Goal: Task Accomplishment & Management: Complete application form

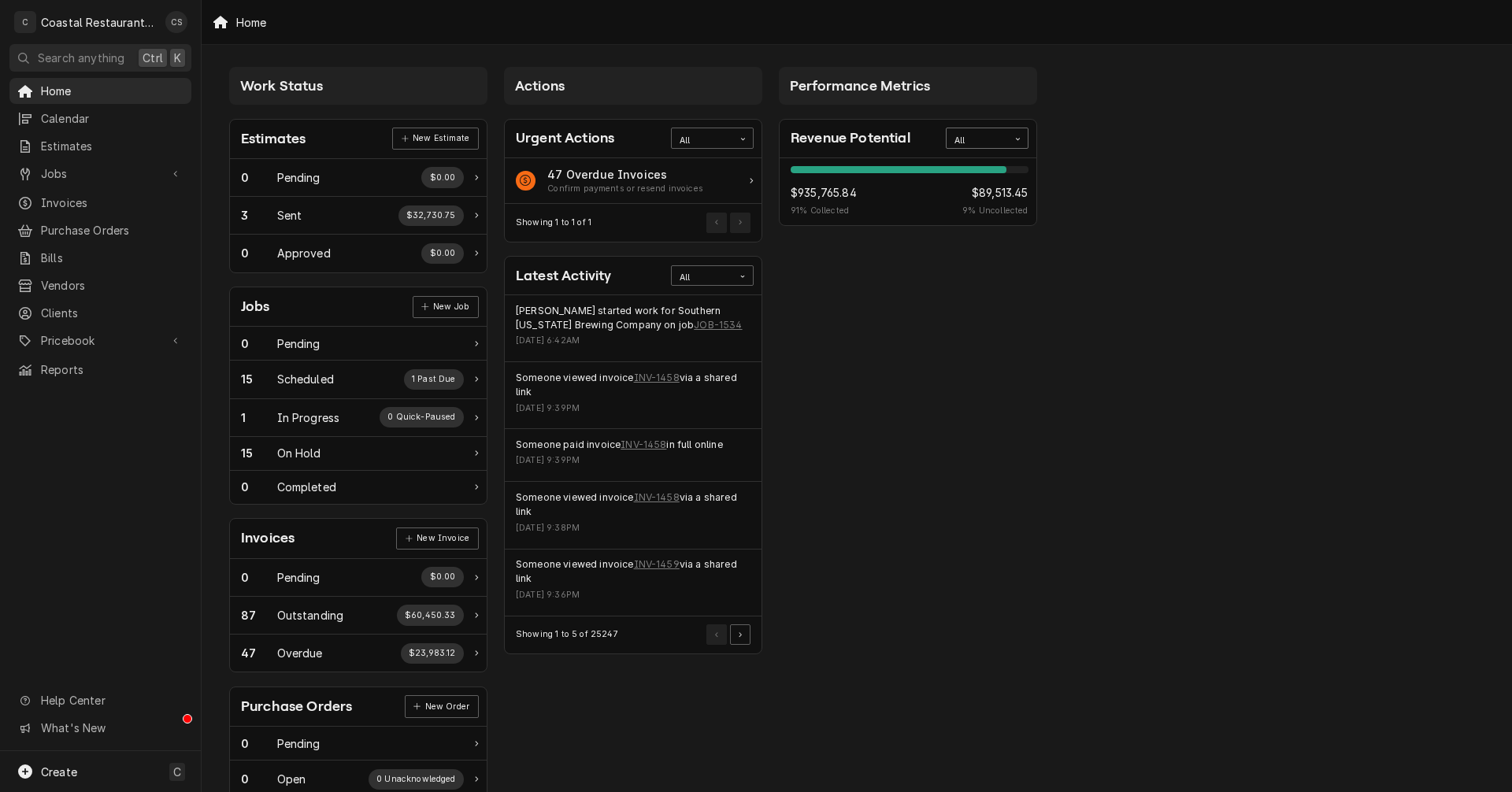
click at [986, 136] on div "All" at bounding box center [977, 141] width 46 height 13
click at [997, 249] on div "This Year" at bounding box center [987, 251] width 81 height 18
click at [63, 170] on span "Jobs" at bounding box center [101, 173] width 119 height 17
click at [62, 193] on span "Jobs" at bounding box center [112, 201] width 142 height 17
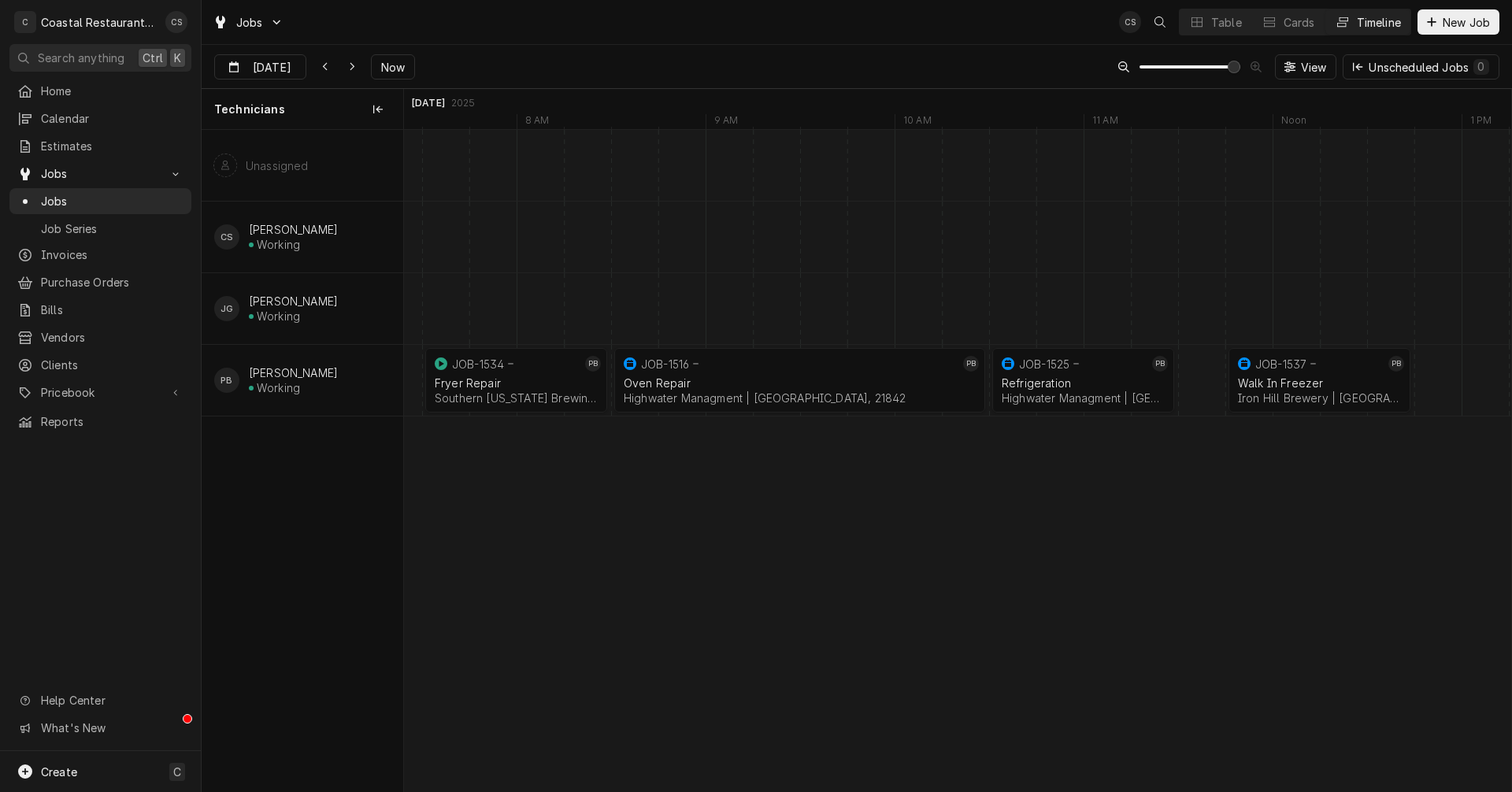
scroll to position [0, 21840]
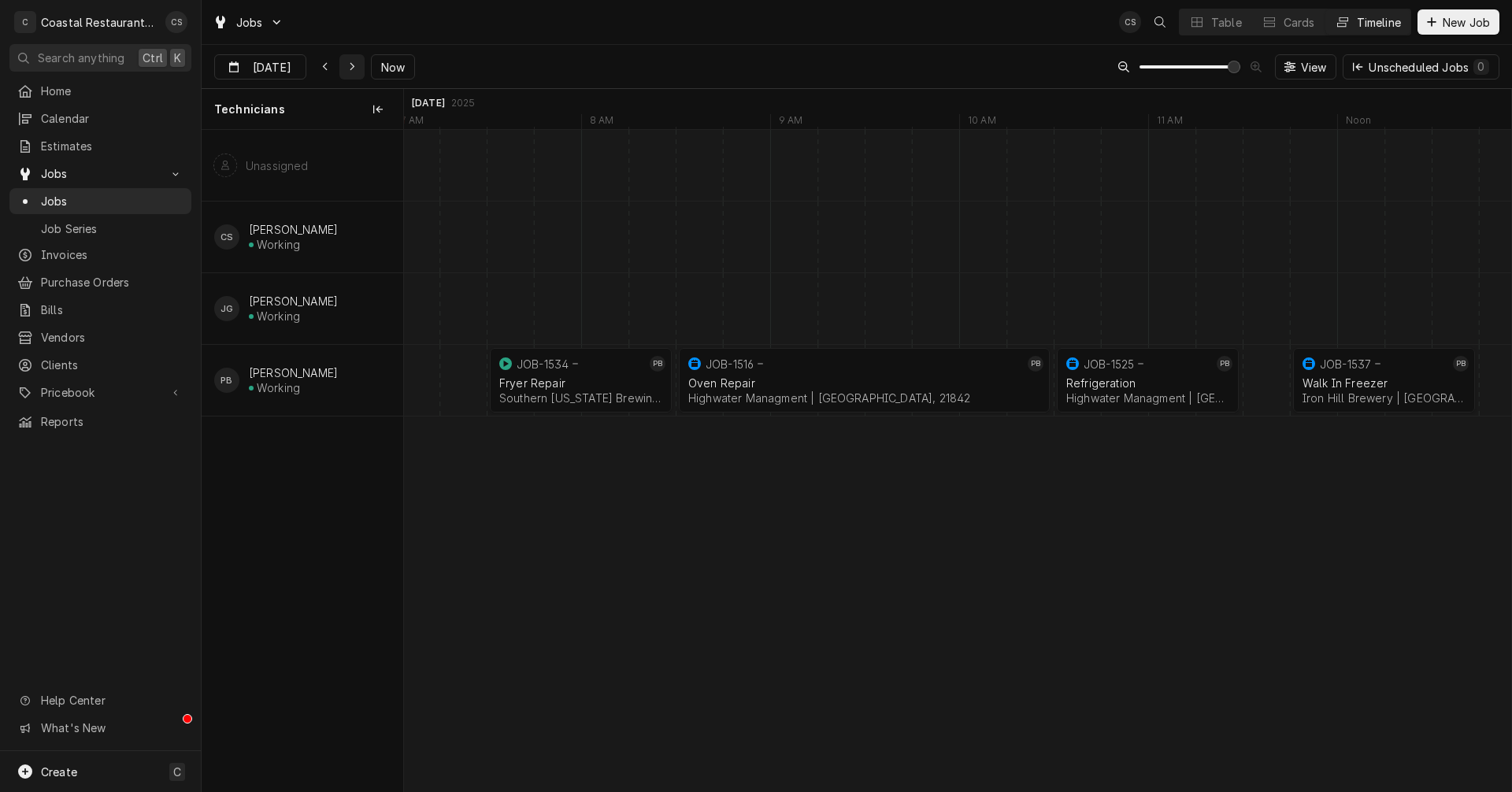
click at [350, 69] on icon "Dynamic Content Wrapper" at bounding box center [352, 67] width 5 height 8
type input "Aug 15"
click at [1202, 25] on div "Dynamic Content Wrapper" at bounding box center [1196, 22] width 16 height 16
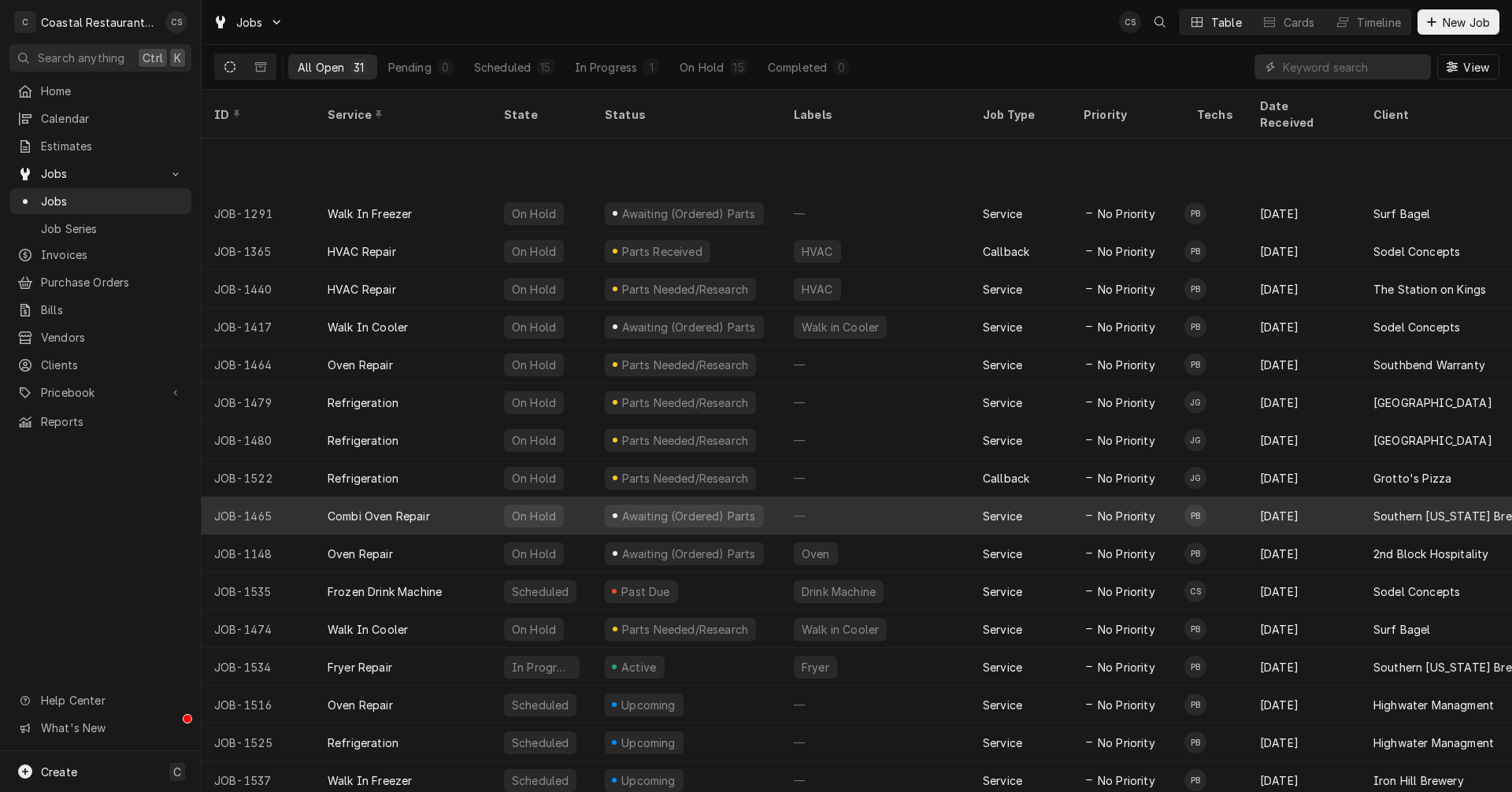
scroll to position [208, 0]
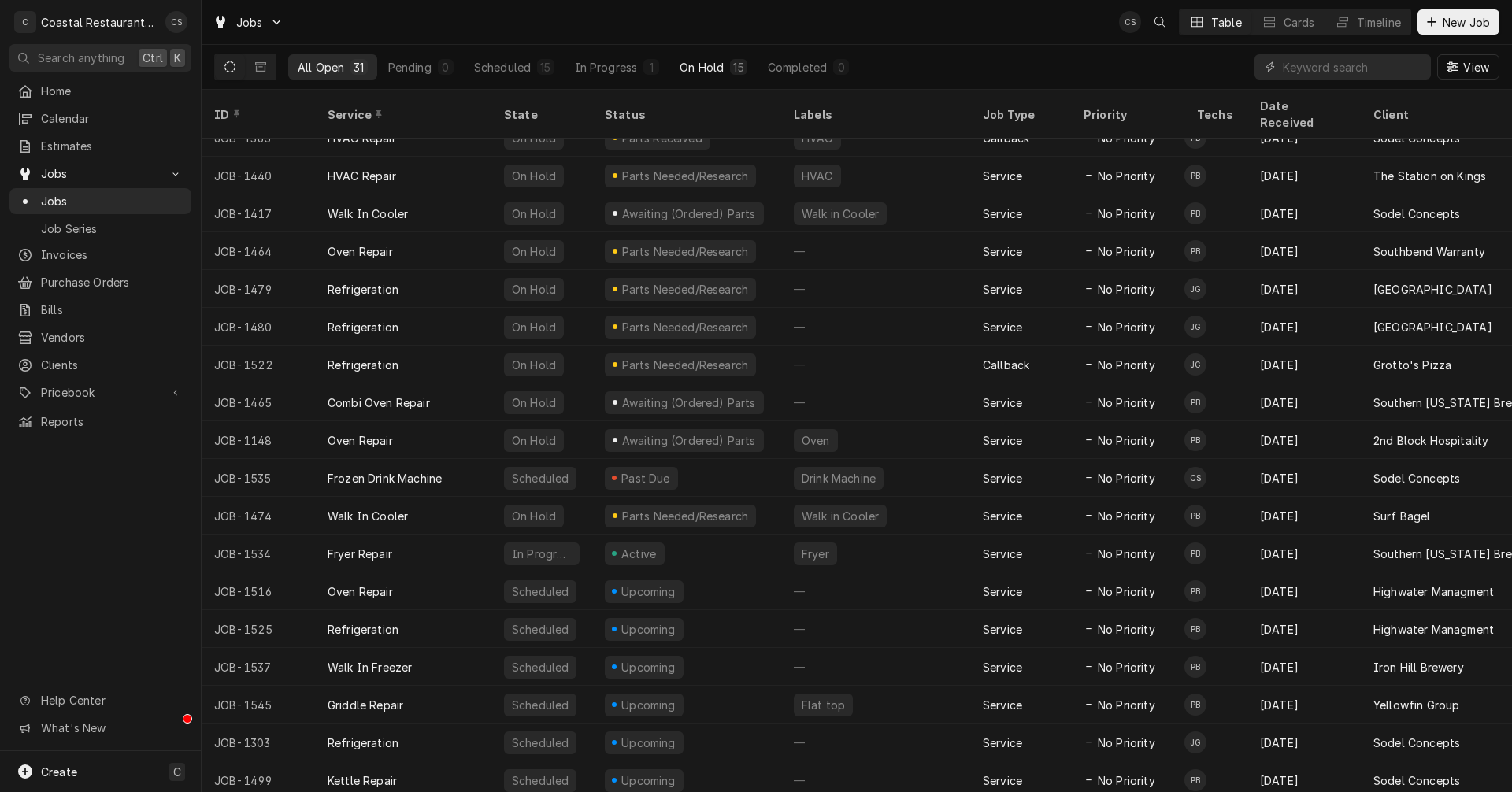
click at [696, 59] on div "On Hold" at bounding box center [701, 68] width 44 height 17
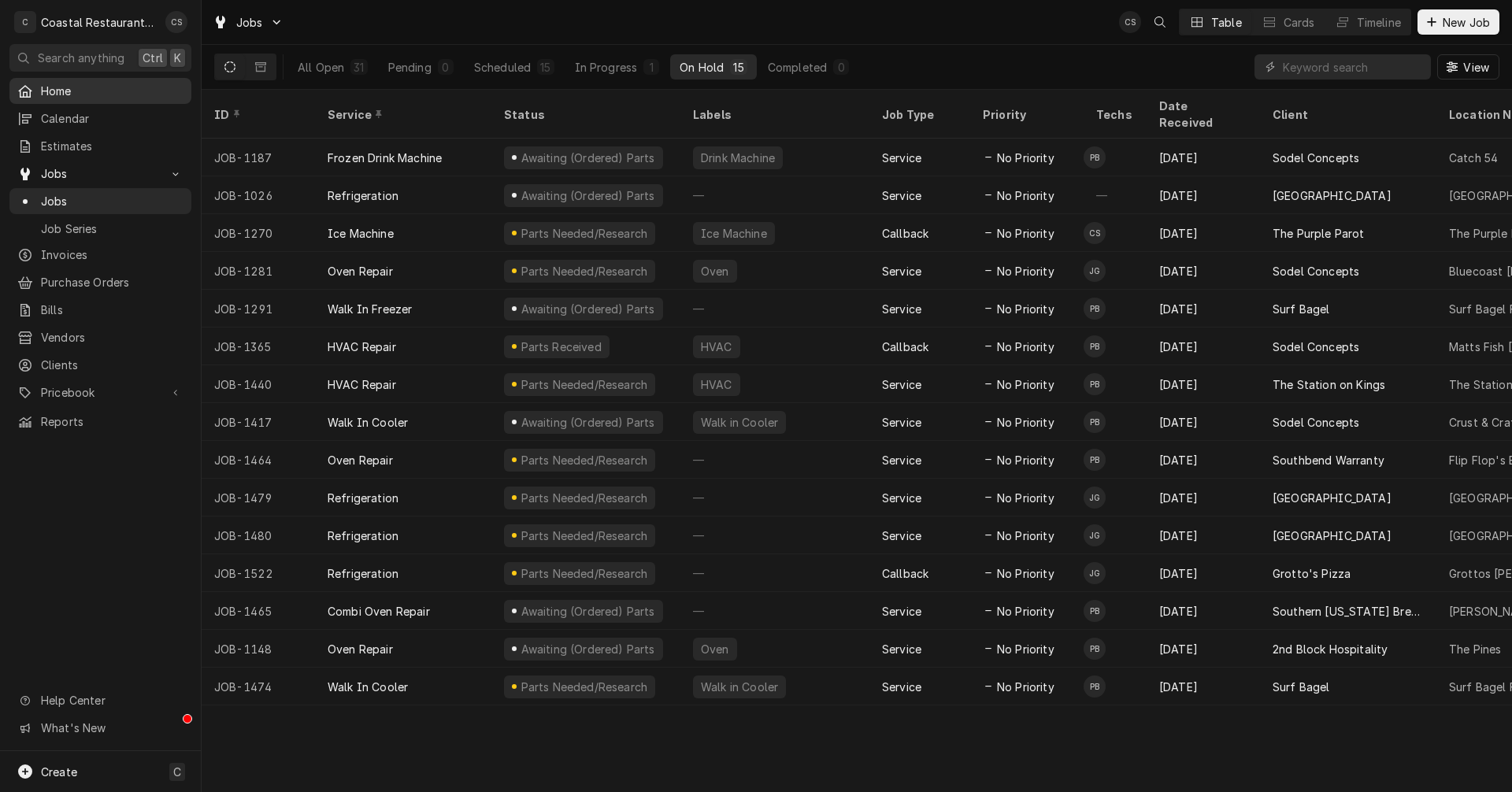
click at [59, 93] on span "Home" at bounding box center [112, 91] width 142 height 17
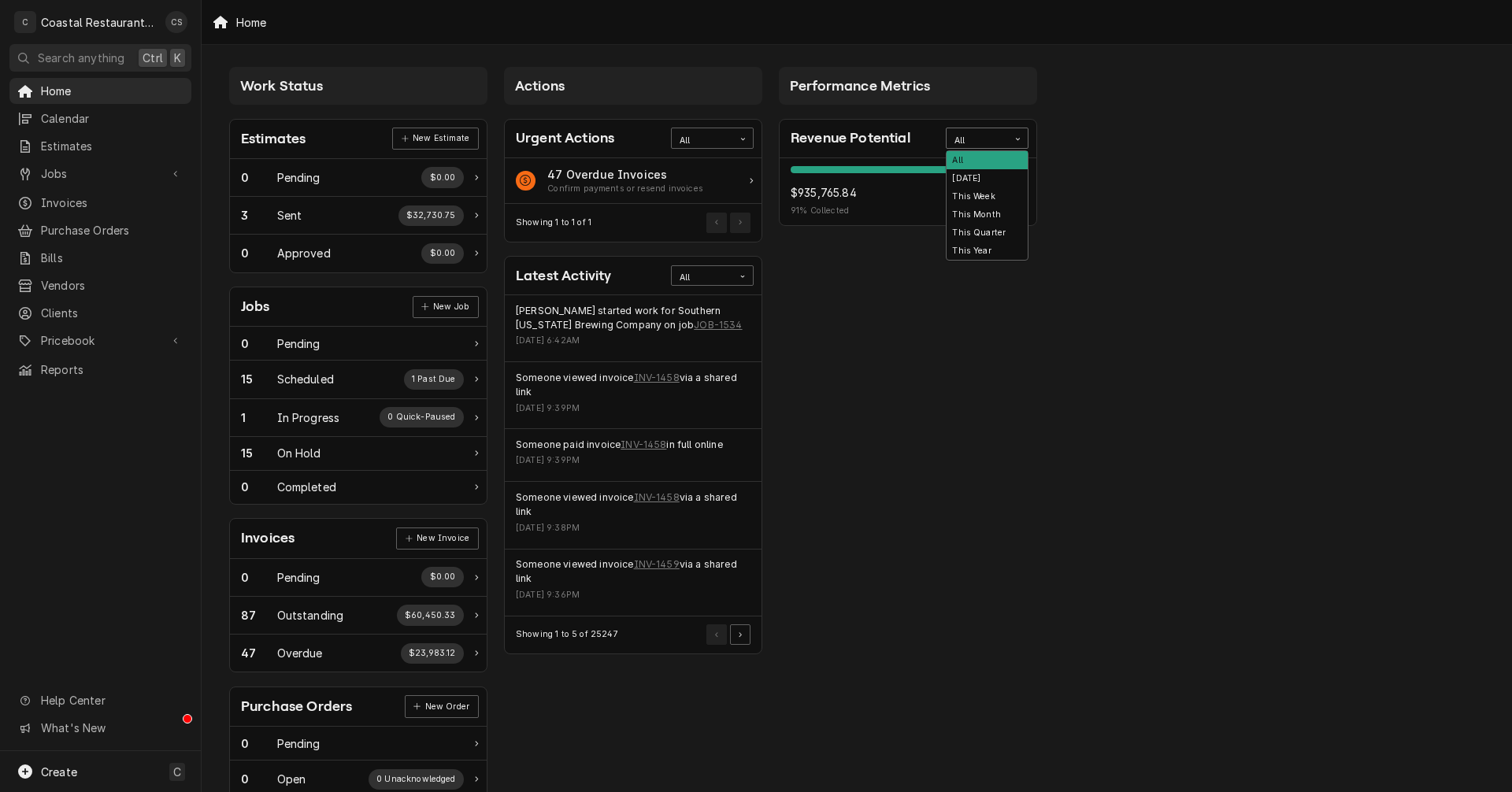
click at [1018, 136] on icon "Card Data Filter Control" at bounding box center [1018, 139] width 7 height 7
click at [993, 244] on div "This Year" at bounding box center [987, 251] width 81 height 18
click at [85, 168] on span "Jobs" at bounding box center [101, 173] width 119 height 17
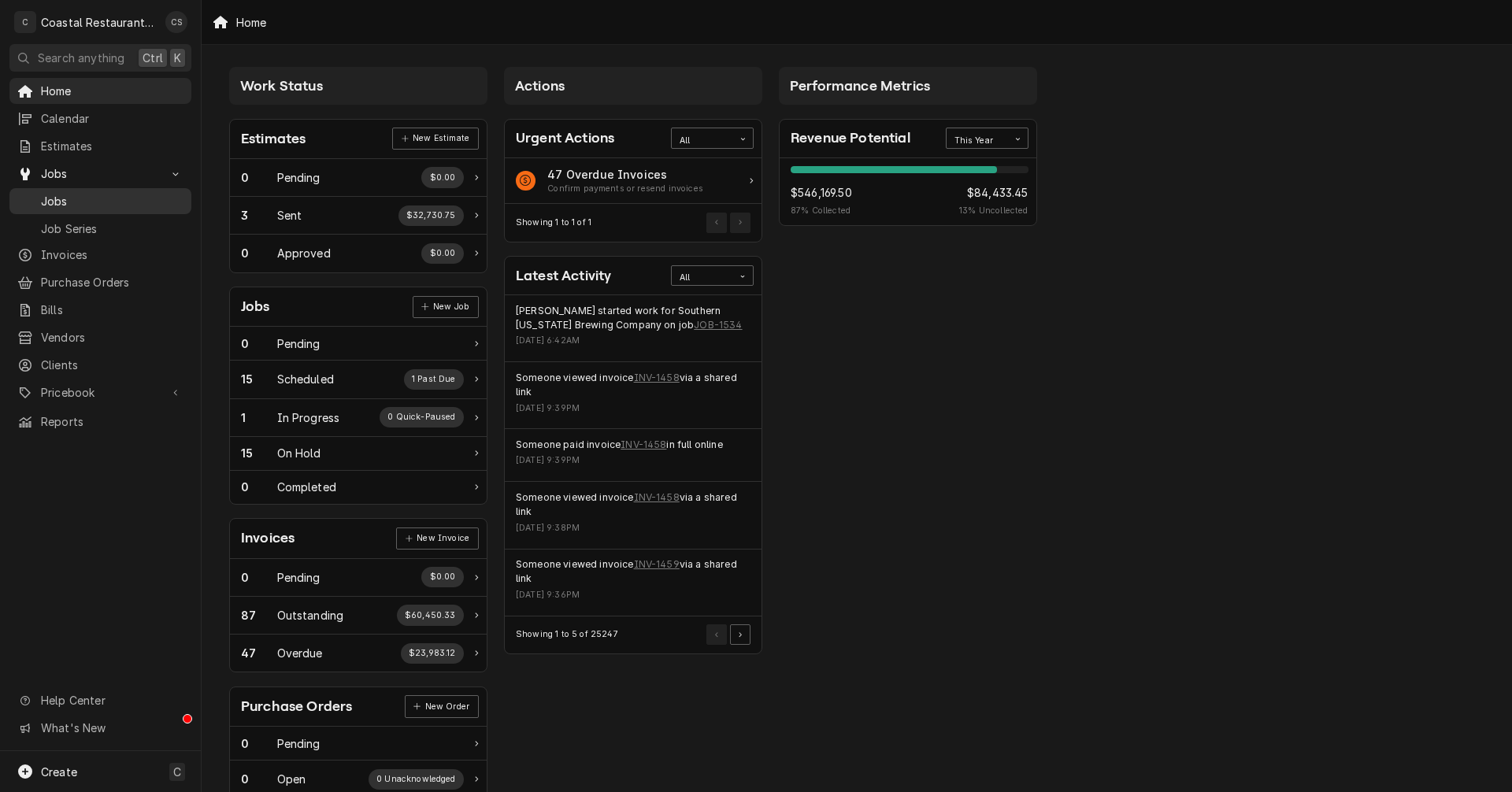
click at [78, 196] on span "Jobs" at bounding box center [112, 201] width 142 height 17
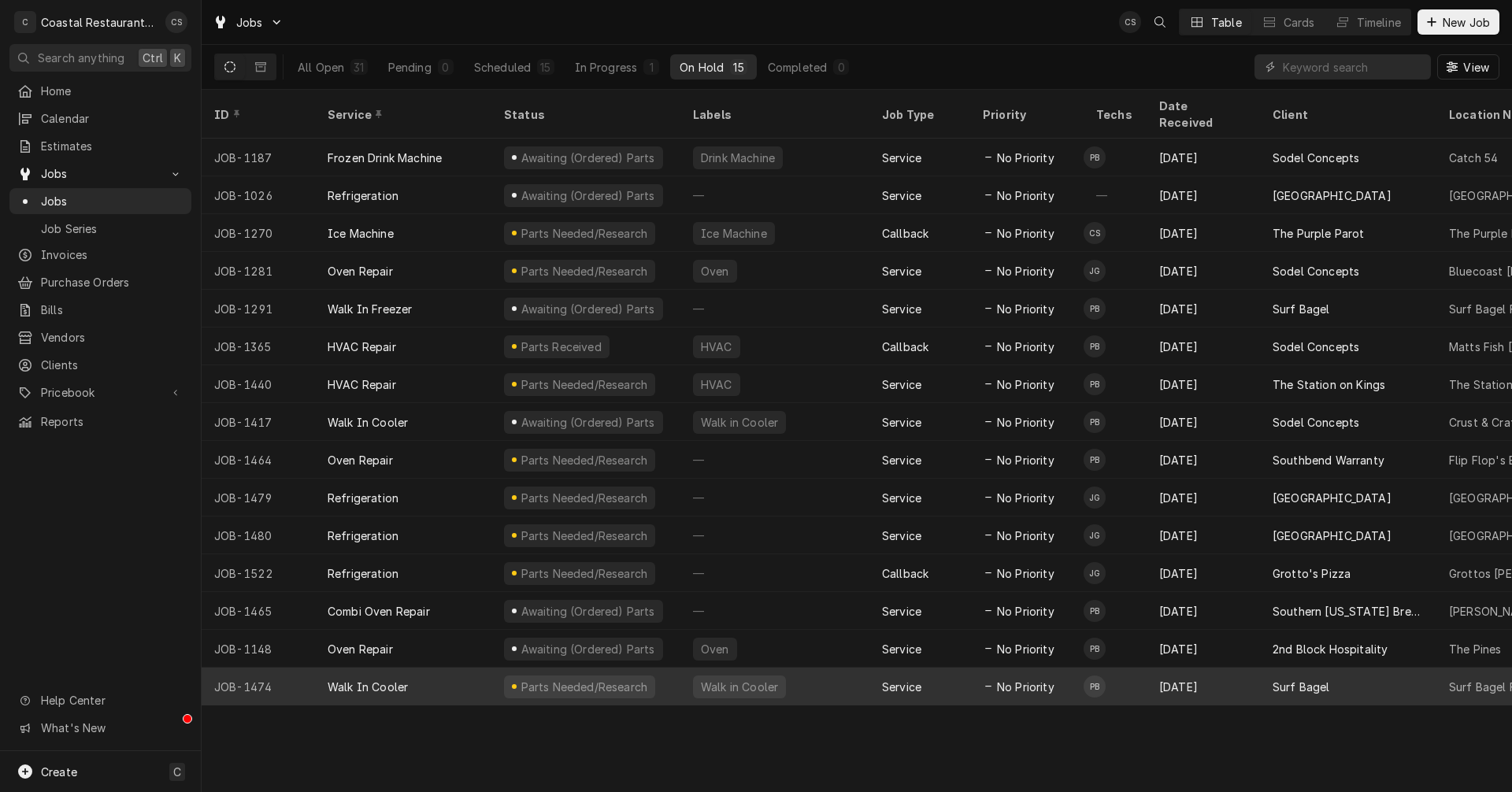
click at [412, 668] on div "Walk In Cooler" at bounding box center [403, 686] width 177 height 38
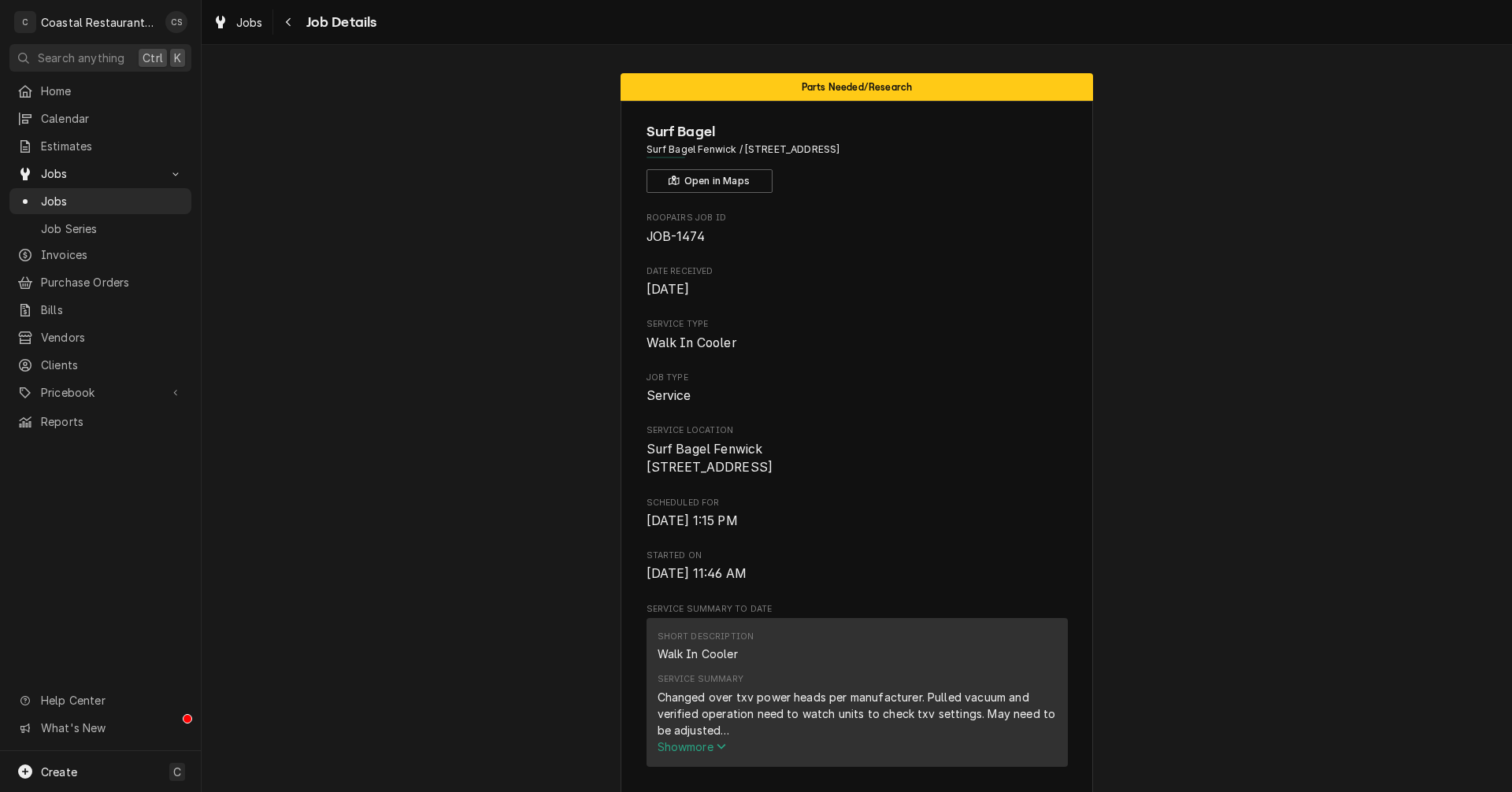
scroll to position [315, 0]
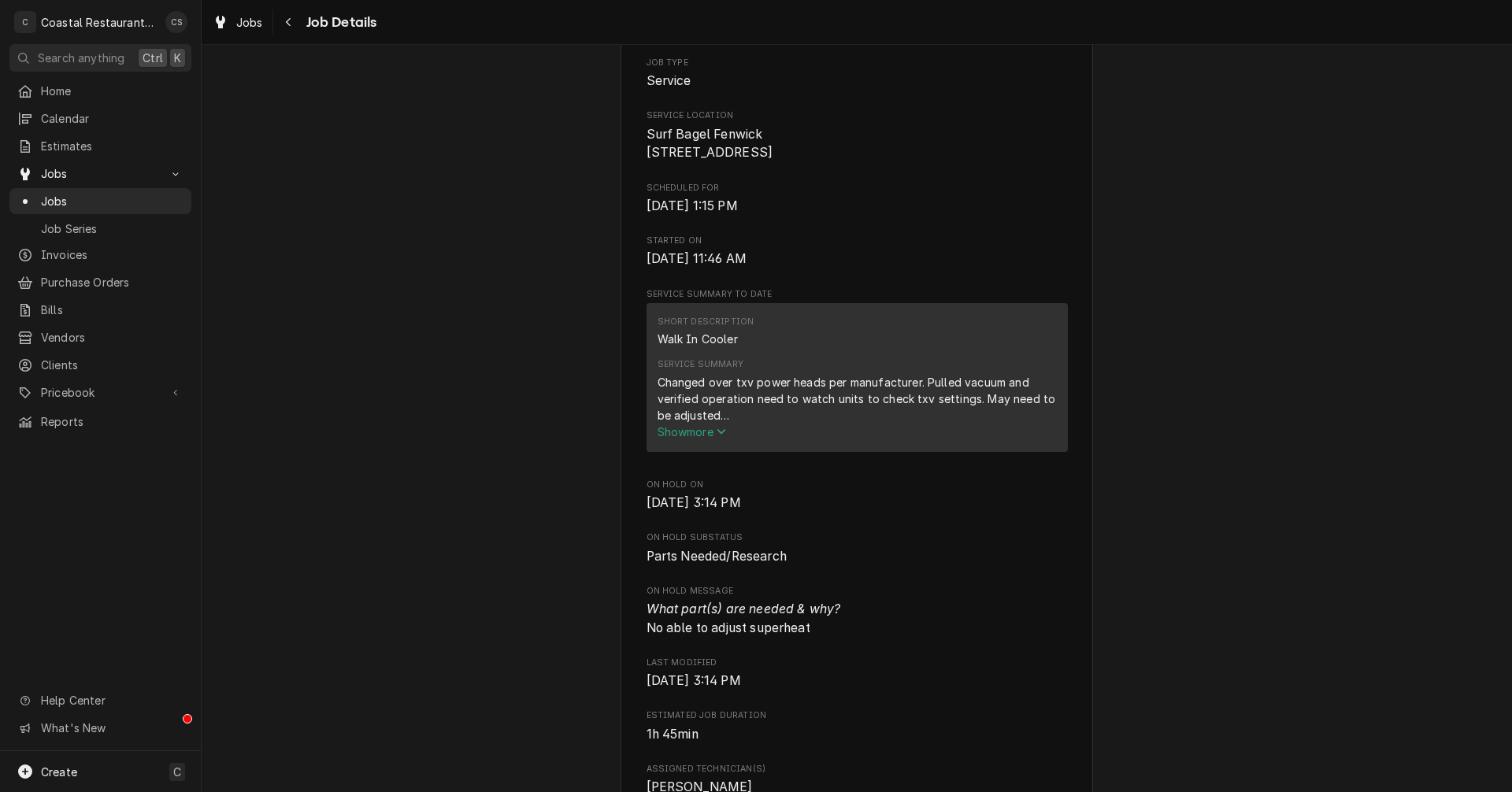
click at [688, 439] on span "Show more" at bounding box center [692, 432] width 70 height 13
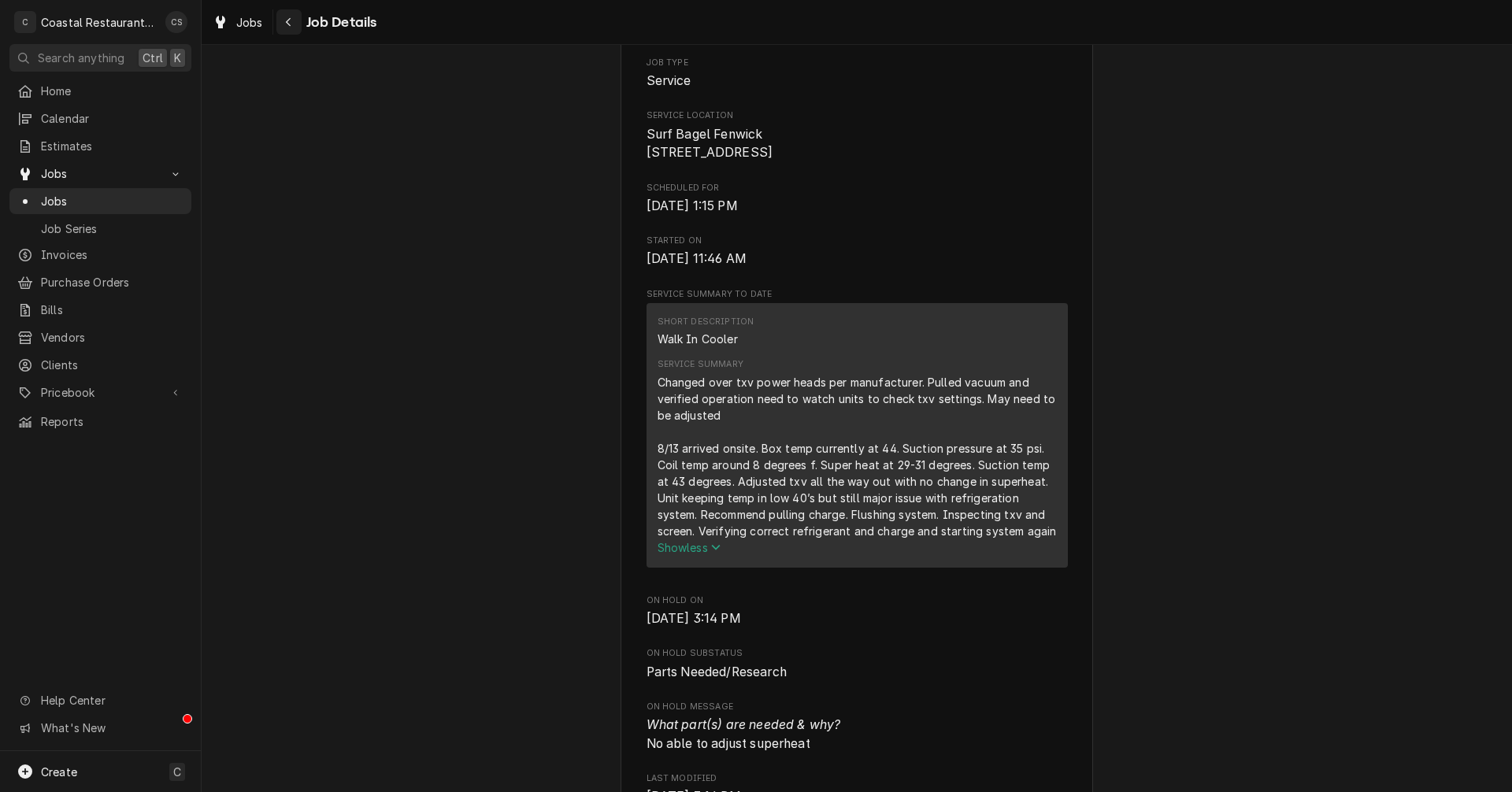
click at [292, 20] on icon "Navigate back" at bounding box center [288, 22] width 7 height 11
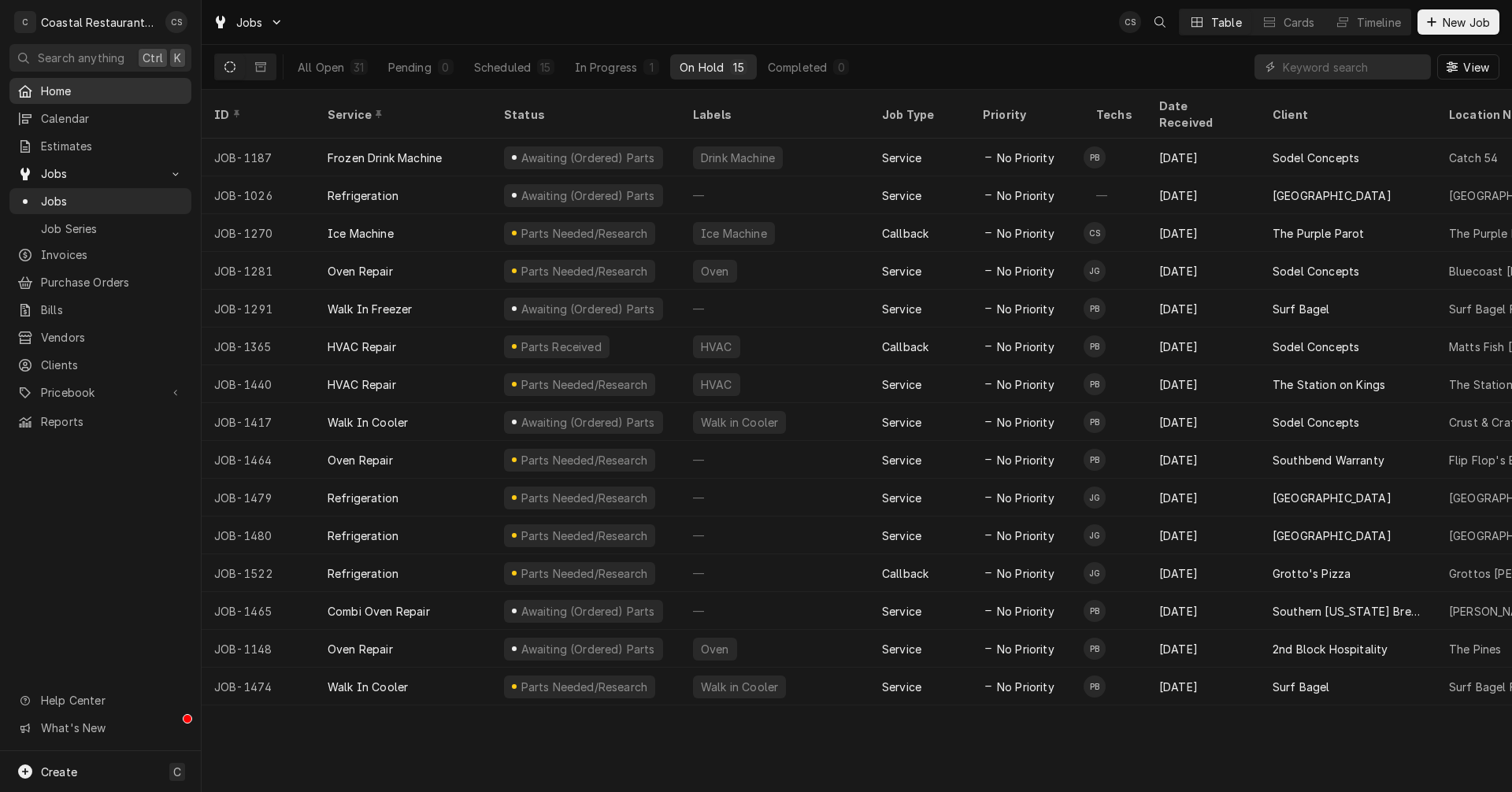
click at [65, 95] on span "Home" at bounding box center [112, 91] width 142 height 17
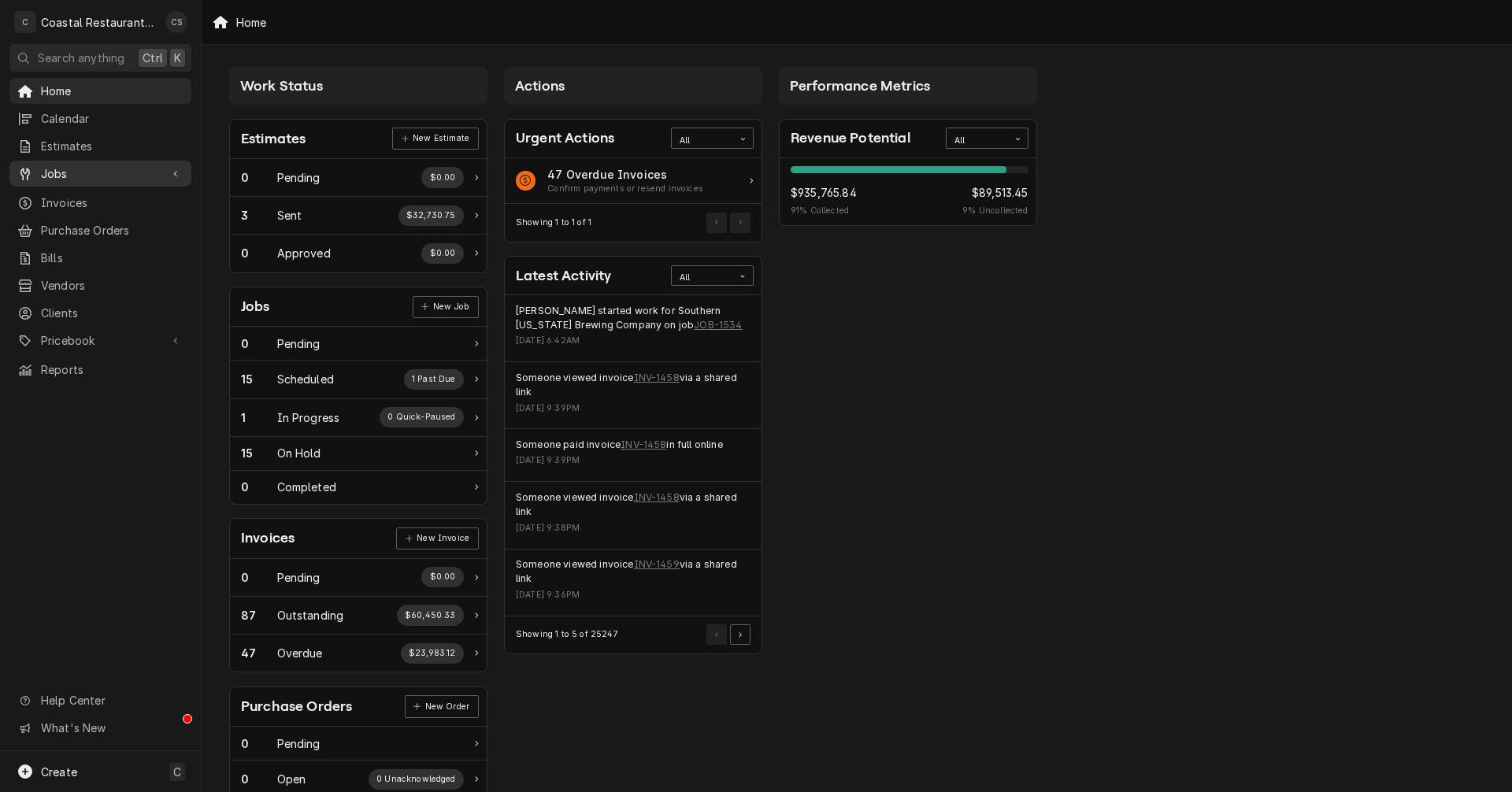
click at [54, 170] on span "Jobs" at bounding box center [101, 173] width 119 height 17
click at [53, 193] on span "Jobs" at bounding box center [112, 201] width 142 height 17
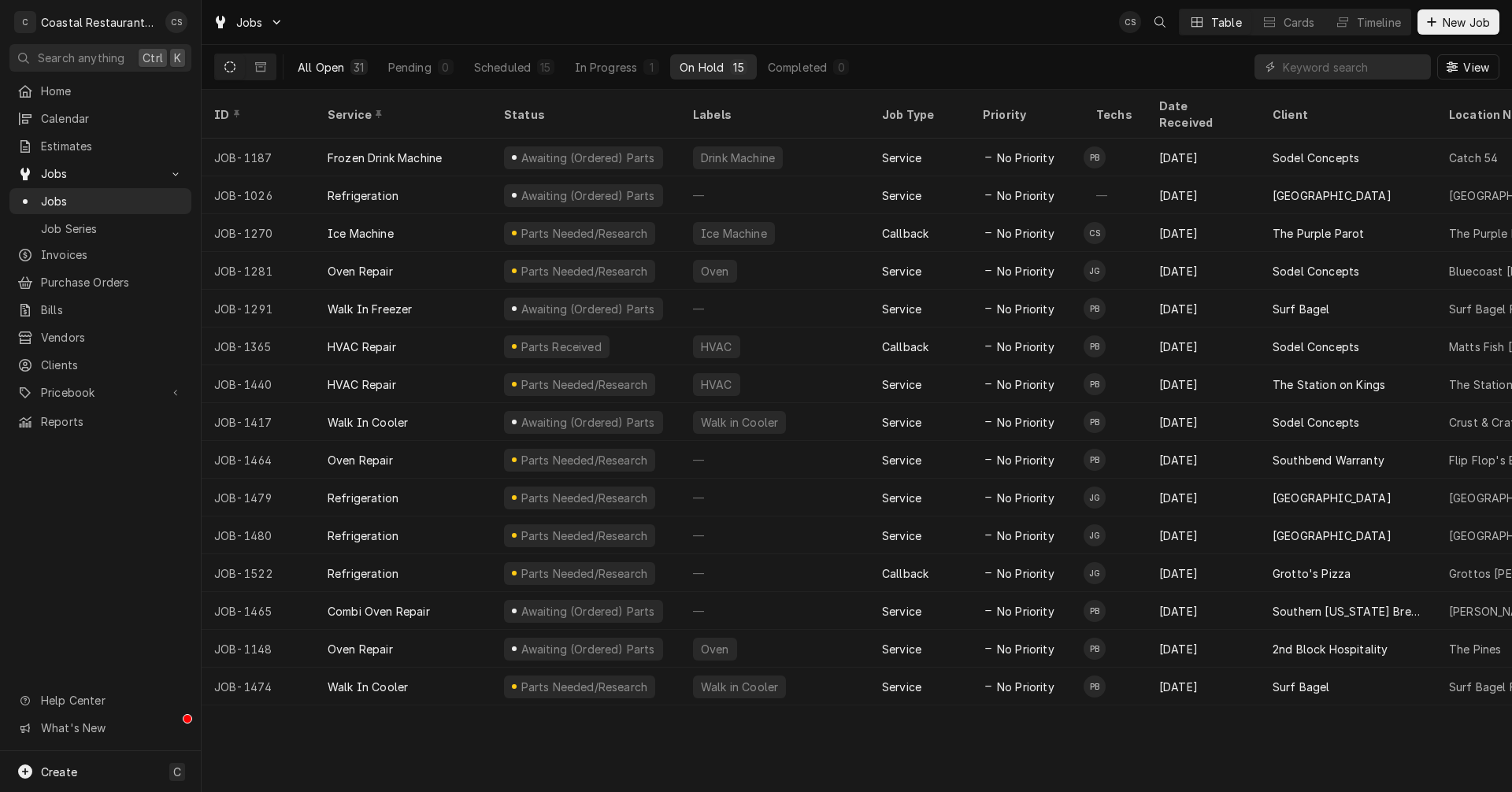
click at [333, 68] on div "All Open" at bounding box center [320, 68] width 46 height 17
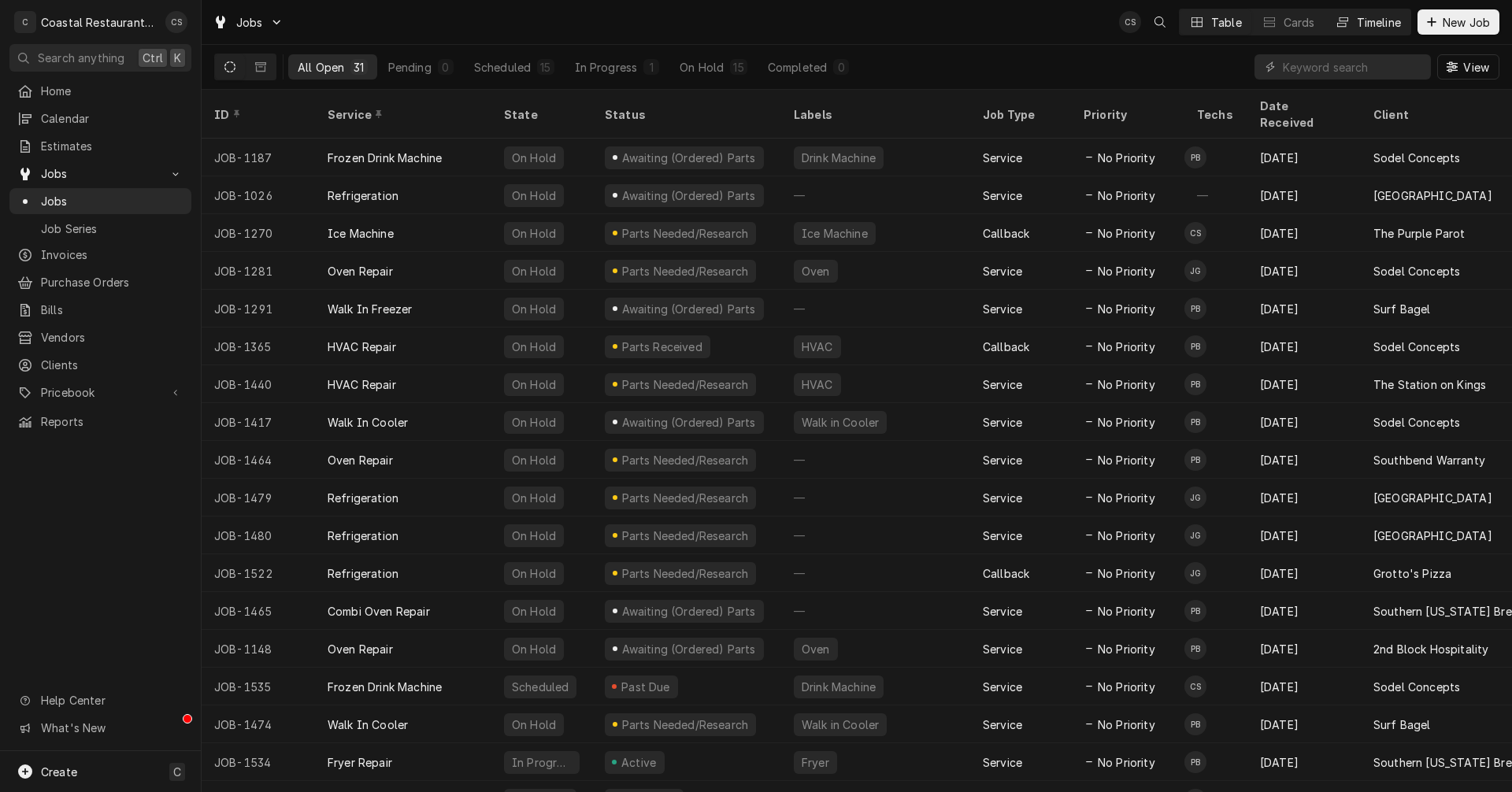
click at [1360, 23] on div "Timeline" at bounding box center [1379, 23] width 44 height 17
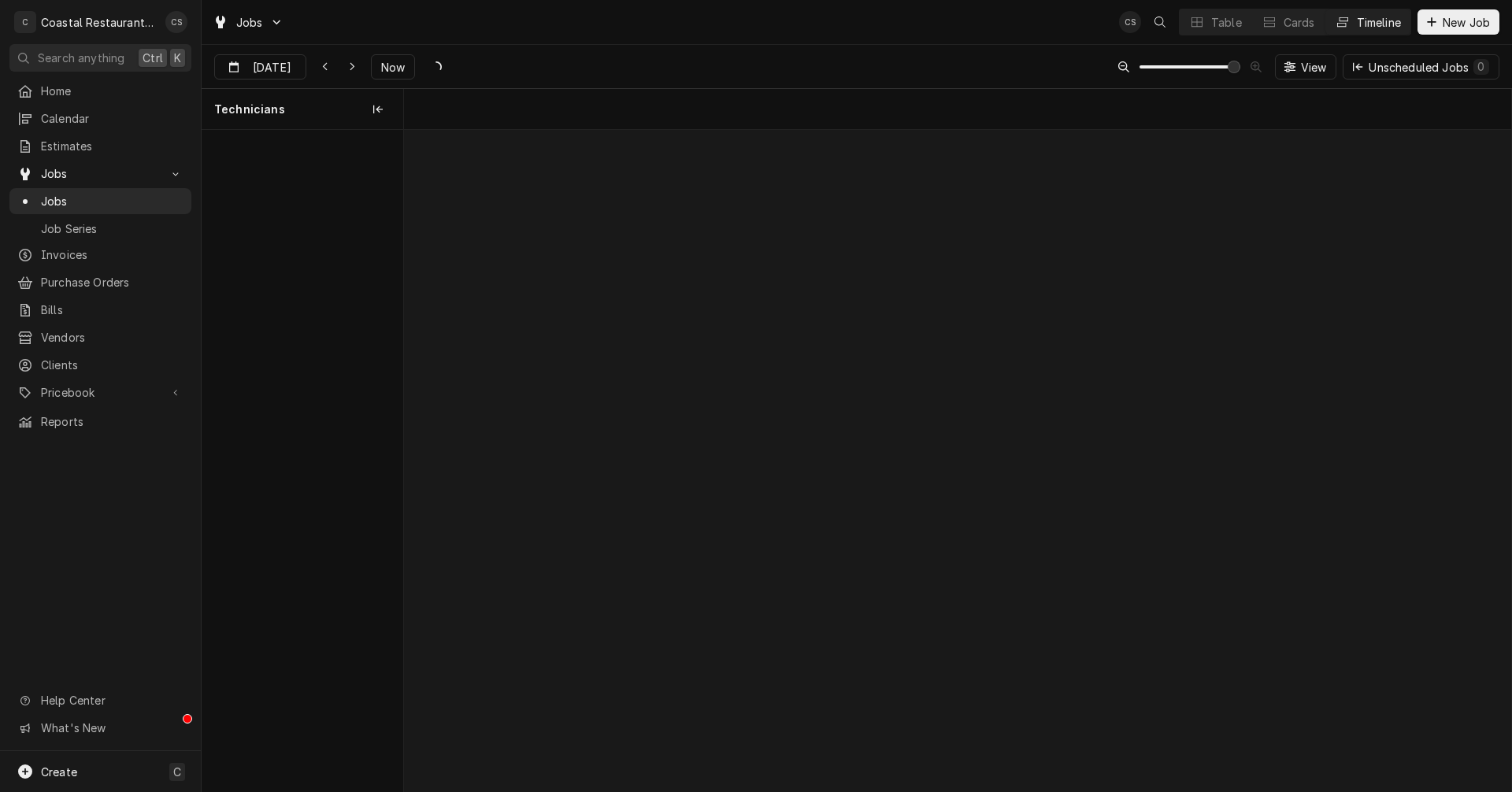
scroll to position [0, 21941]
click at [1195, 28] on div "Dynamic Content Wrapper" at bounding box center [1196, 22] width 16 height 16
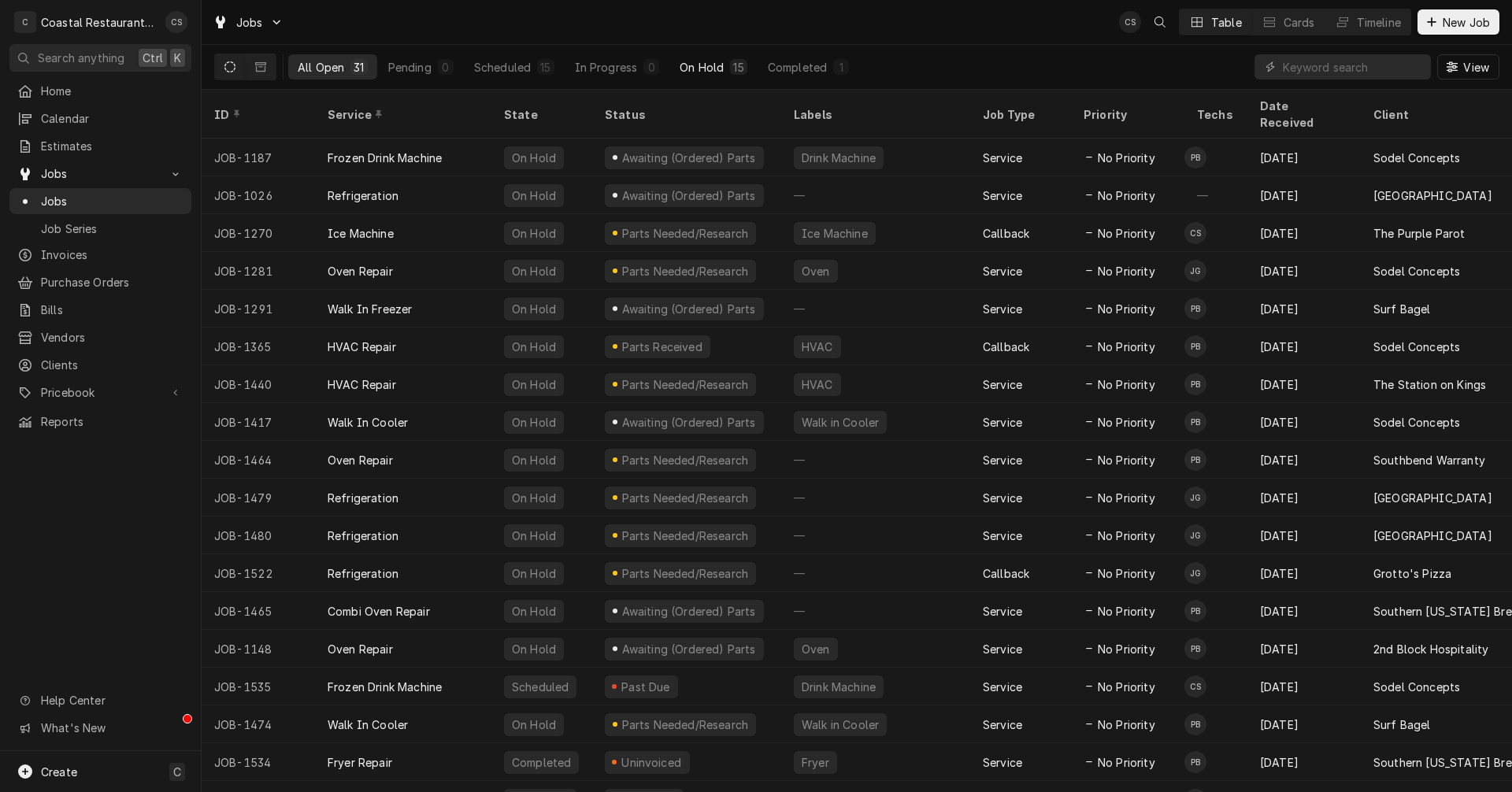
click at [720, 69] on div "On Hold" at bounding box center [701, 68] width 44 height 17
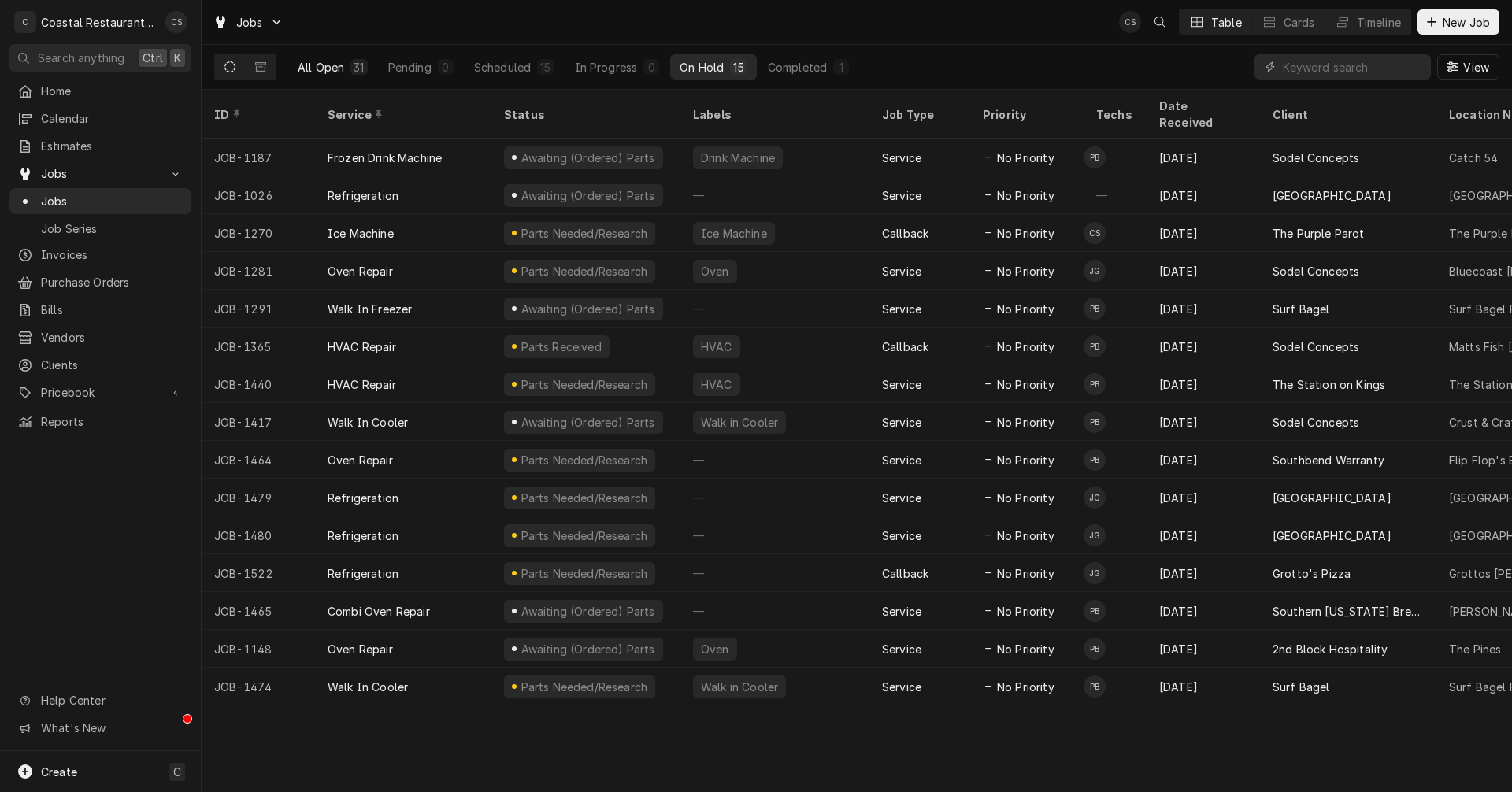
click at [347, 69] on button "All Open 31" at bounding box center [333, 67] width 89 height 25
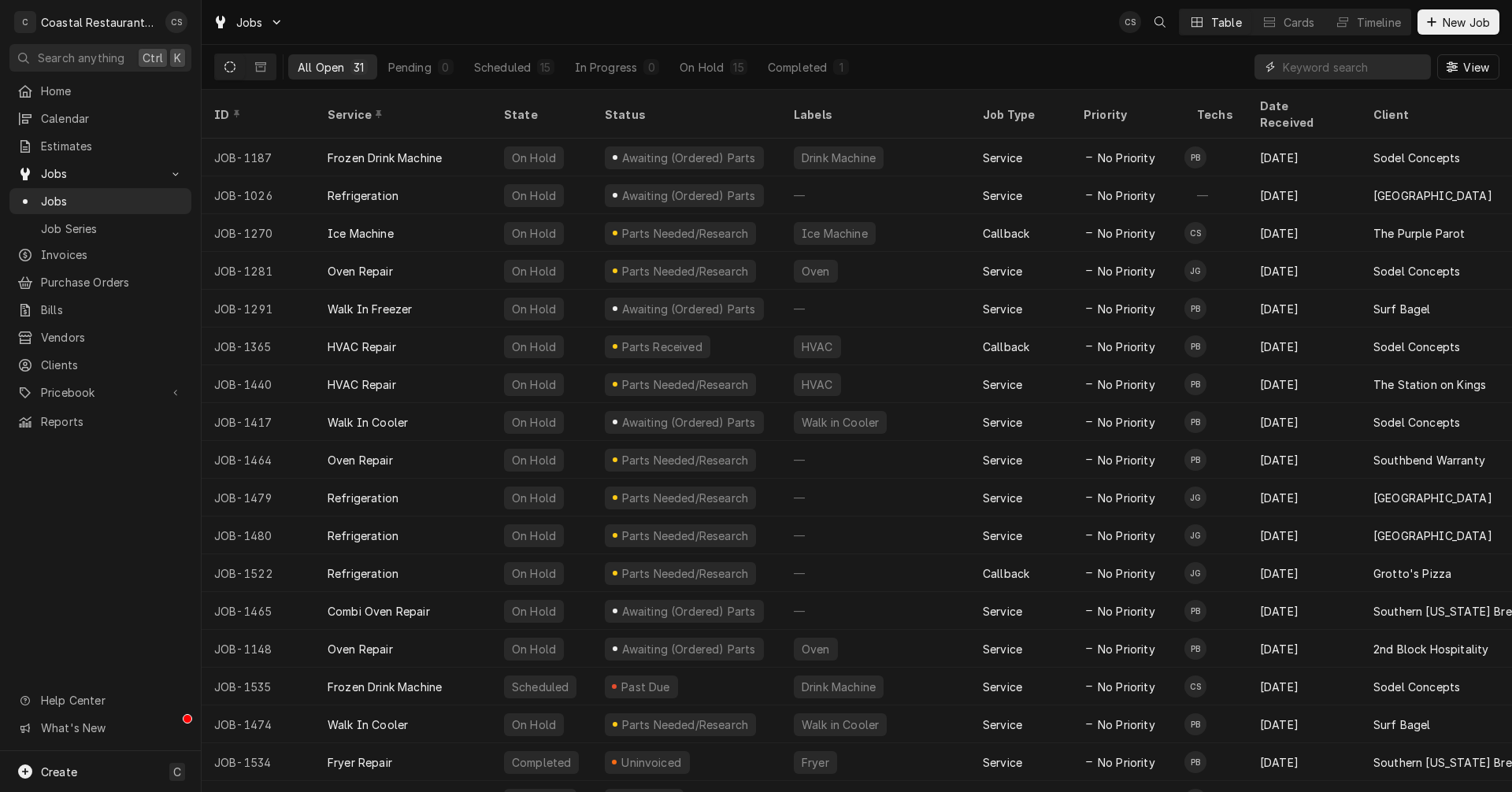
click at [1329, 67] on input "Dynamic Content Wrapper" at bounding box center [1352, 67] width 140 height 25
type input "Bluecoast"
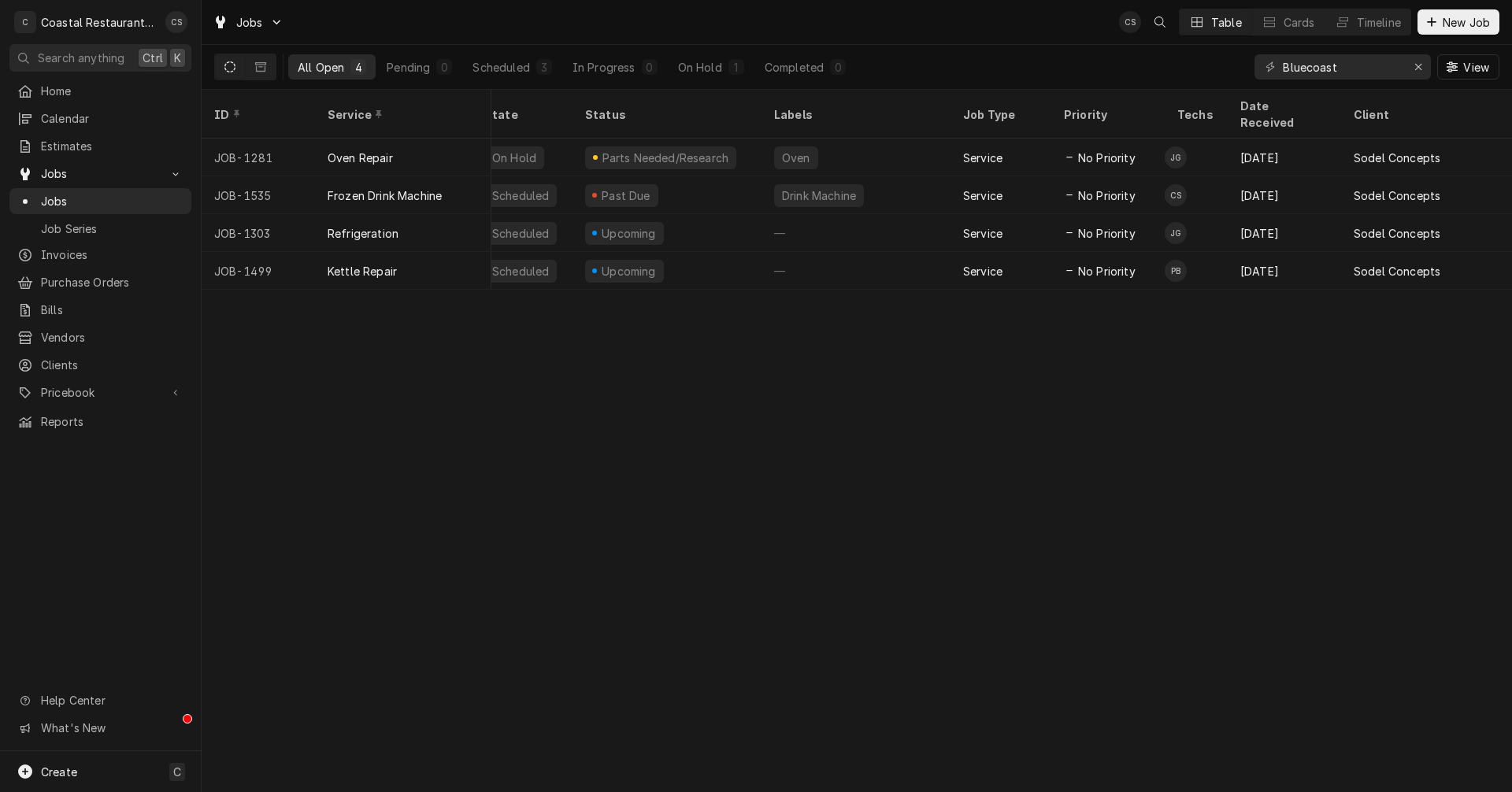
scroll to position [0, 0]
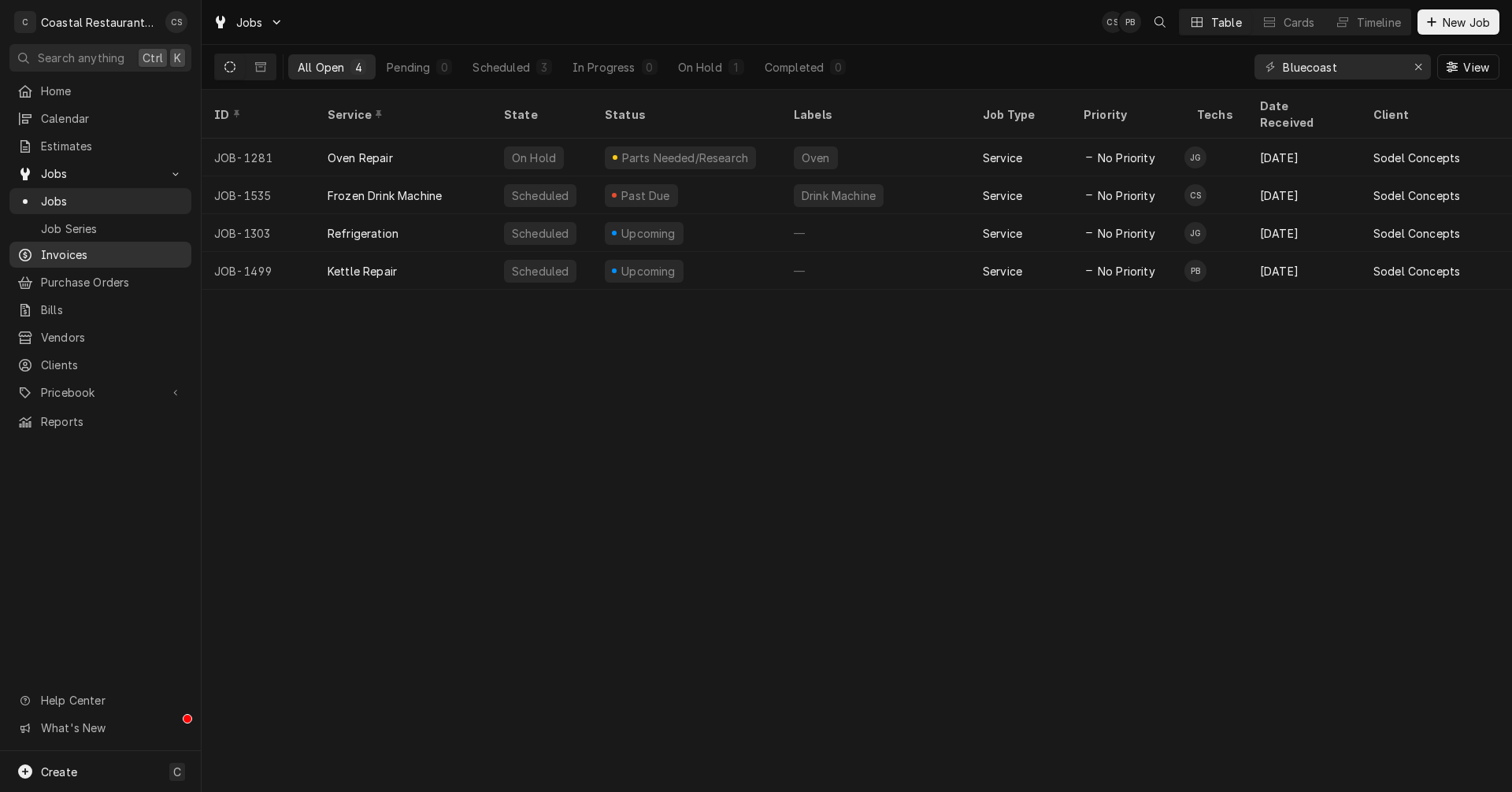
click at [65, 246] on span "Invoices" at bounding box center [112, 255] width 142 height 17
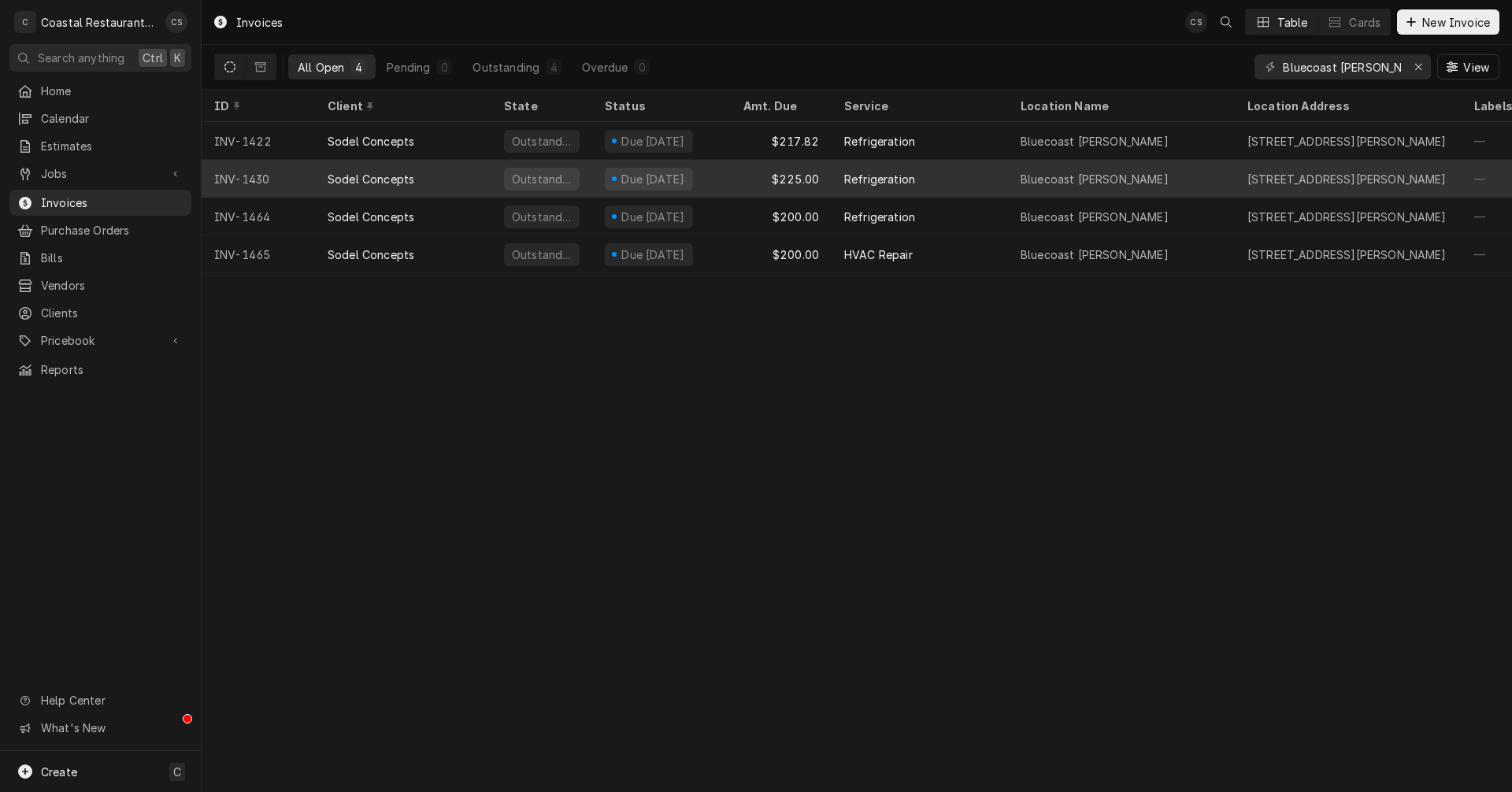
click at [395, 175] on div "Sodel Concepts" at bounding box center [370, 179] width 86 height 17
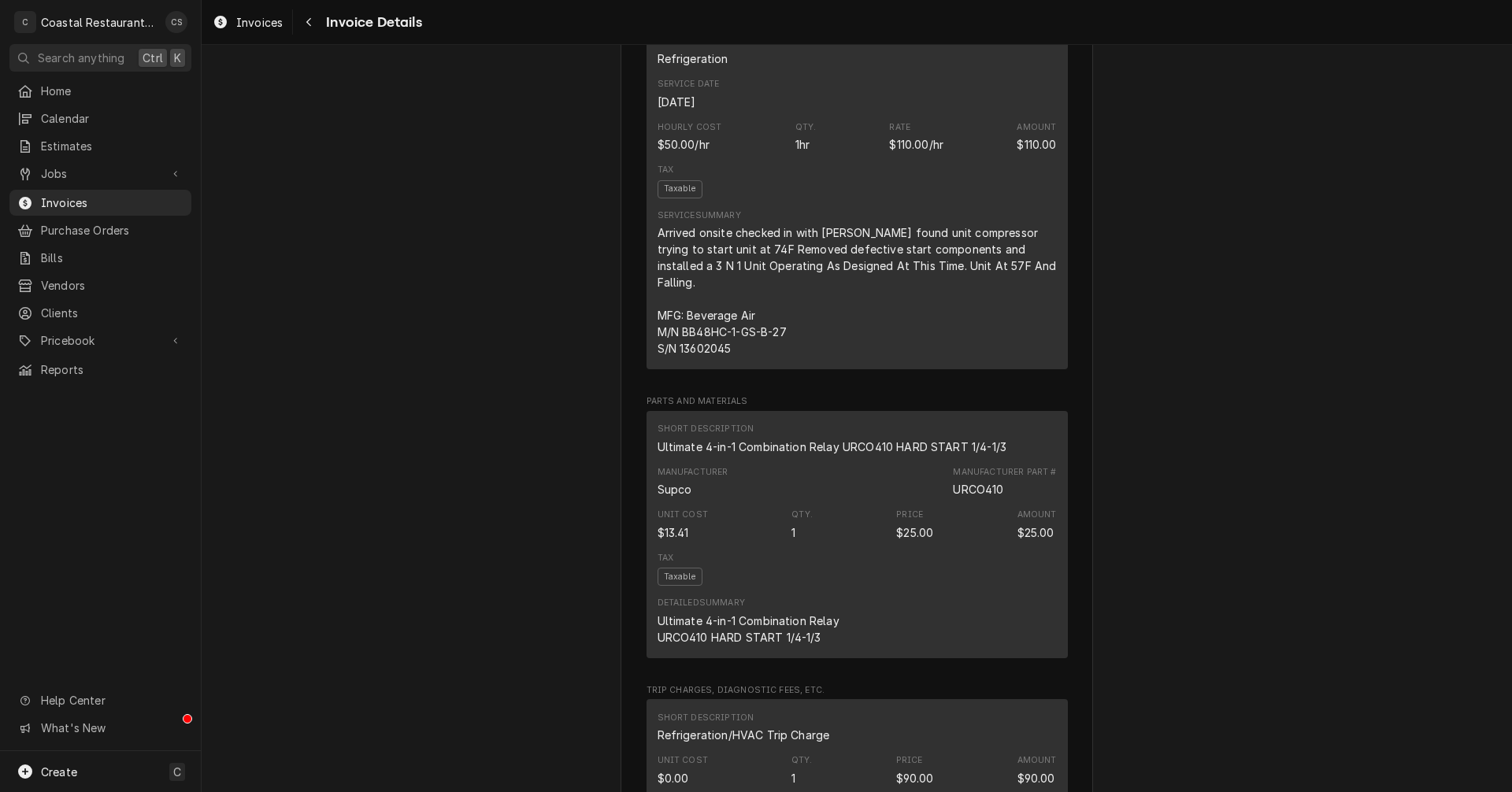
scroll to position [630, 0]
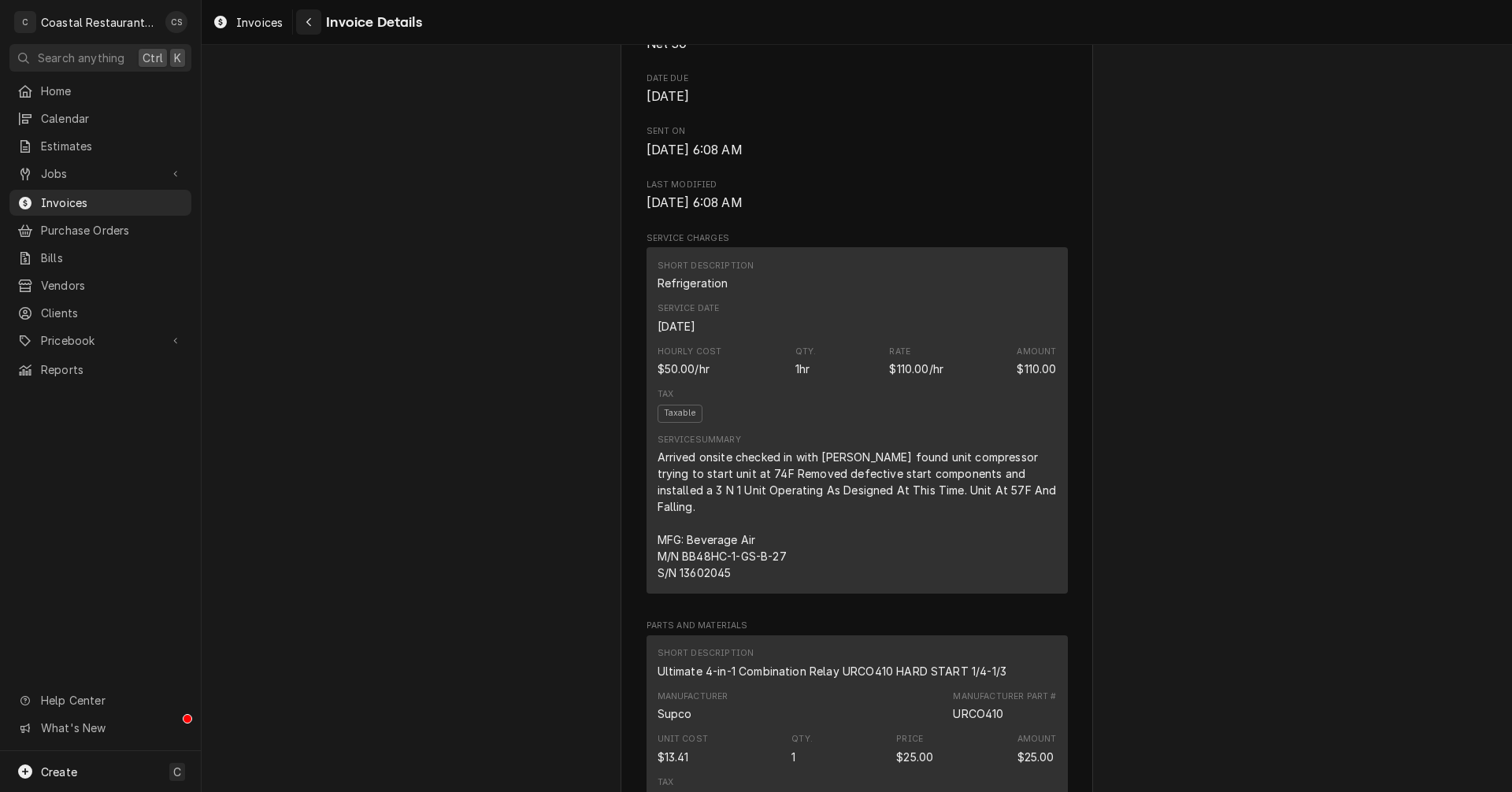
click at [306, 19] on icon "Navigate back" at bounding box center [309, 22] width 7 height 11
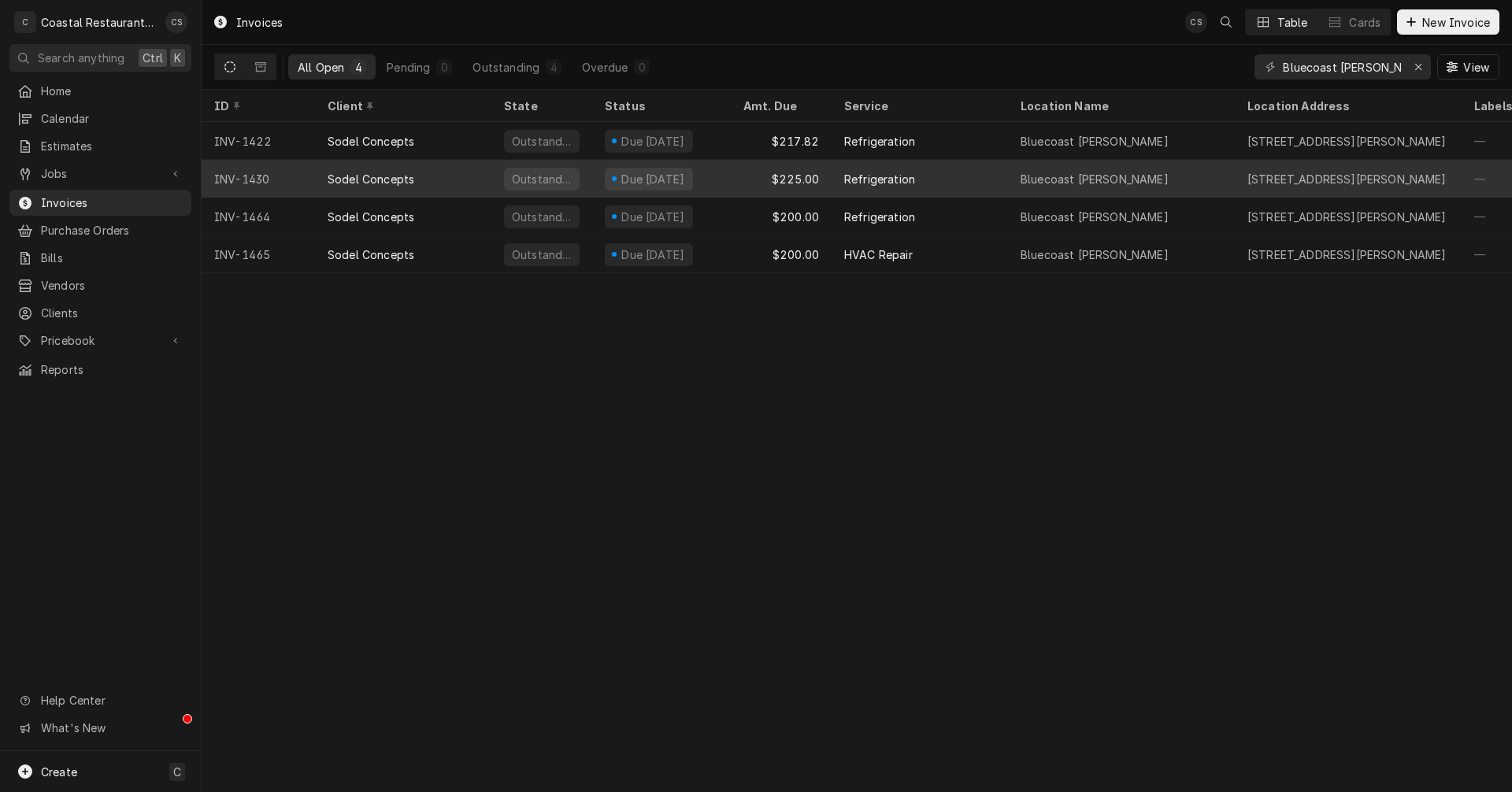
click at [388, 173] on div "Sodel Concepts" at bounding box center [370, 179] width 86 height 17
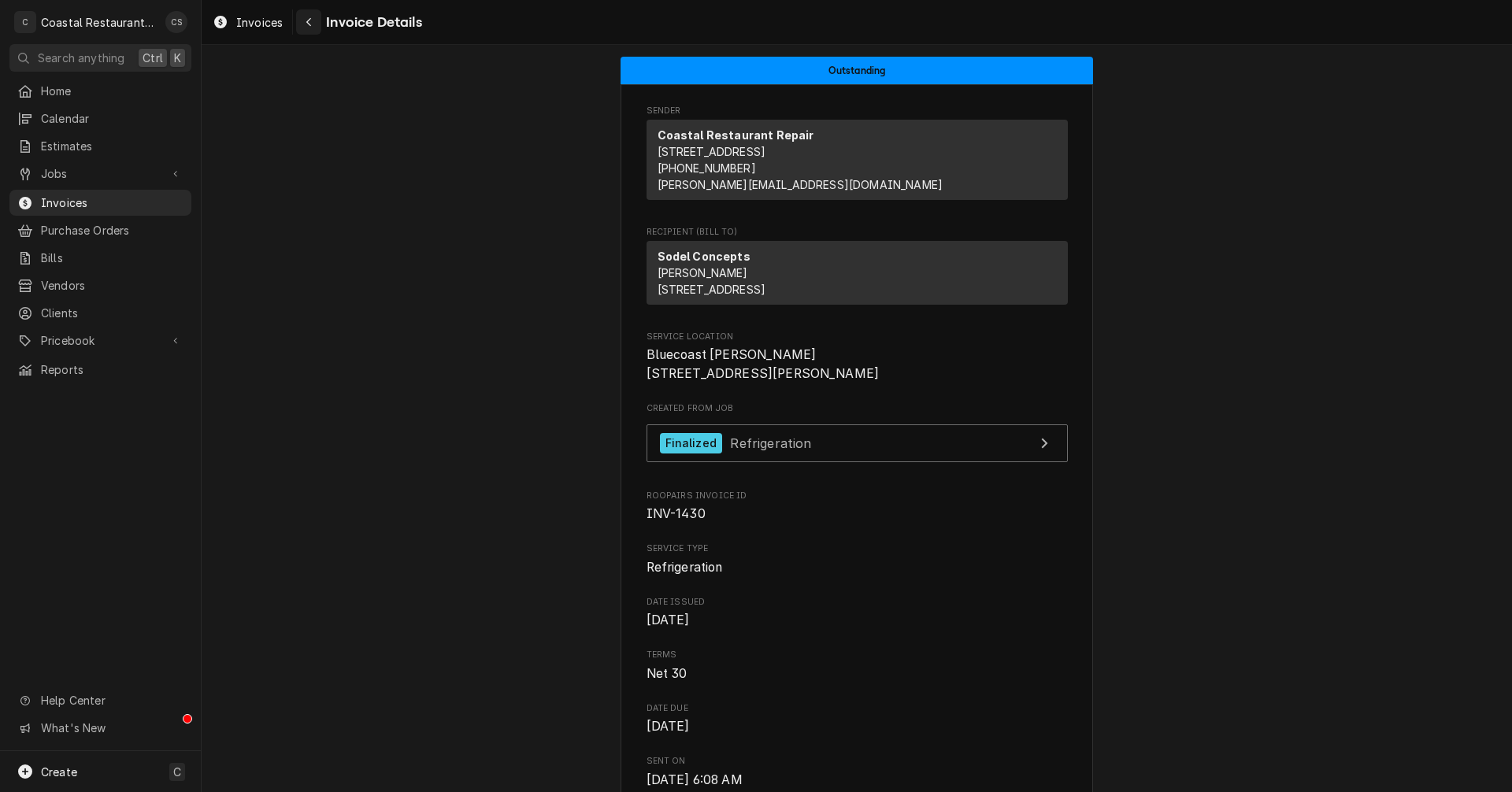
click at [304, 14] on div "Navigate back" at bounding box center [308, 22] width 16 height 16
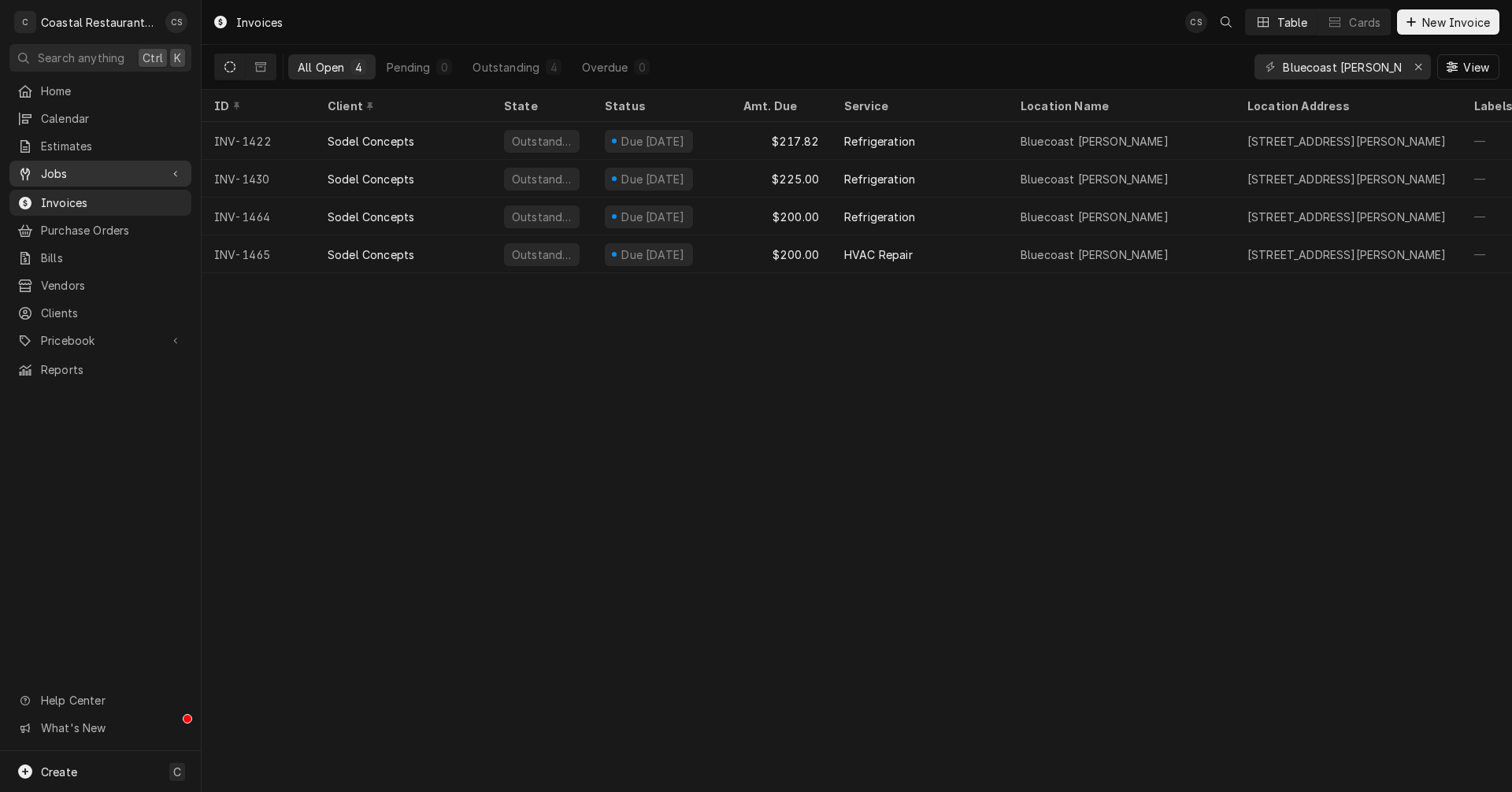
click at [83, 165] on span "Jobs" at bounding box center [101, 173] width 119 height 17
click at [78, 195] on span "Jobs" at bounding box center [112, 201] width 142 height 17
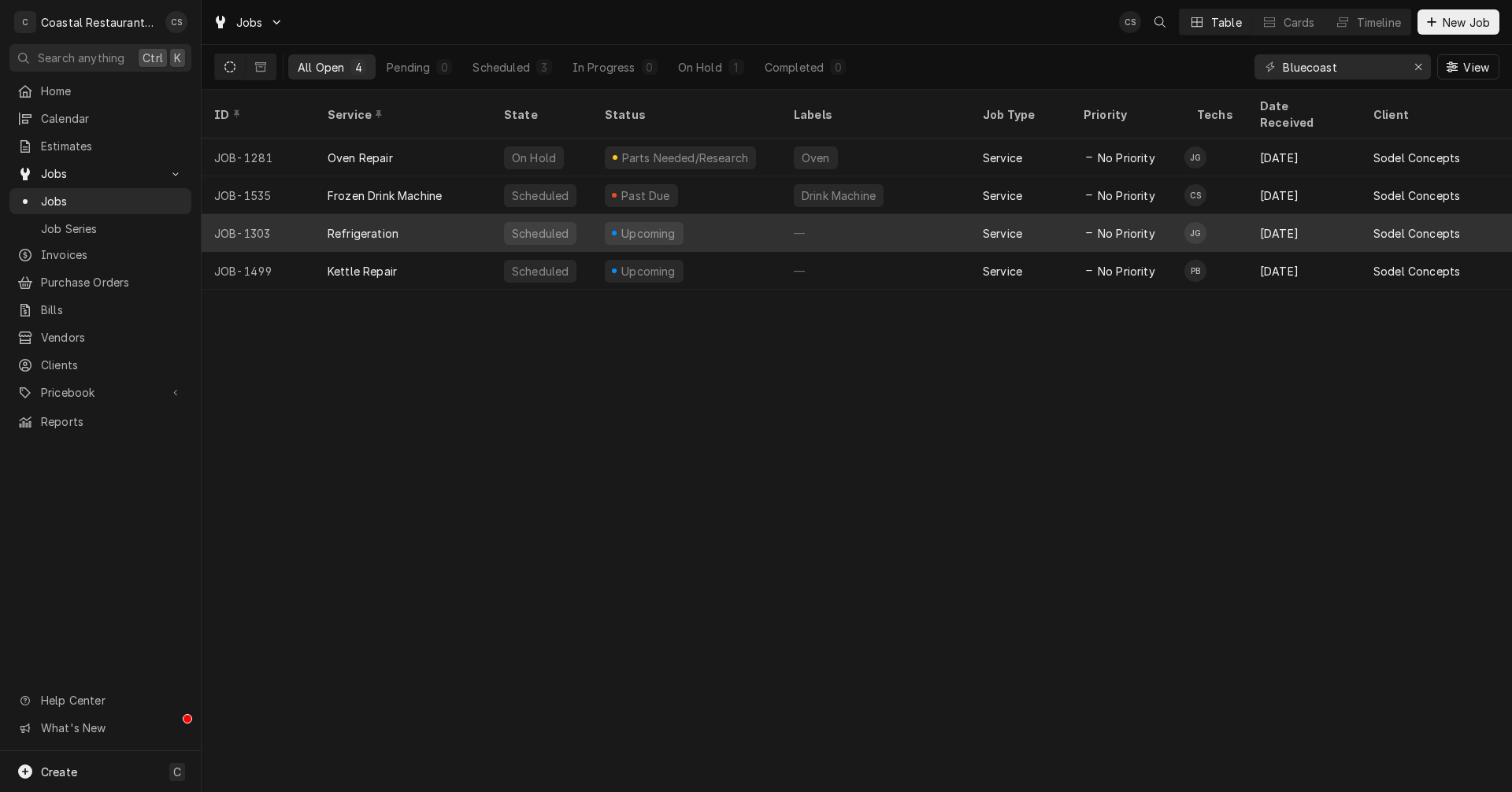
click at [416, 214] on div "Refrigeration" at bounding box center [403, 233] width 177 height 38
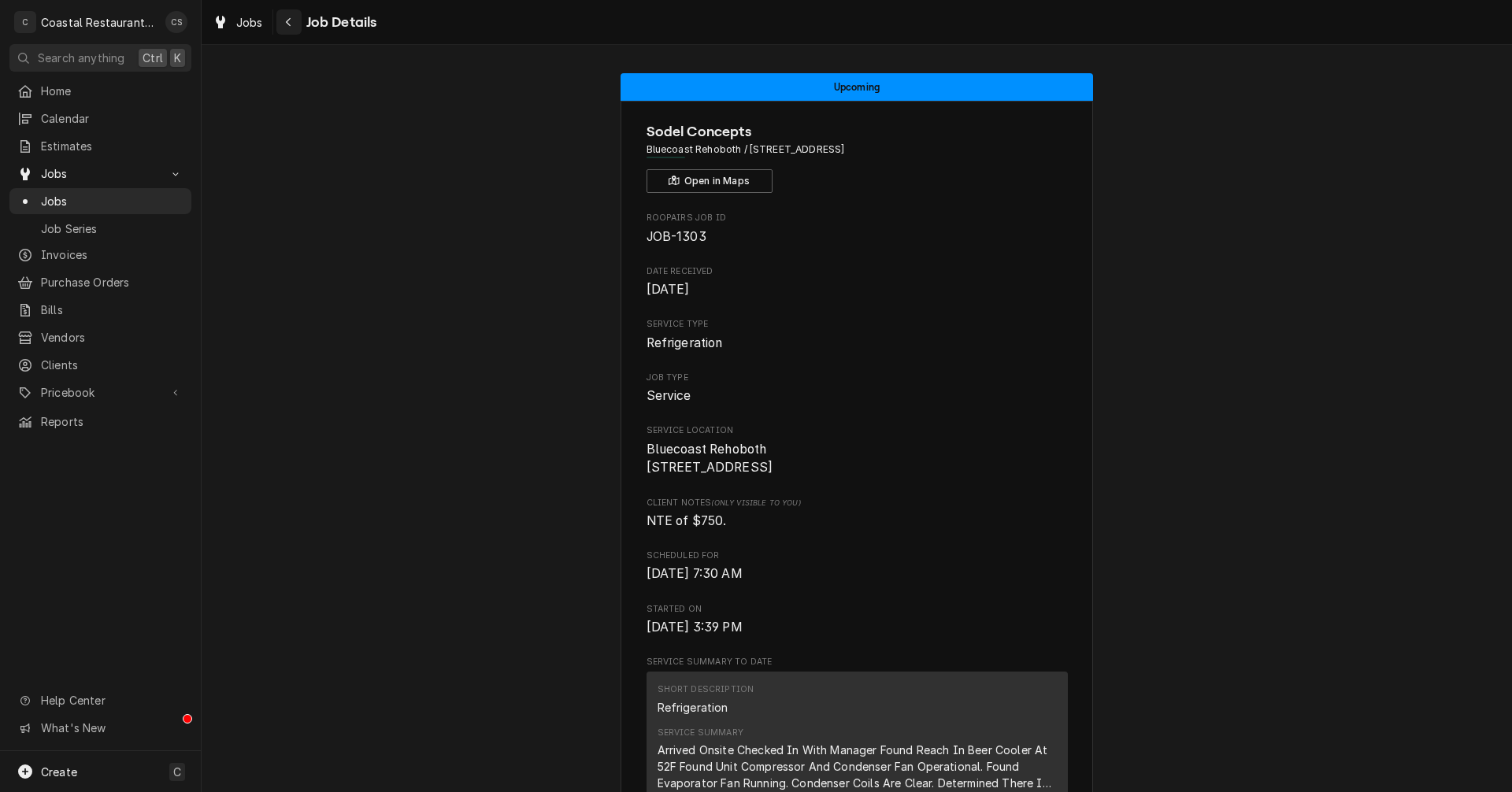
click at [290, 21] on icon "Navigate back" at bounding box center [288, 22] width 7 height 11
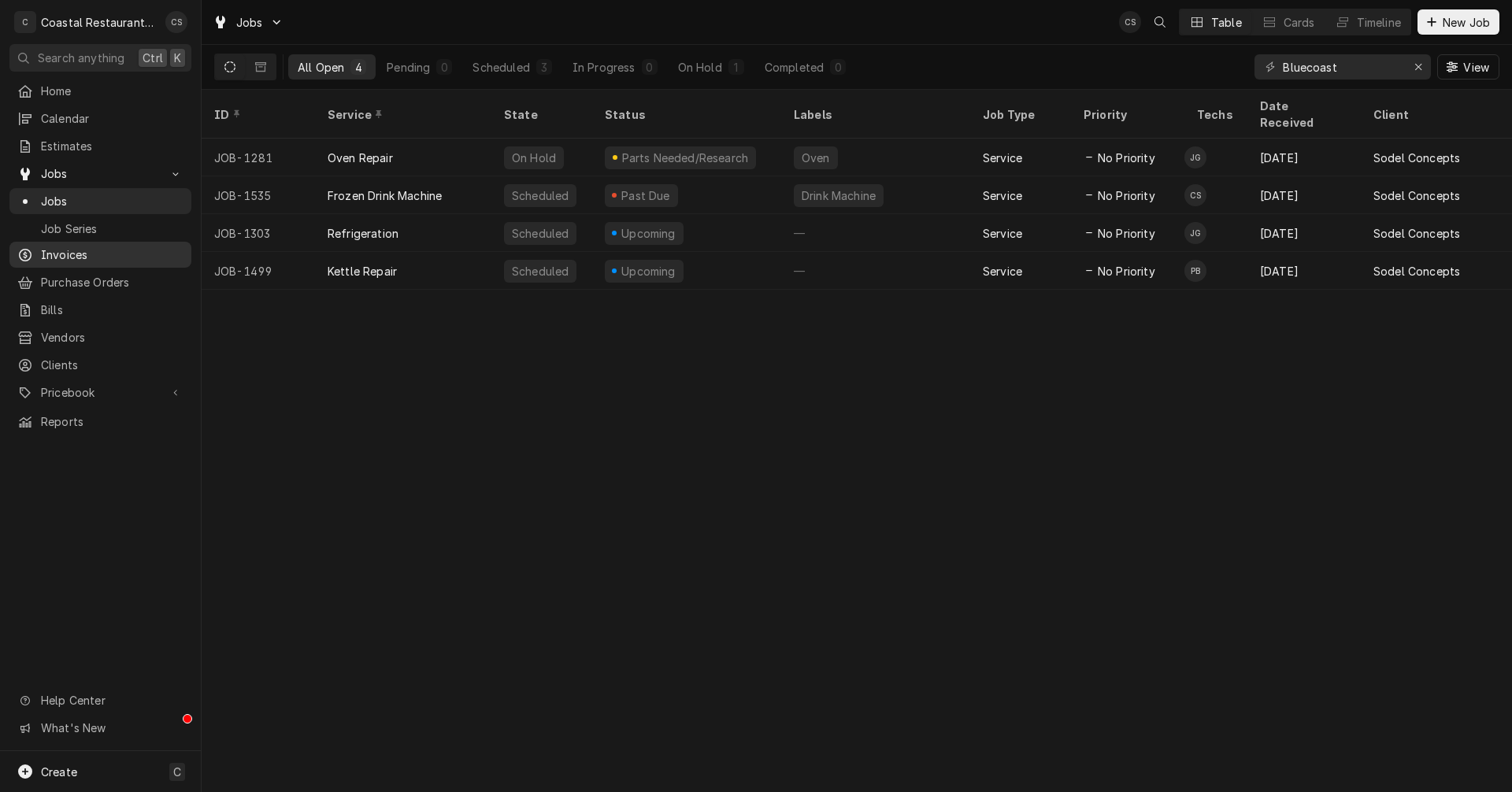
click at [94, 247] on span "Invoices" at bounding box center [112, 255] width 142 height 17
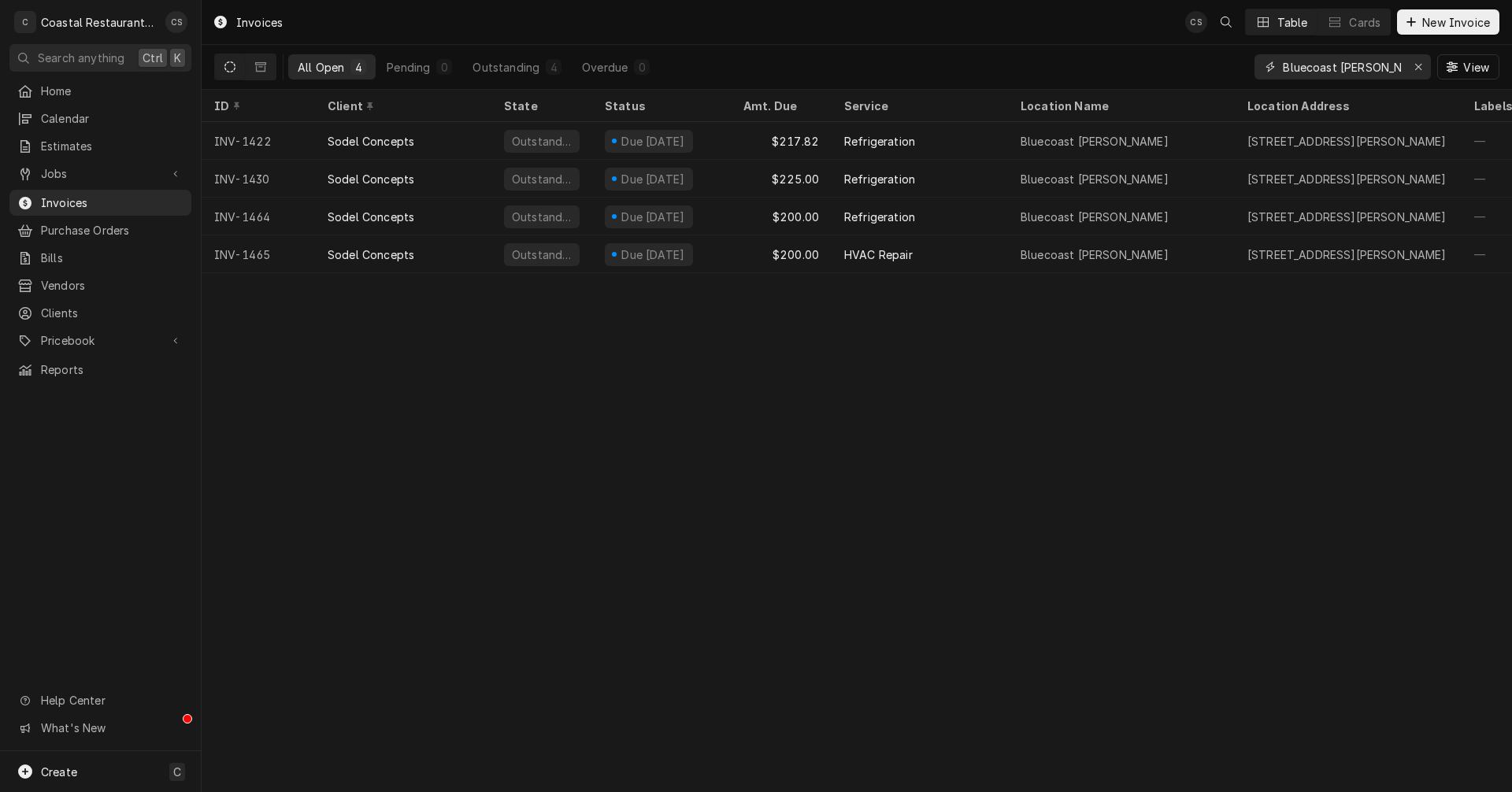
drag, startPoint x: 1390, startPoint y: 63, endPoint x: 1340, endPoint y: 67, distance: 50.2
click at [1340, 67] on input "Bluecoast [PERSON_NAME]" at bounding box center [1341, 67] width 118 height 25
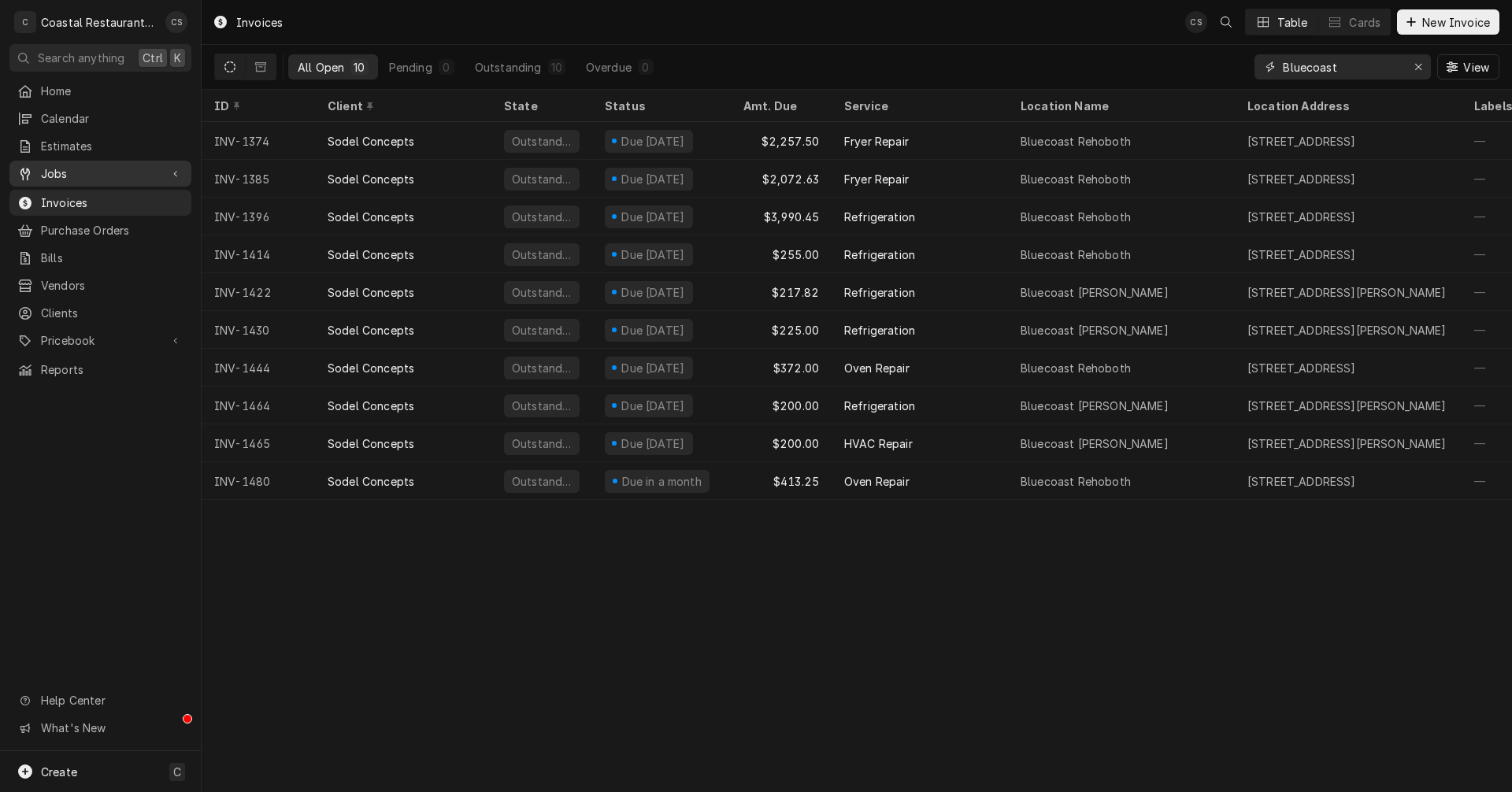
type input "Bluecoast"
click at [98, 171] on span "Jobs" at bounding box center [101, 173] width 119 height 17
click at [88, 193] on span "Jobs" at bounding box center [112, 201] width 142 height 17
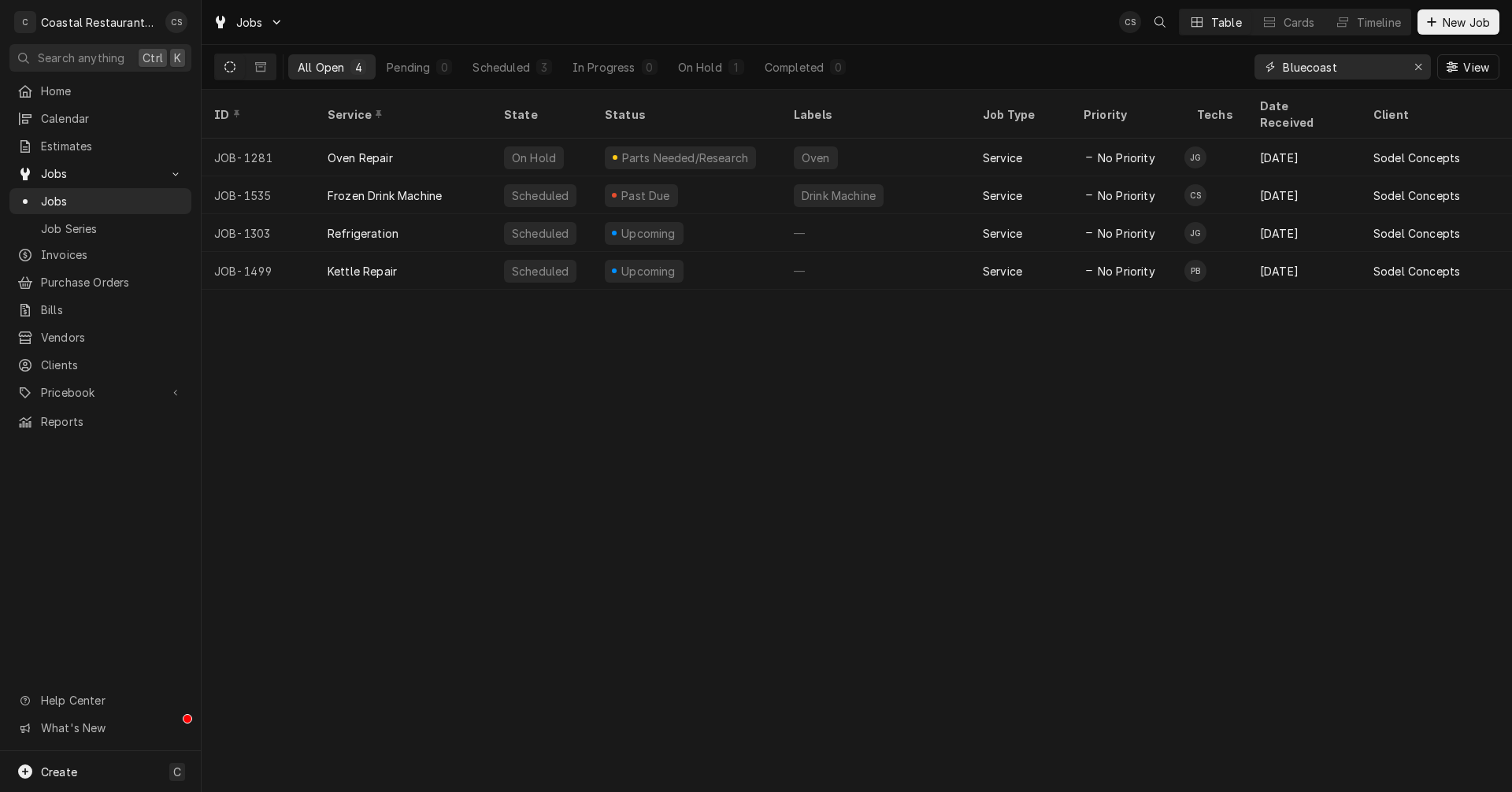
drag, startPoint x: 1351, startPoint y: 65, endPoint x: 1279, endPoint y: 65, distance: 72.0
click at [1279, 65] on div "Bluecoast" at bounding box center [1343, 67] width 177 height 25
click at [68, 246] on span "Invoices" at bounding box center [112, 255] width 142 height 17
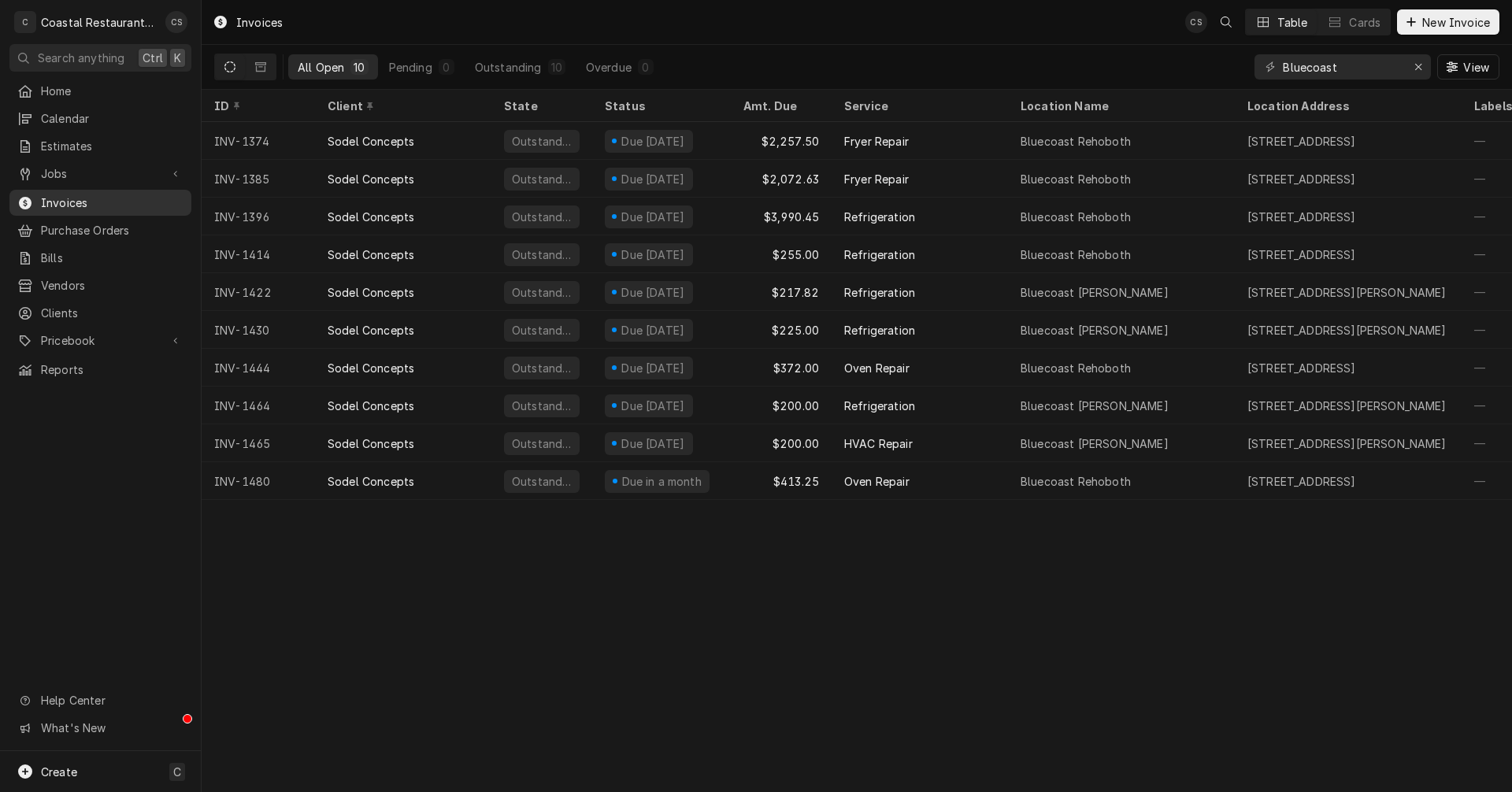
click at [80, 195] on span "Invoices" at bounding box center [112, 203] width 142 height 17
click at [111, 170] on span "Jobs" at bounding box center [101, 173] width 119 height 17
click at [104, 194] on span "Jobs" at bounding box center [112, 201] width 142 height 17
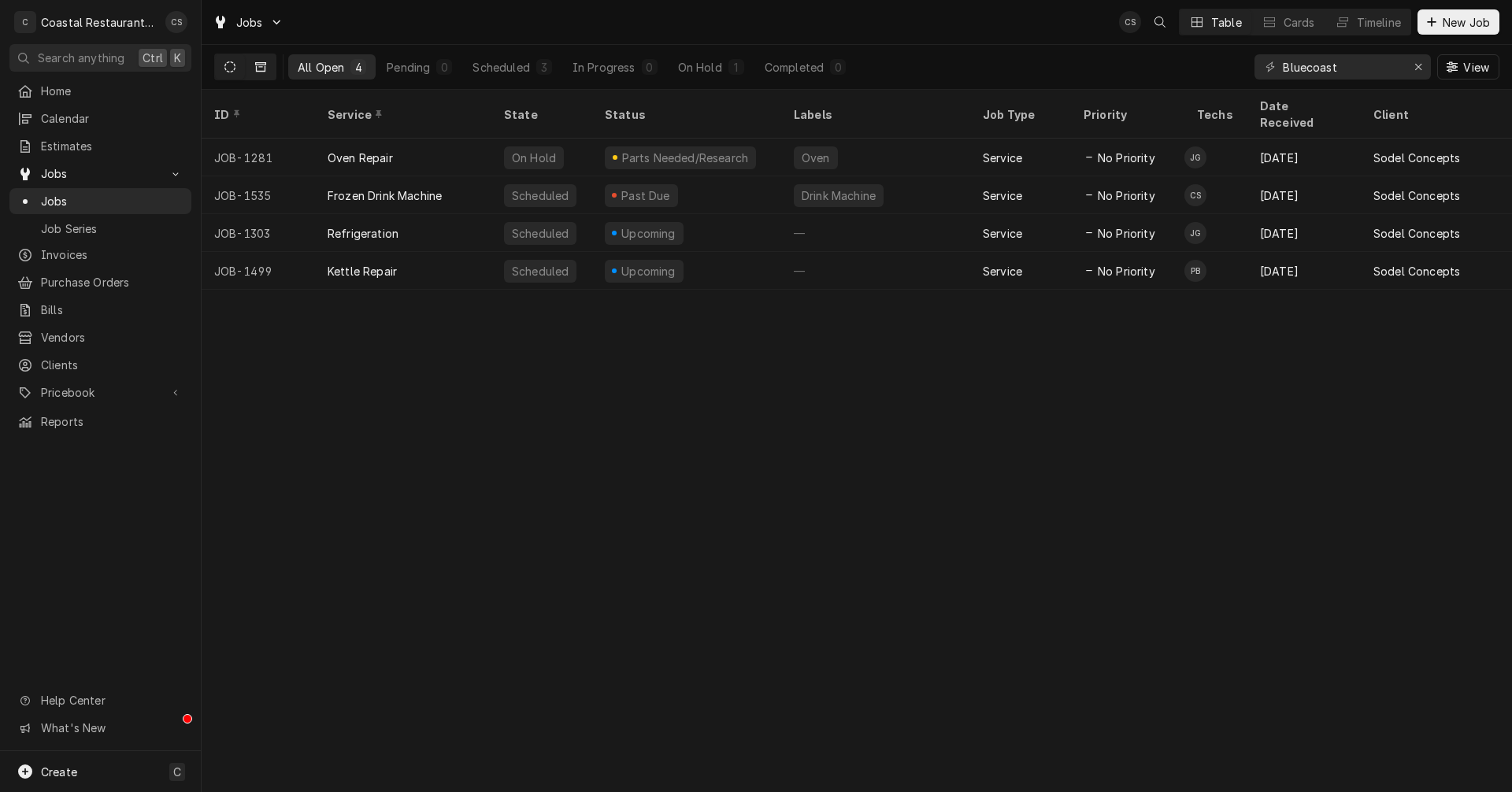
click at [256, 65] on icon "Dynamic Content Wrapper" at bounding box center [261, 66] width 11 height 11
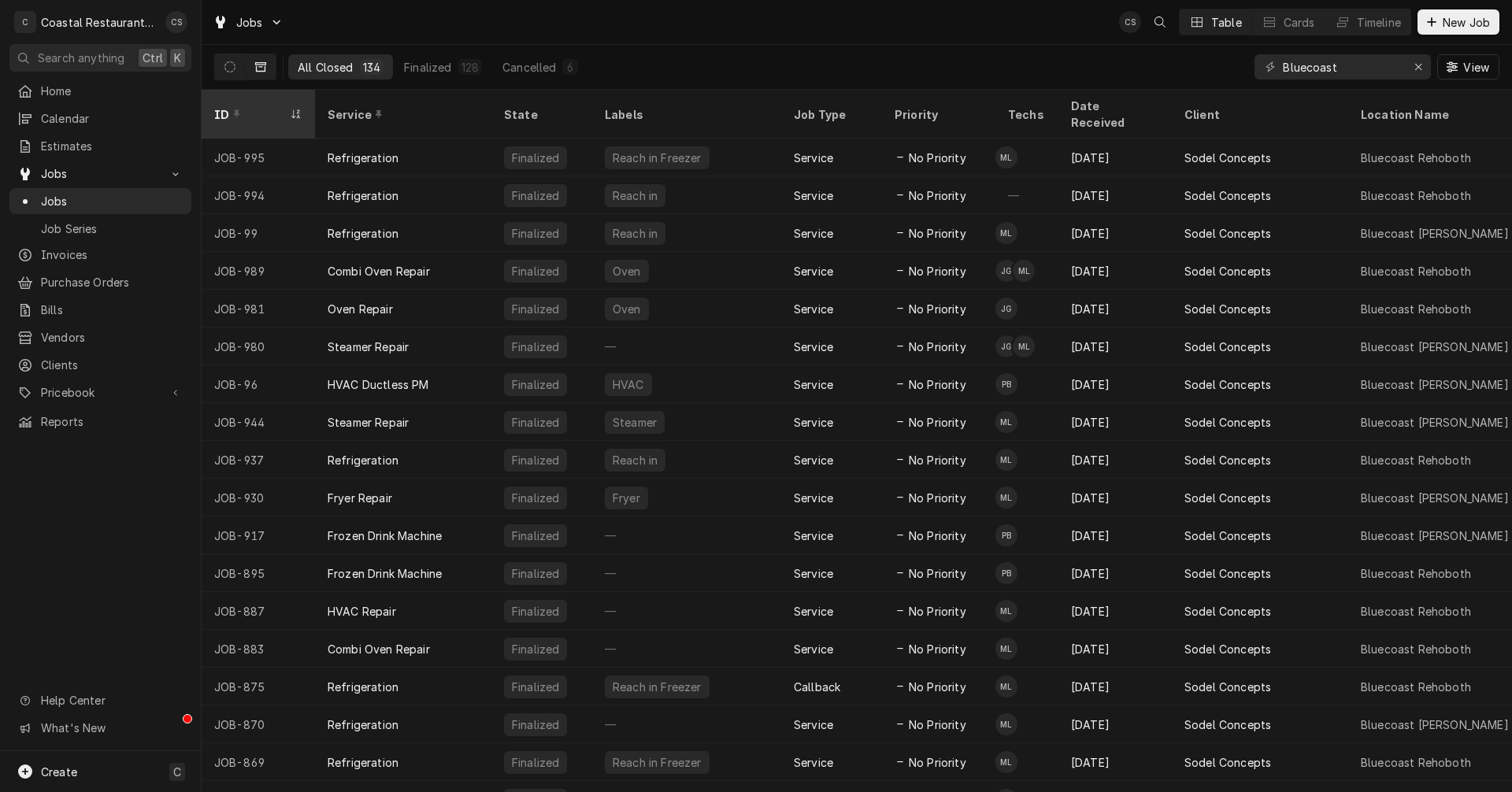
click at [245, 106] on div "ID" at bounding box center [250, 115] width 72 height 17
click at [292, 106] on div "ID" at bounding box center [257, 115] width 85 height 17
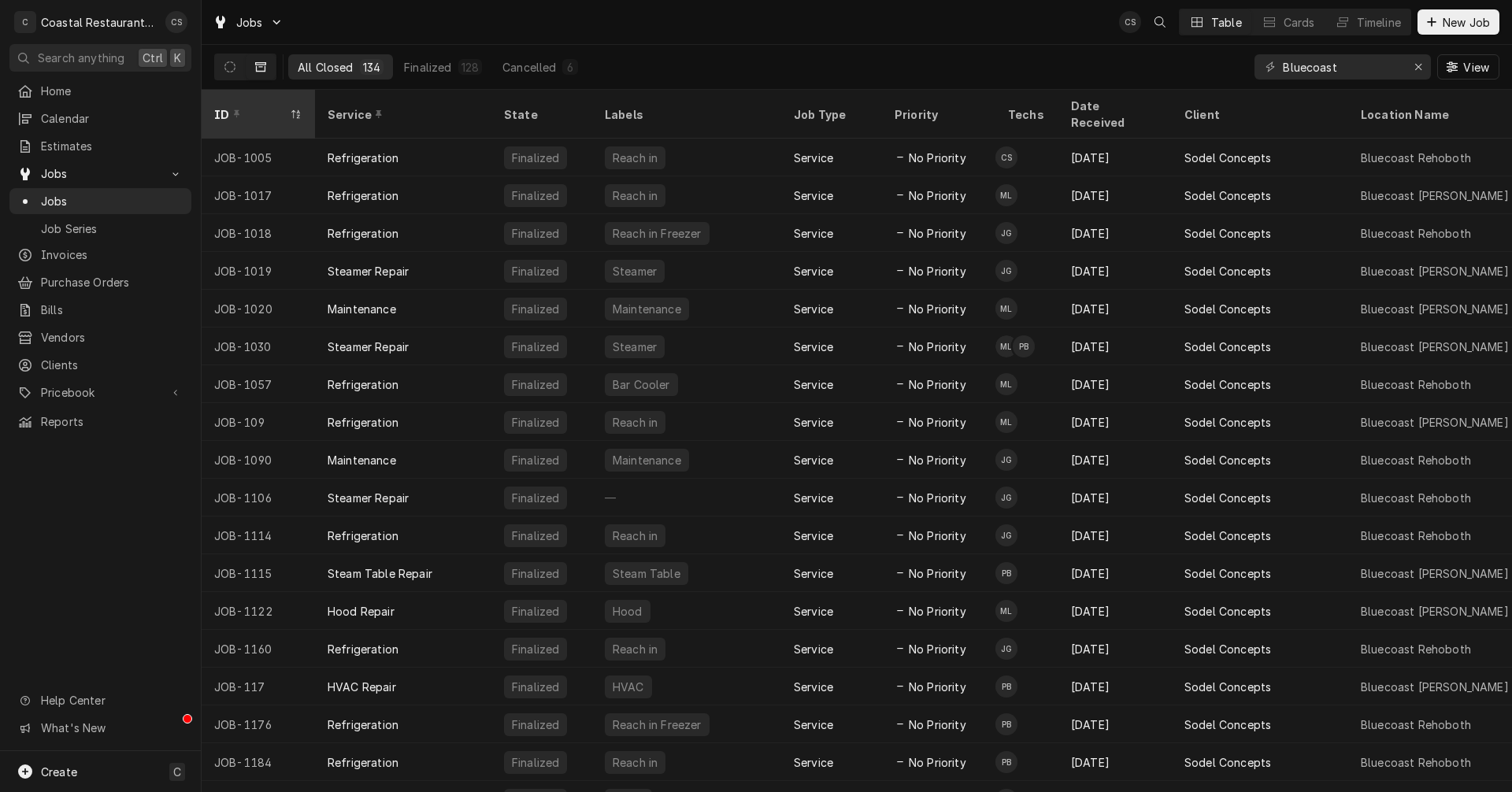
click at [296, 110] on icon "Dynamic Content Wrapper" at bounding box center [296, 114] width 11 height 9
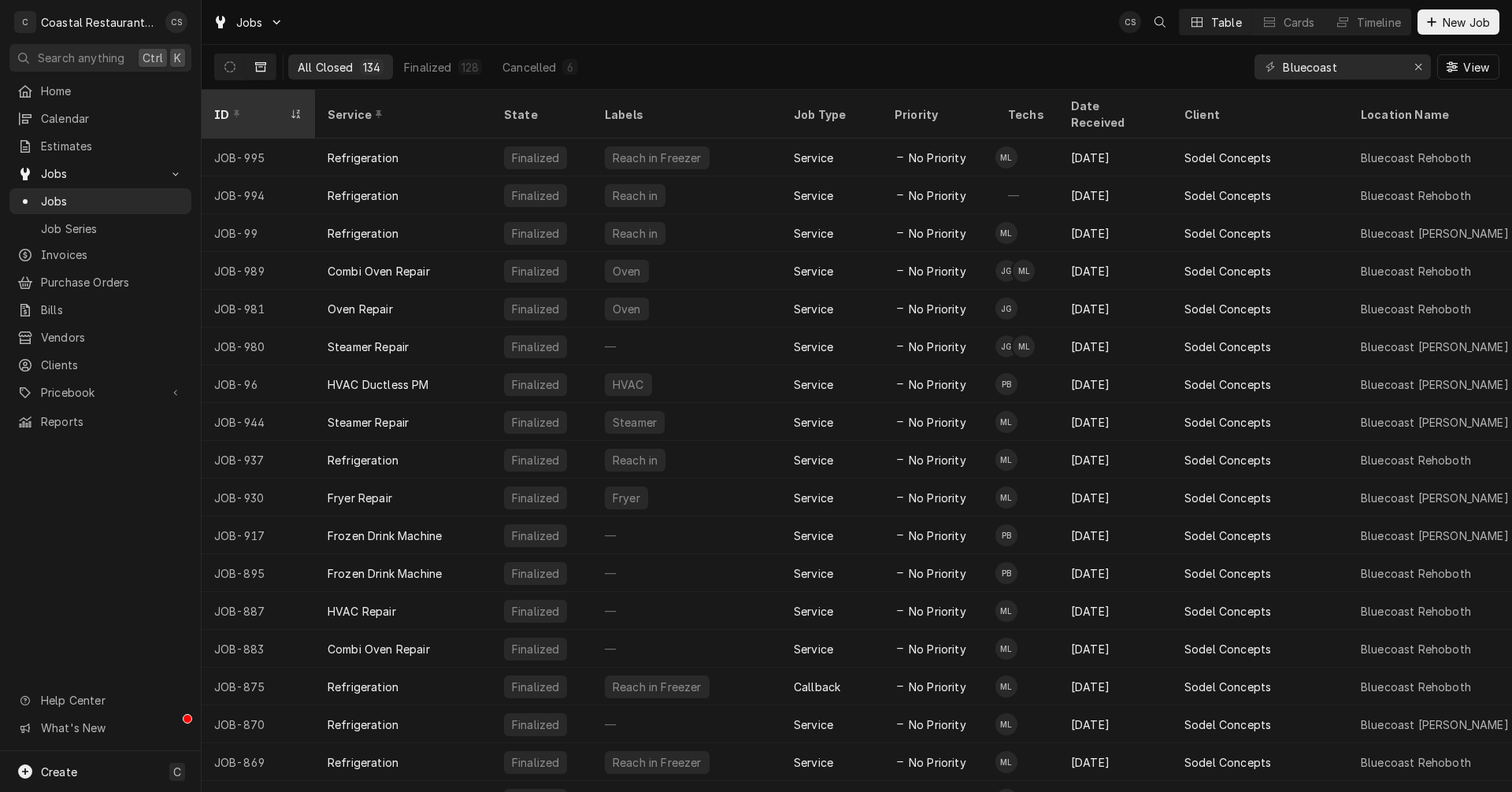
click at [296, 110] on icon "Dynamic Content Wrapper" at bounding box center [296, 114] width 11 height 9
click at [294, 106] on div "ID" at bounding box center [257, 115] width 85 height 17
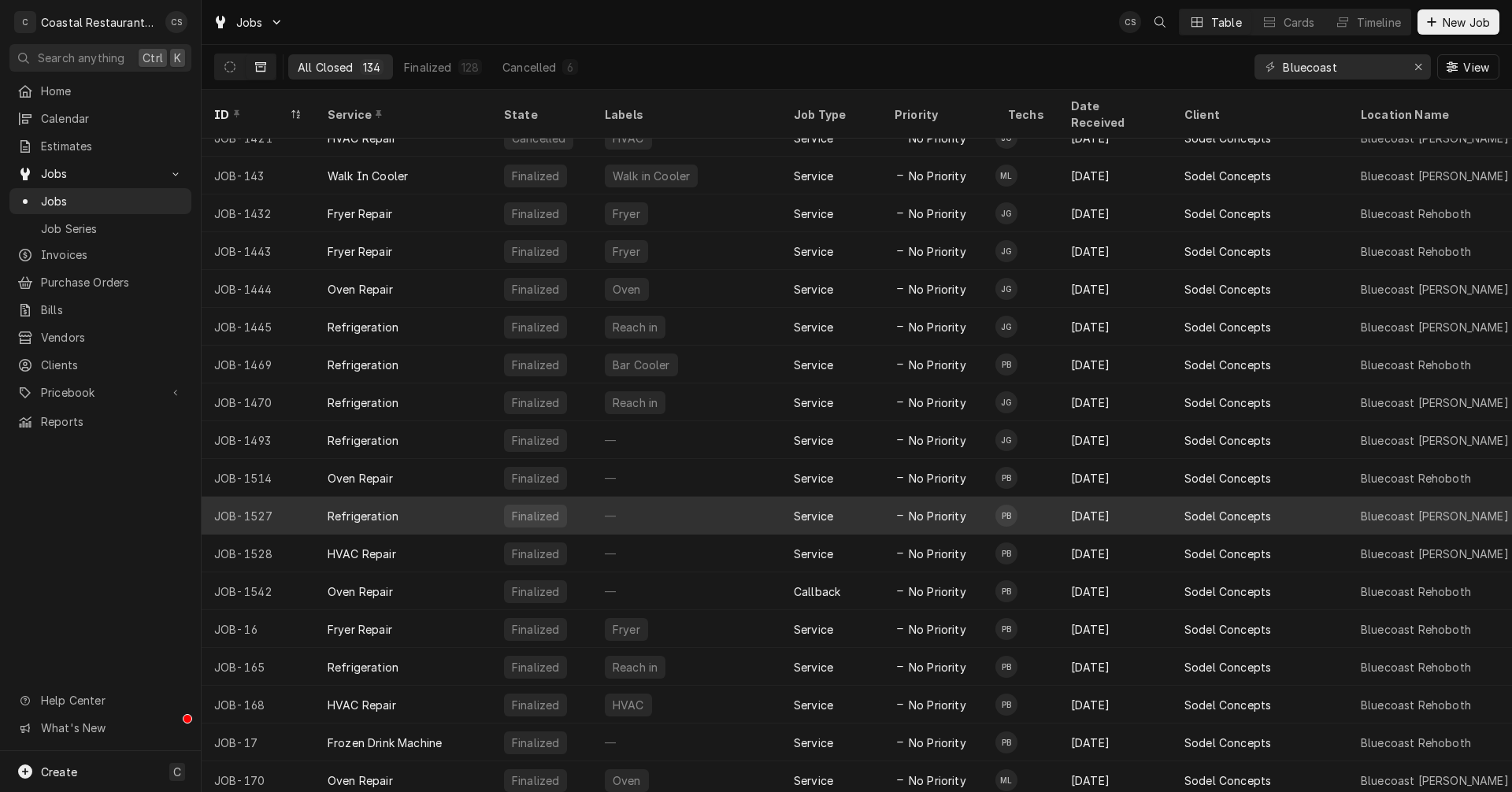
scroll to position [1345, 0]
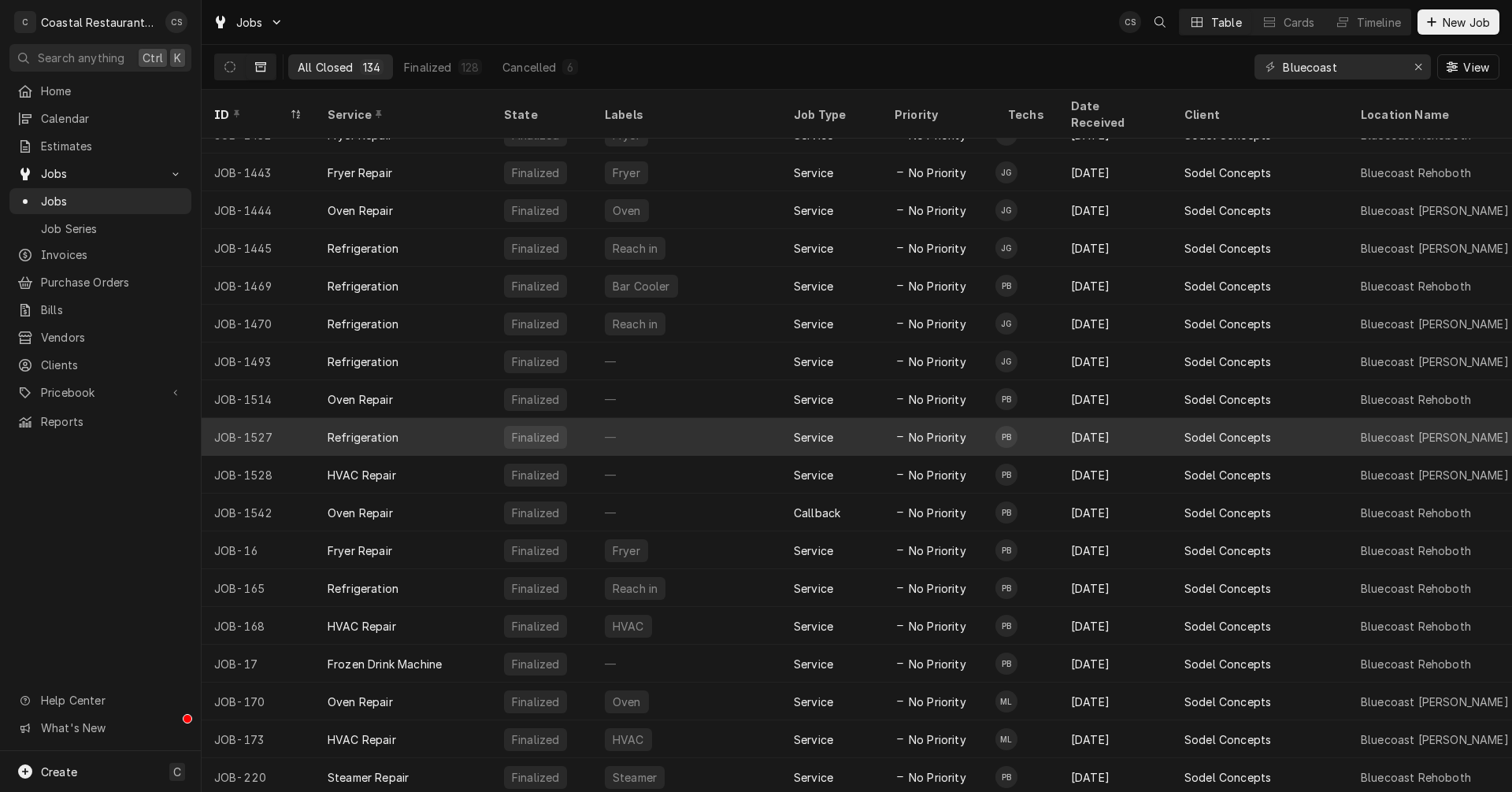
click at [370, 429] on div "Refrigeration" at bounding box center [363, 437] width 71 height 17
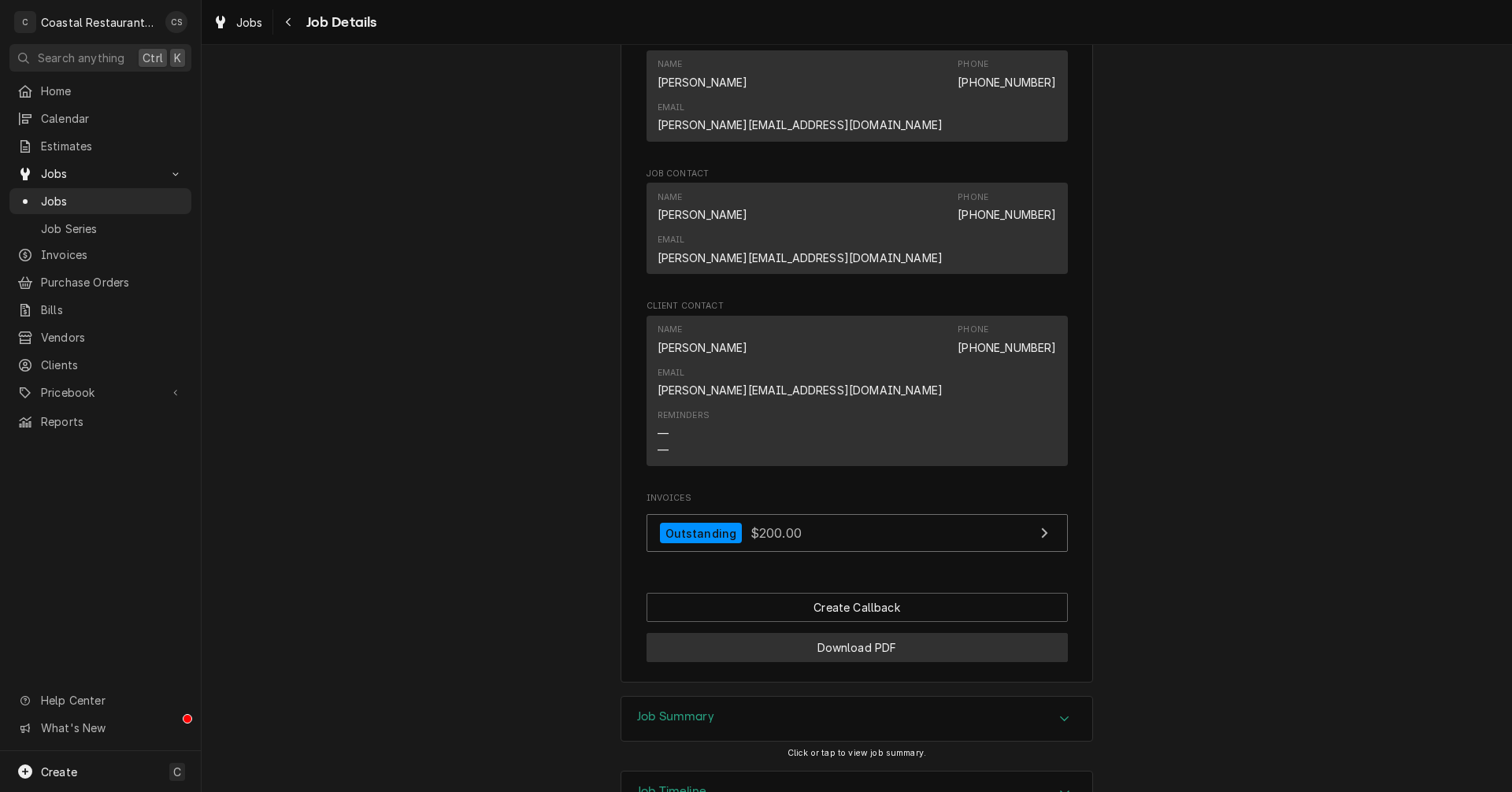
scroll to position [1013, 0]
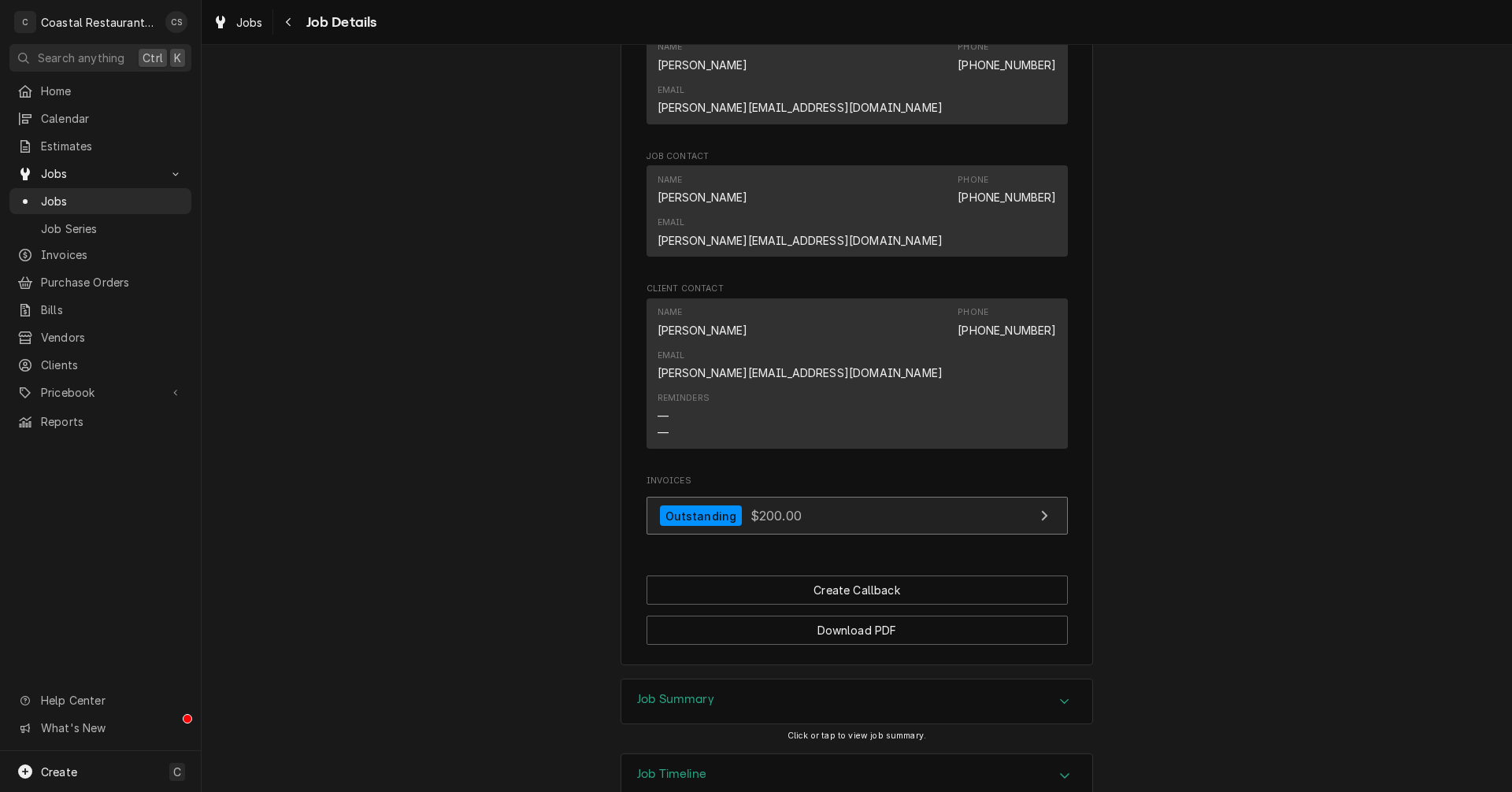
click at [710, 506] on div "Outstanding" at bounding box center [701, 516] width 83 height 21
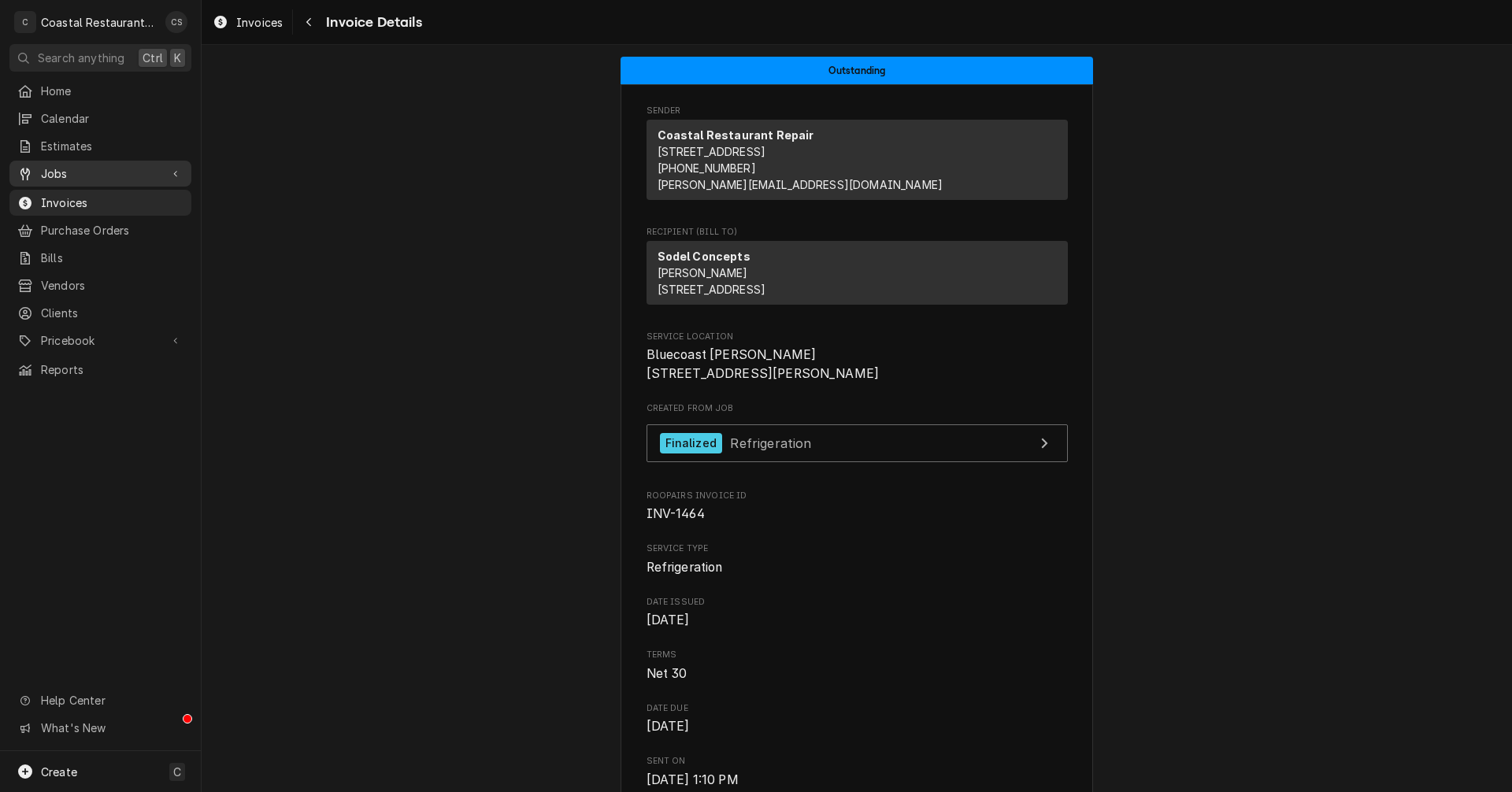
click at [98, 165] on span "Jobs" at bounding box center [101, 173] width 119 height 17
click at [86, 198] on span "Jobs" at bounding box center [112, 201] width 142 height 17
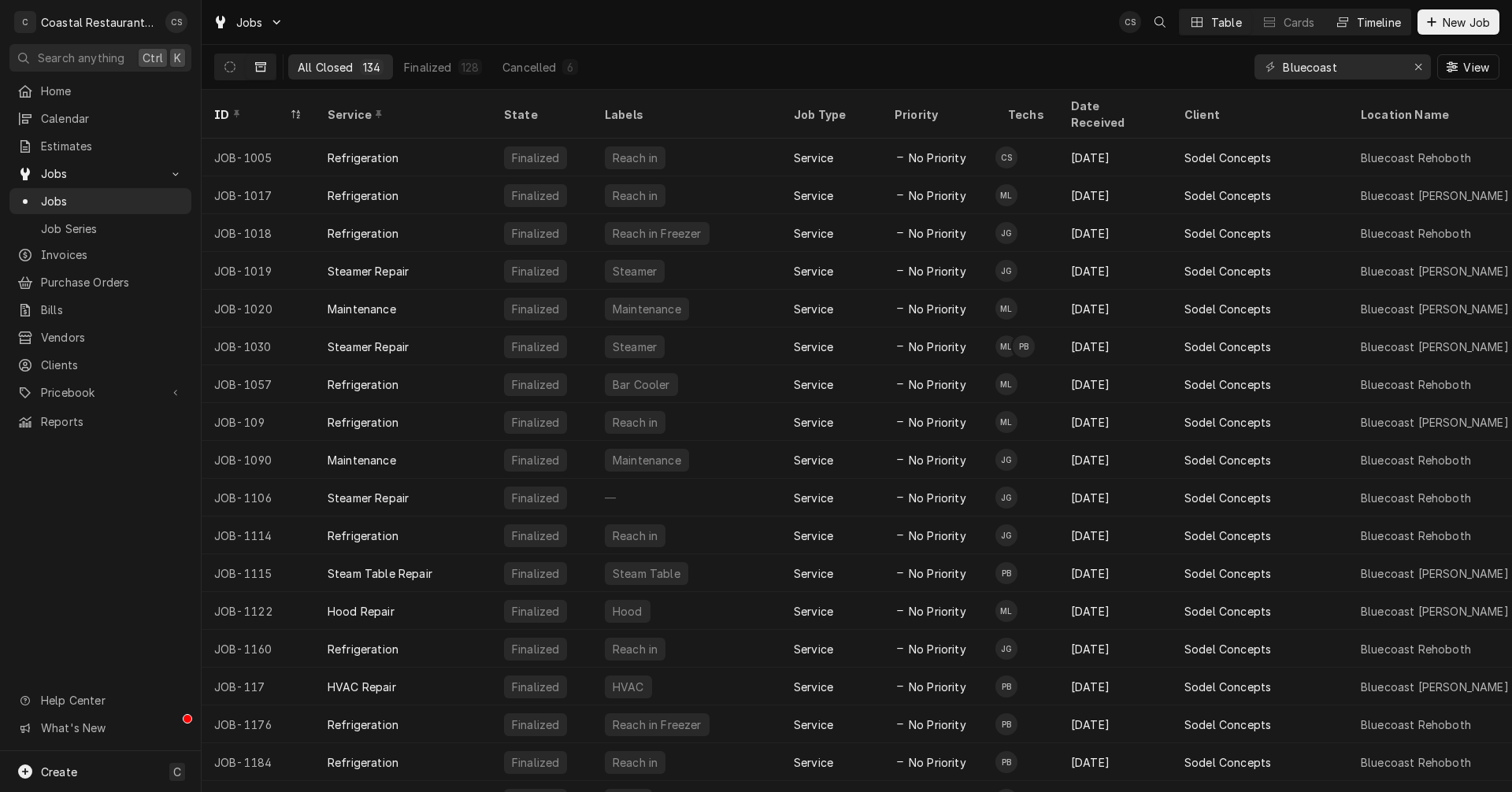
click at [1371, 24] on div "Timeline" at bounding box center [1379, 23] width 44 height 17
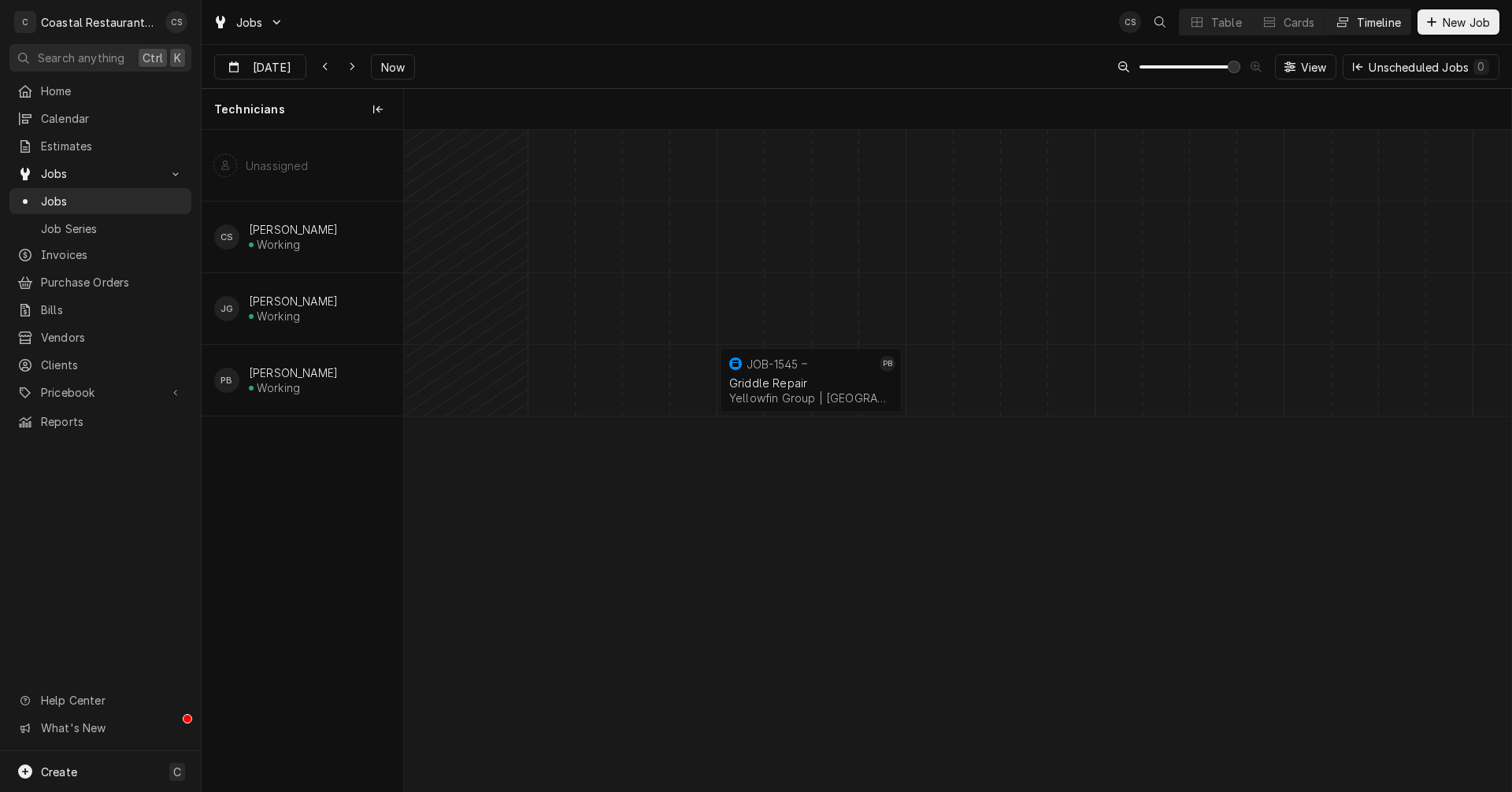
scroll to position [0, 21941]
click at [386, 63] on span "Now" at bounding box center [393, 68] width 30 height 17
type input "[DATE]"
click at [983, 372] on div "JOB-1534" at bounding box center [998, 363] width 150 height 19
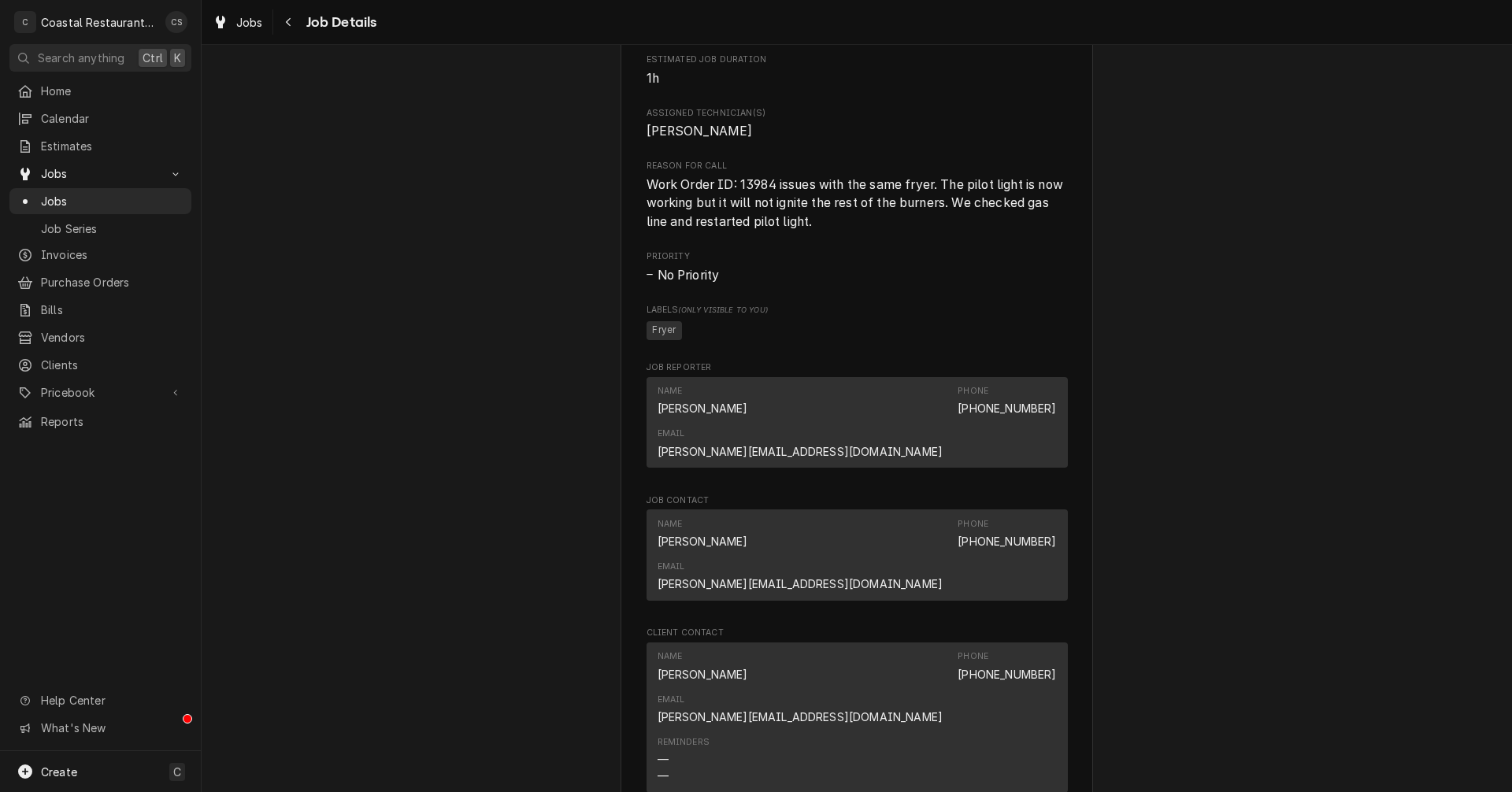
scroll to position [1180, 0]
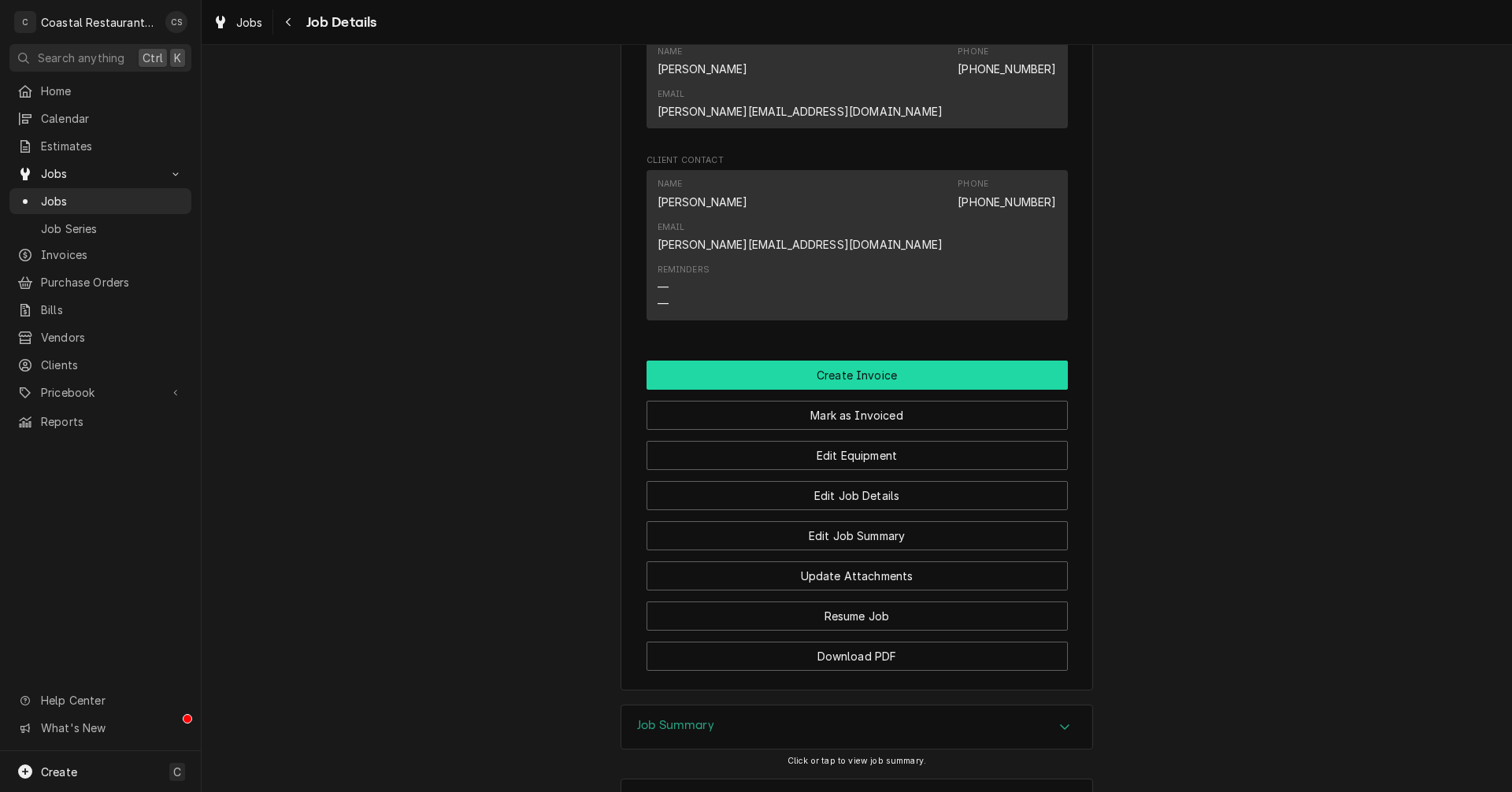
click at [854, 361] on button "Create Invoice" at bounding box center [857, 375] width 421 height 29
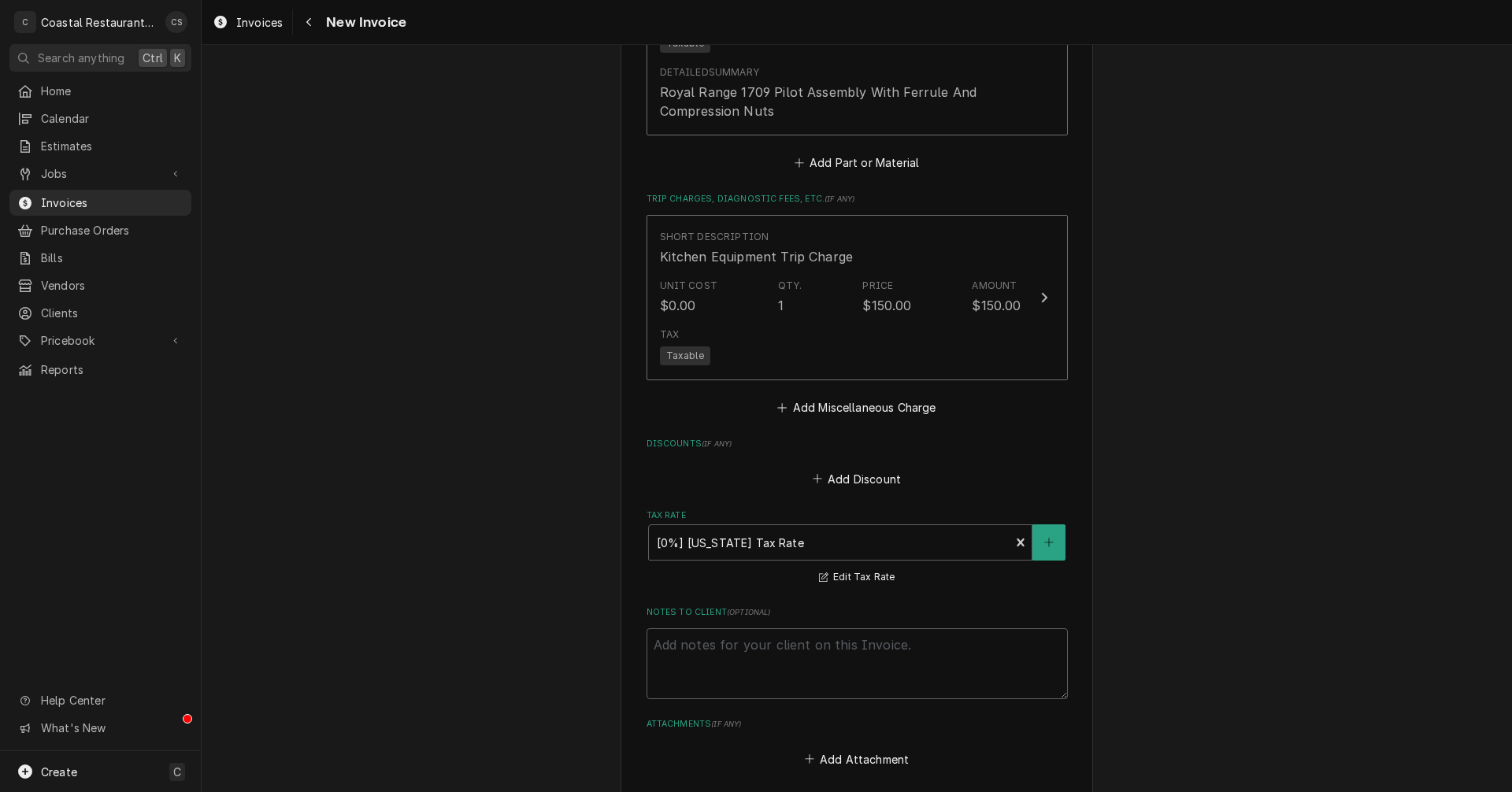
scroll to position [2416, 0]
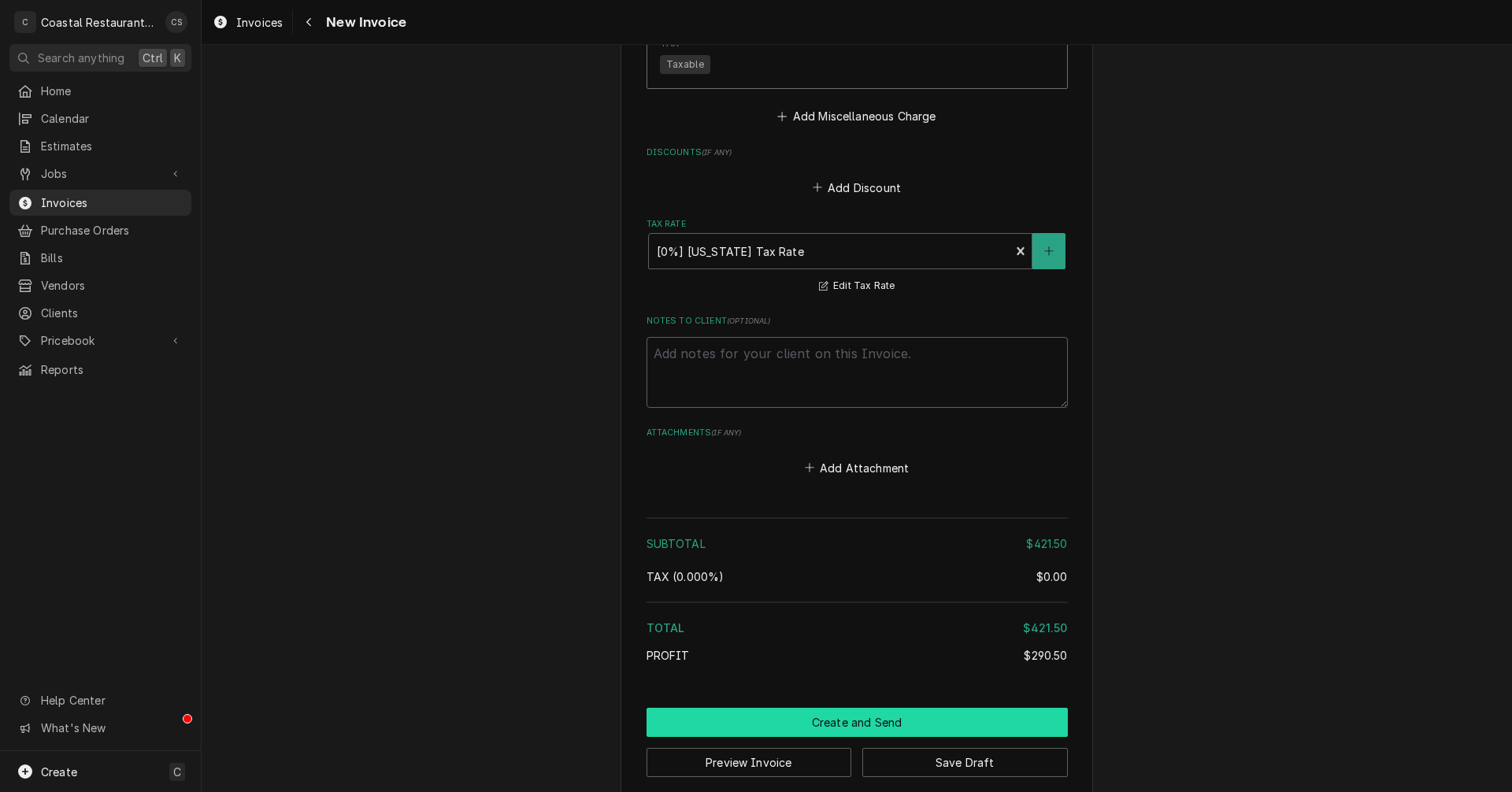
click at [852, 711] on button "Create and Send" at bounding box center [857, 722] width 421 height 29
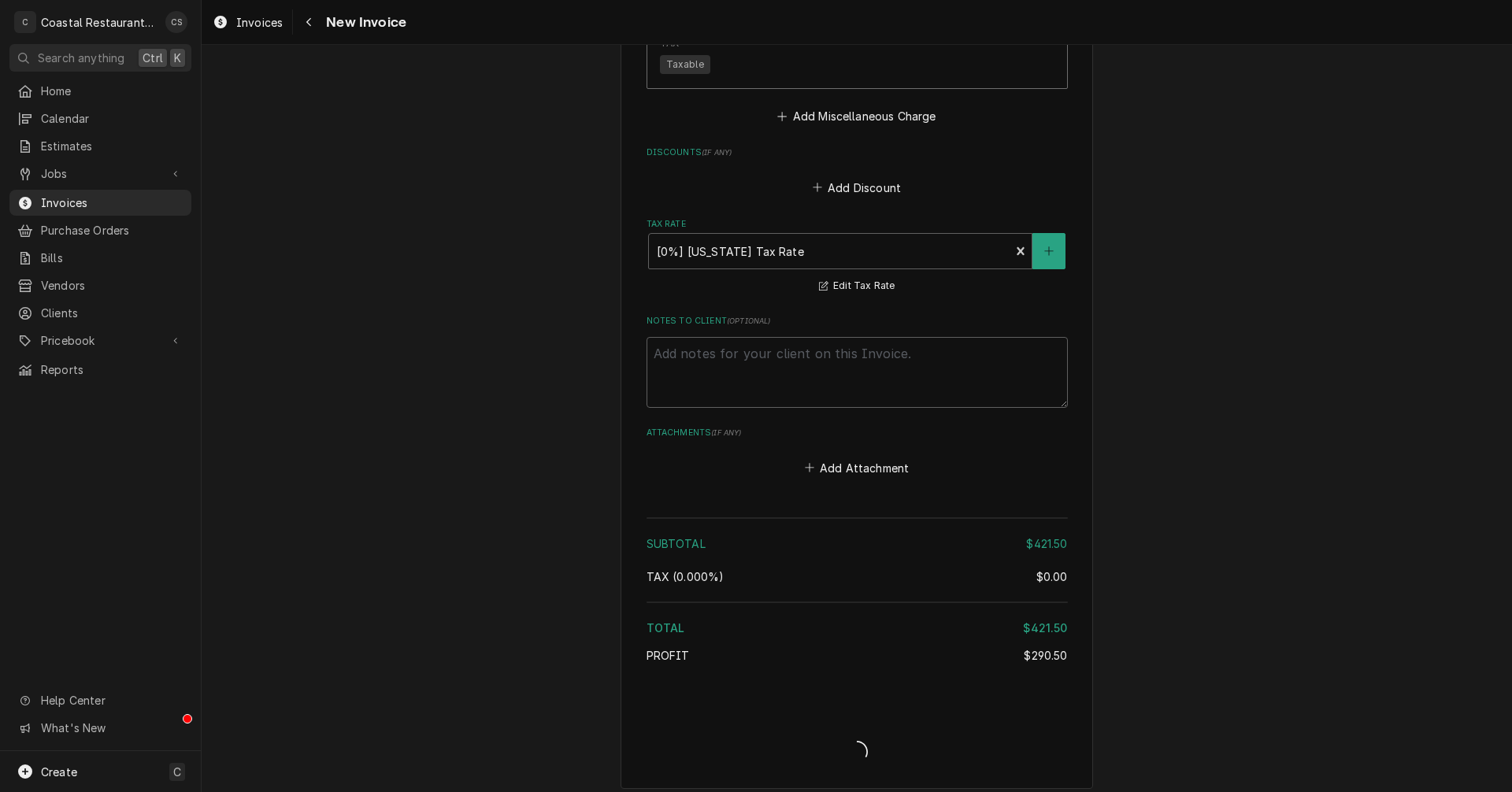
scroll to position [2408, 0]
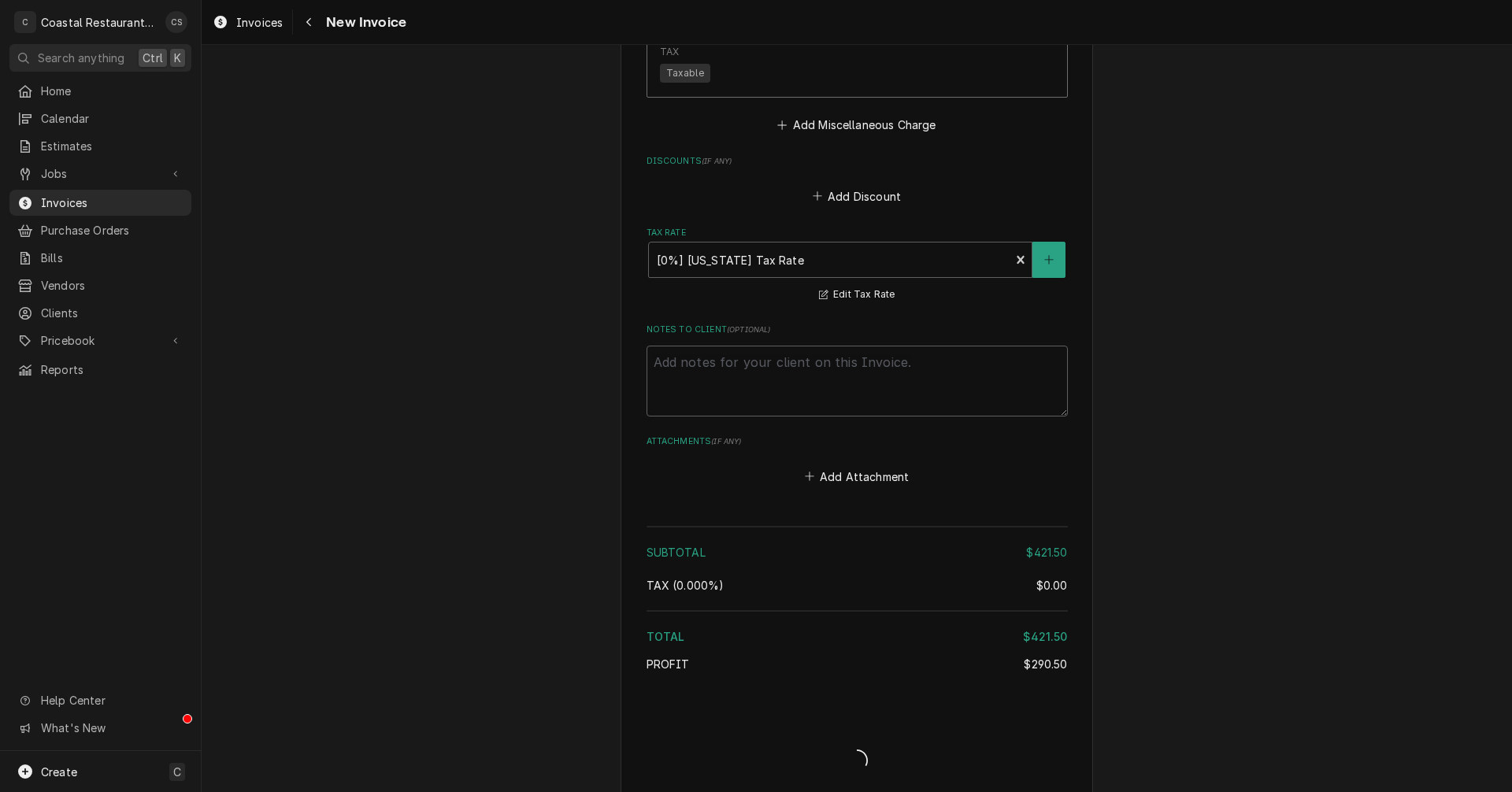
type textarea "x"
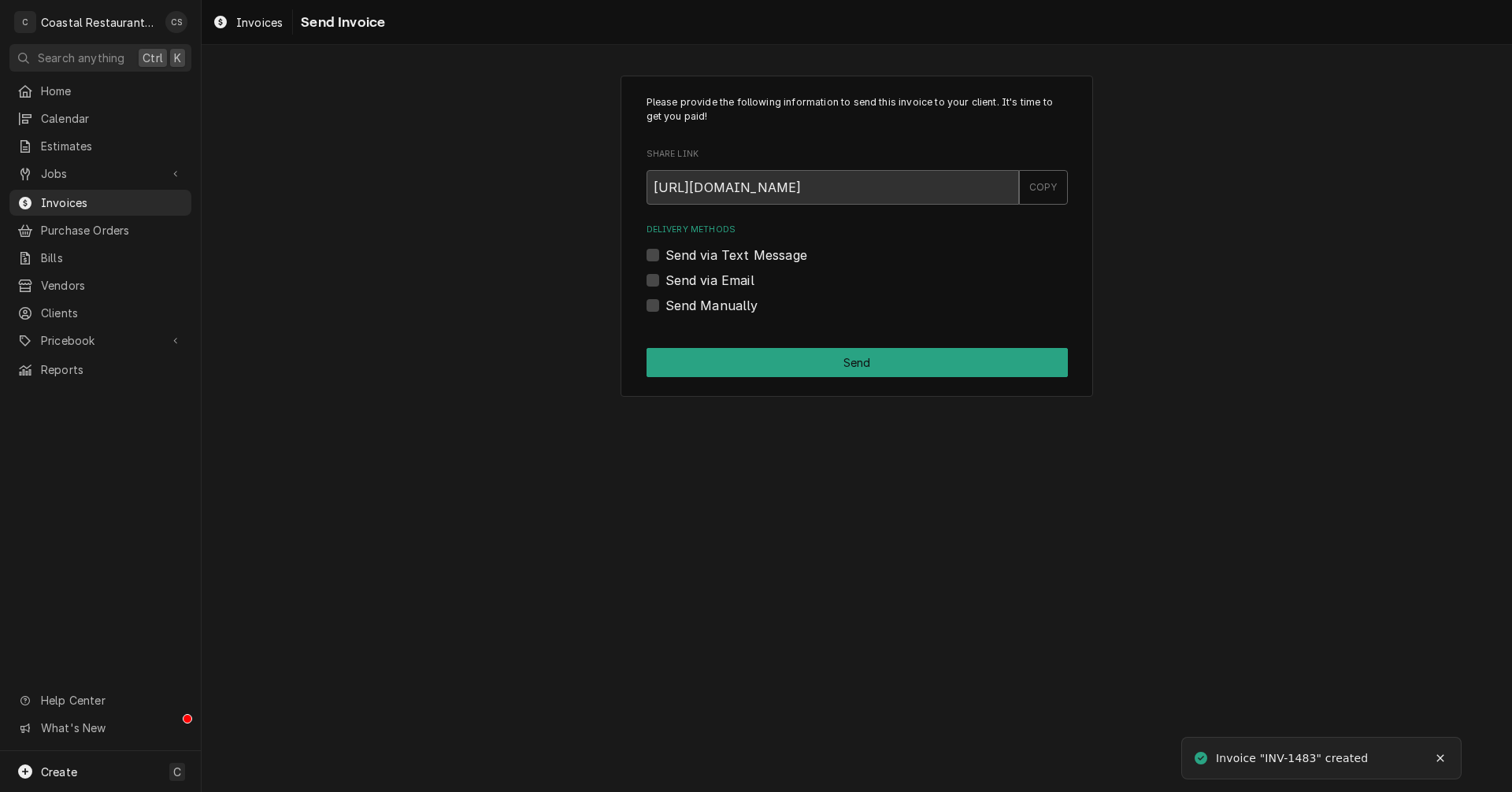
click at [665, 278] on label "Send via Email" at bounding box center [710, 280] width 89 height 19
click at [665, 278] on input "Send via Email" at bounding box center [875, 287] width 421 height 34
checkbox input "true"
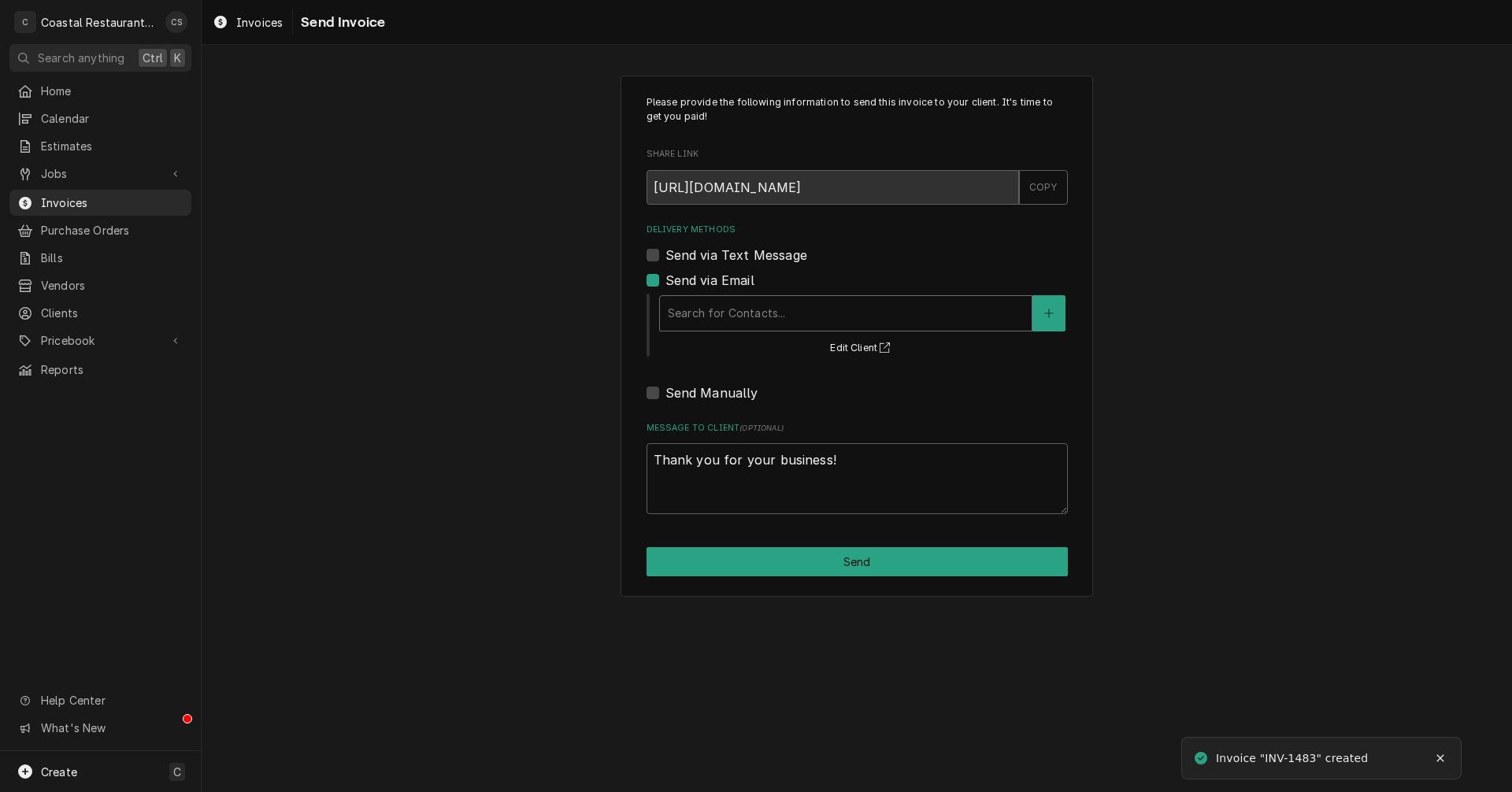
click at [703, 321] on div "Delivery Methods" at bounding box center [845, 313] width 356 height 28
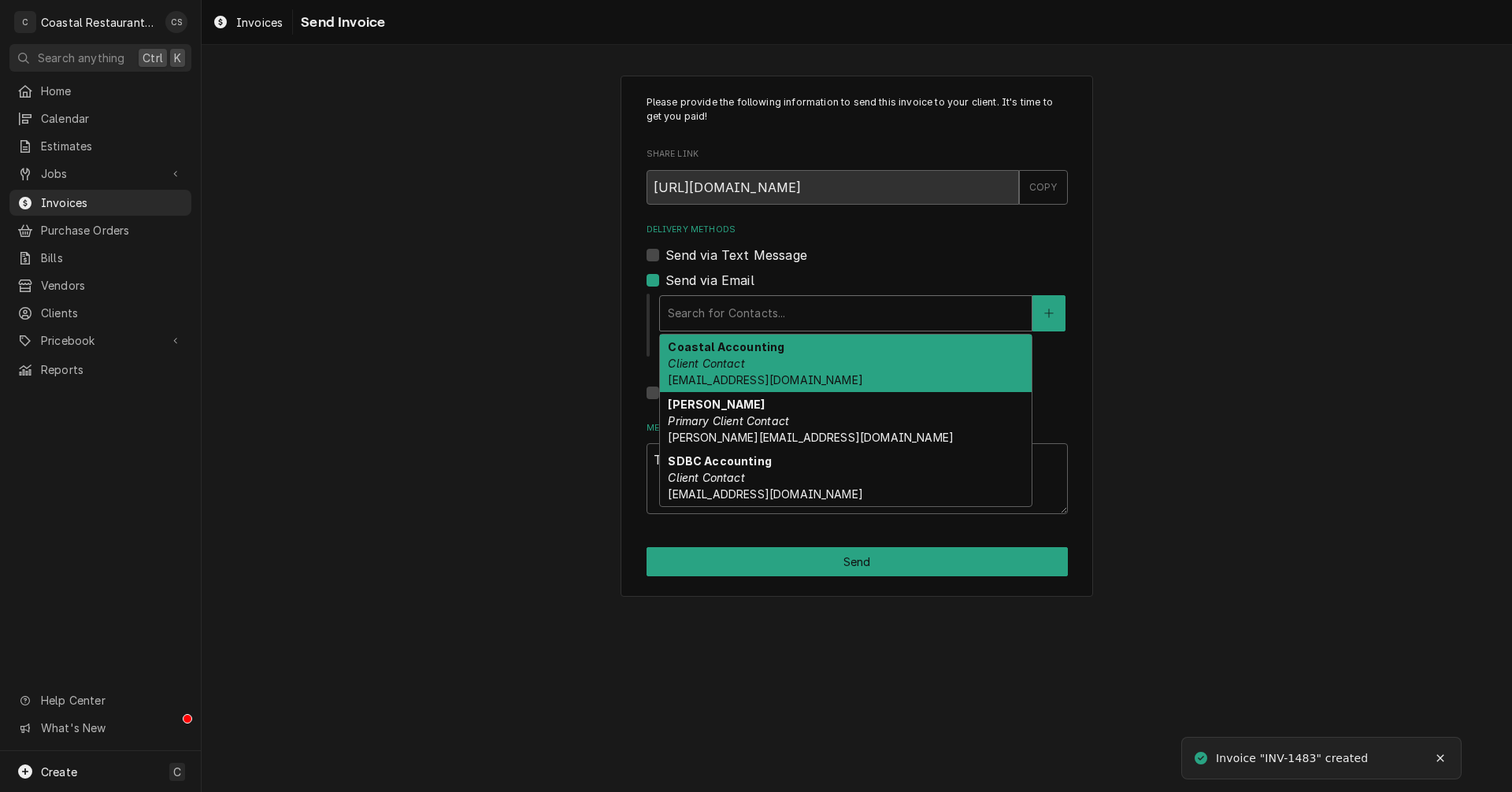
click at [718, 359] on em "Client Contact" at bounding box center [705, 363] width 76 height 13
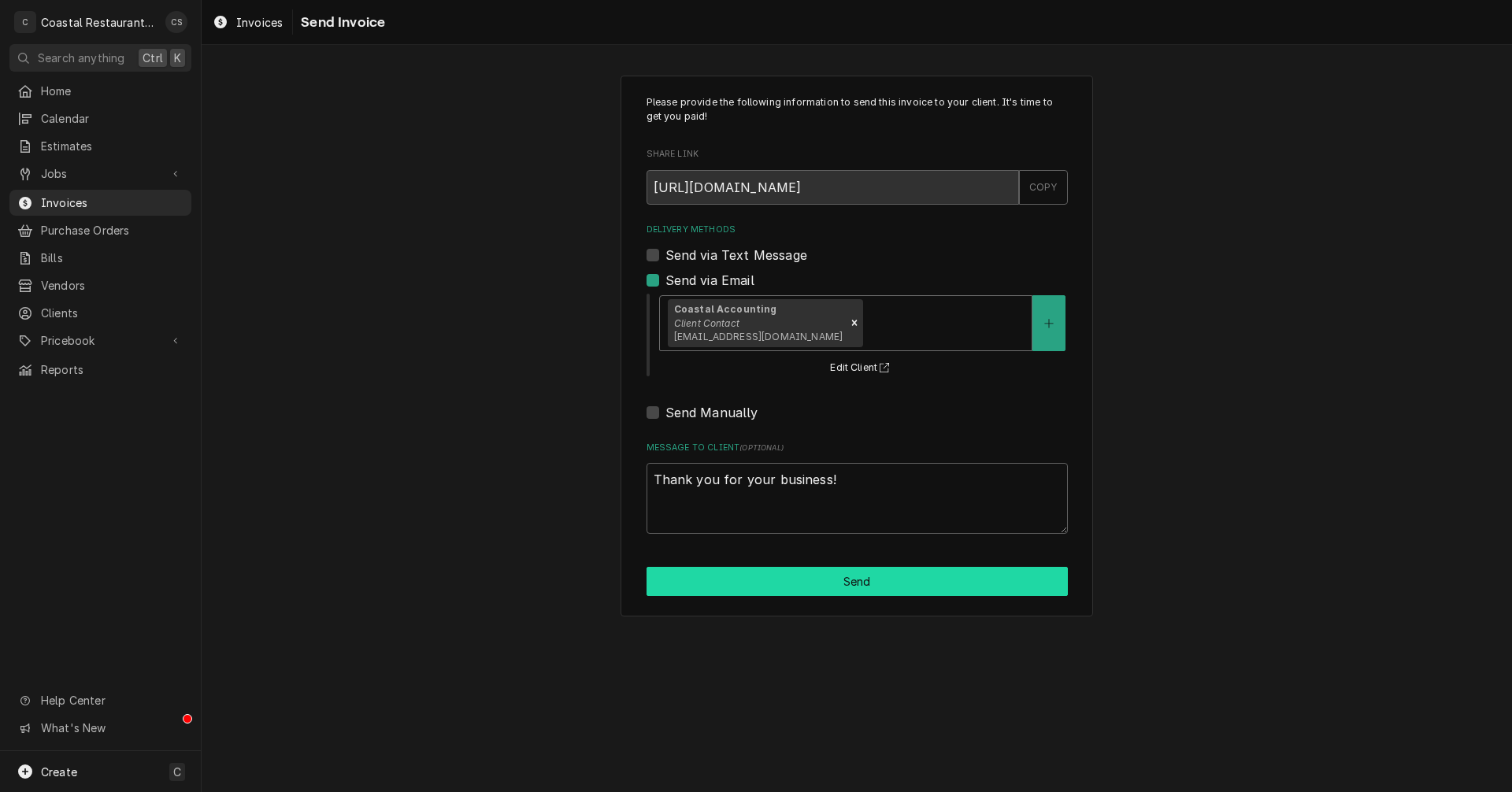
click at [813, 583] on button "Send" at bounding box center [857, 581] width 421 height 29
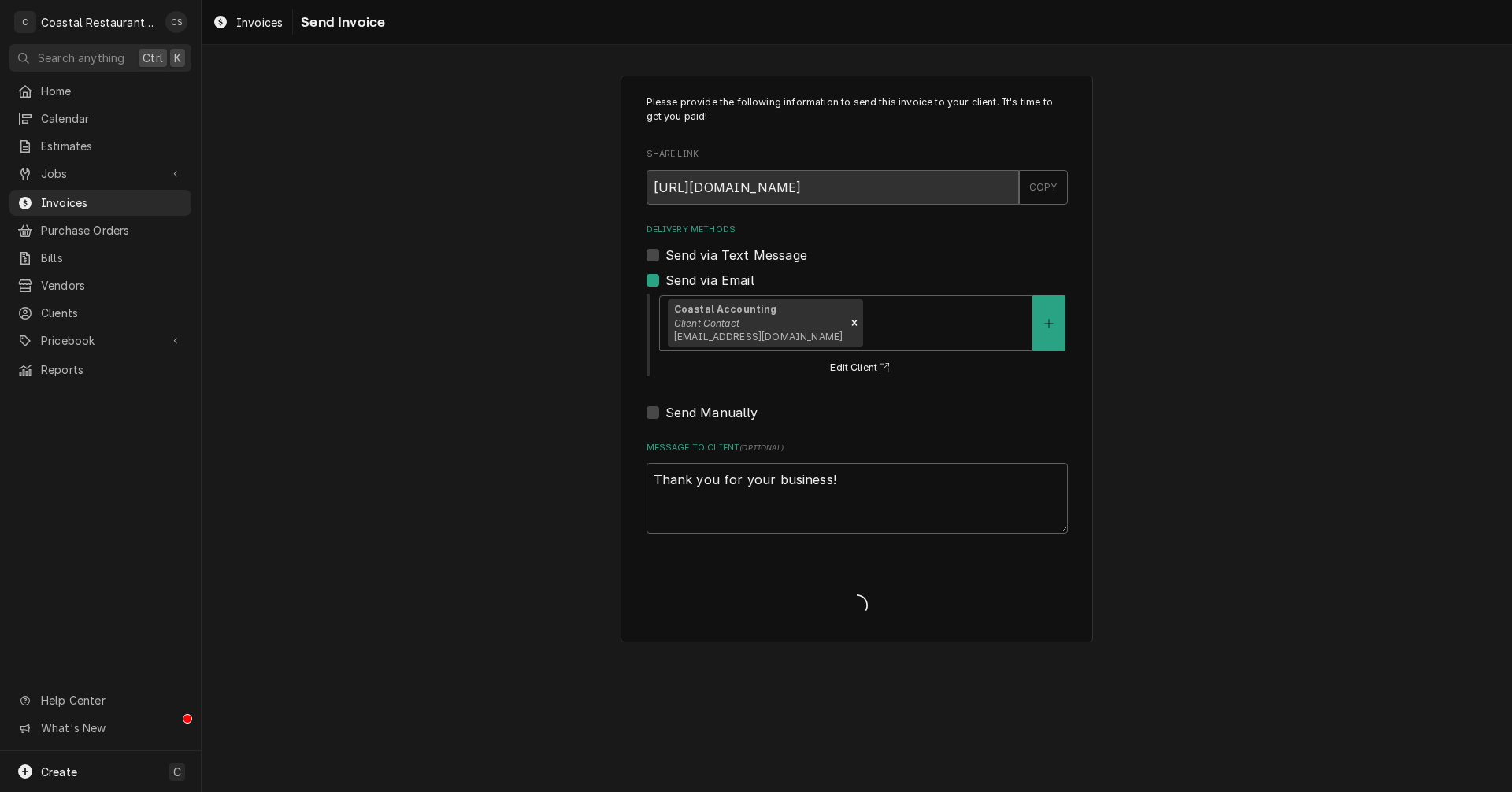
type textarea "x"
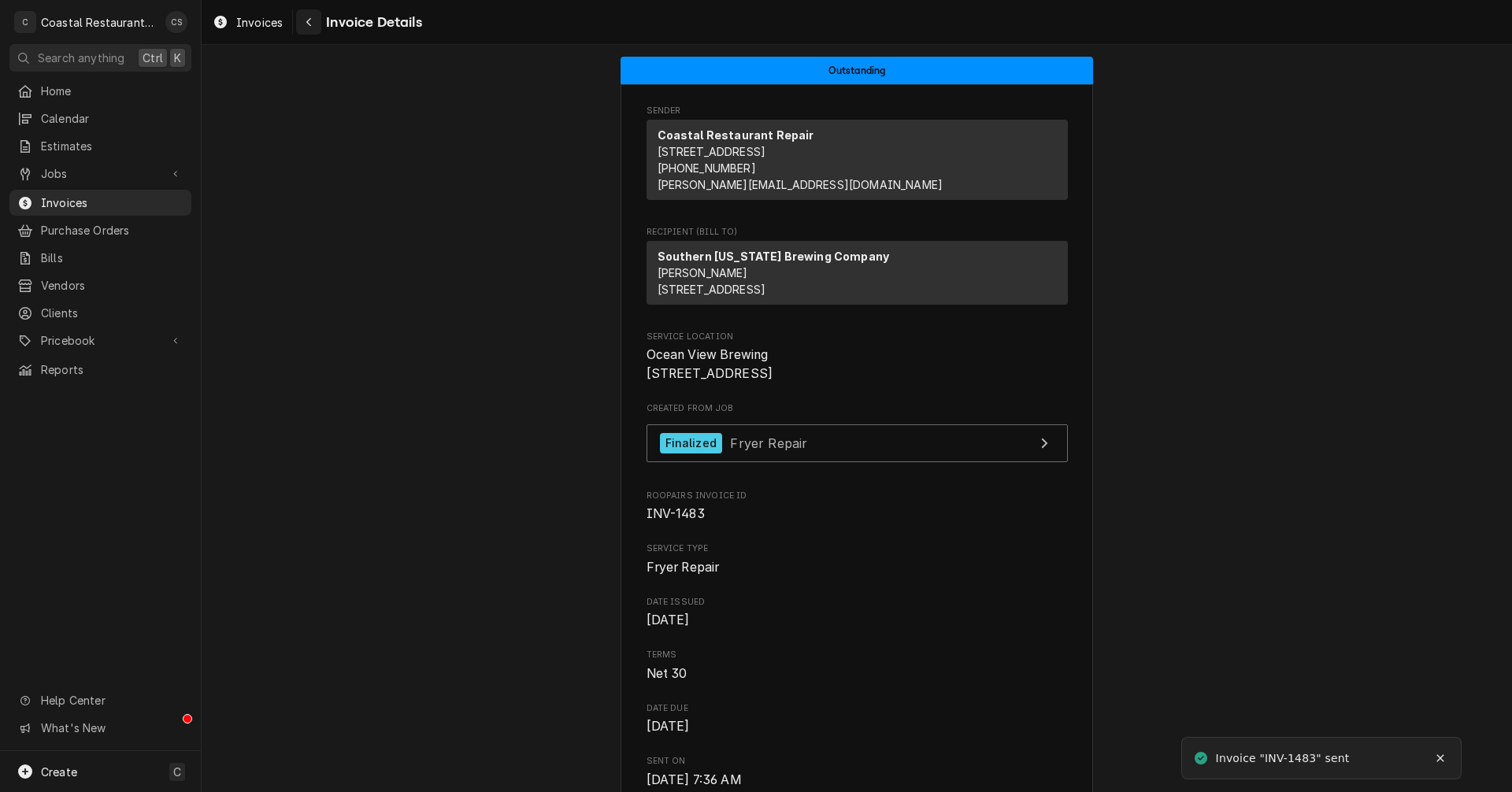
click at [307, 20] on icon "Navigate back" at bounding box center [309, 22] width 7 height 11
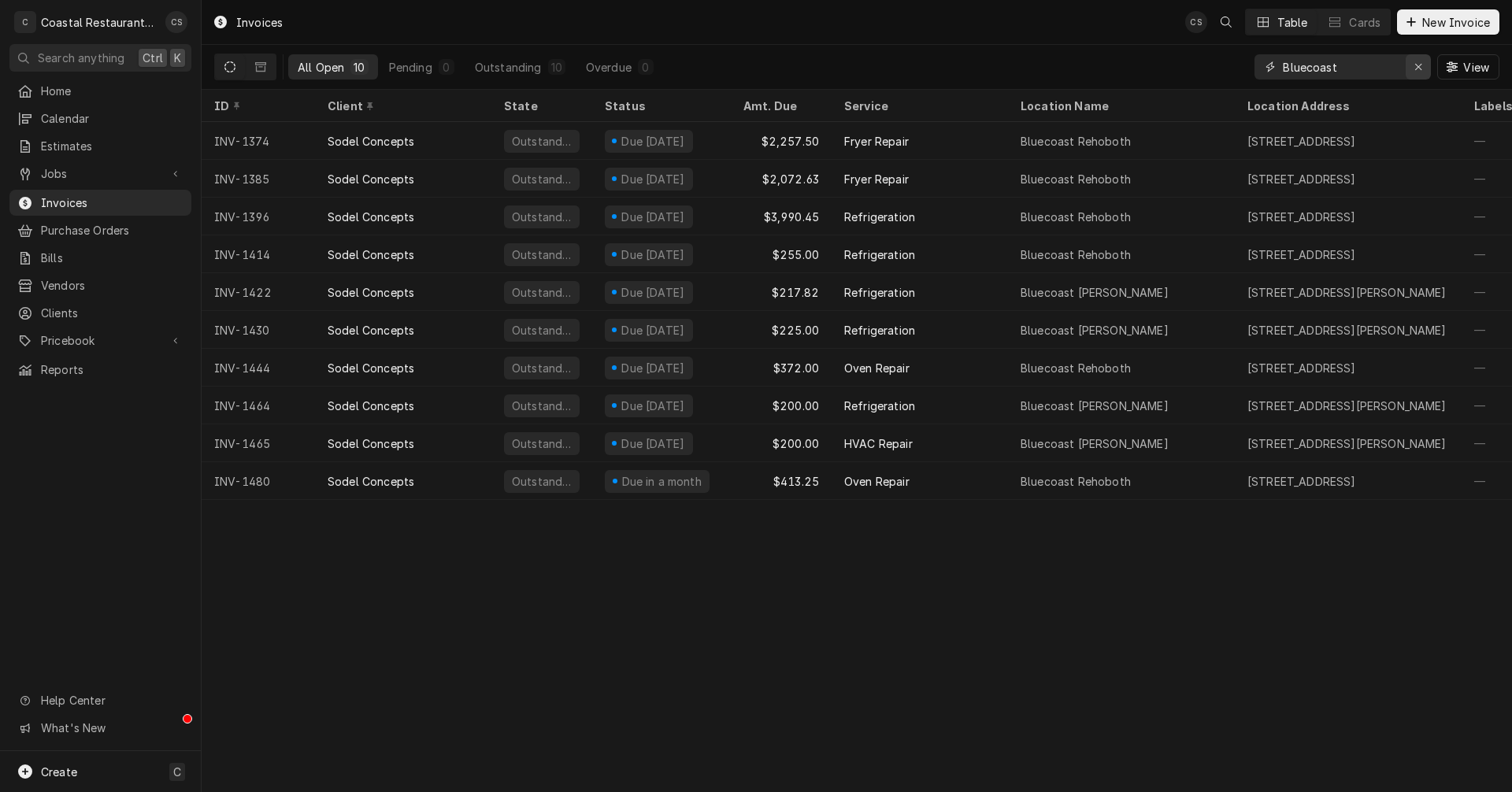
click at [1424, 64] on div "Erase input" at bounding box center [1418, 67] width 16 height 16
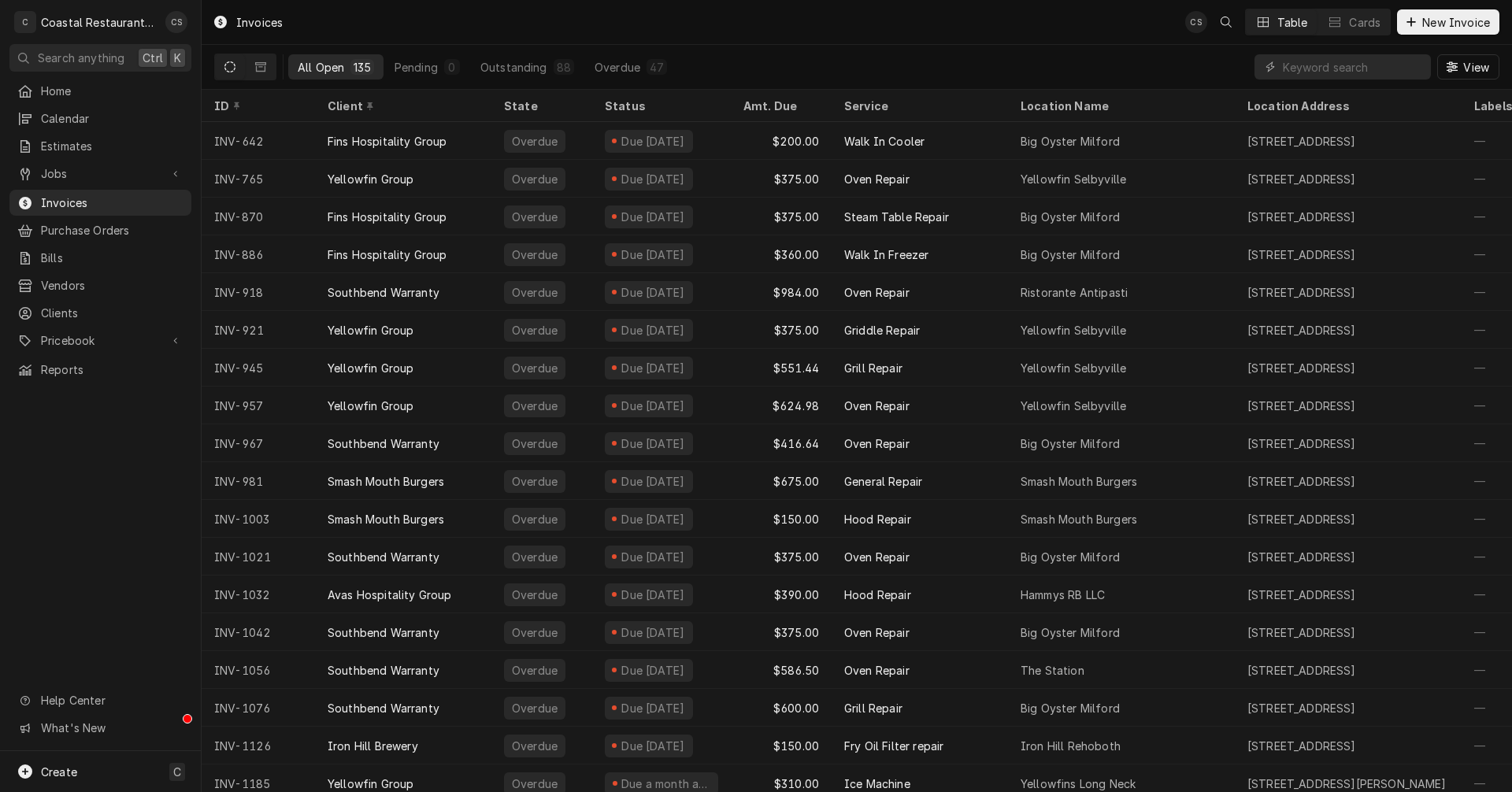
click at [228, 66] on icon "Dynamic Content Wrapper" at bounding box center [230, 66] width 11 height 11
click at [99, 161] on link "Jobs" at bounding box center [100, 173] width 182 height 26
click at [80, 193] on span "Jobs" at bounding box center [112, 201] width 142 height 17
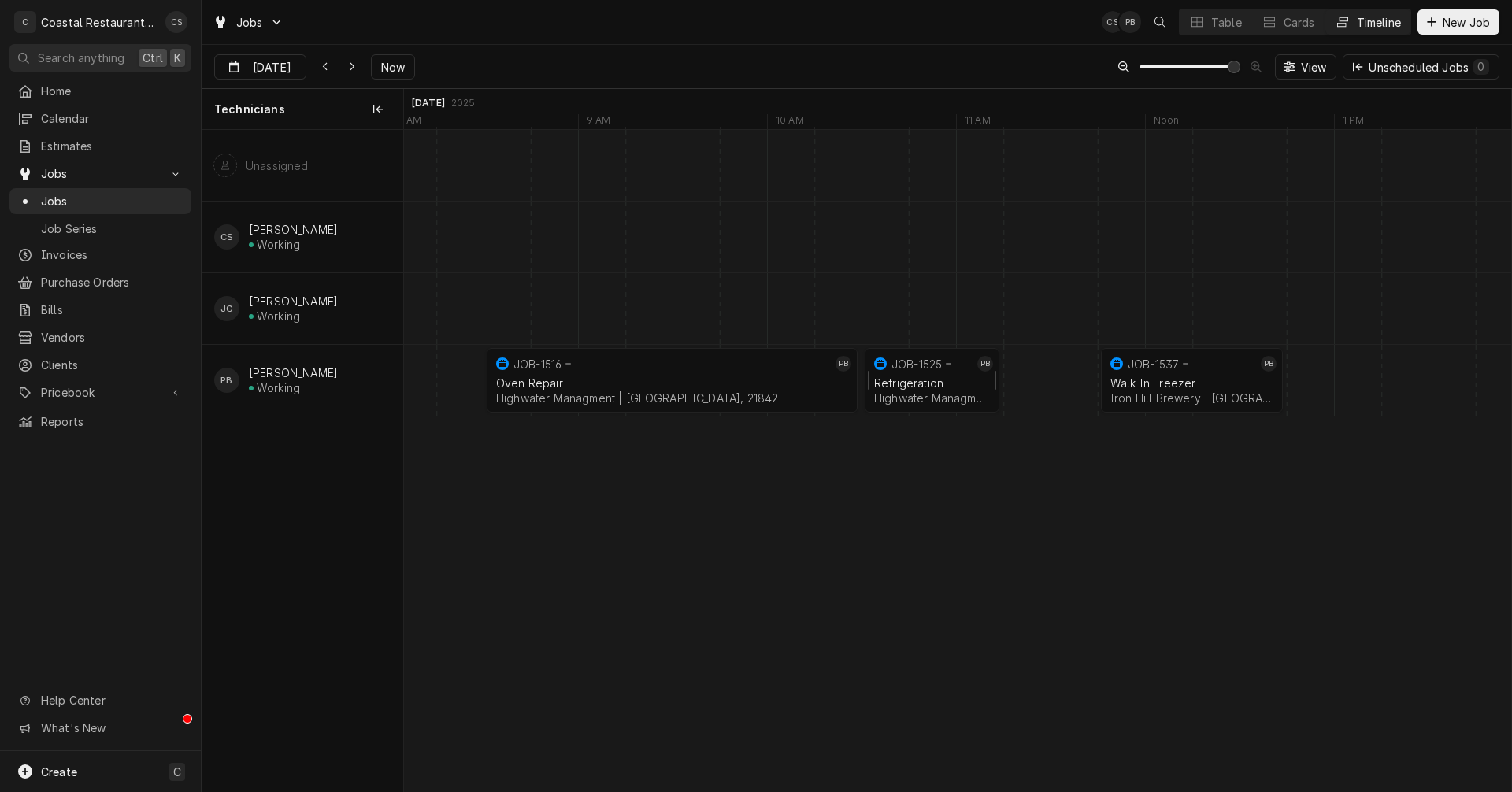
click at [931, 376] on div "Refrigeration" at bounding box center [931, 383] width 116 height 13
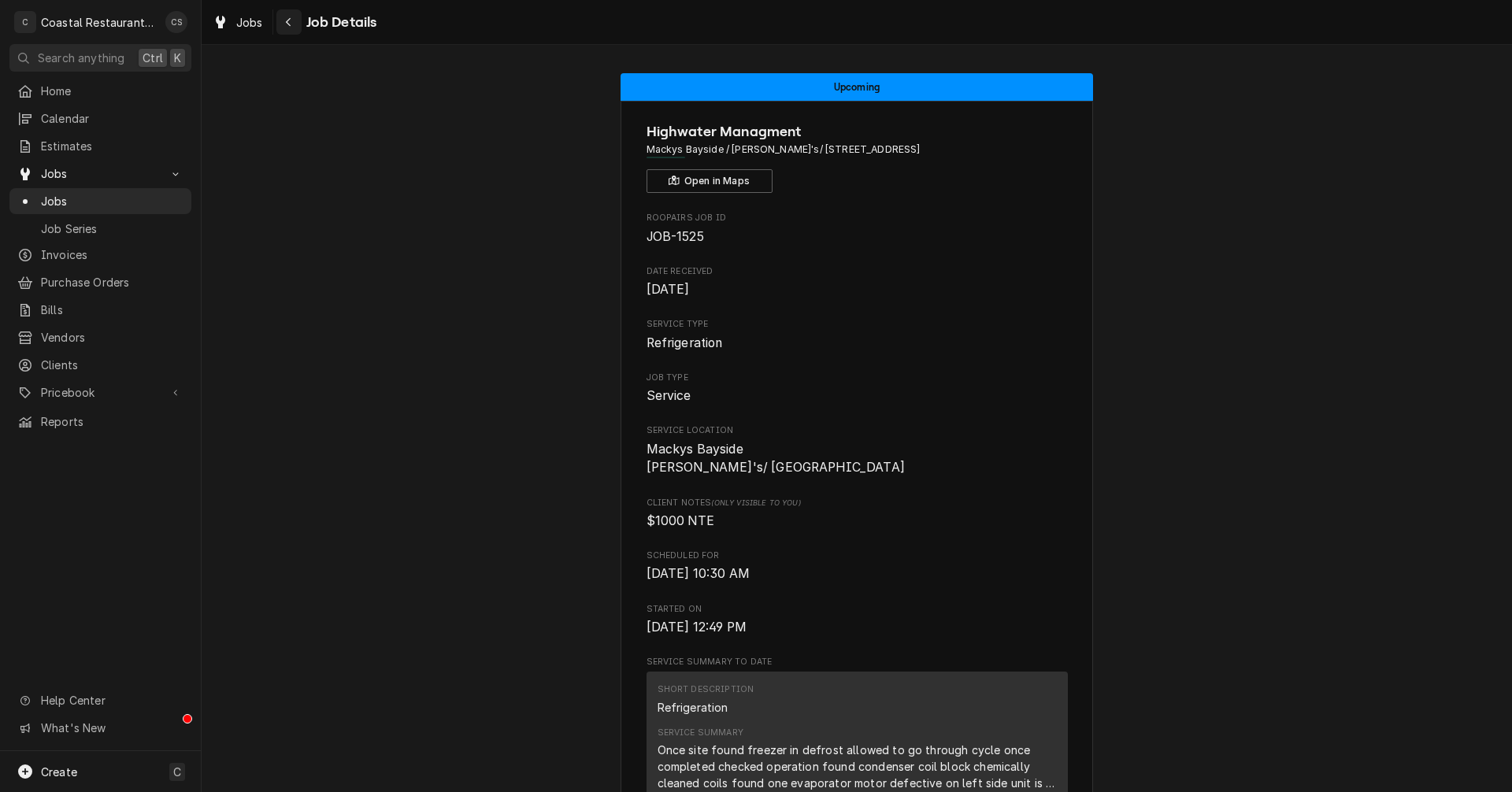
click at [288, 22] on icon "Navigate back" at bounding box center [288, 22] width 7 height 11
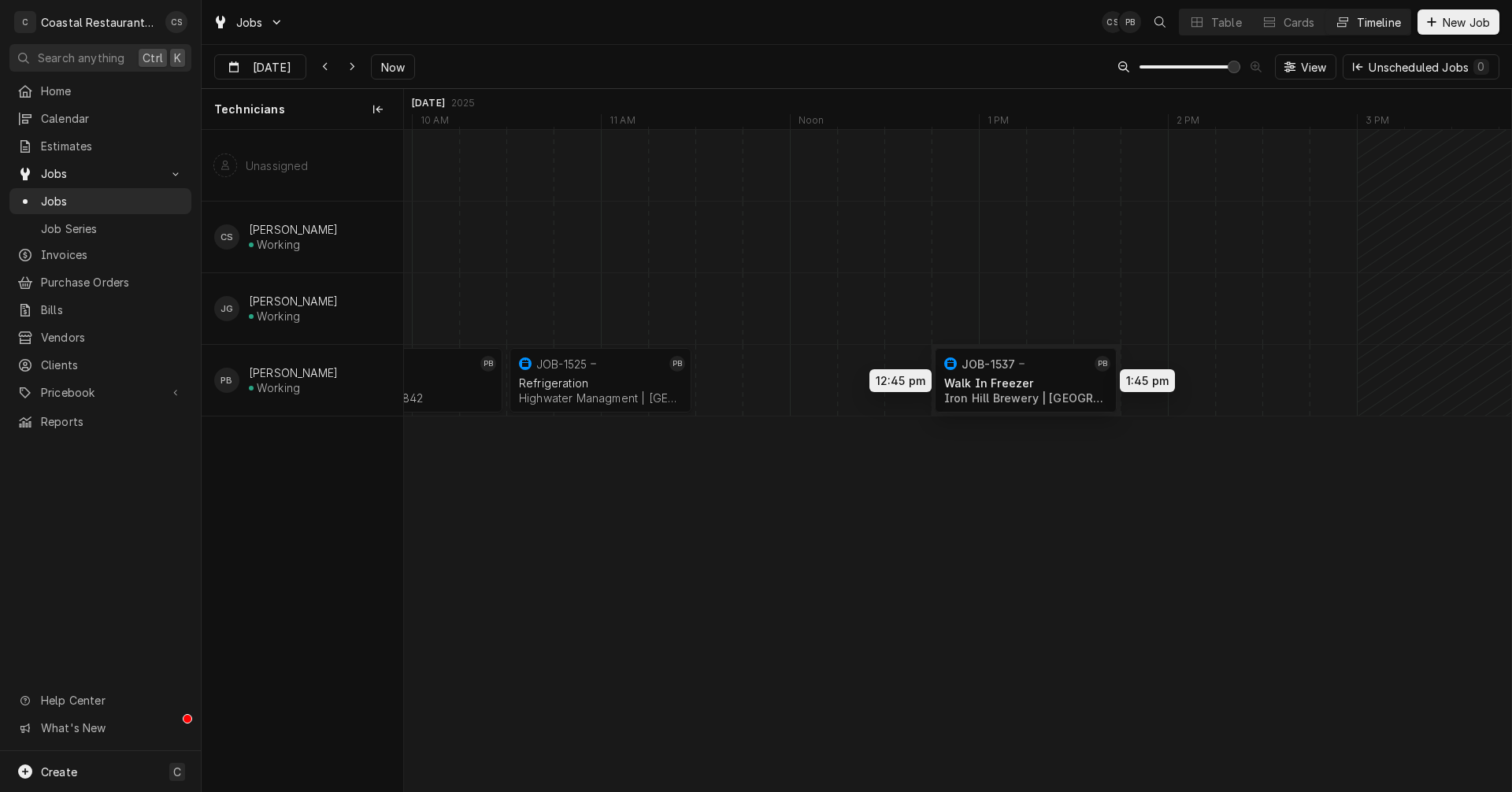
drag, startPoint x: 810, startPoint y: 378, endPoint x: 1013, endPoint y: 378, distance: 203.0
click at [1013, 378] on div "8:30 AM 10:30 AM JOB-1516 PB Oven Repair Highwater Managment | Ocean City, 2184…" at bounding box center [957, 460] width 1107 height 661
click at [721, 388] on div "Dynamic Content Wrapper" at bounding box center [860, 380] width 45499 height 71
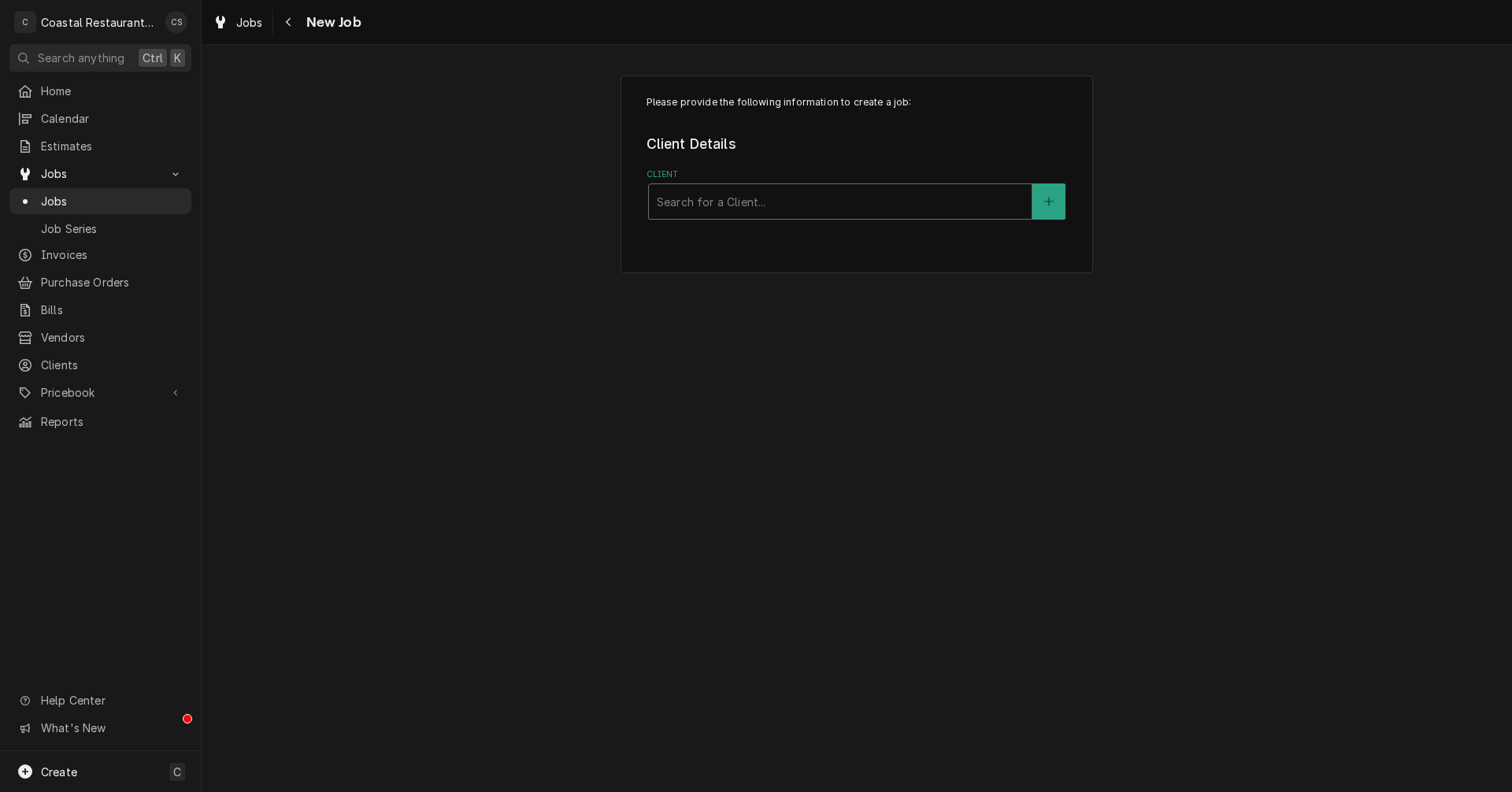
click at [706, 200] on div "Client" at bounding box center [840, 202] width 367 height 28
type input "High"
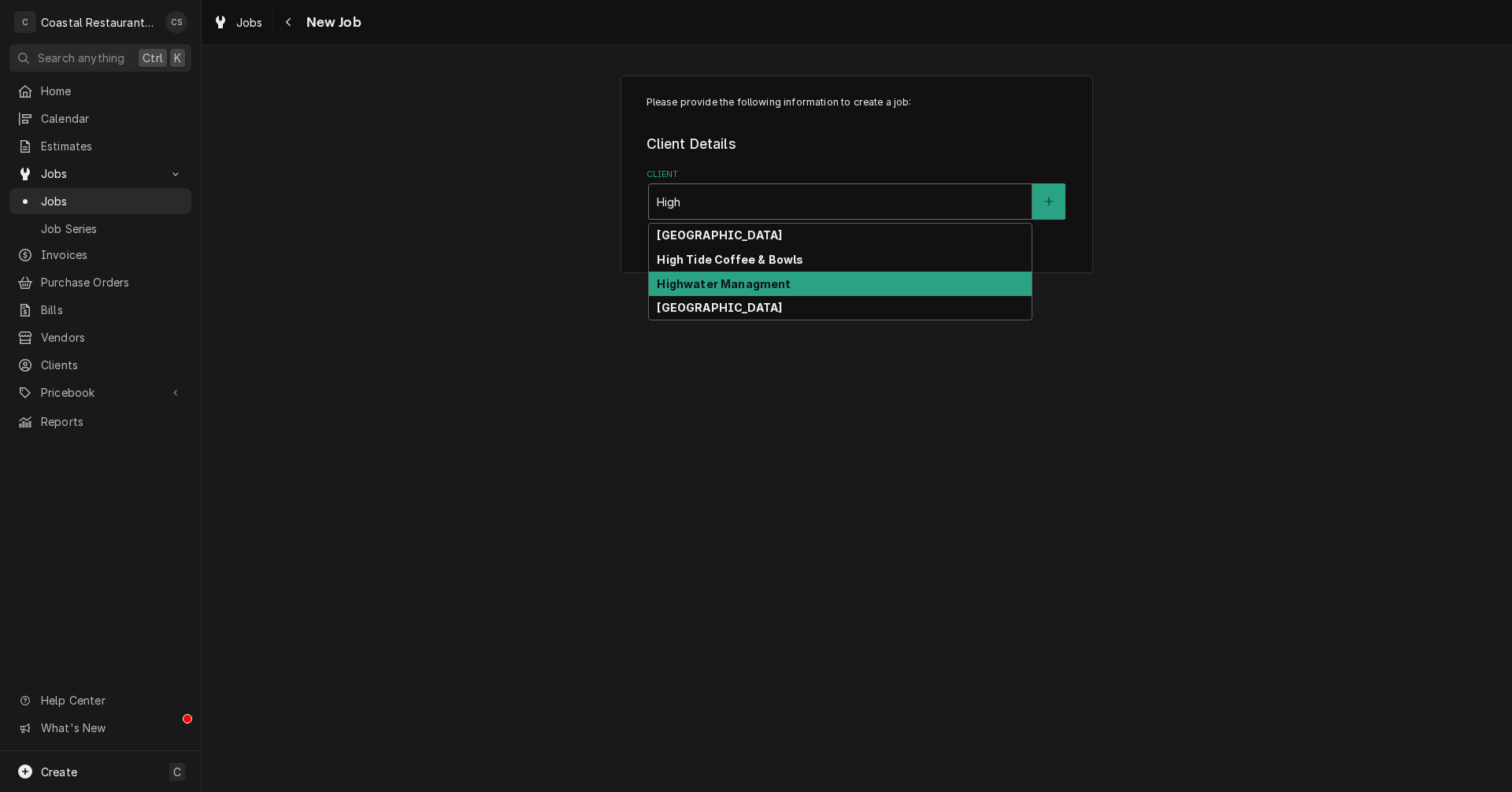
click at [710, 290] on strong "Highwater Managment" at bounding box center [724, 284] width 134 height 13
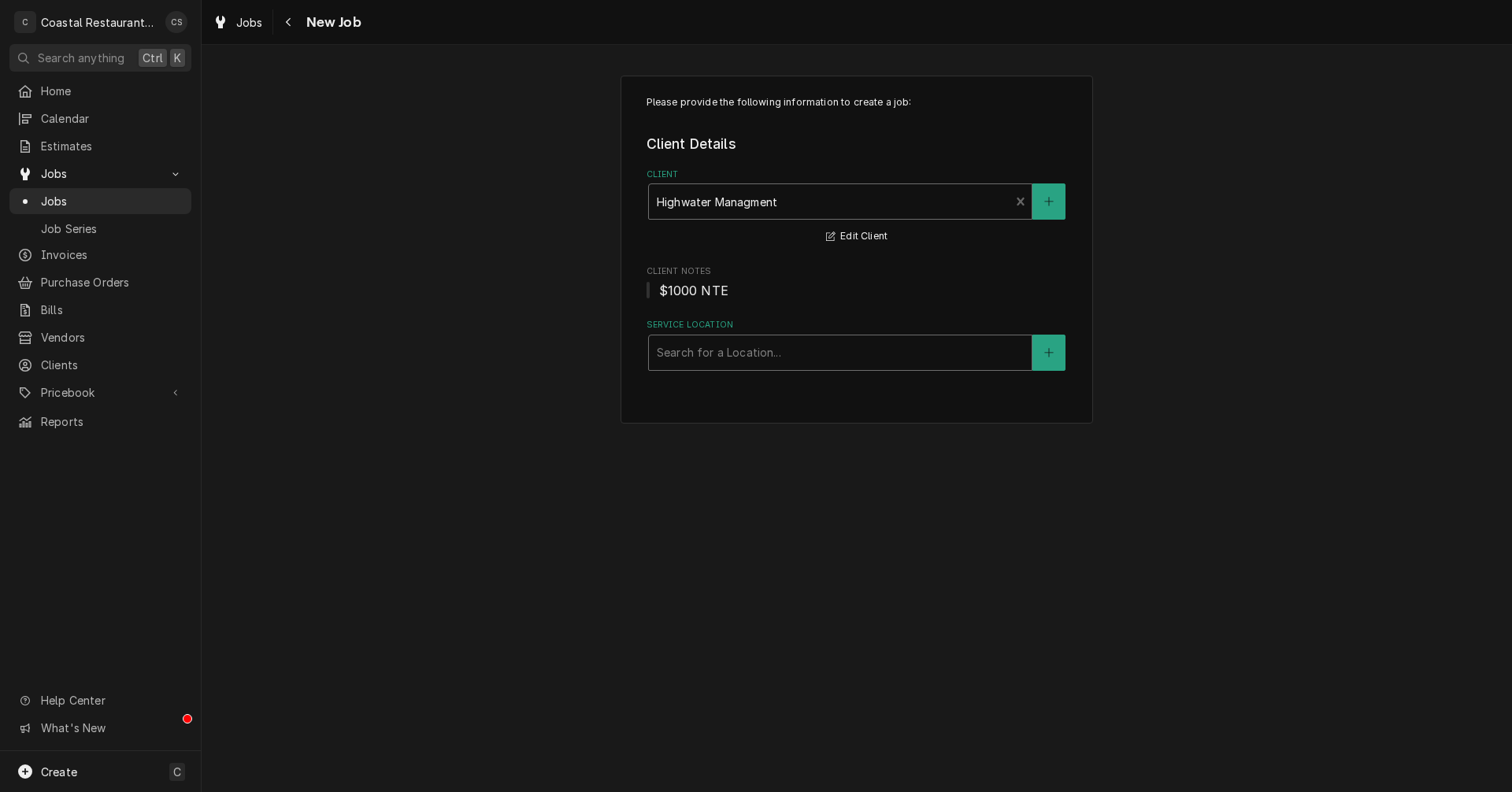
click at [693, 354] on div "Service Location" at bounding box center [840, 352] width 367 height 28
click at [61, 246] on span "Invoices" at bounding box center [112, 255] width 142 height 17
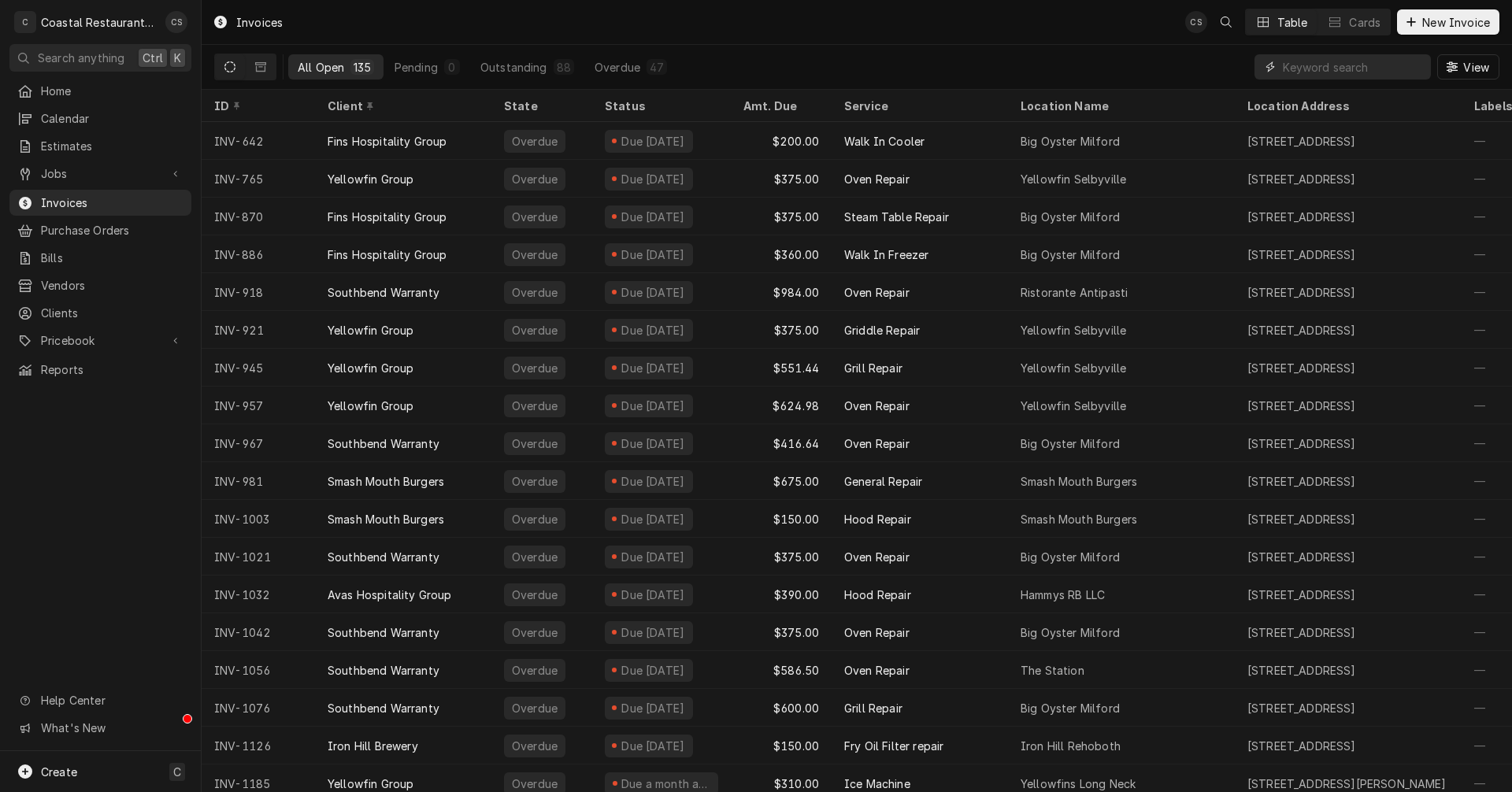
click at [1353, 64] on input "Dynamic Content Wrapper" at bounding box center [1352, 67] width 140 height 25
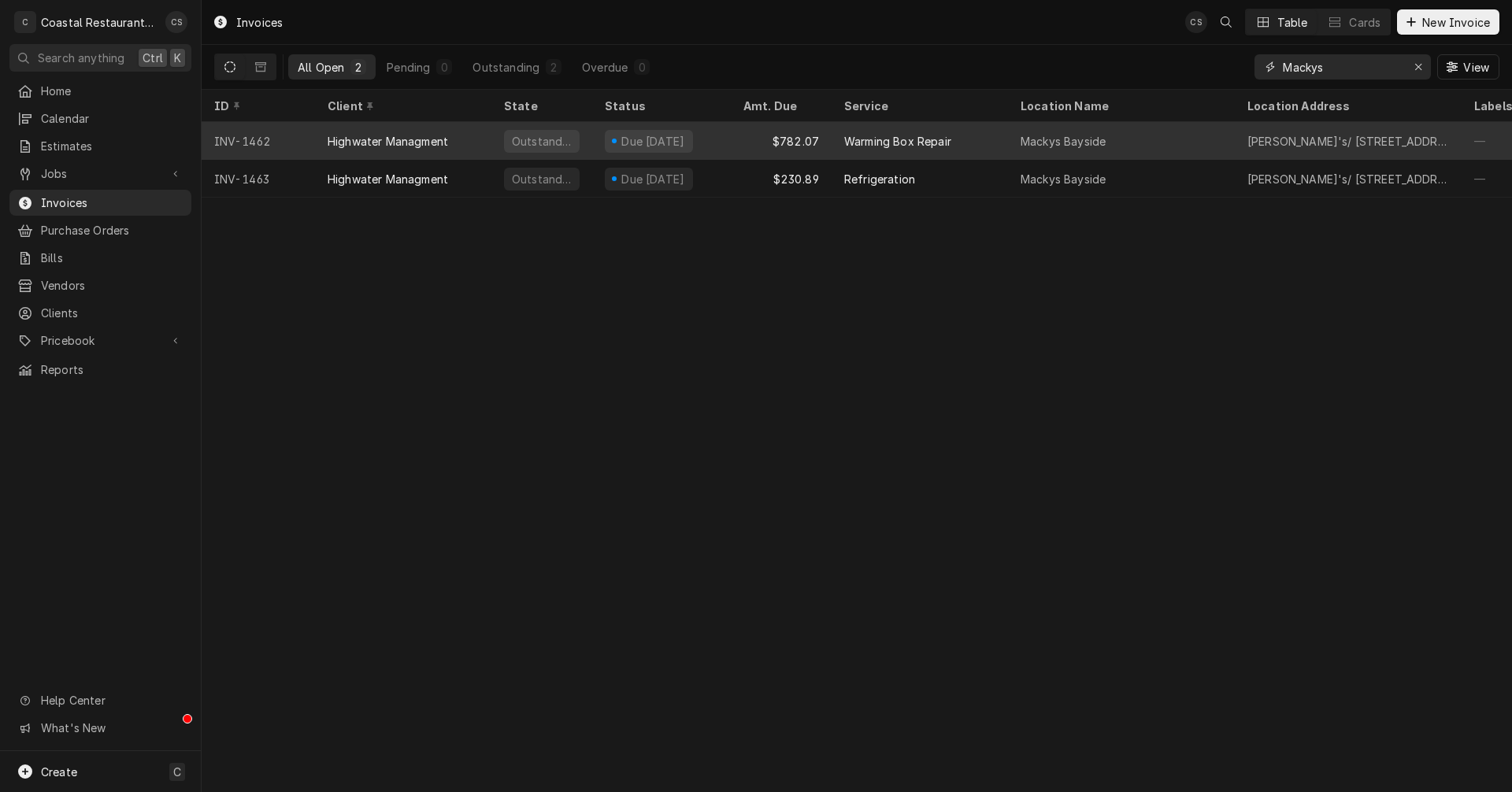
type input "Mackys"
click at [388, 138] on div "Highwater Managment" at bounding box center [388, 141] width 121 height 17
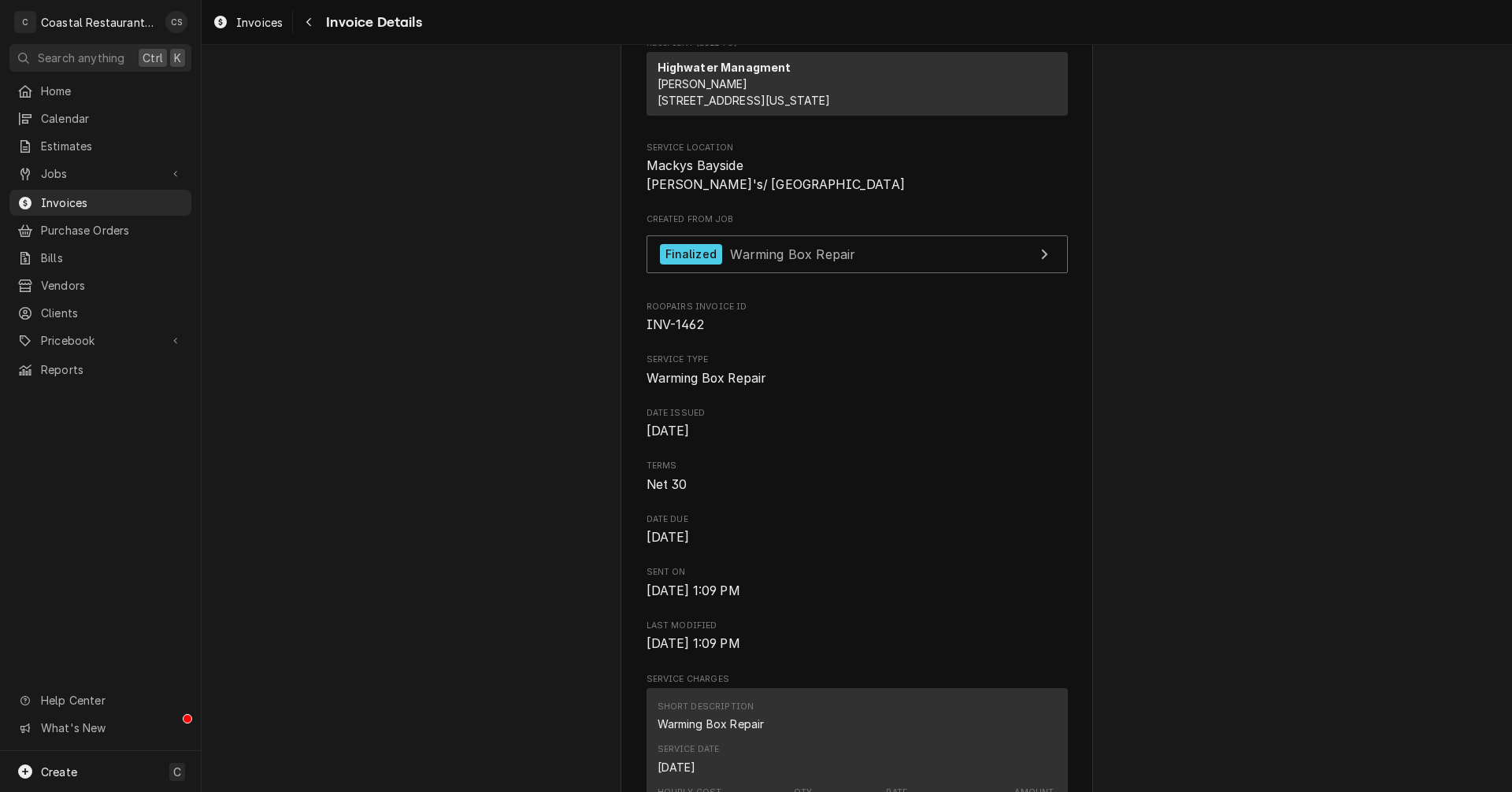
scroll to position [13, 0]
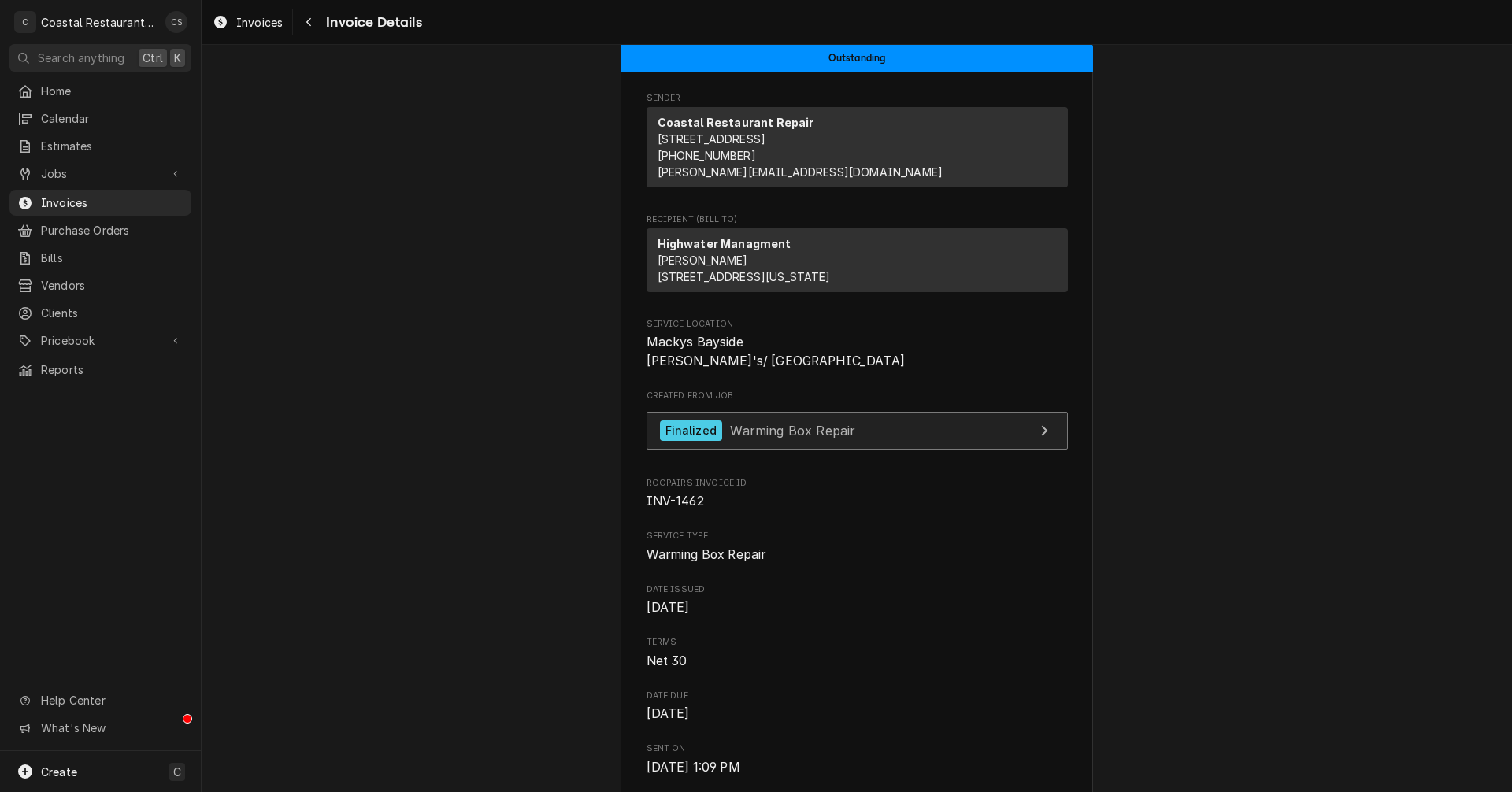
click at [795, 438] on span "Warming Box Repair" at bounding box center [792, 429] width 125 height 16
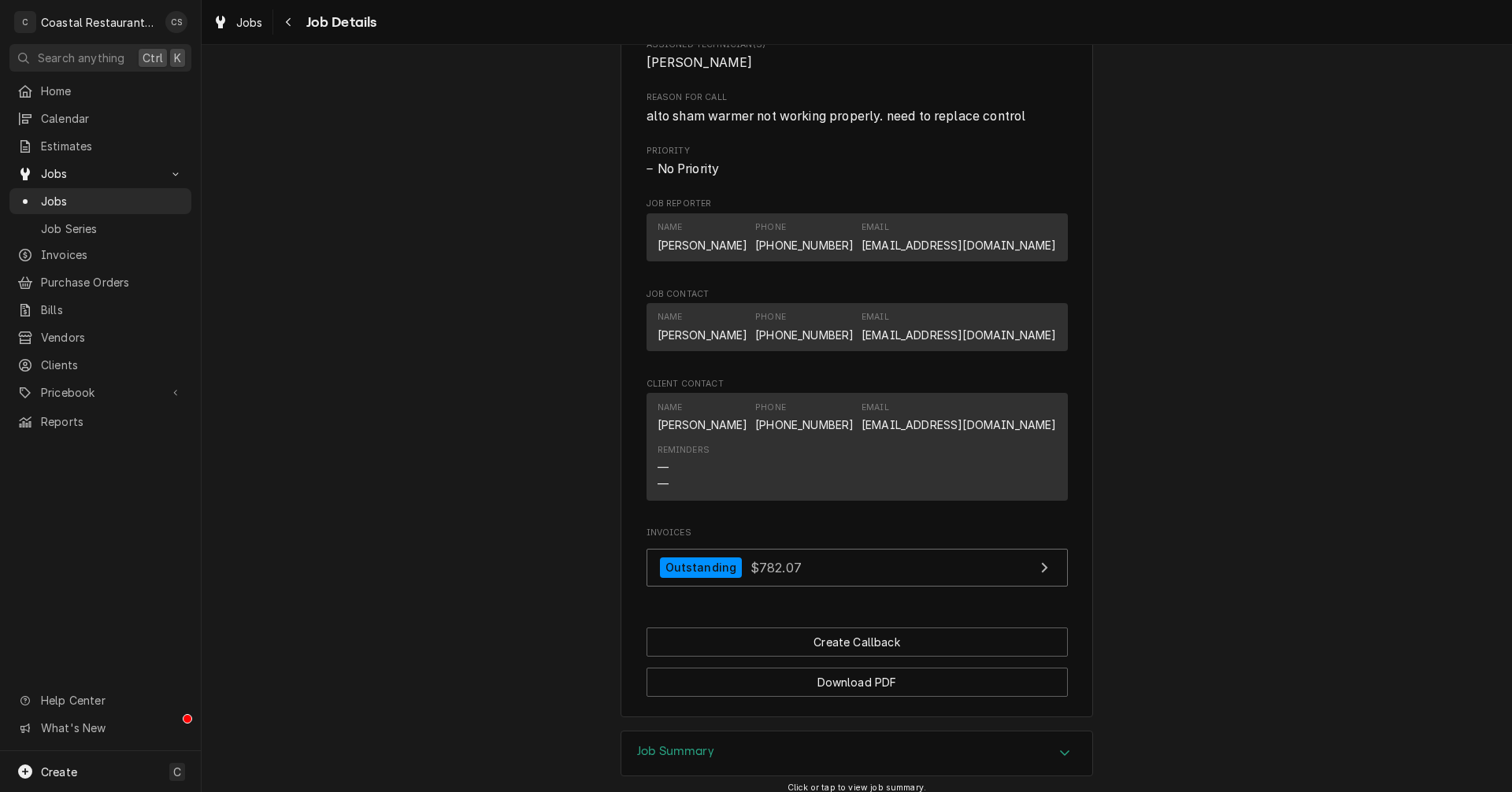
scroll to position [957, 0]
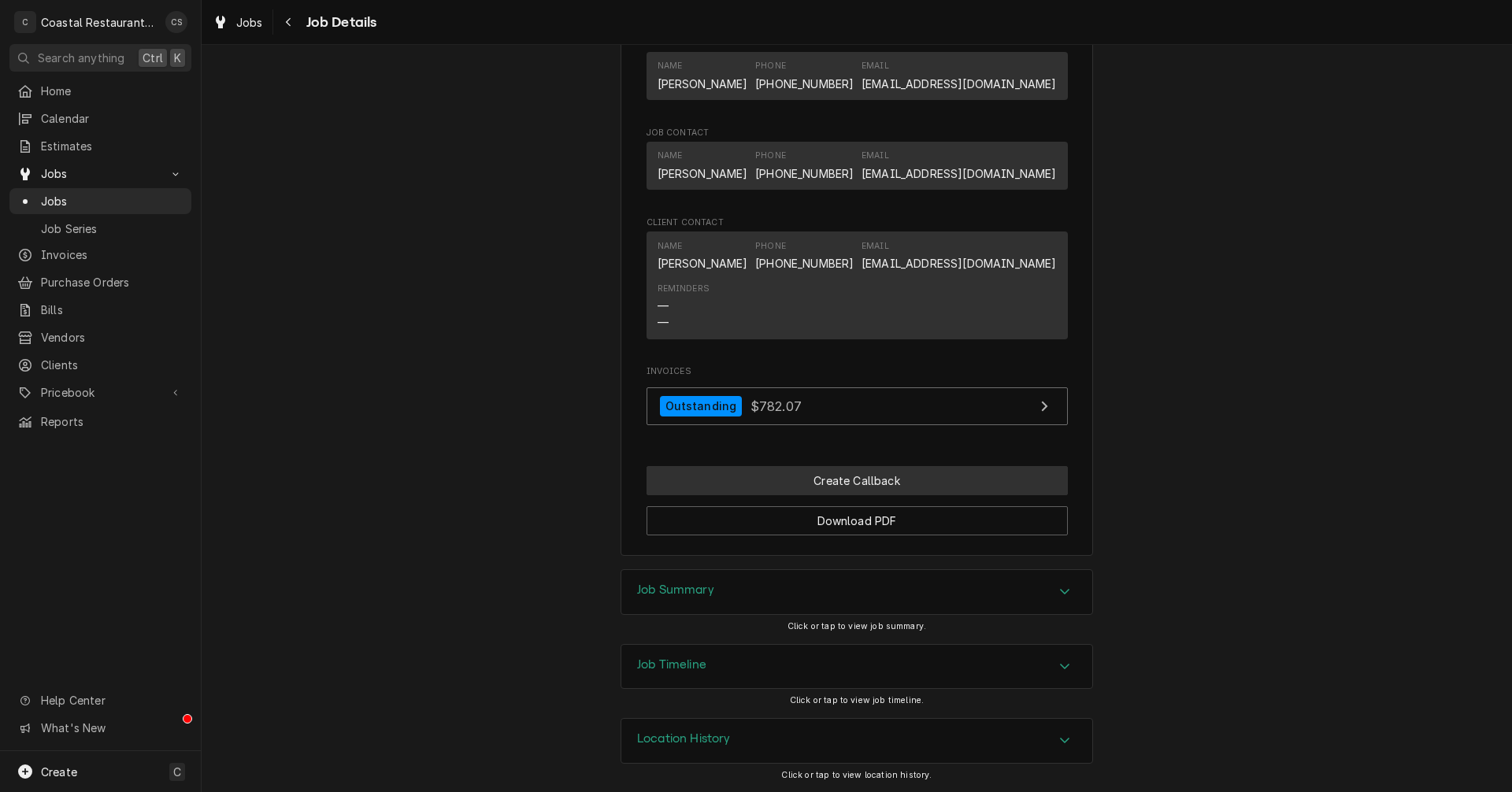
click at [820, 480] on button "Create Callback" at bounding box center [857, 481] width 421 height 29
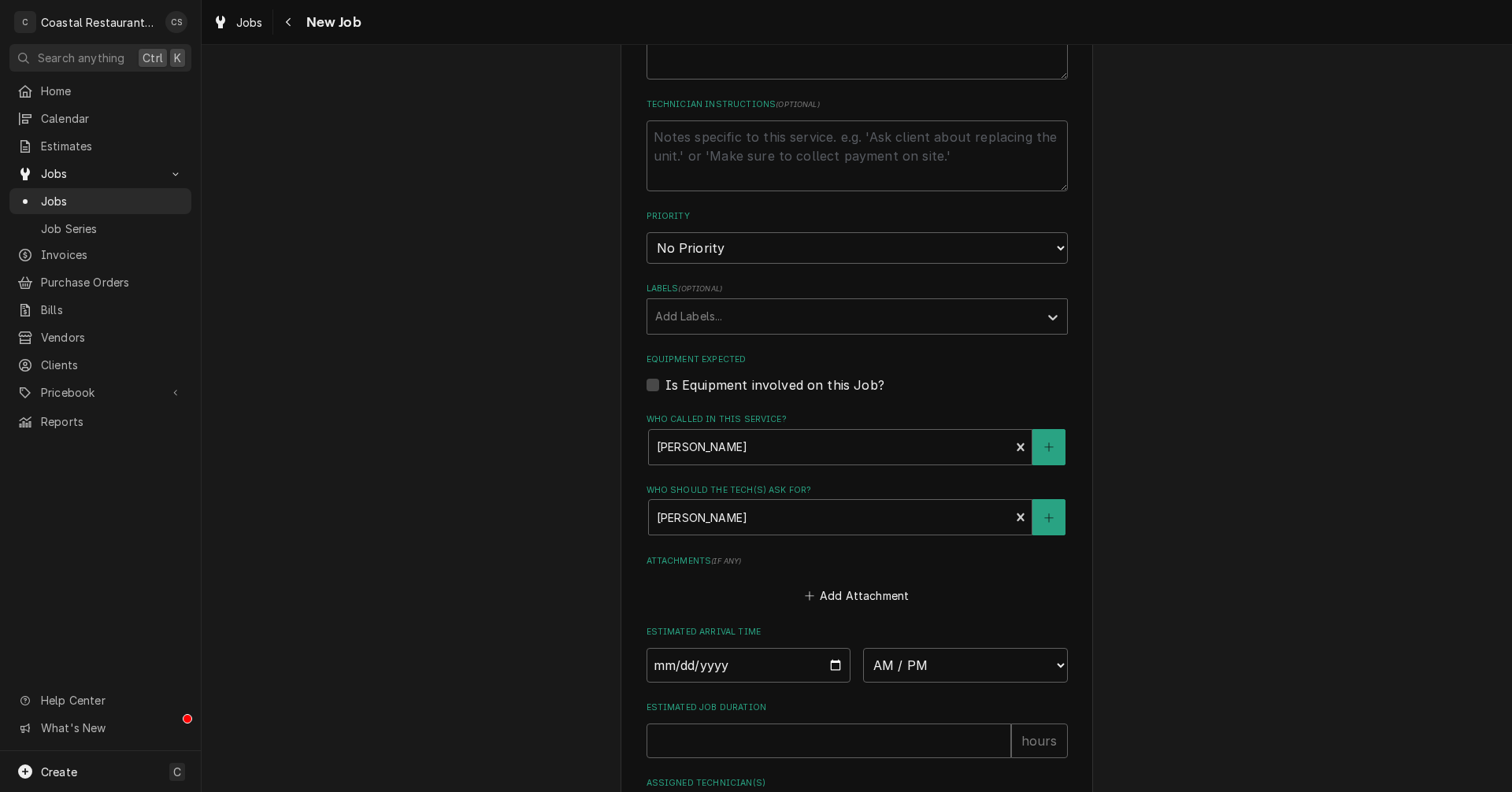
scroll to position [393, 0]
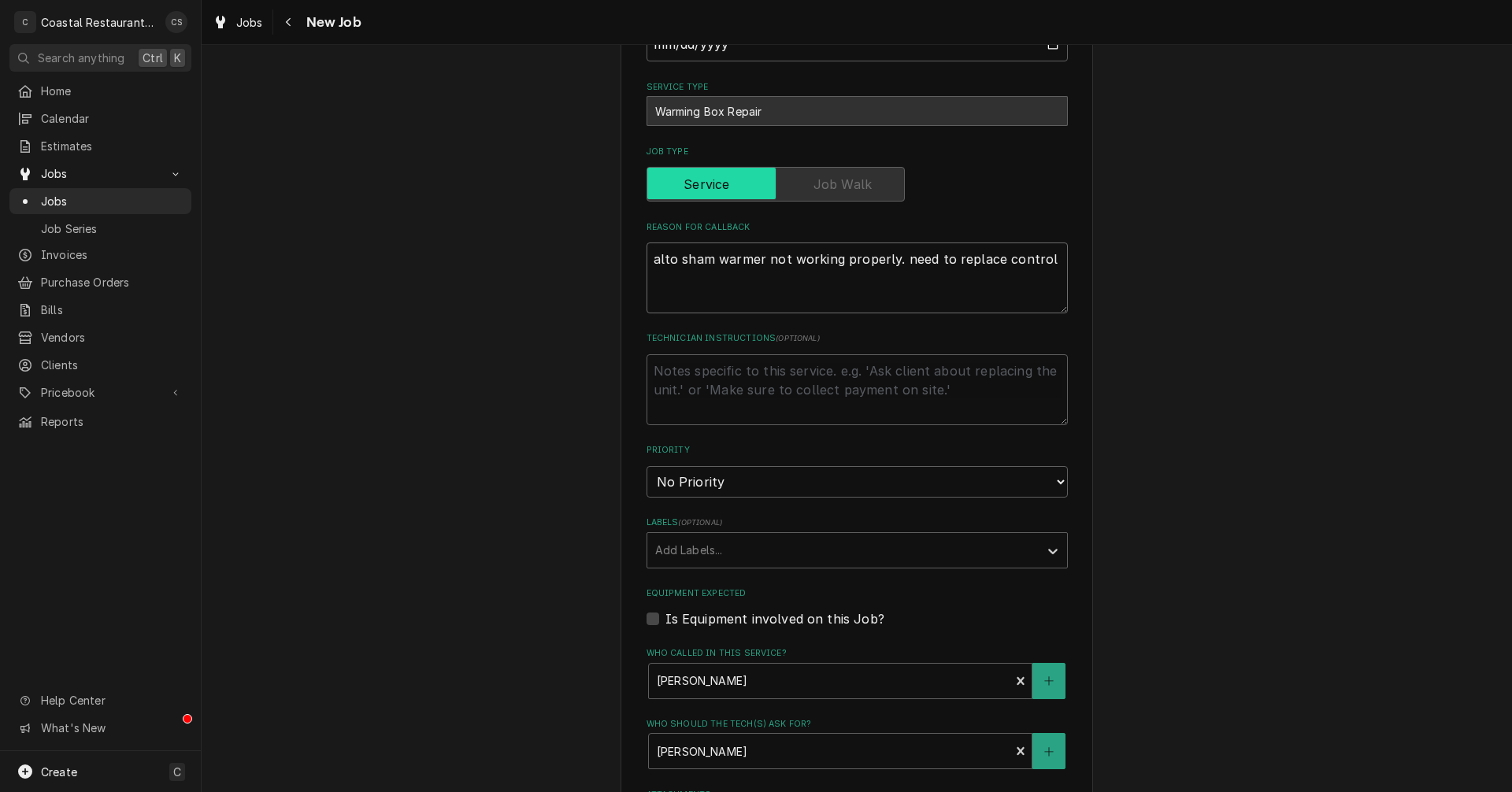
drag, startPoint x: 1045, startPoint y: 258, endPoint x: 645, endPoint y: 266, distance: 400.1
click at [647, 266] on textarea "alto sham warmer not working properly. need to replace control" at bounding box center [857, 278] width 421 height 71
type textarea "x"
paste textarea "alto sham by free standing oven is malfunctioning again. They can to fix mother…"
type textarea "x"
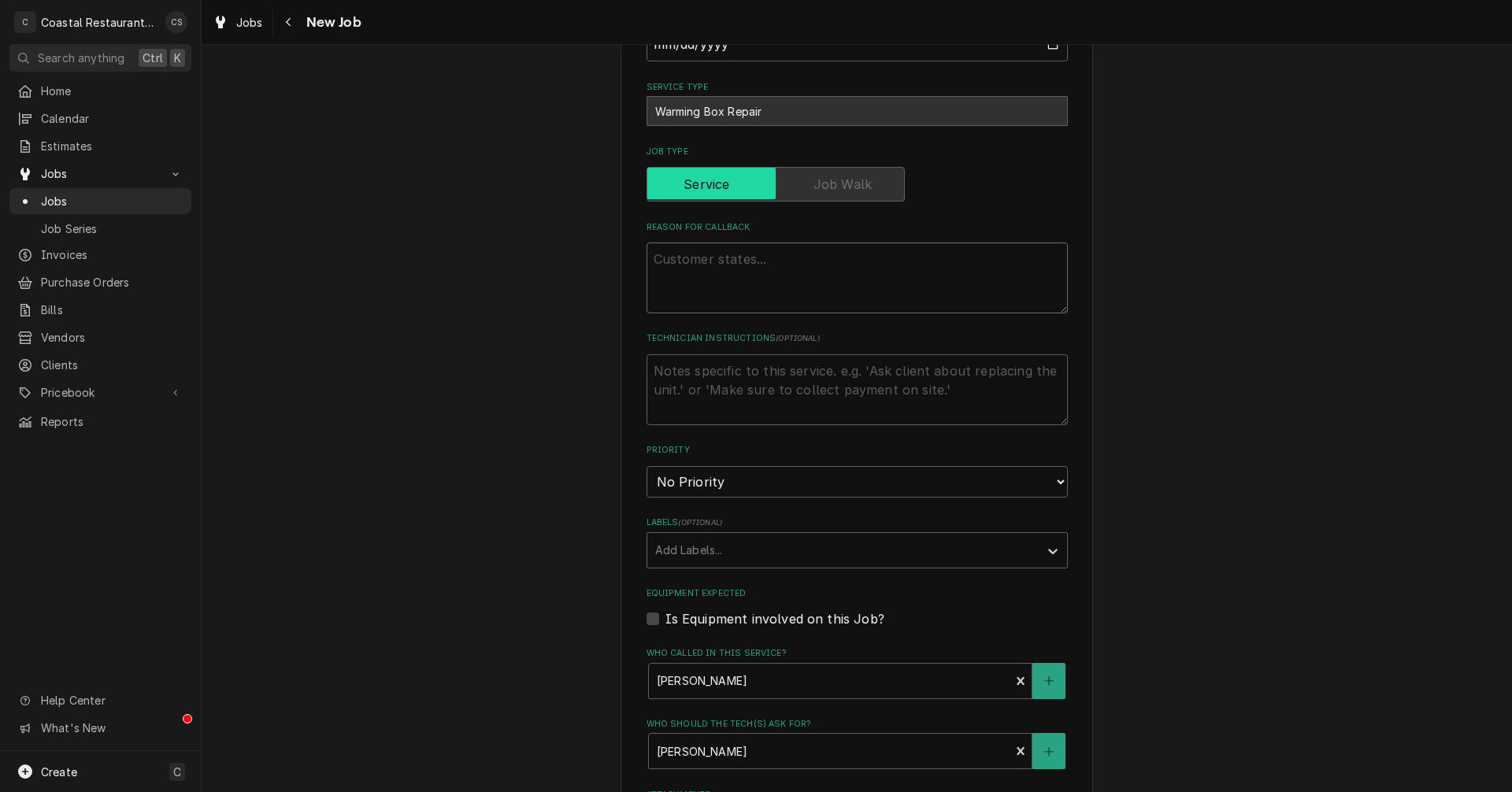
type textarea "alto sham by free standing oven is malfunctioning again. They can to fix mother…"
type textarea "x"
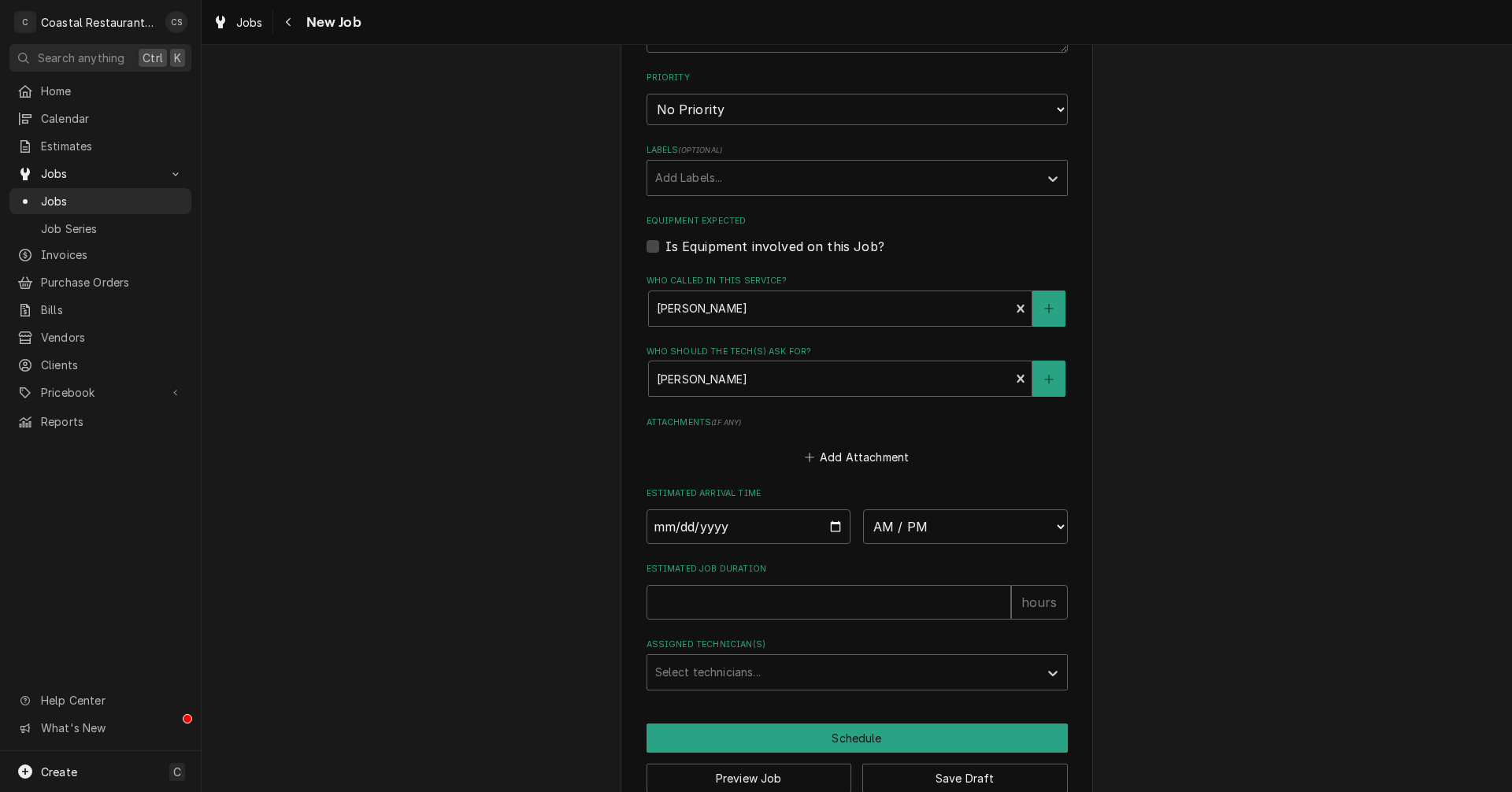
scroll to position [800, 0]
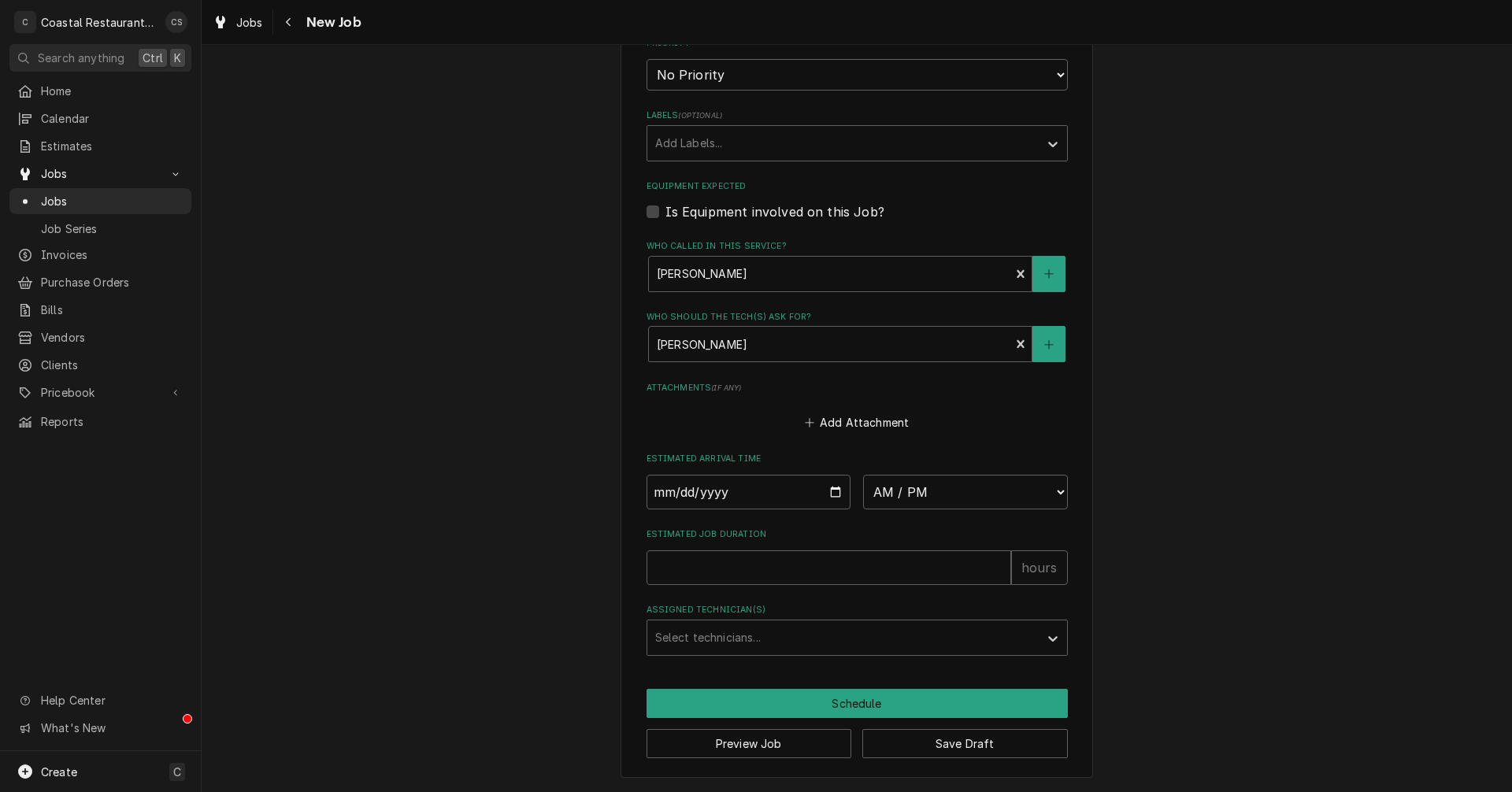
type textarea "alto sham by free standing oven is malfunctioning again. They can to fix mother…"
click at [831, 493] on input "Date" at bounding box center [749, 491] width 204 height 34
type textarea "x"
type input "2025-08-14"
click at [900, 491] on select "AM / PM 6:00 AM 6:15 AM 6:30 AM 6:45 AM 7:00 AM 7:15 AM 7:30 AM 7:45 AM 8:00 AM…" at bounding box center [965, 491] width 204 height 34
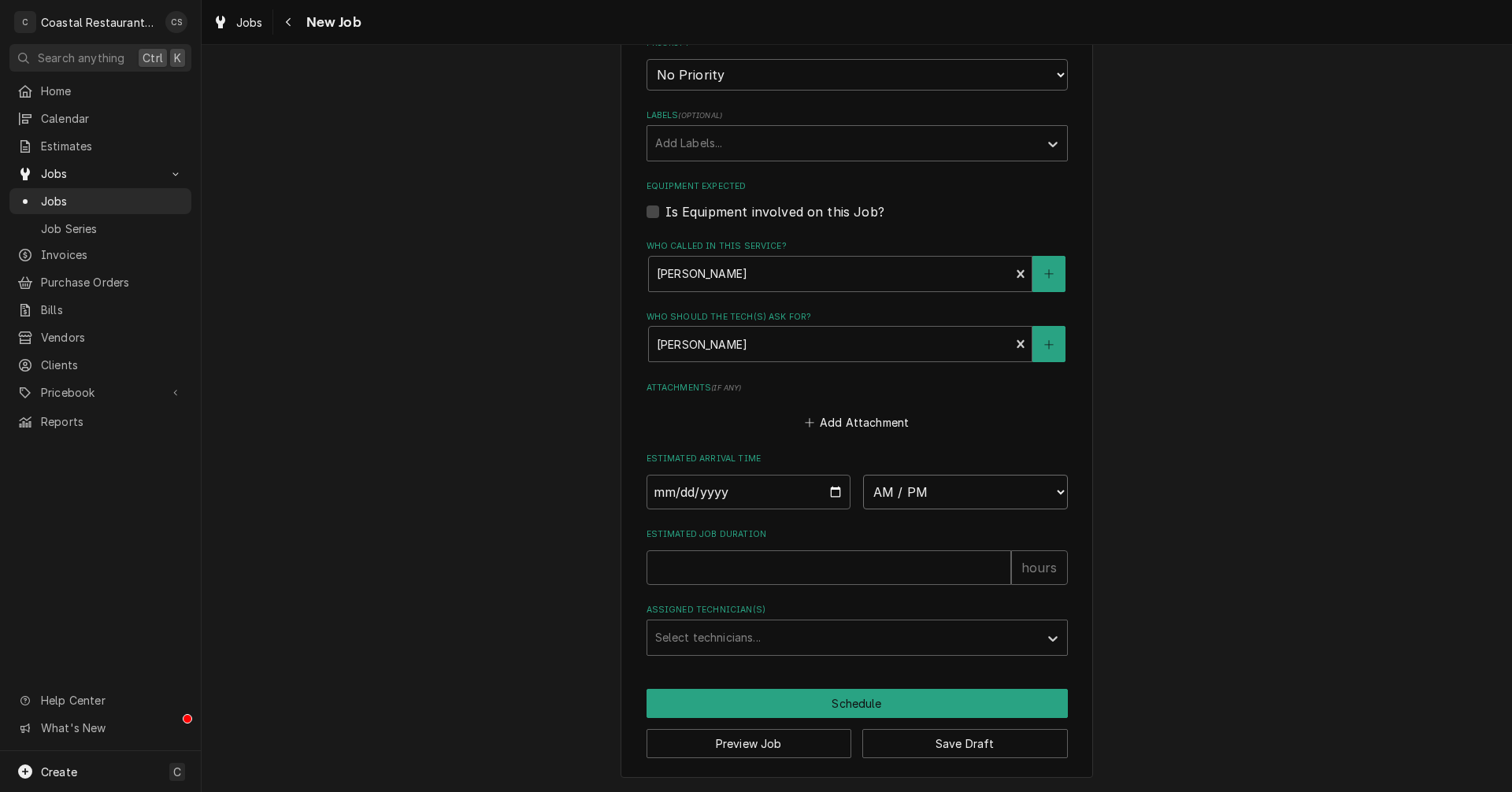
type textarea "x"
select select "10:30:00"
click at [863, 475] on select "AM / PM 6:00 AM 6:15 AM 6:30 AM 6:45 AM 7:00 AM 7:15 AM 7:30 AM 7:45 AM 8:00 AM…" at bounding box center [965, 491] width 204 height 34
click at [764, 572] on input "Estimated Job Duration" at bounding box center [828, 567] width 364 height 34
type textarea "x"
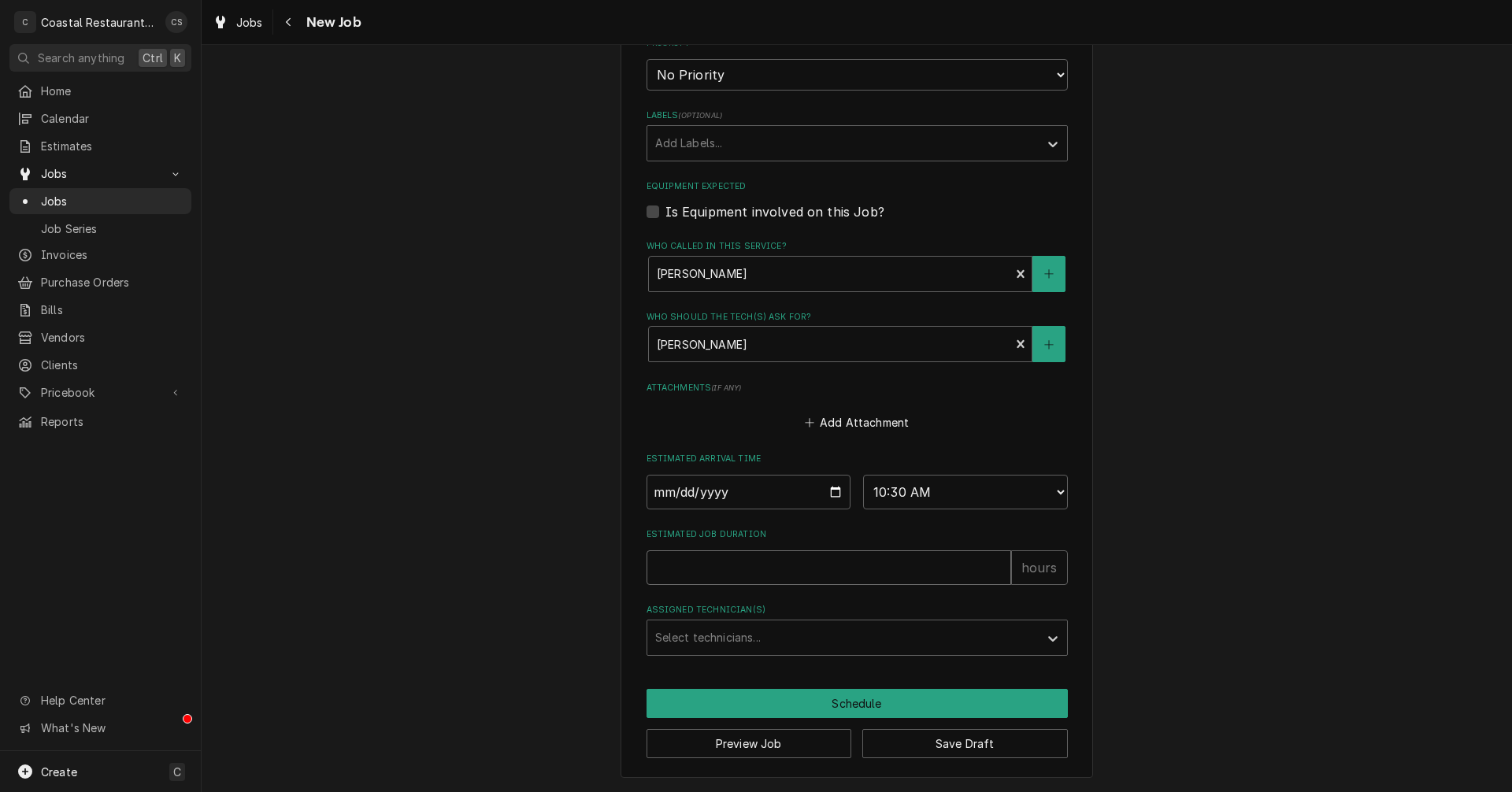
type input "1"
type textarea "x"
type input "1"
click at [730, 642] on div "Assigned Technician(s)" at bounding box center [843, 638] width 375 height 28
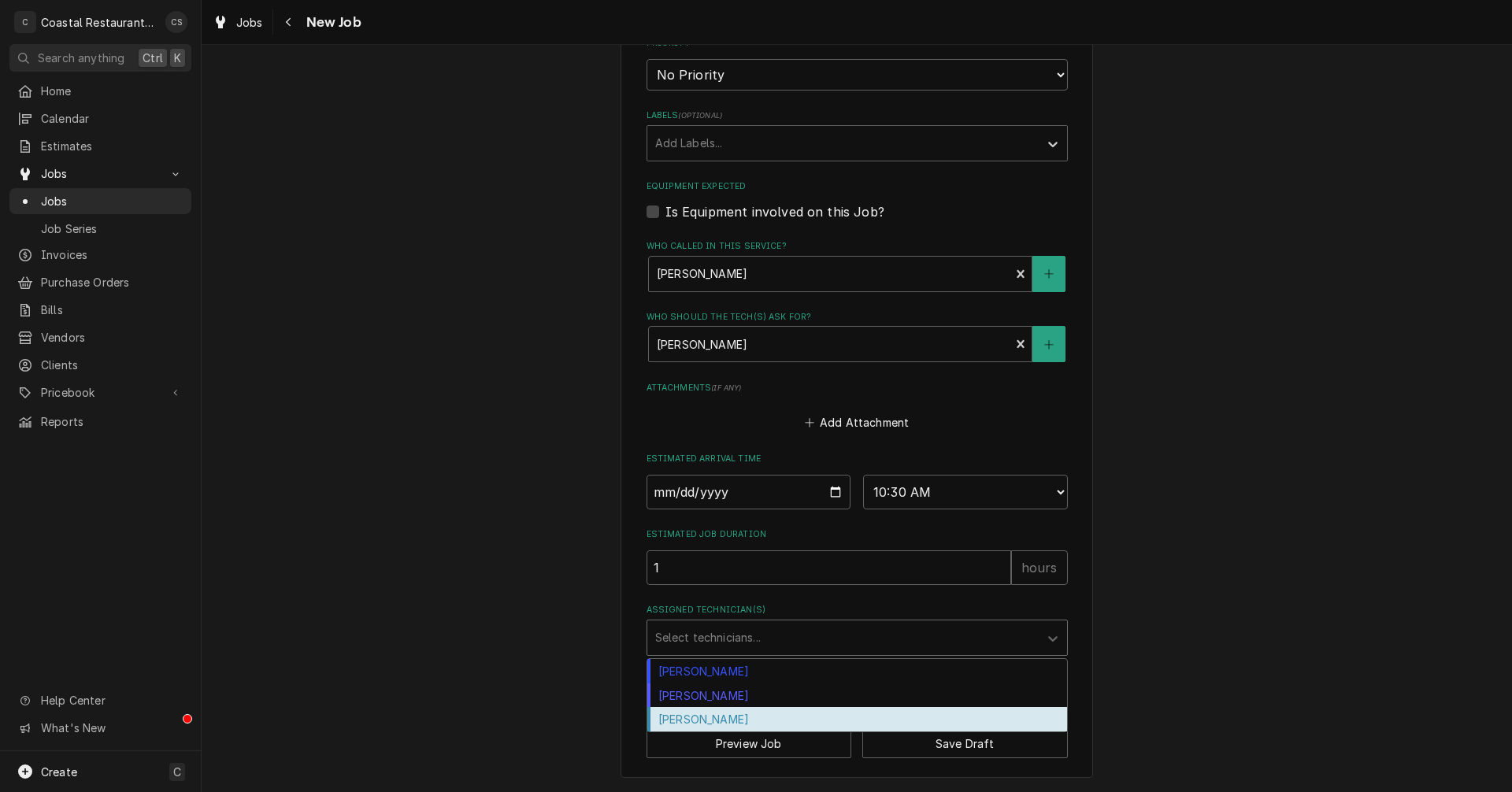
click at [708, 717] on div "[PERSON_NAME]" at bounding box center [857, 718] width 420 height 24
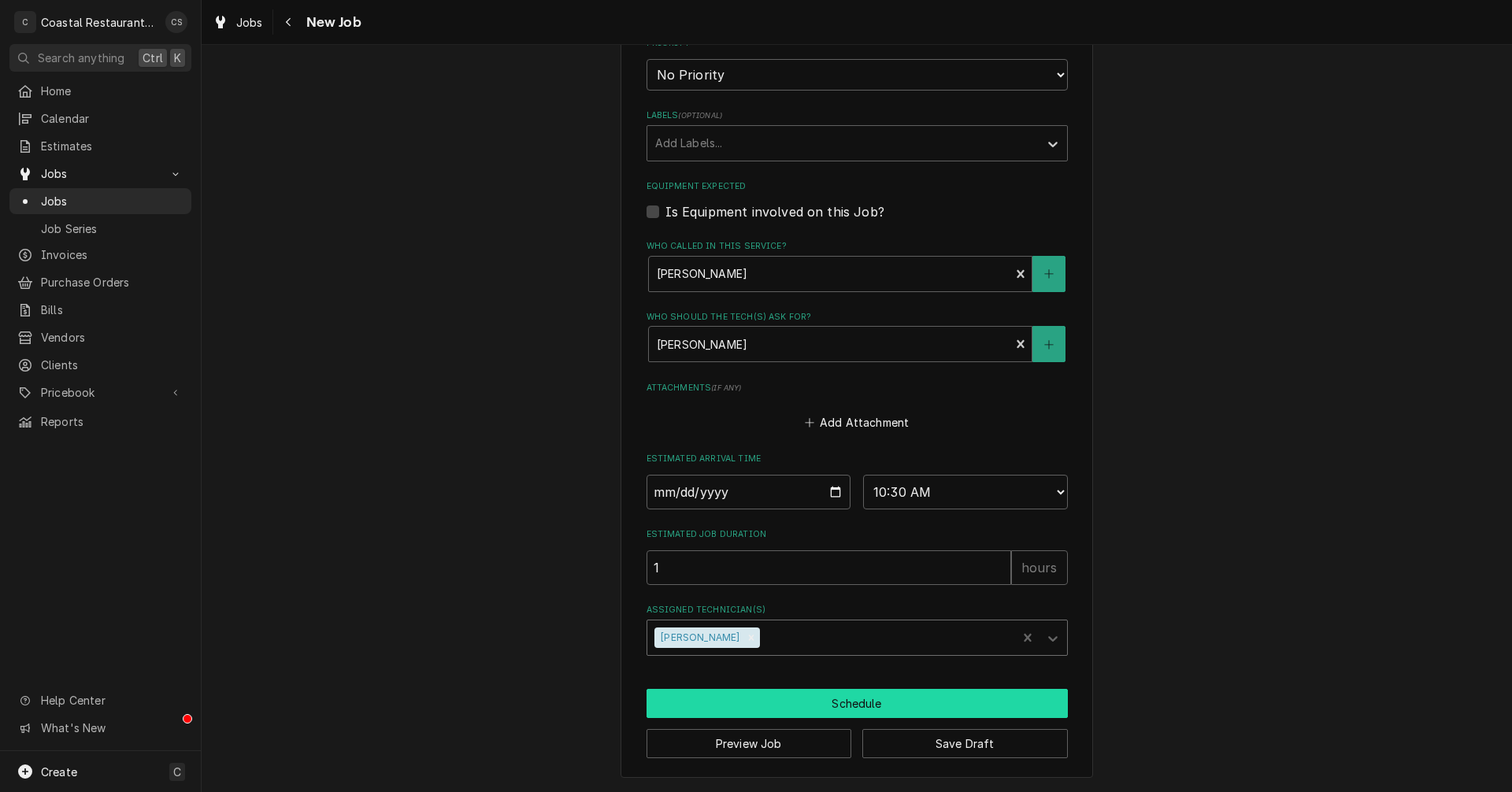
click at [756, 698] on button "Schedule" at bounding box center [857, 703] width 421 height 29
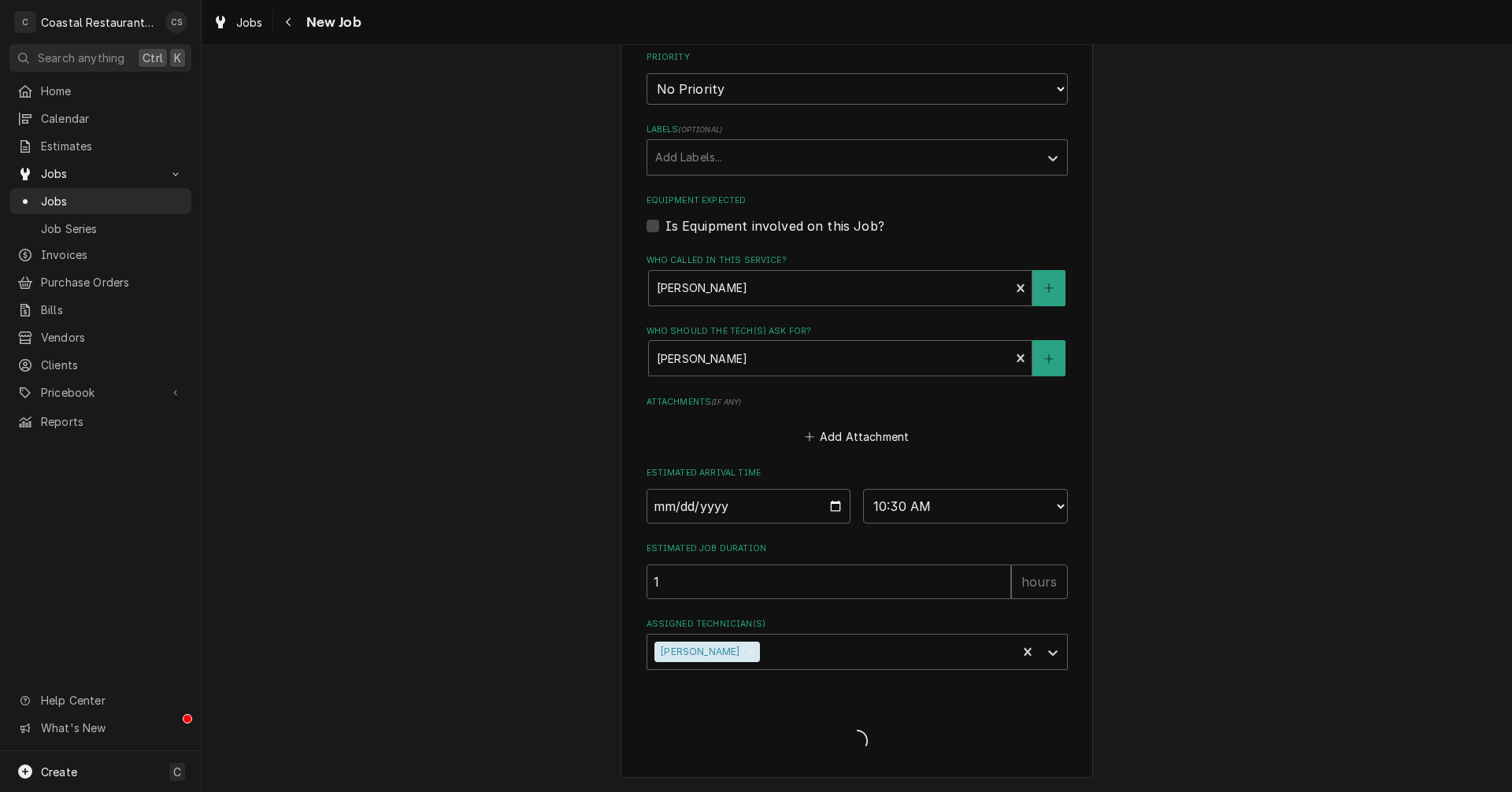
scroll to position [786, 0]
type textarea "x"
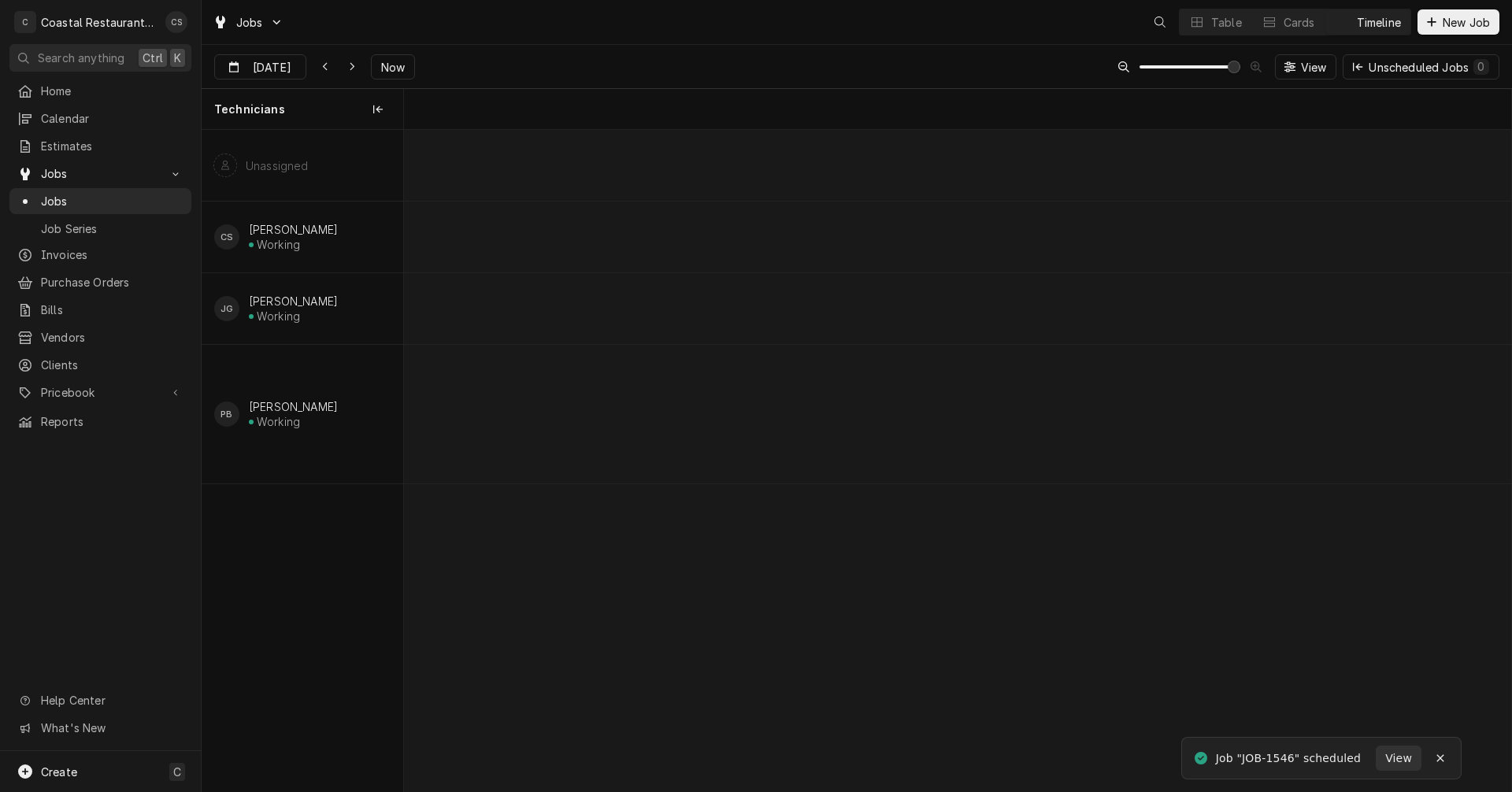
scroll to position [0, 21962]
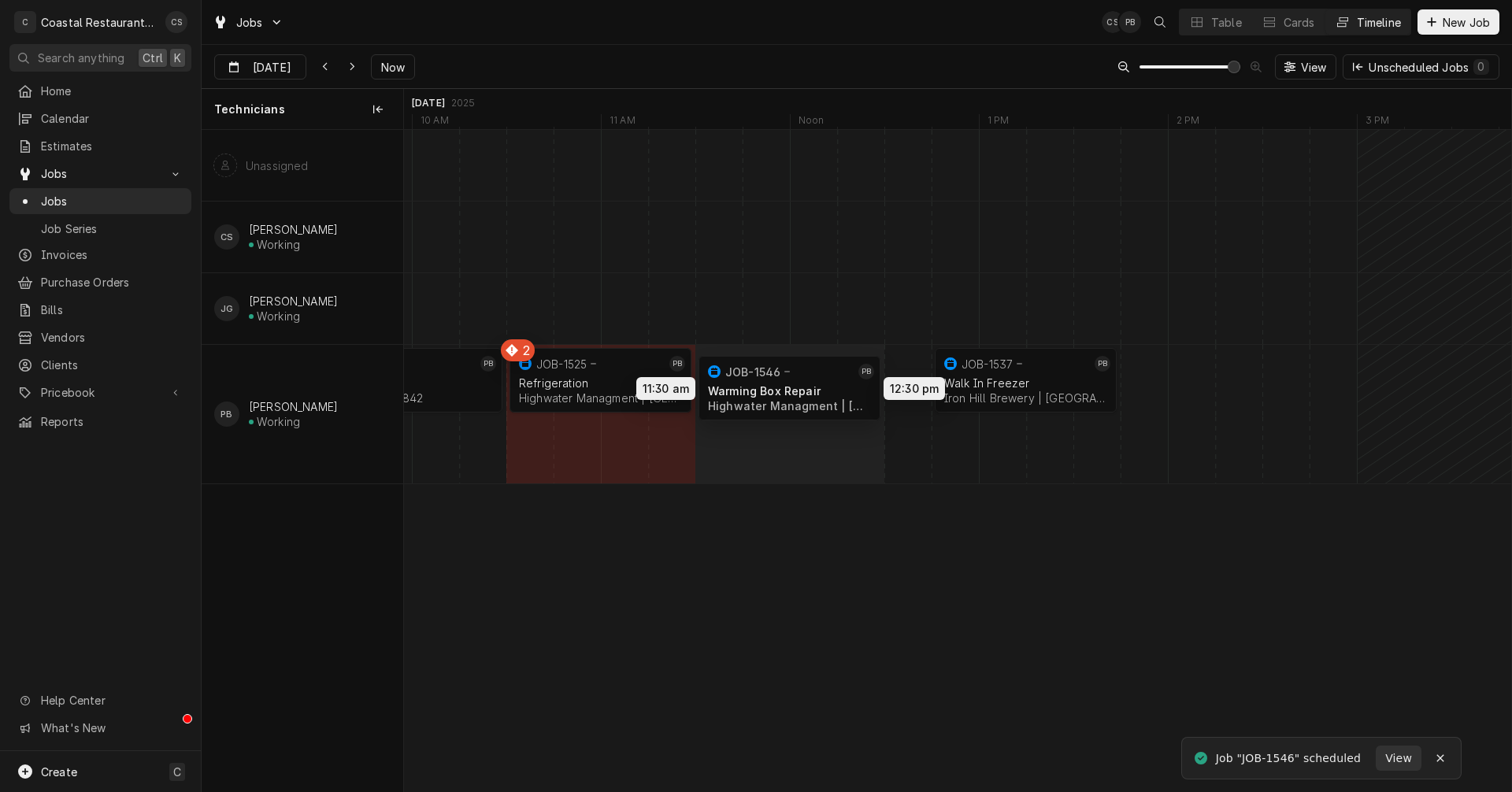
drag, startPoint x: 590, startPoint y: 452, endPoint x: 800, endPoint y: 392, distance: 218.4
click at [800, 392] on div "8:30 AM 10:30 AM JOB-1516 PB Oven Repair Highwater Managment | Ocean City, 2184…" at bounding box center [957, 460] width 1107 height 661
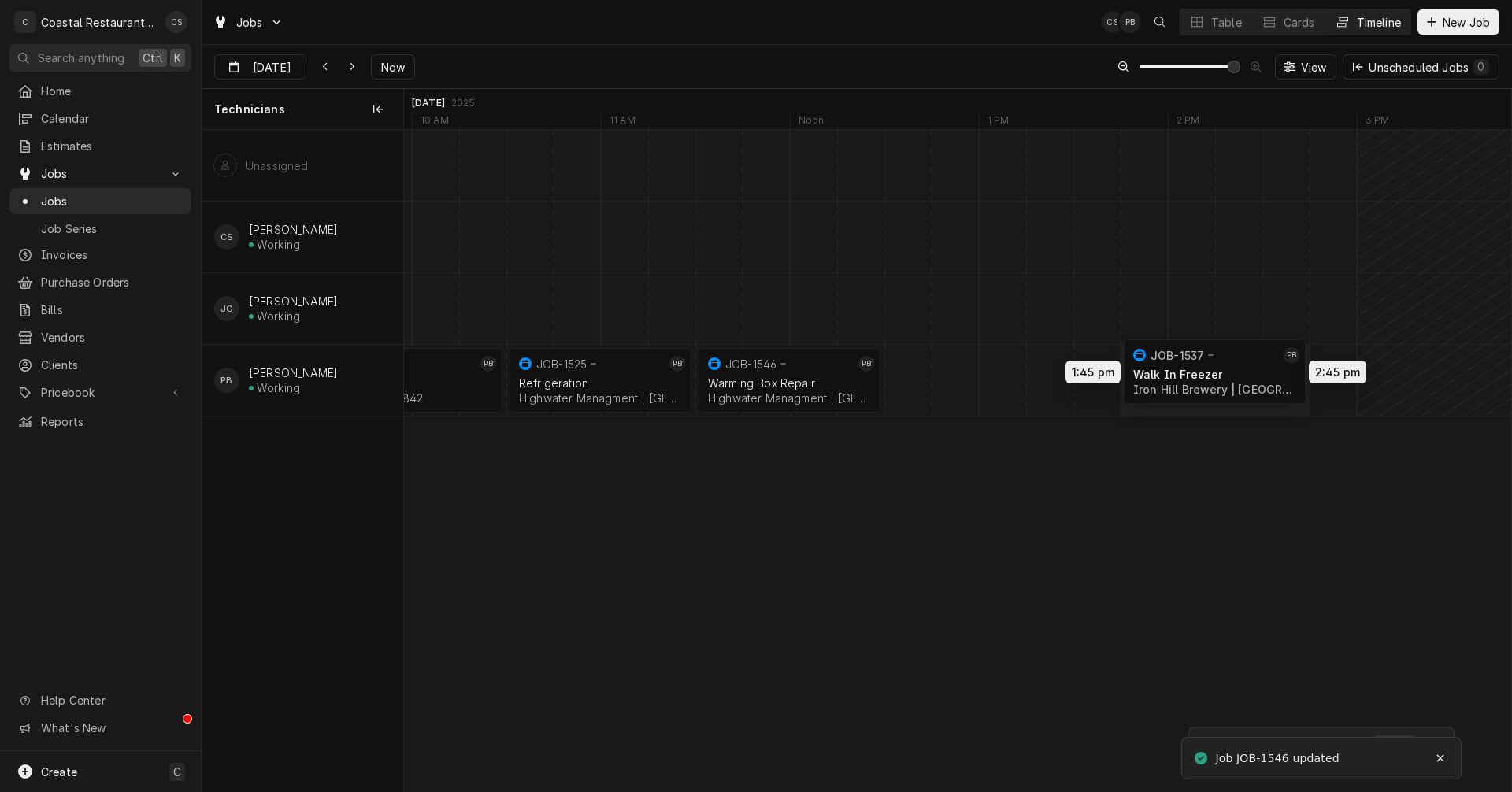
drag, startPoint x: 1004, startPoint y: 378, endPoint x: 1185, endPoint y: 370, distance: 181.2
click at [1185, 370] on div "8:30 AM 10:30 AM JOB-1516 PB Oven Repair Highwater Managment | Ocean City, 2184…" at bounding box center [957, 460] width 1107 height 661
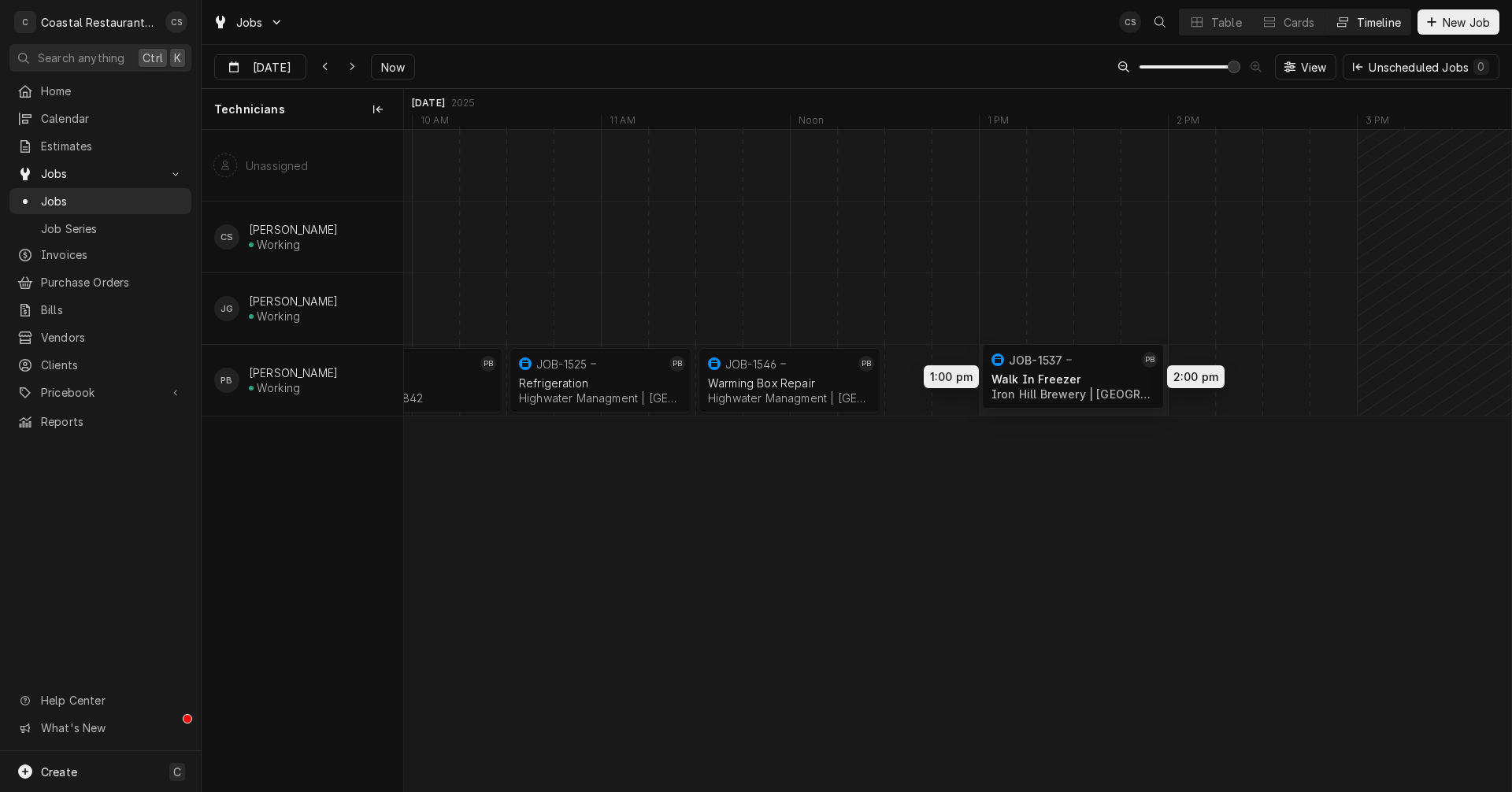
drag, startPoint x: 1174, startPoint y: 380, endPoint x: 1049, endPoint y: 376, distance: 125.1
click at [1049, 376] on div "8:30 AM 10:30 AM JOB-1516 PB Oven Repair Highwater Managment | Ocean City, 2184…" at bounding box center [957, 460] width 1107 height 661
click at [1189, 371] on div "Dynamic Content Wrapper" at bounding box center [1215, 380] width 45547 height 71
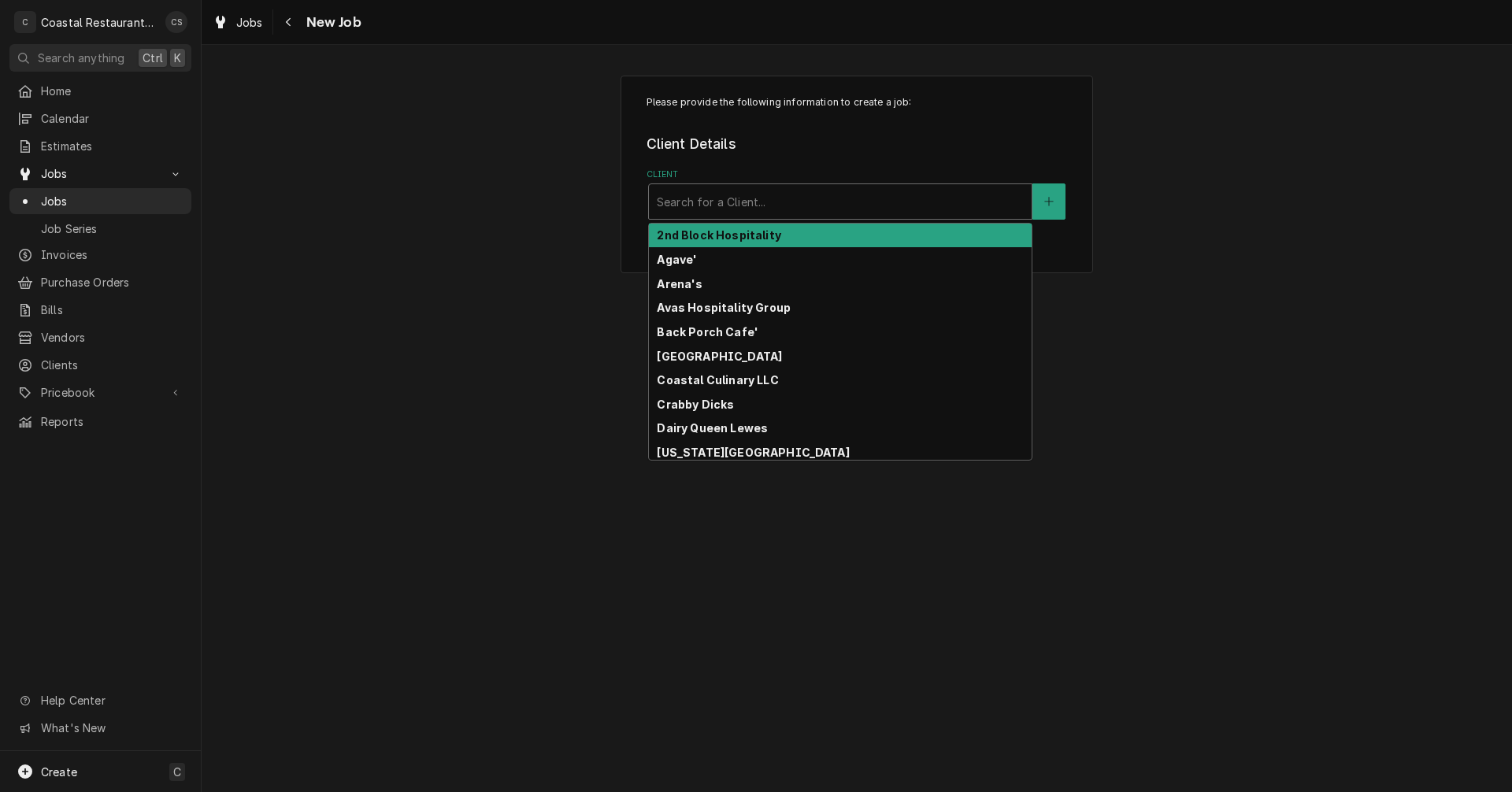
click at [774, 204] on div "Client" at bounding box center [840, 202] width 367 height 28
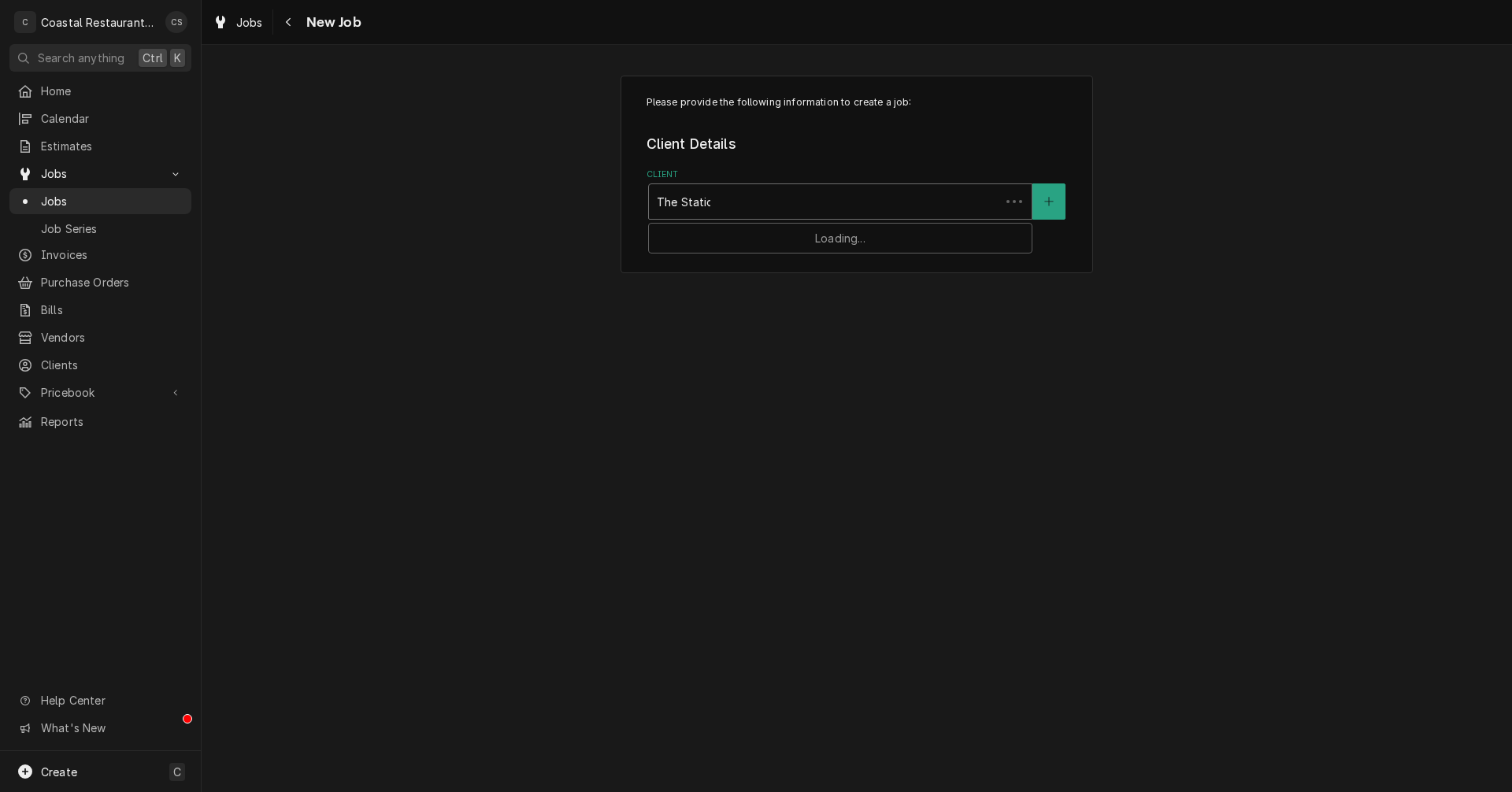
type input "The Station"
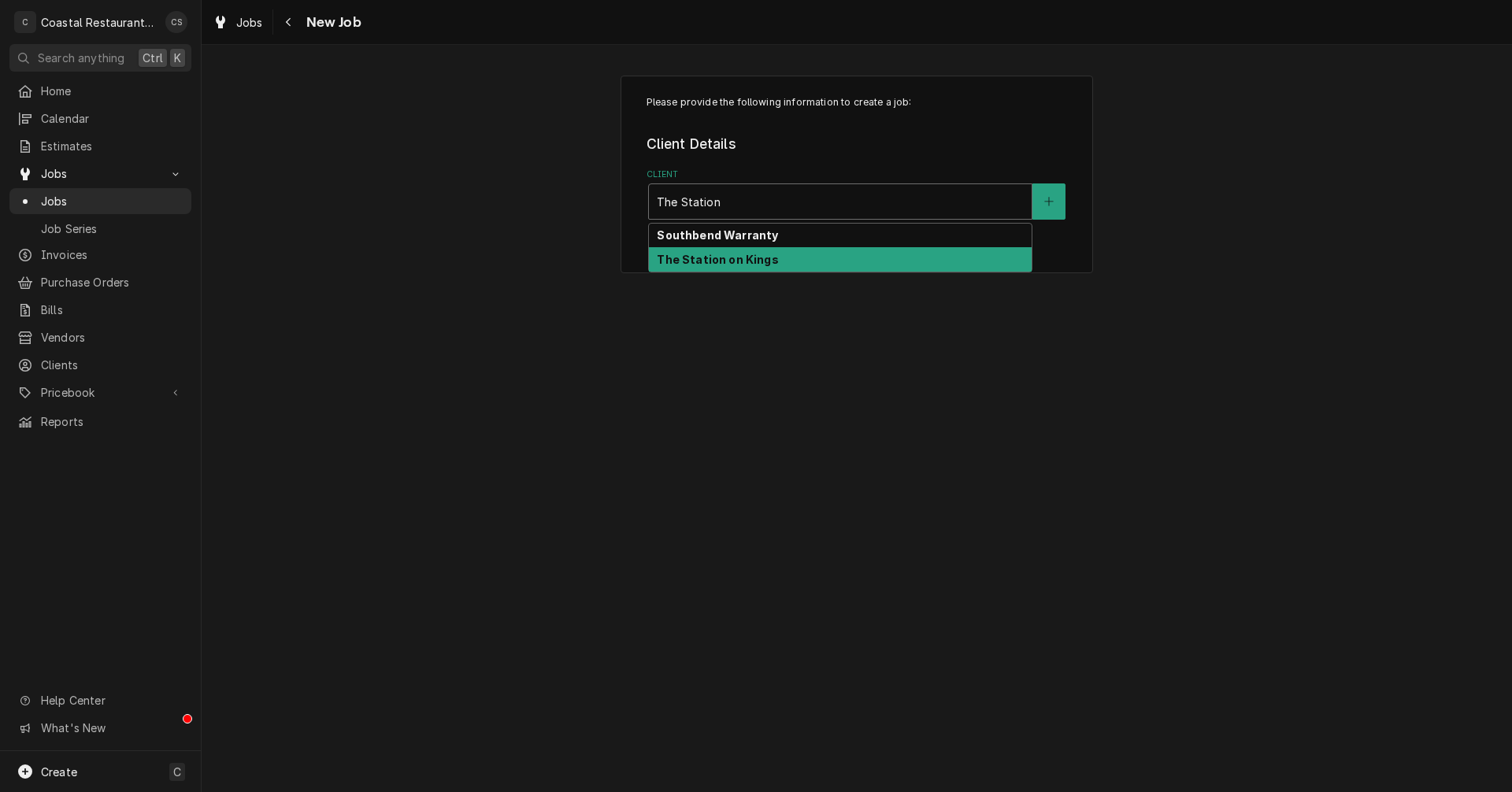
click at [756, 258] on strong "The Station on Kings" at bounding box center [717, 260] width 121 height 13
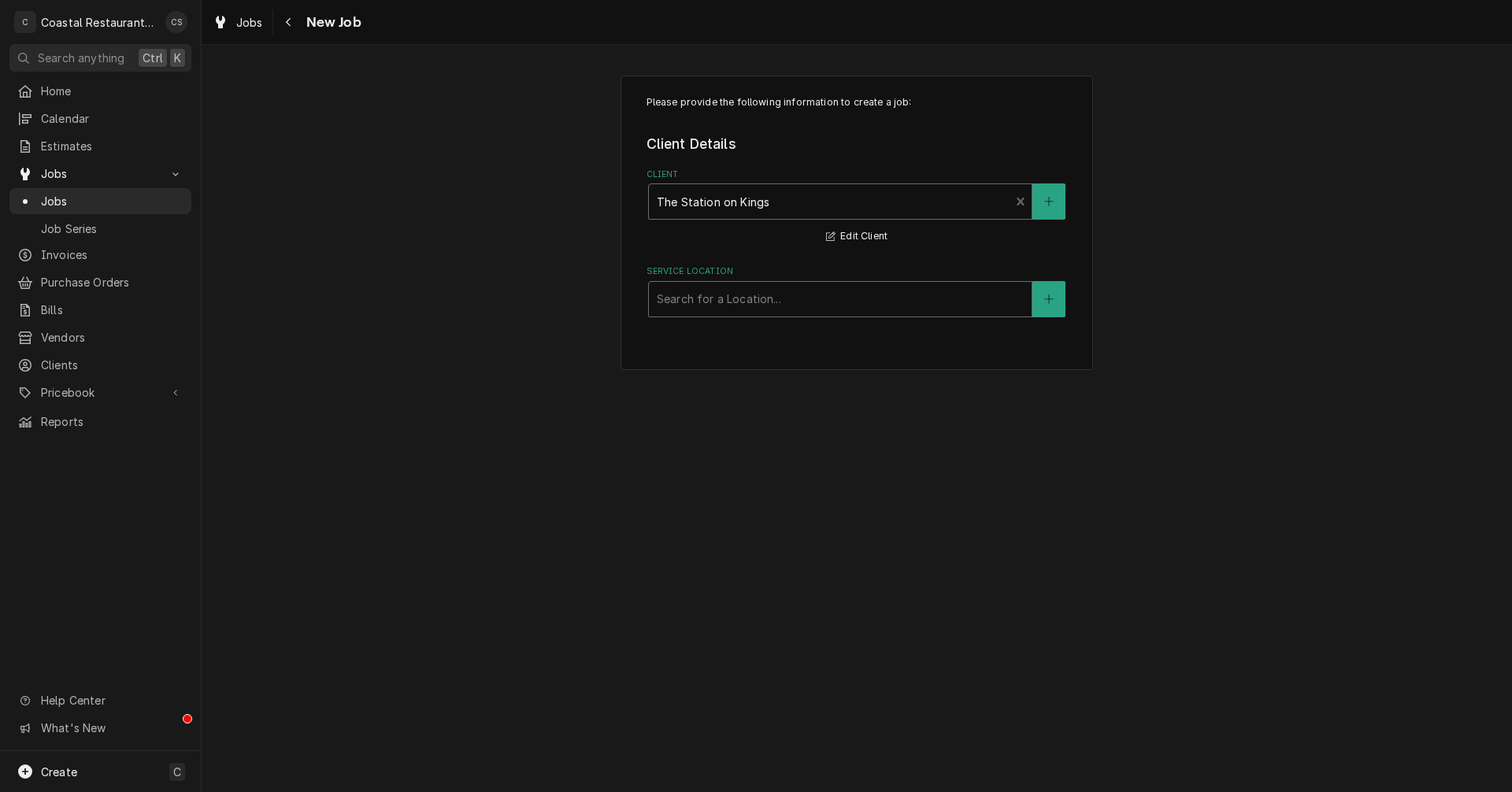
click at [711, 299] on div "Service Location" at bounding box center [840, 299] width 367 height 28
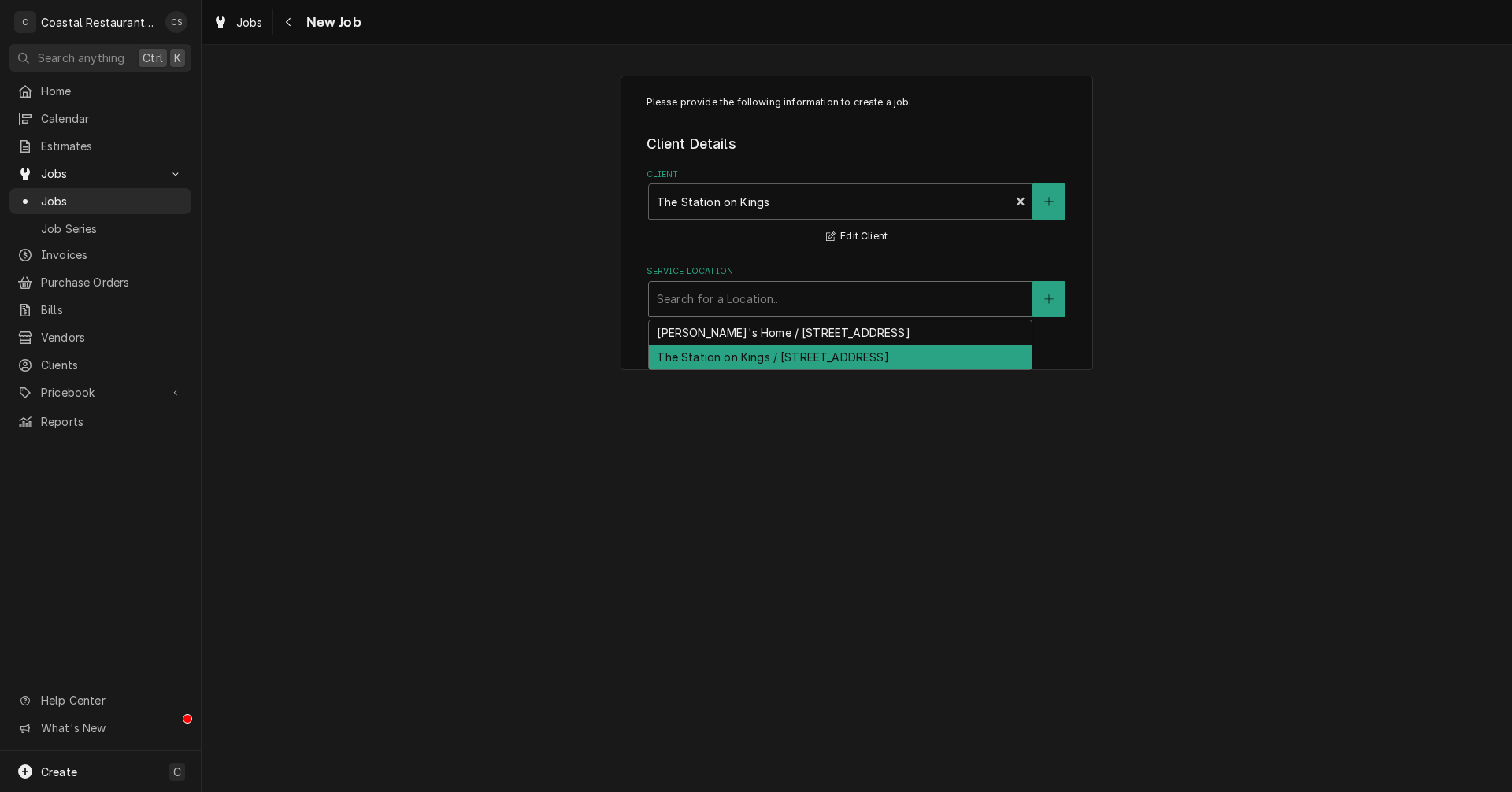
click at [709, 363] on div "The Station on Kings / 720 Kings Hwy, Lewes, DE 19958" at bounding box center [840, 357] width 383 height 24
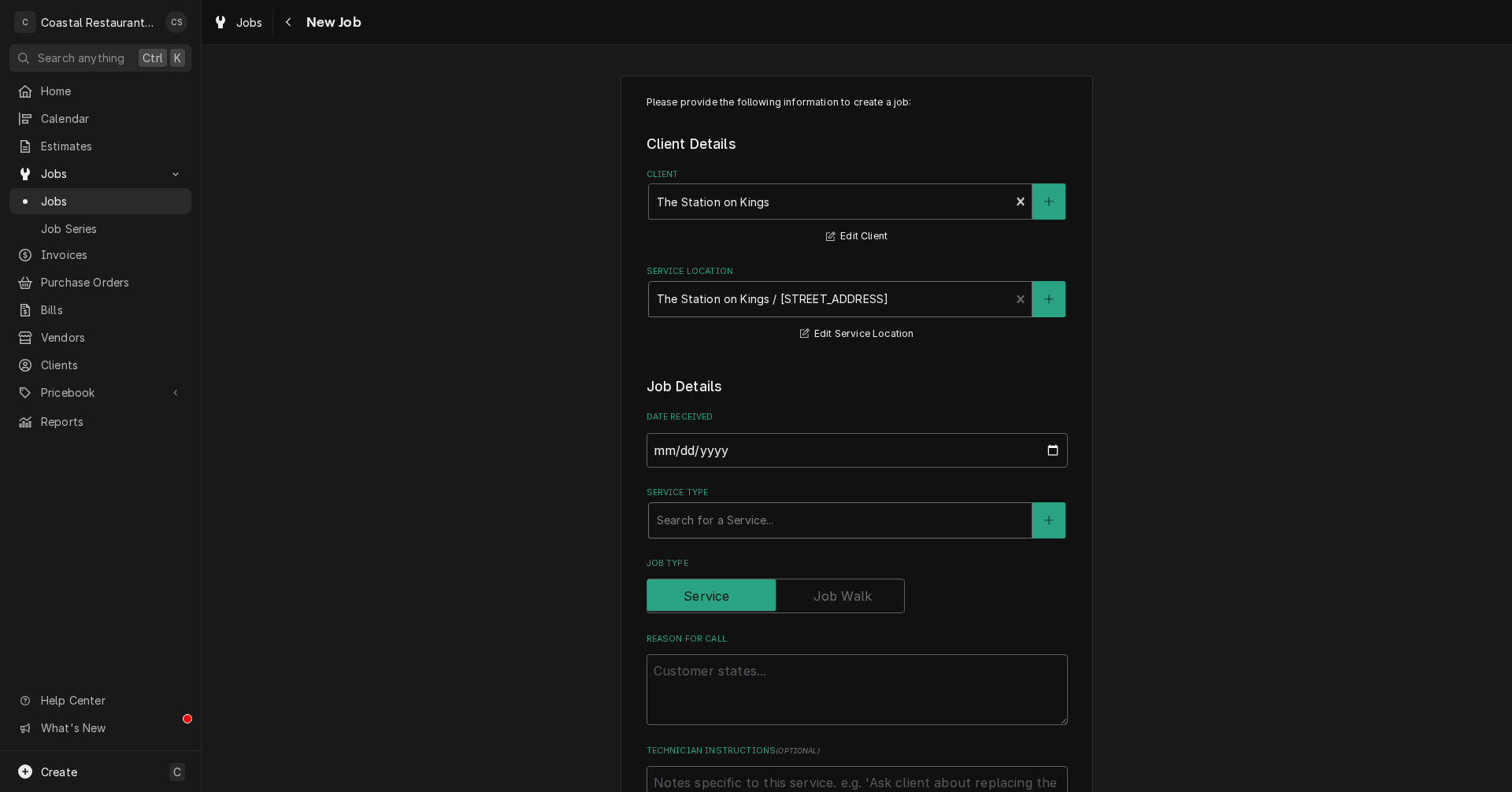
click at [689, 524] on div "Service Type" at bounding box center [840, 520] width 367 height 28
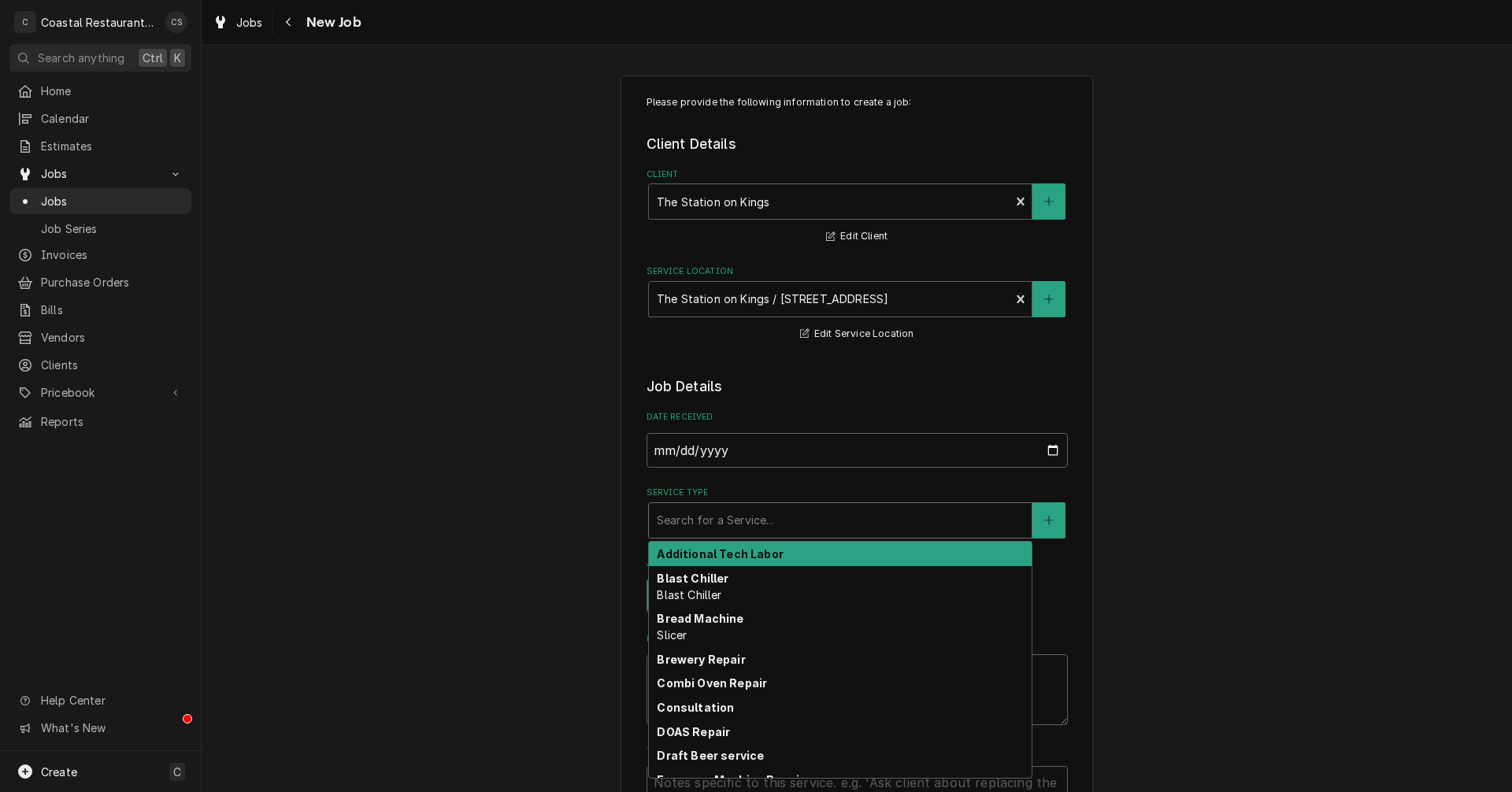
type textarea "x"
type input "B"
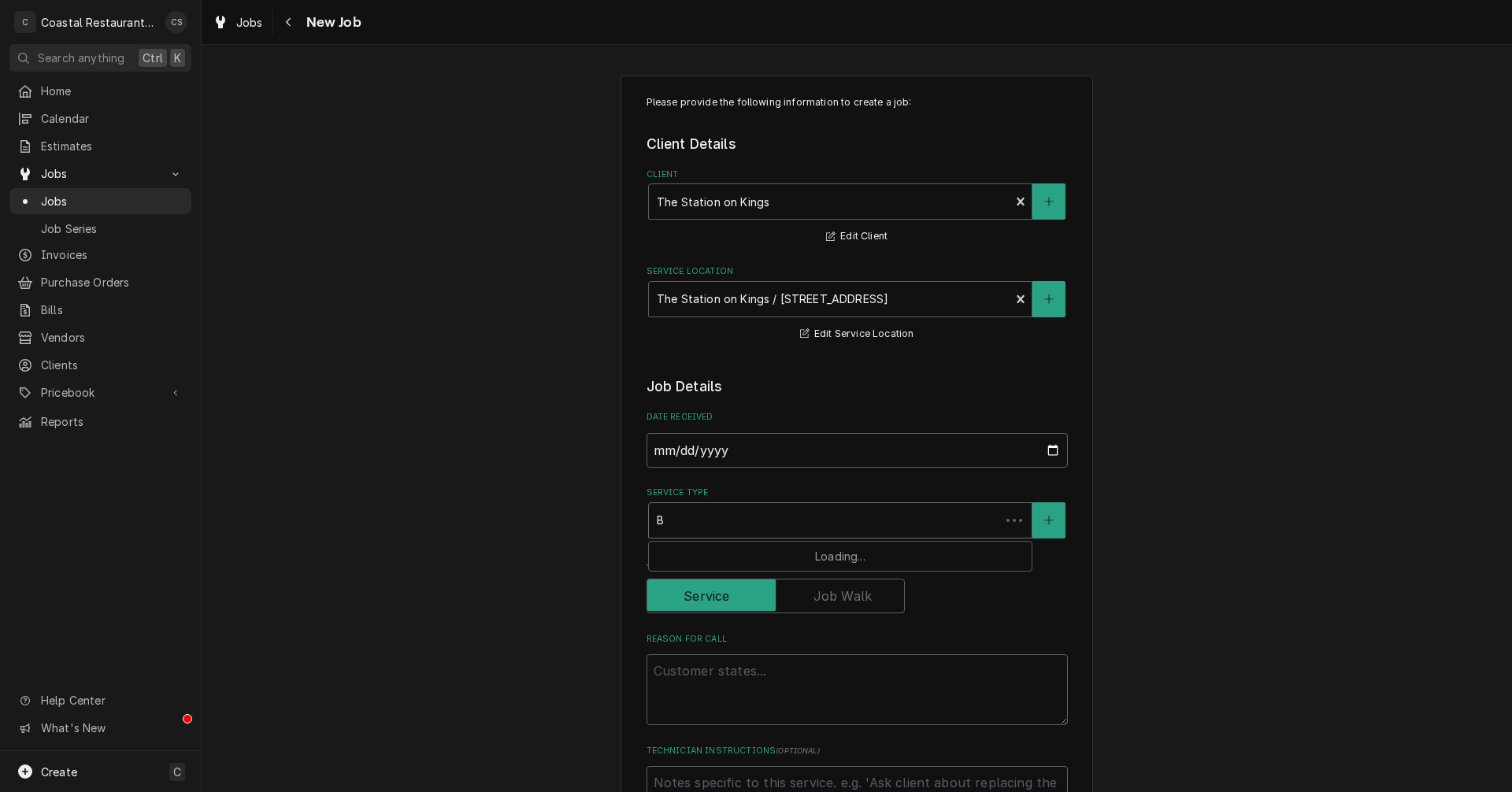
type textarea "x"
type input "Br"
type textarea "x"
type input "Bre"
type textarea "x"
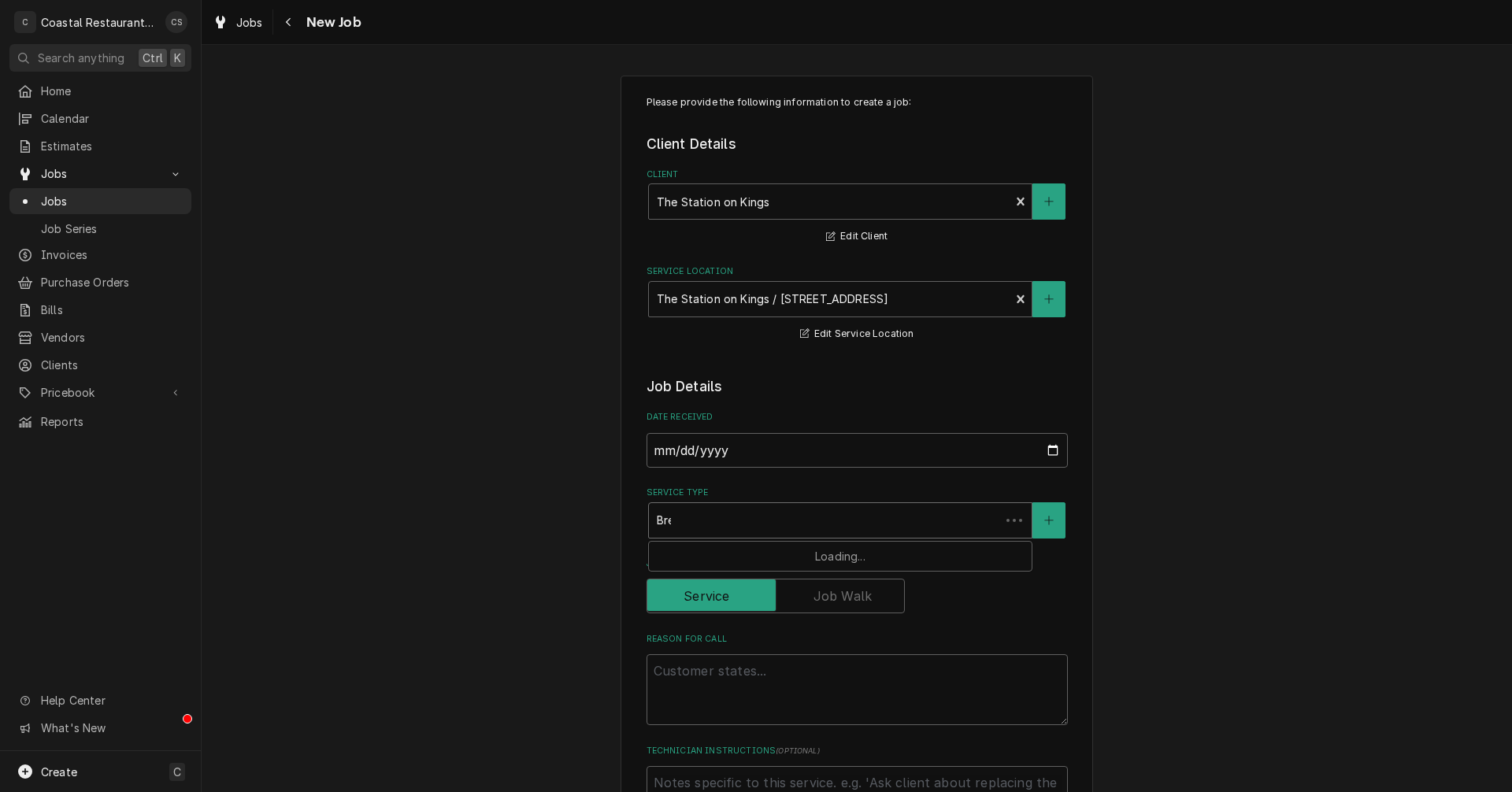
type input "Brea"
type textarea "x"
type input "Break"
type textarea "x"
type input "Breakd"
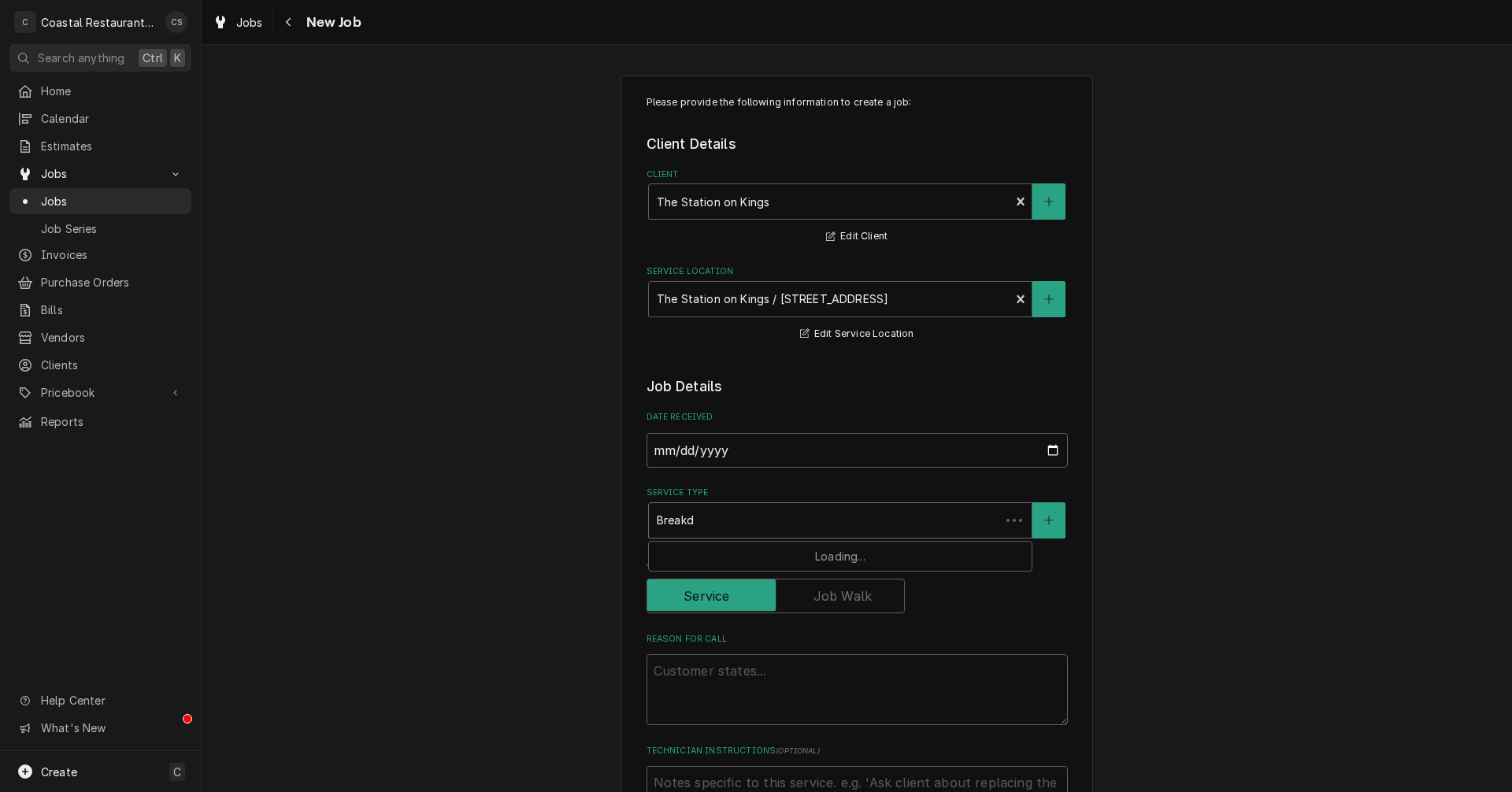
type textarea "x"
type input "Break"
type textarea "x"
type input "Brea"
type textarea "x"
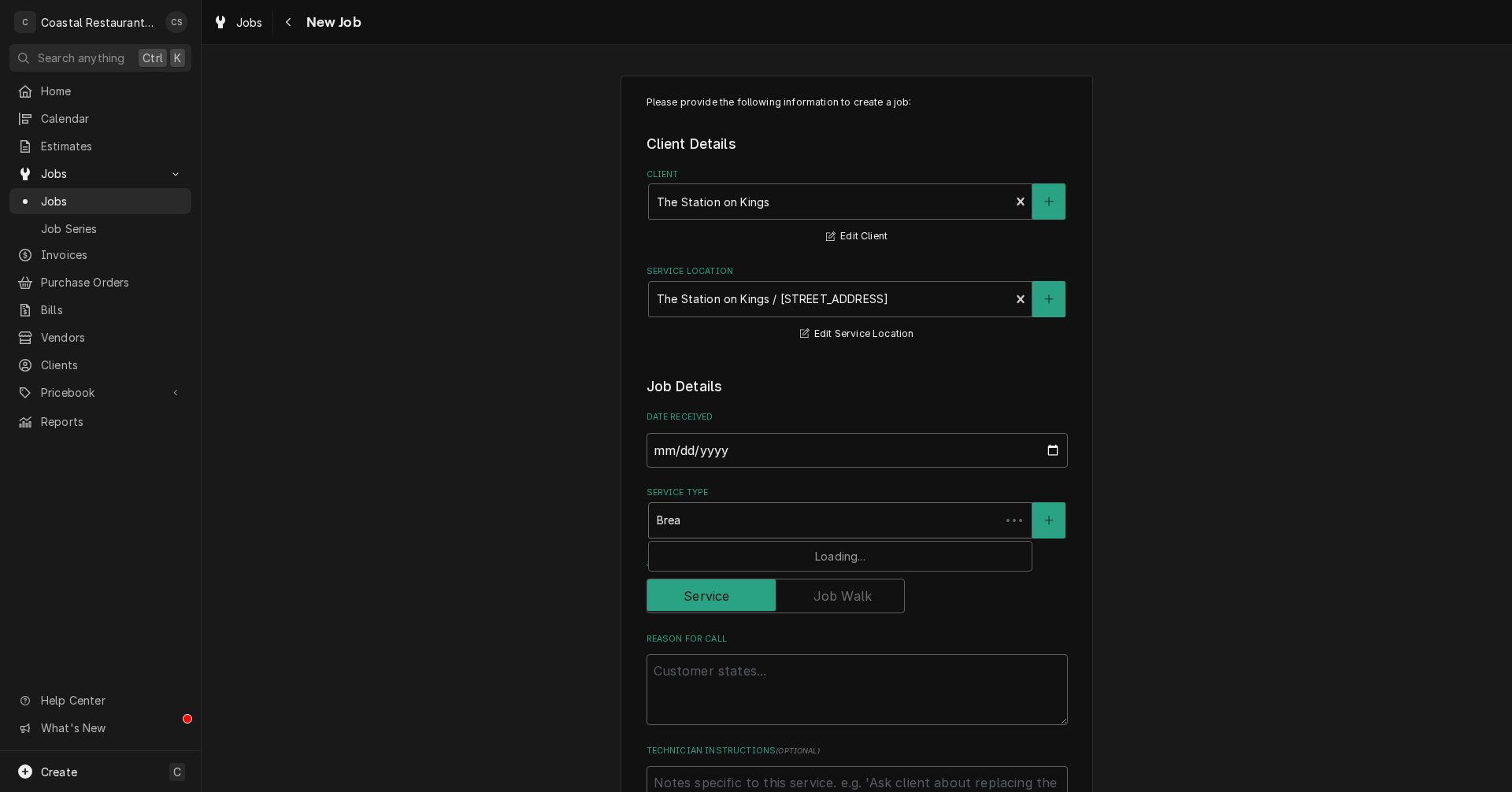
type input "Bre"
type textarea "x"
type input "Br"
type textarea "x"
type input "B"
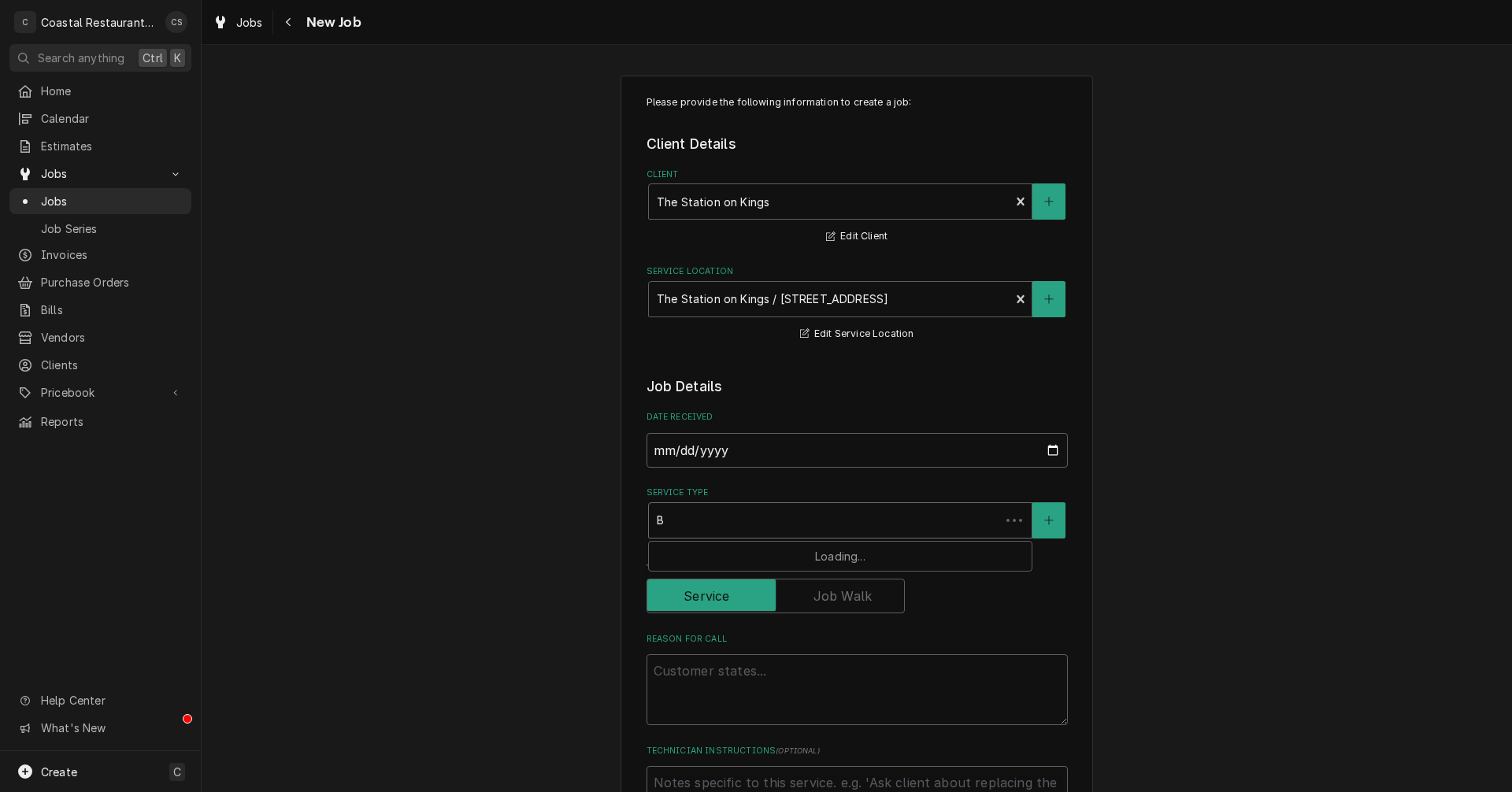
type textarea "x"
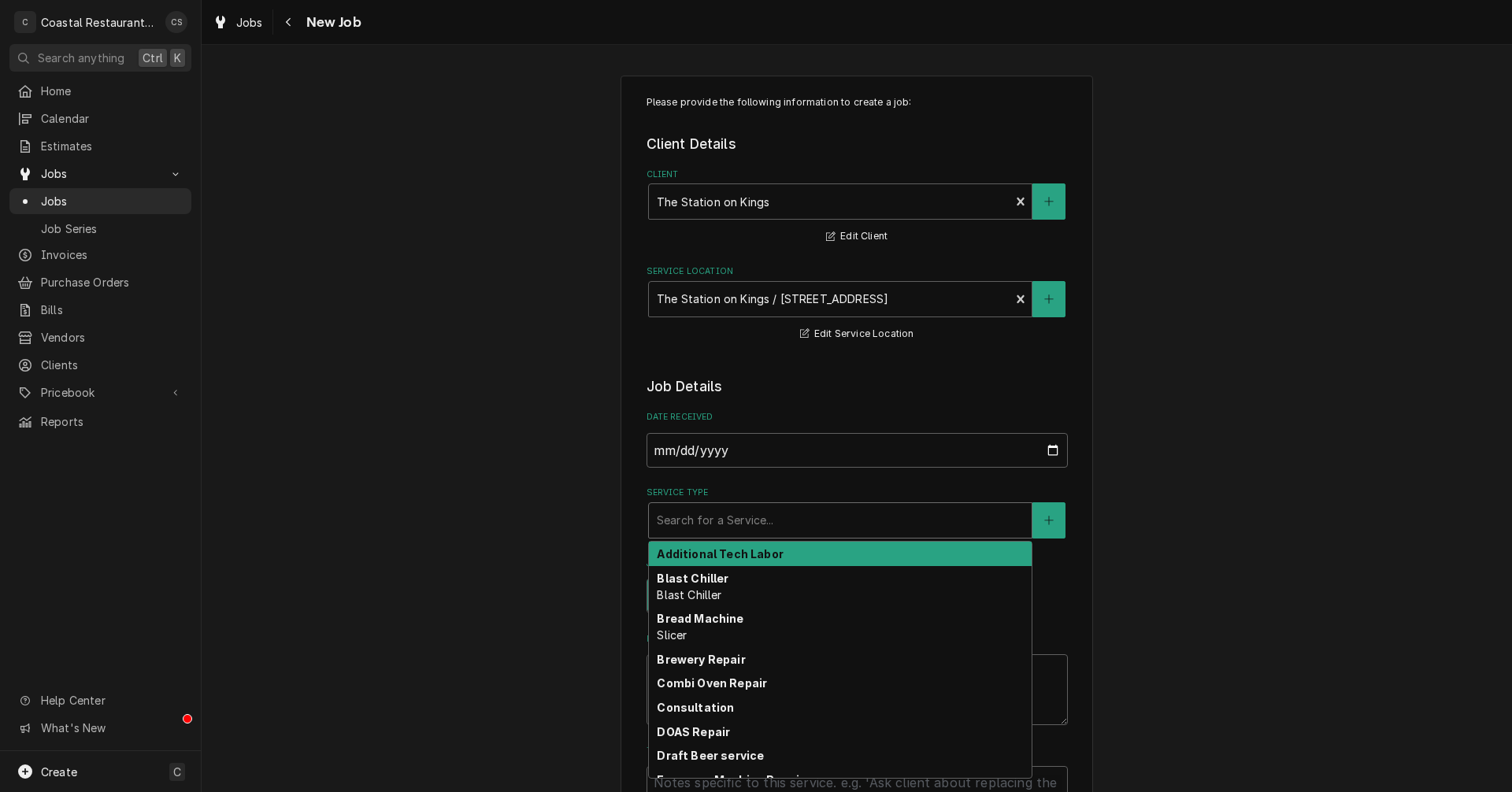
type textarea "x"
type input "s"
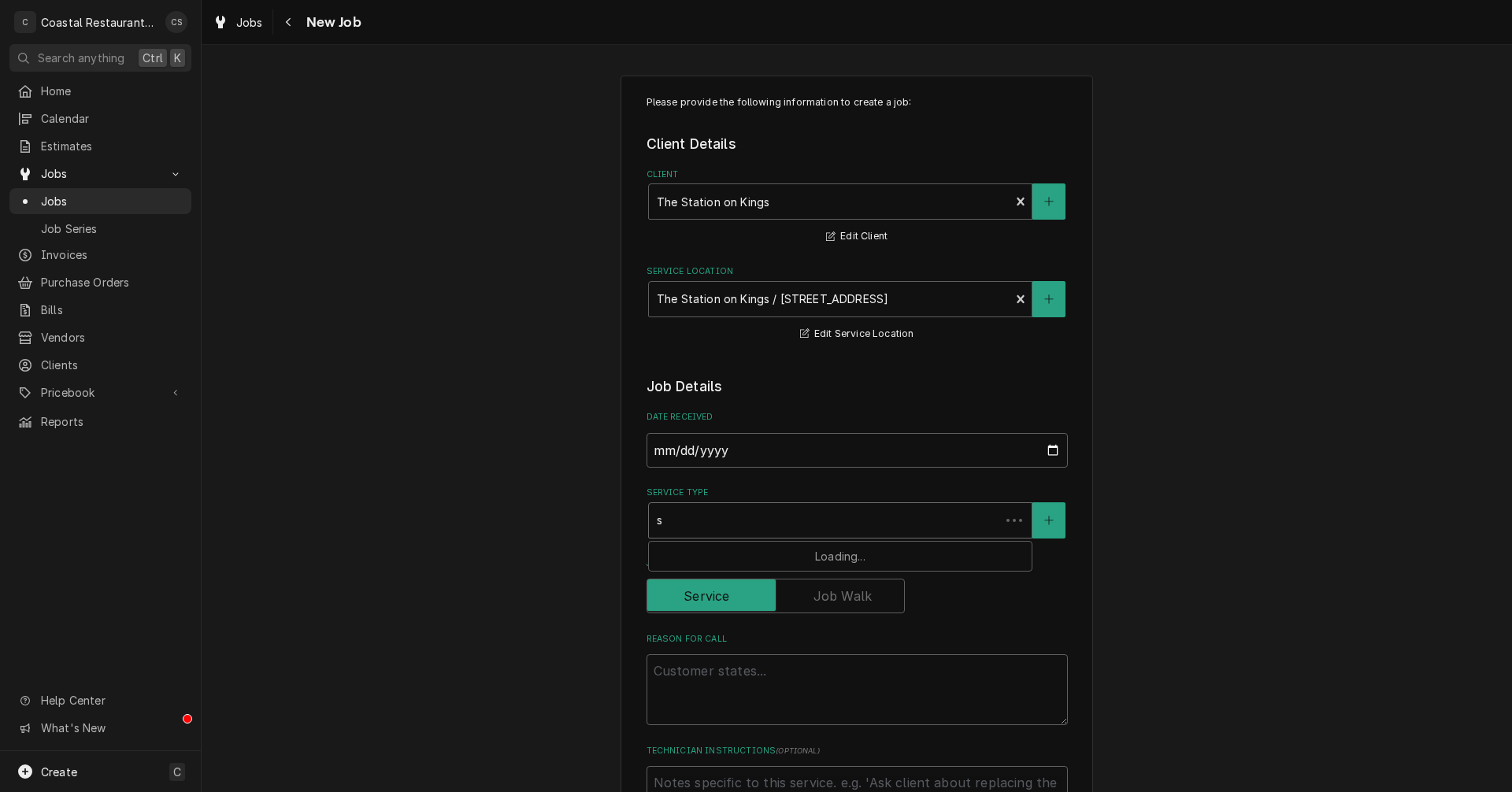
type textarea "x"
type input "sl"
type textarea "x"
type input "sli"
type textarea "x"
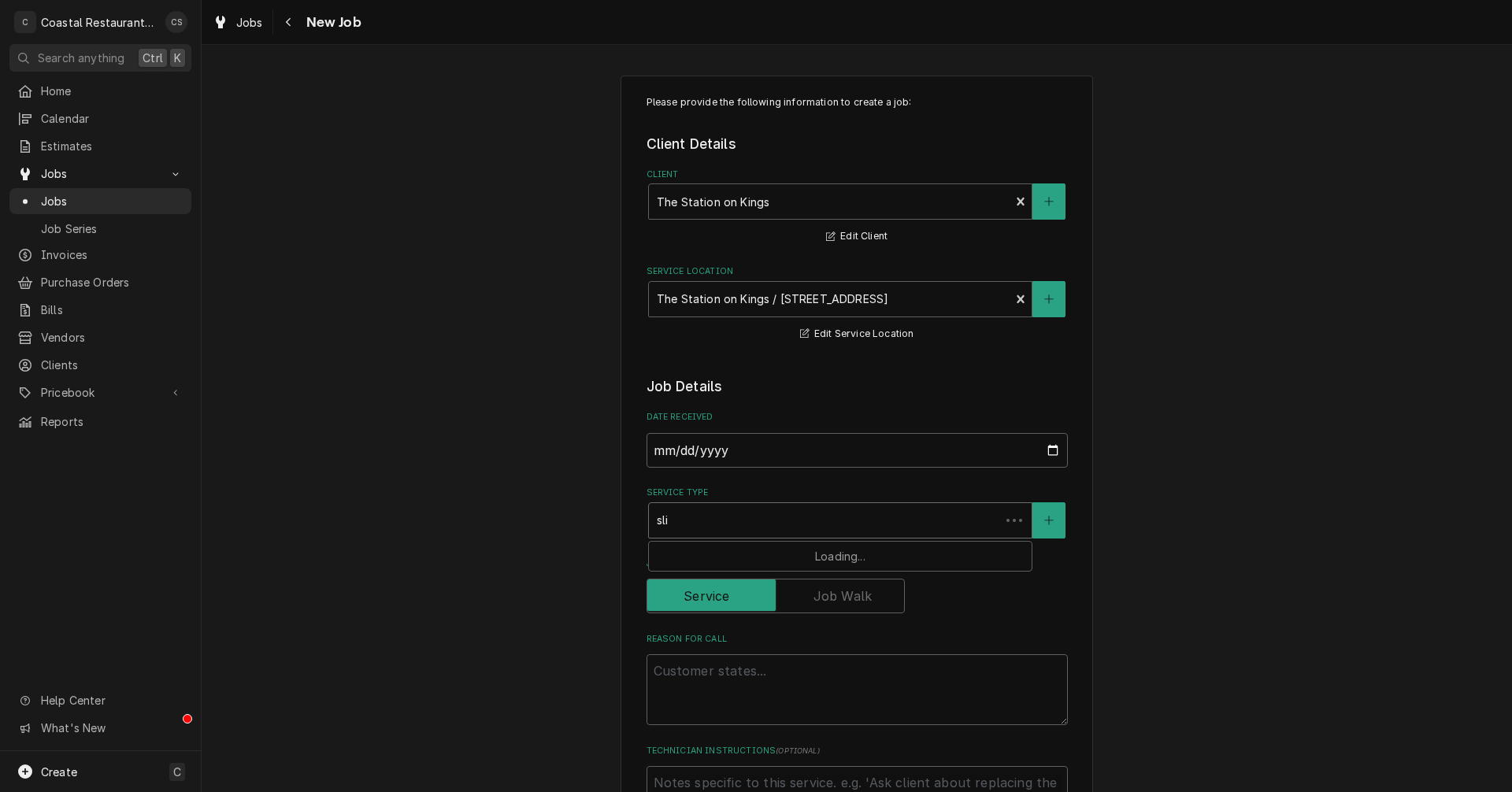
type input "slic"
type textarea "x"
type input "slice"
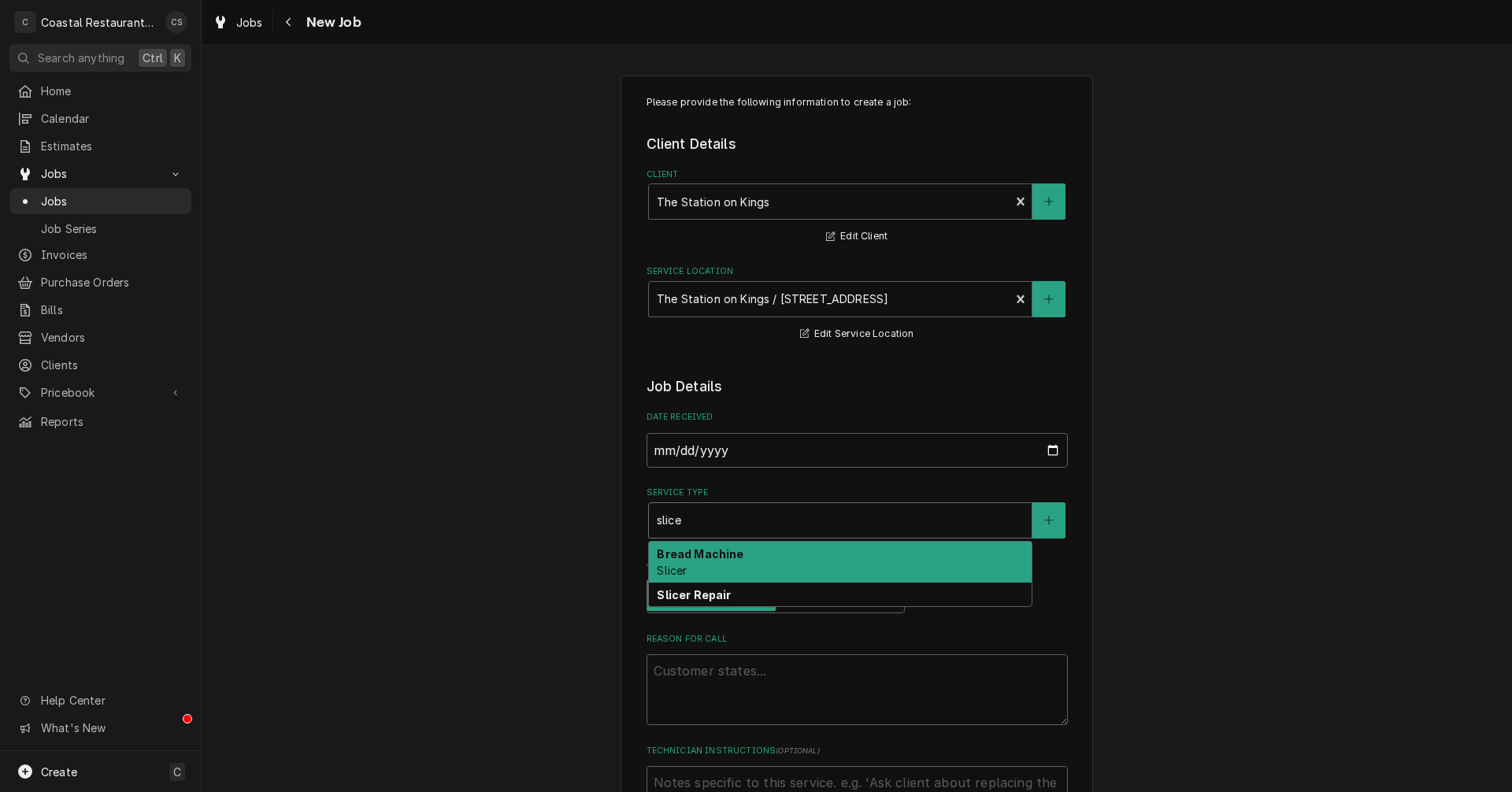
type textarea "x"
type input "slicer"
click at [694, 559] on strong "Bread Machine" at bounding box center [699, 553] width 86 height 13
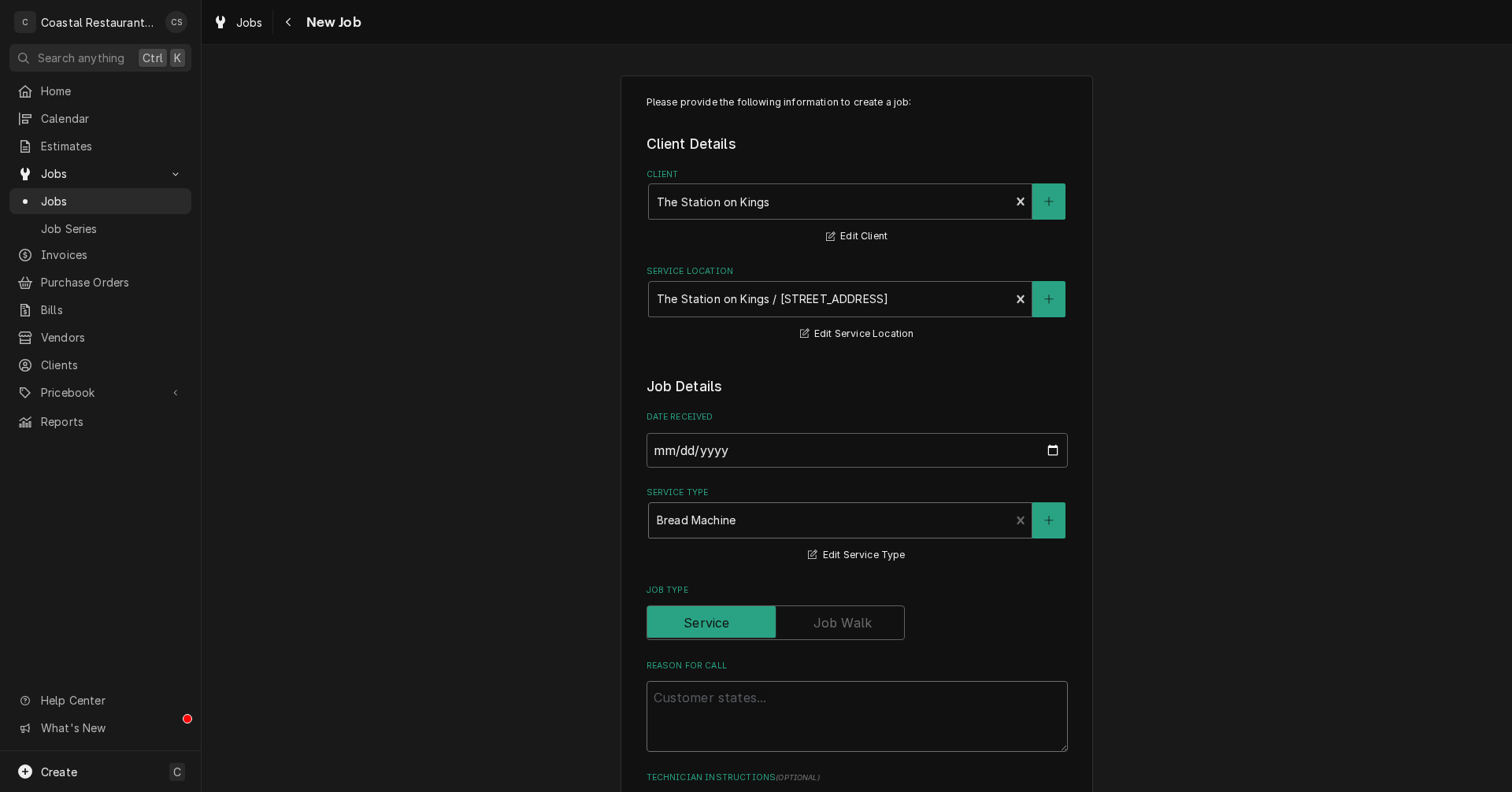
click at [689, 697] on textarea "Reason For Call" at bounding box center [857, 716] width 421 height 71
click at [666, 694] on textarea "Reason For Call" at bounding box center [857, 716] width 421 height 71
type textarea "x"
type textarea "B"
type textarea "x"
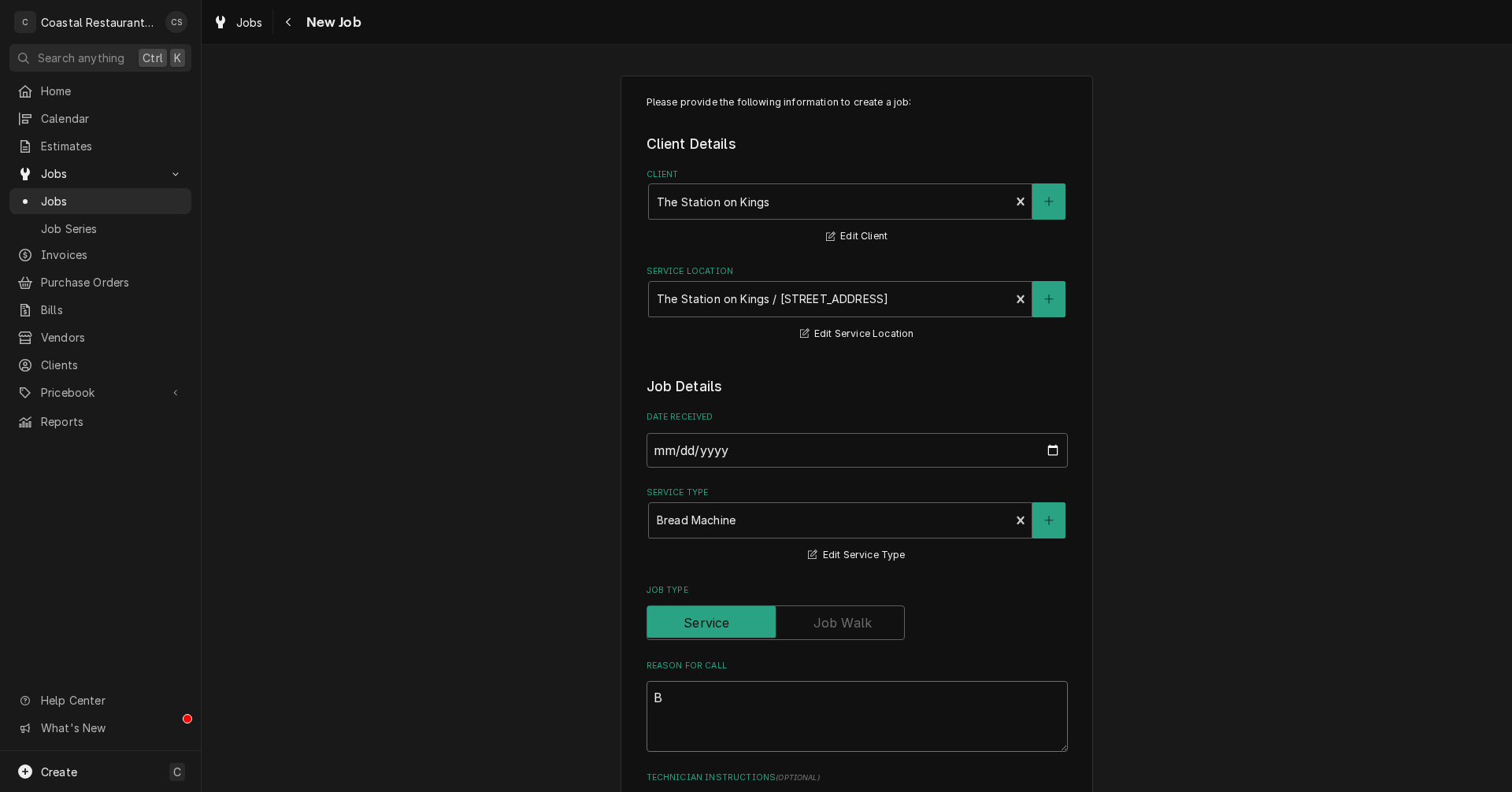
type textarea "Br"
type textarea "x"
type textarea "Bre"
type textarea "x"
type textarea "Brea"
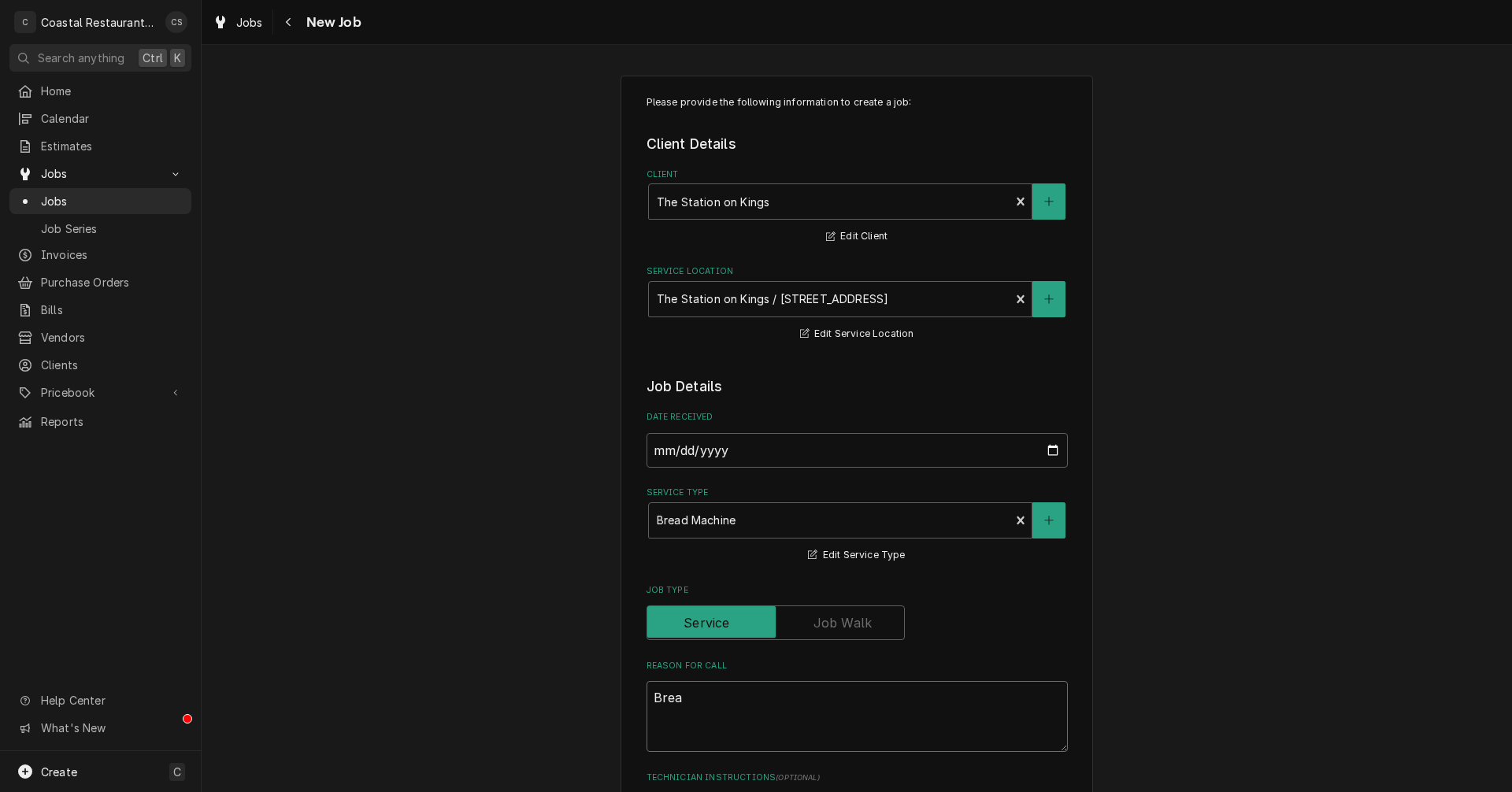
type textarea "x"
type textarea "Bread"
type textarea "x"
type textarea "Bread"
type textarea "x"
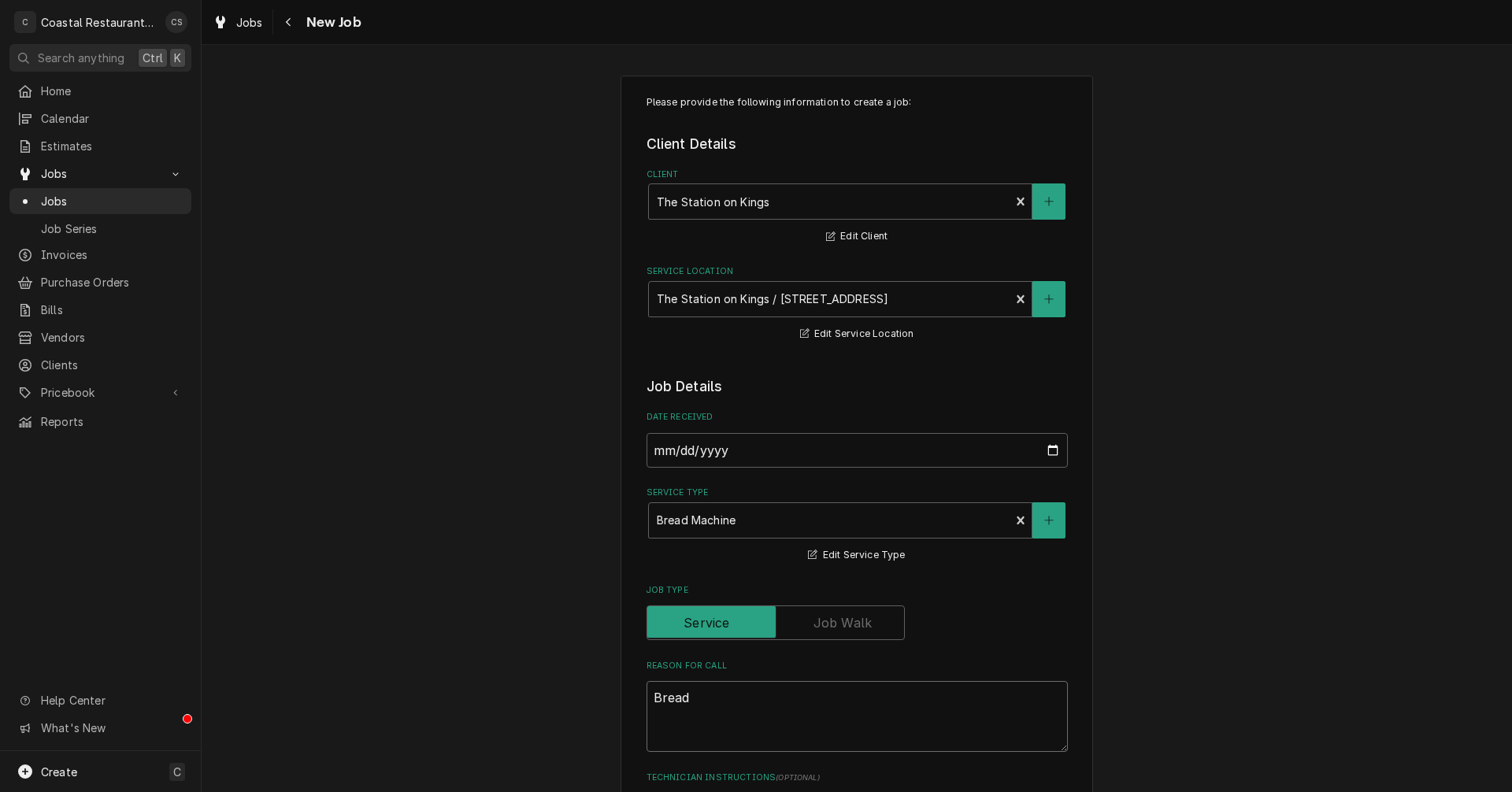
type textarea "Bread S"
type textarea "x"
type textarea "Bread Sl"
type textarea "x"
type textarea "Bread Sli"
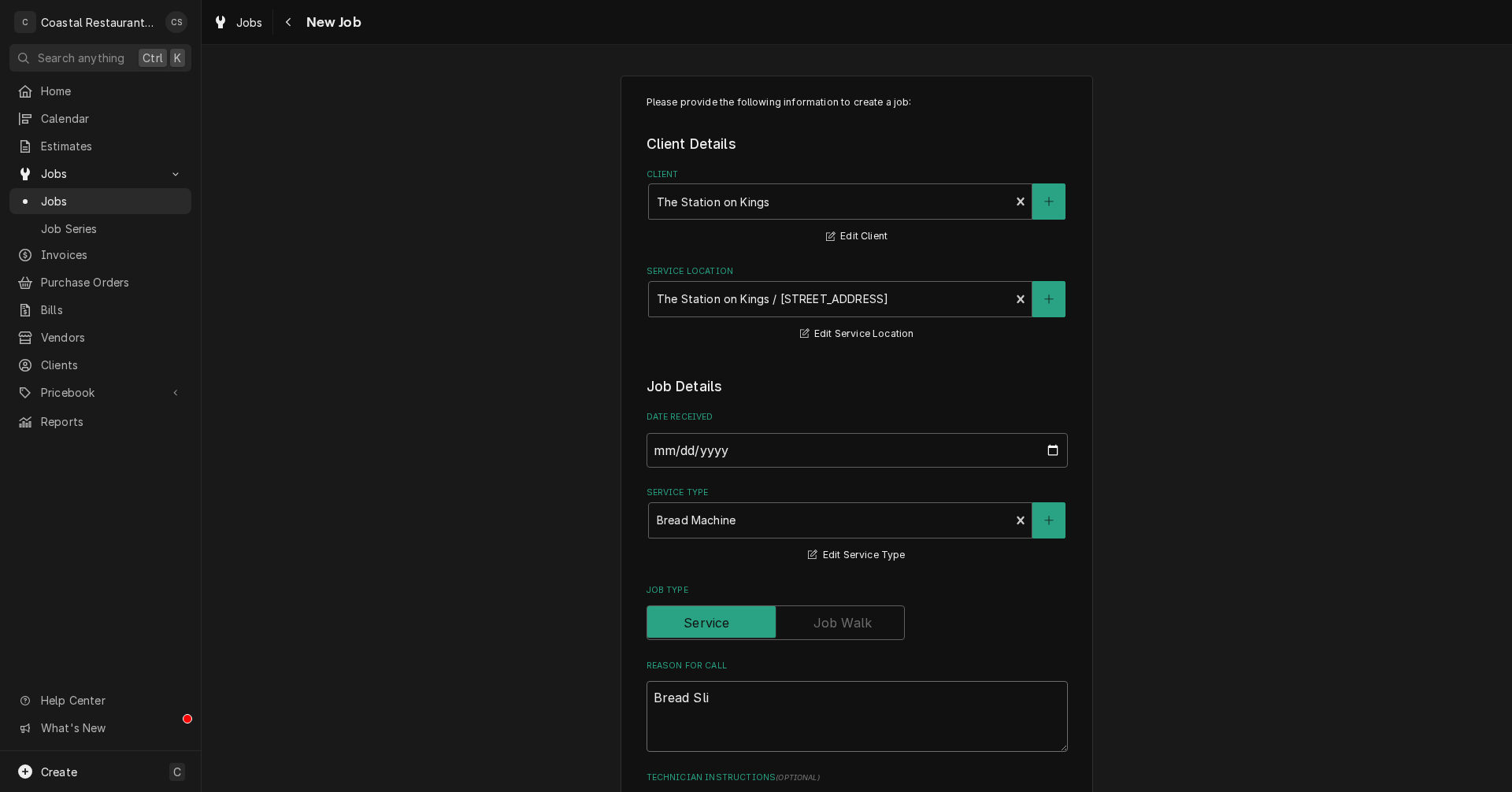
type textarea "x"
type textarea "Bread Slic"
type textarea "x"
type textarea "Bread Slice"
type textarea "x"
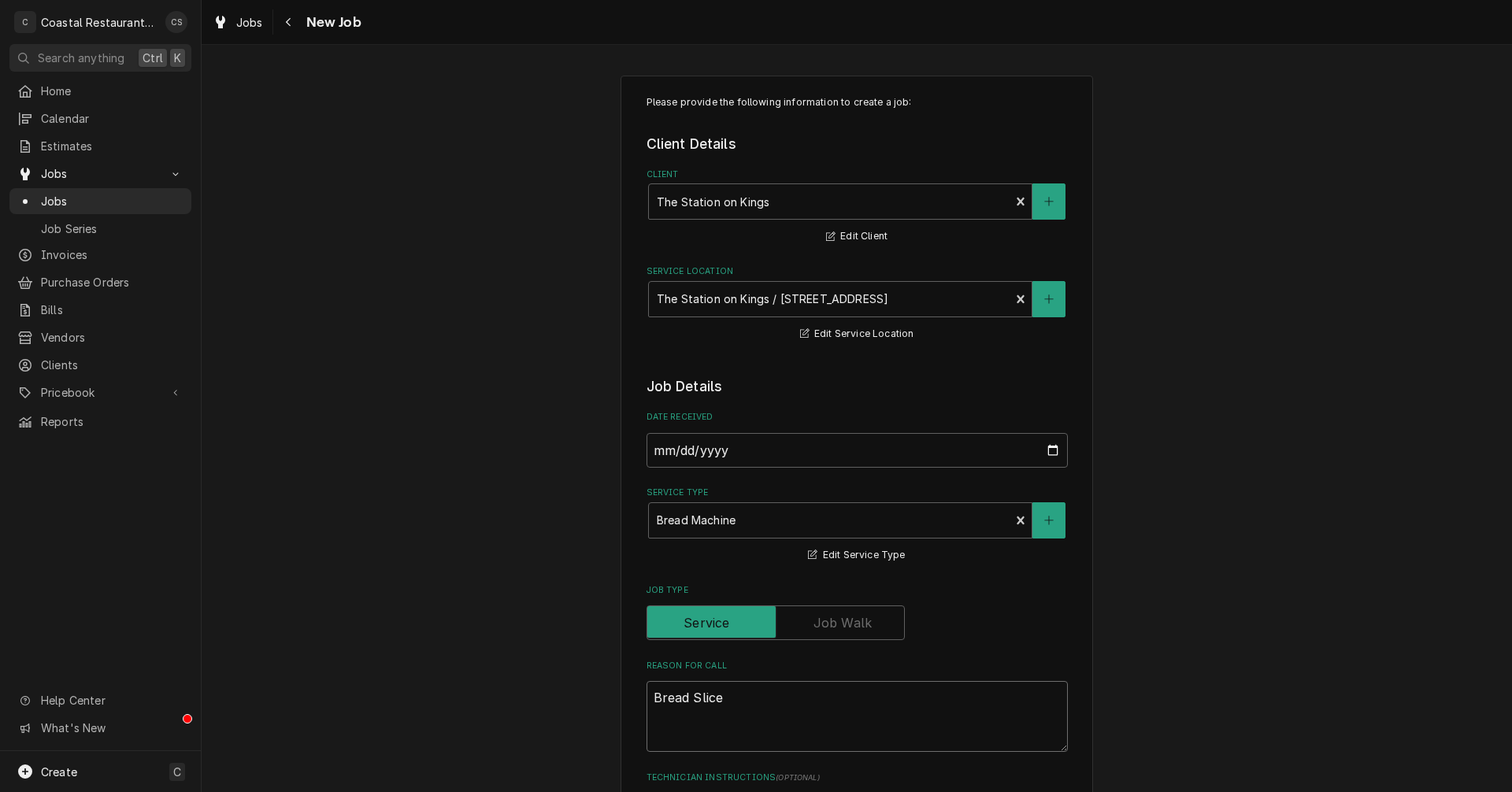
type textarea "Bread Slicer"
type textarea "x"
type textarea "Bread Slicer"
type textarea "x"
type textarea "Bread Slicer n"
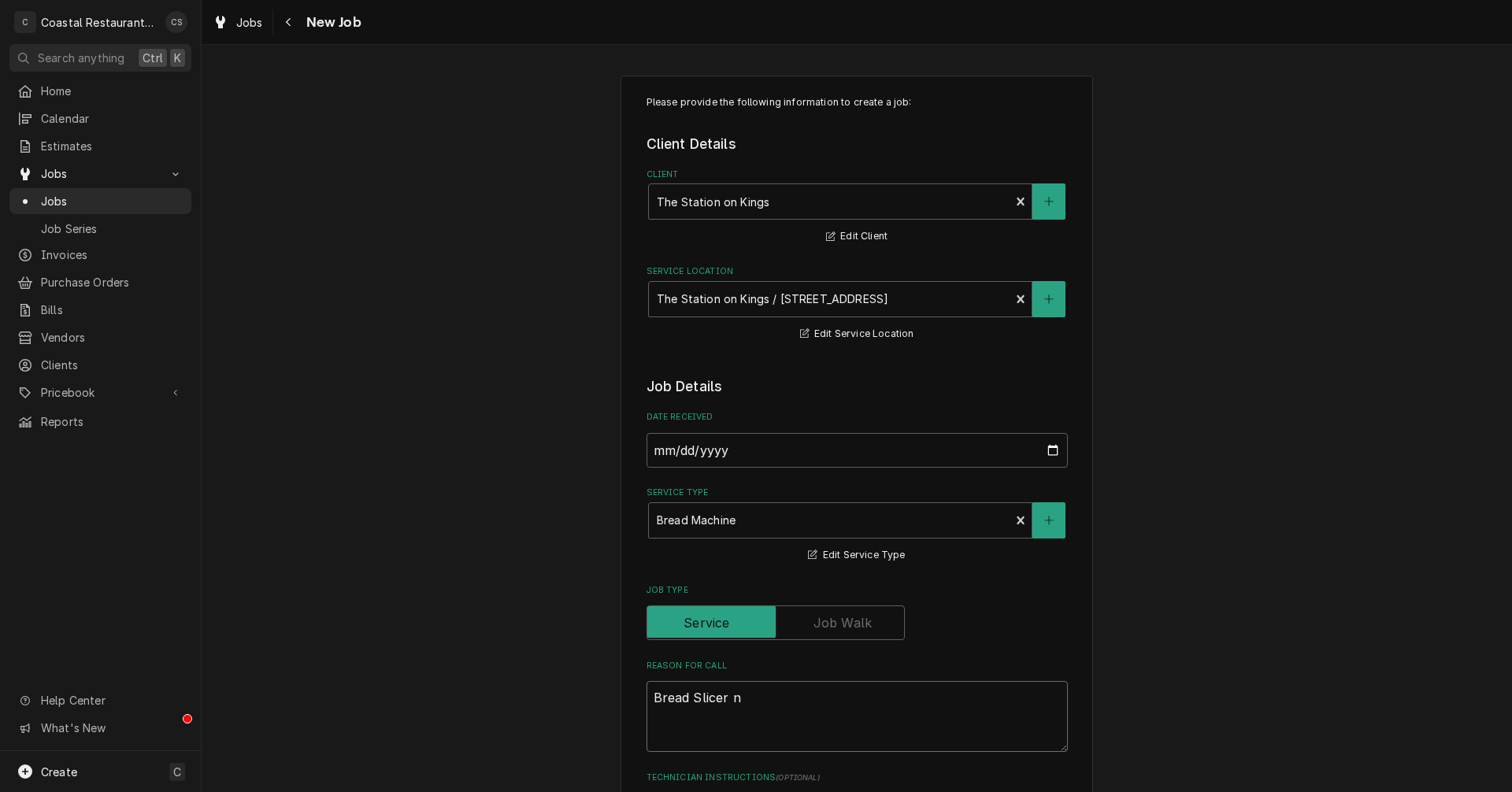
type textarea "x"
type textarea "Bread Slicer no"
type textarea "x"
type textarea "Bread Slicer not"
type textarea "x"
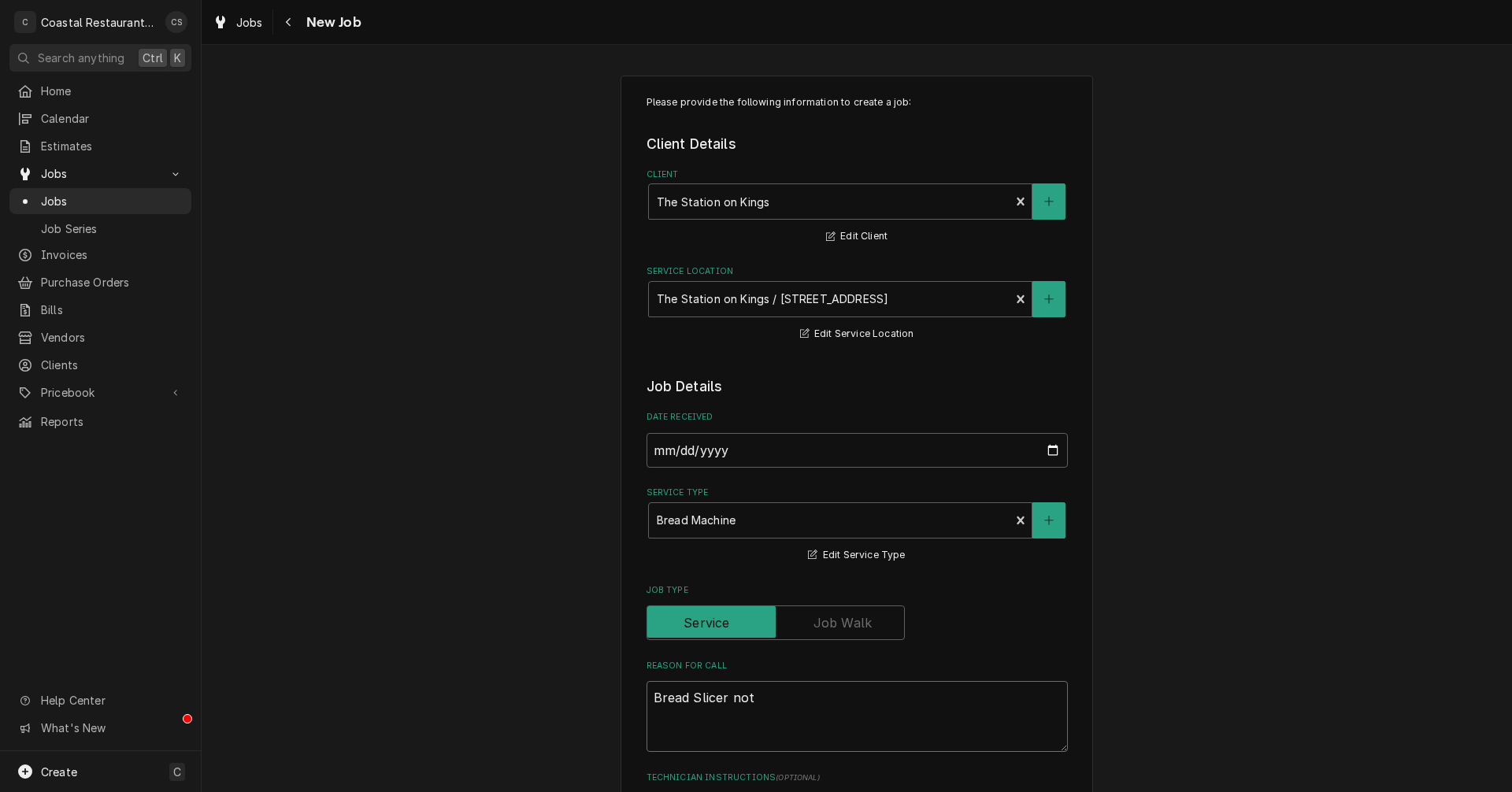
type textarea "Bread Slicer not"
type textarea "x"
type textarea "Bread Slicer not w"
type textarea "x"
type textarea "Bread Slicer not wo"
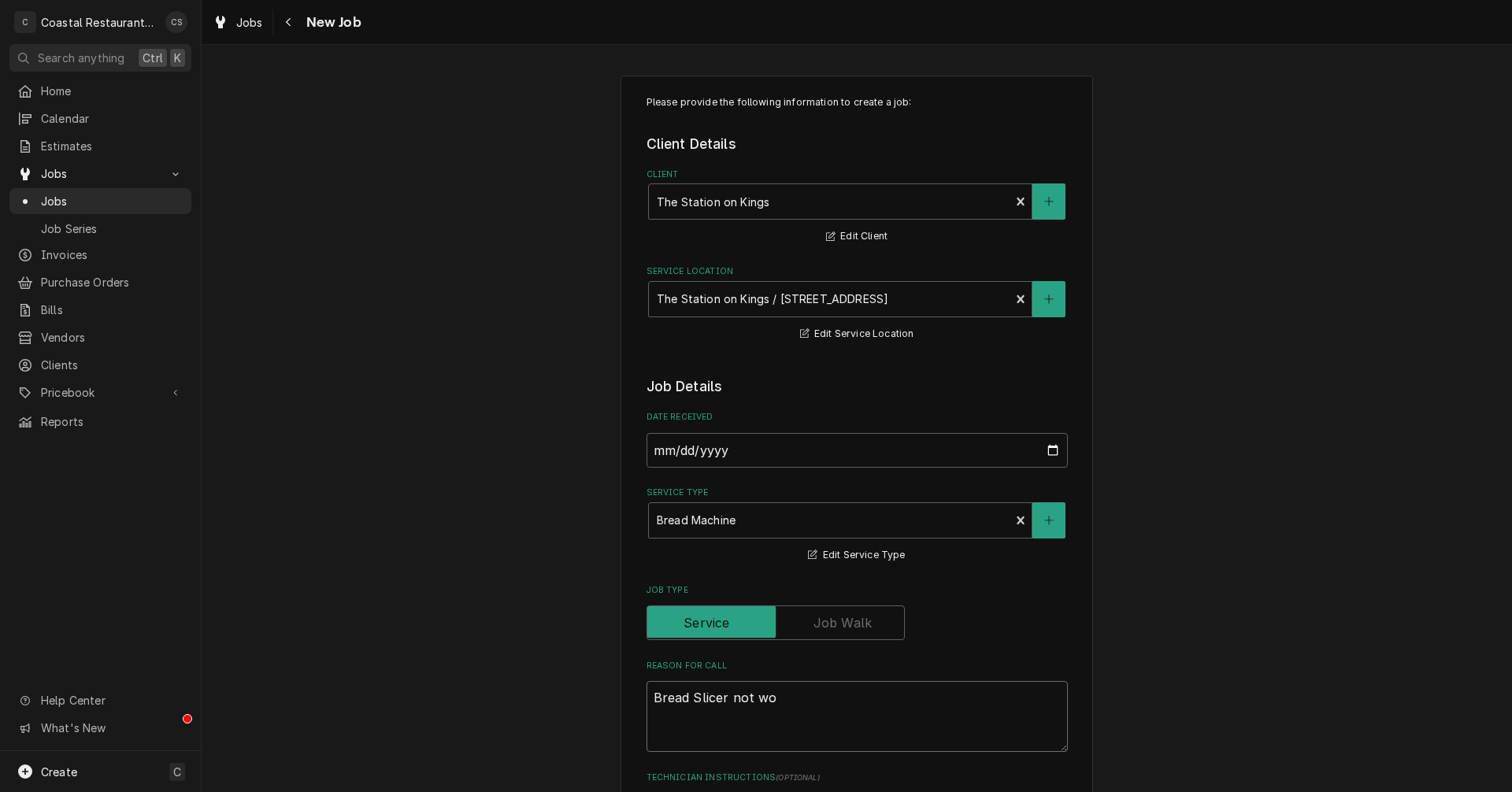
type textarea "x"
type textarea "Bread Slicer not wor"
type textarea "x"
type textarea "Bread Slicer not work"
type textarea "x"
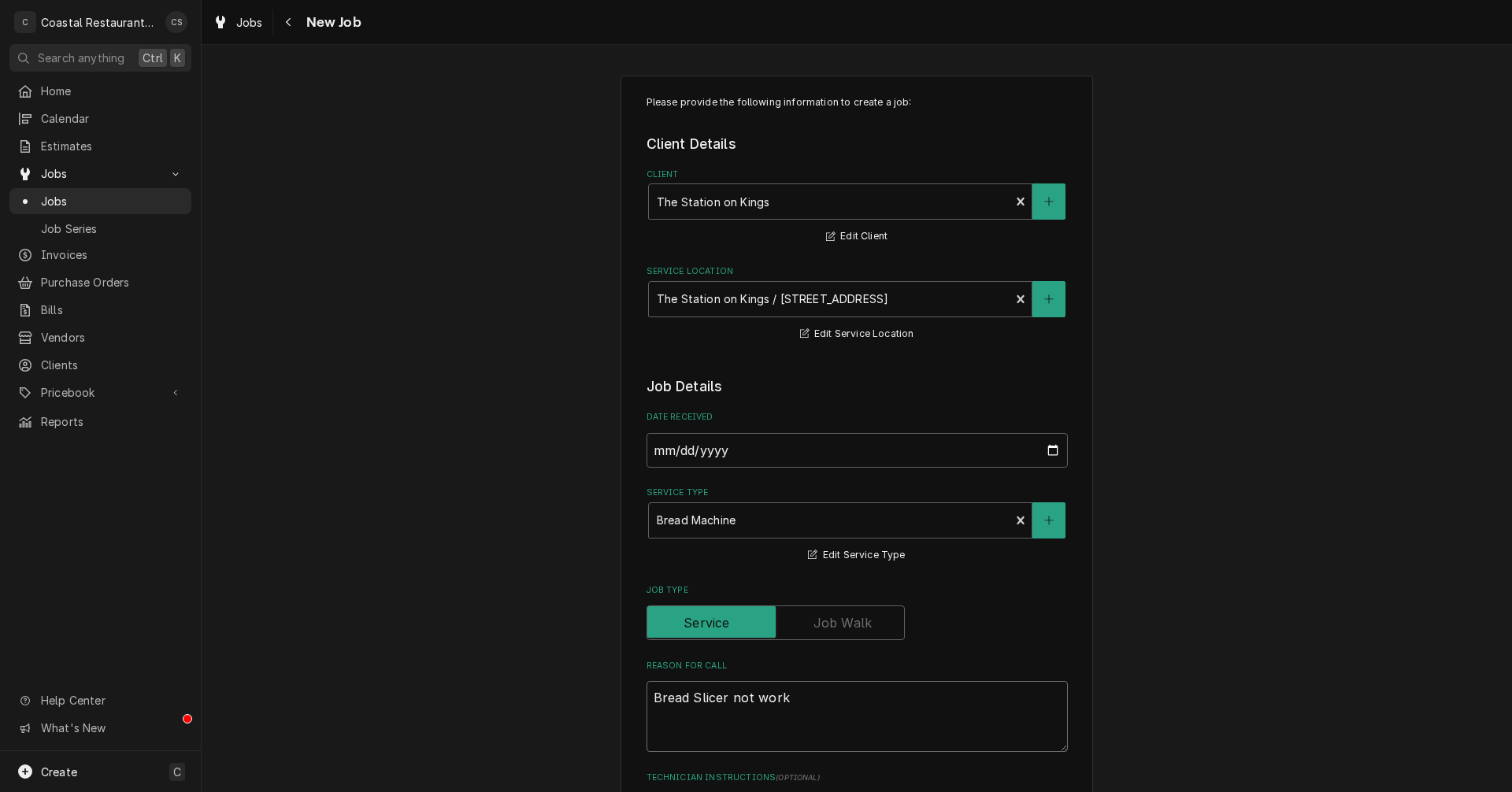
type textarea "Bread Slicer not worki"
type textarea "x"
type textarea "Bread Slicer not workin"
type textarea "x"
type textarea "Bread Slicer not working"
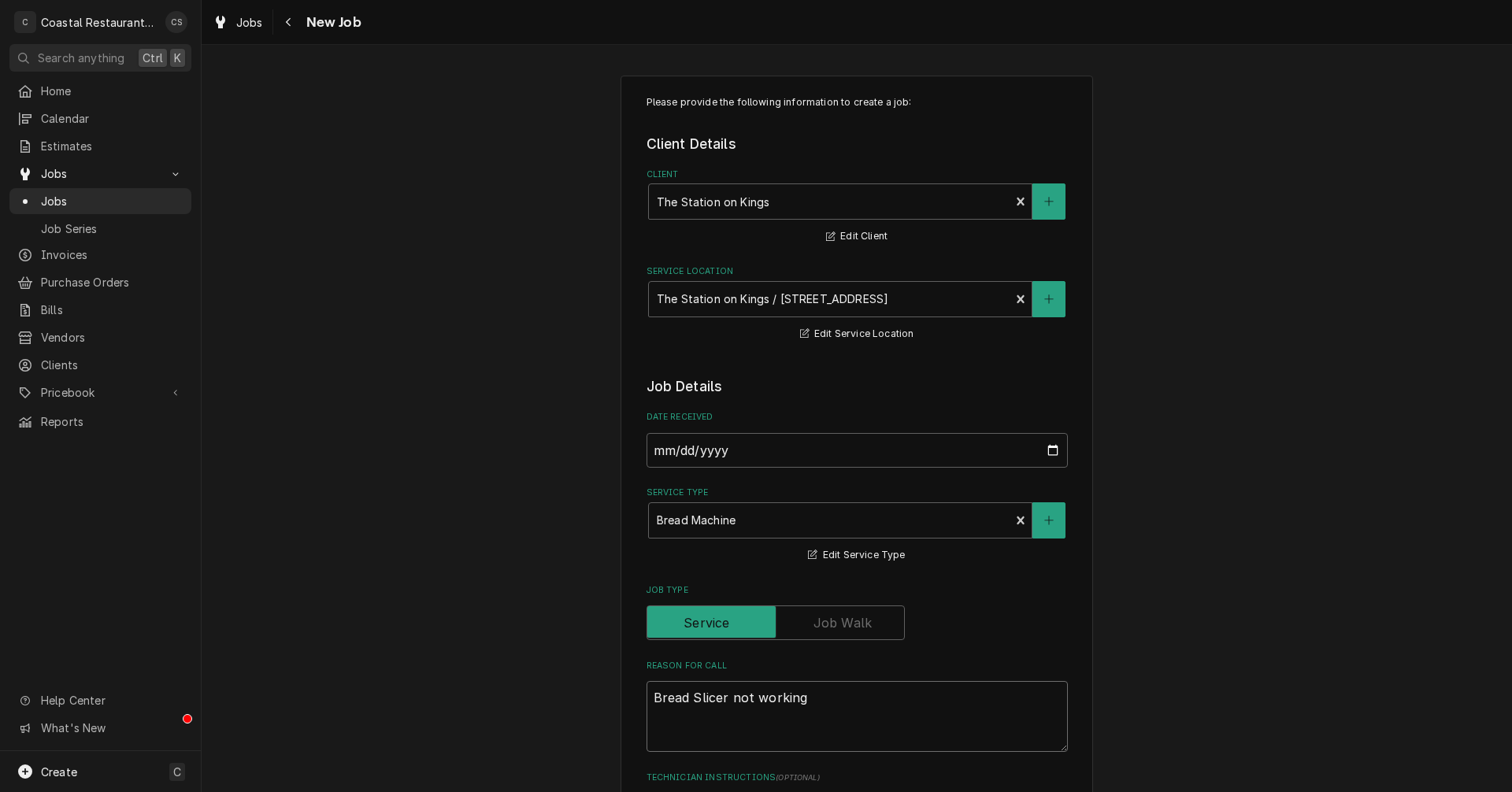
type textarea "x"
type textarea "Bread Slicer not working."
type textarea "x"
type textarea "Bread Slicer not working."
type textarea "x"
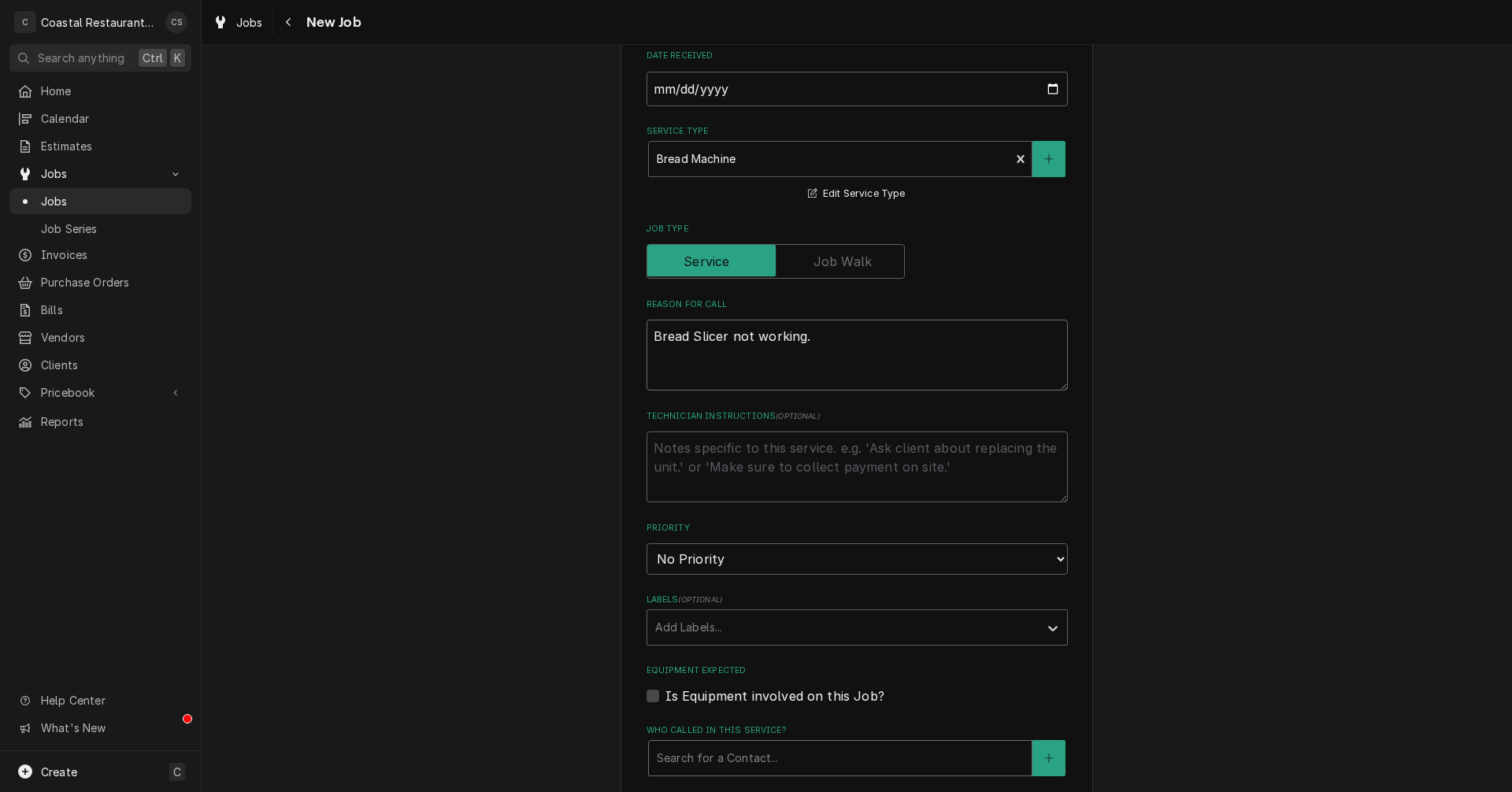
scroll to position [472, 0]
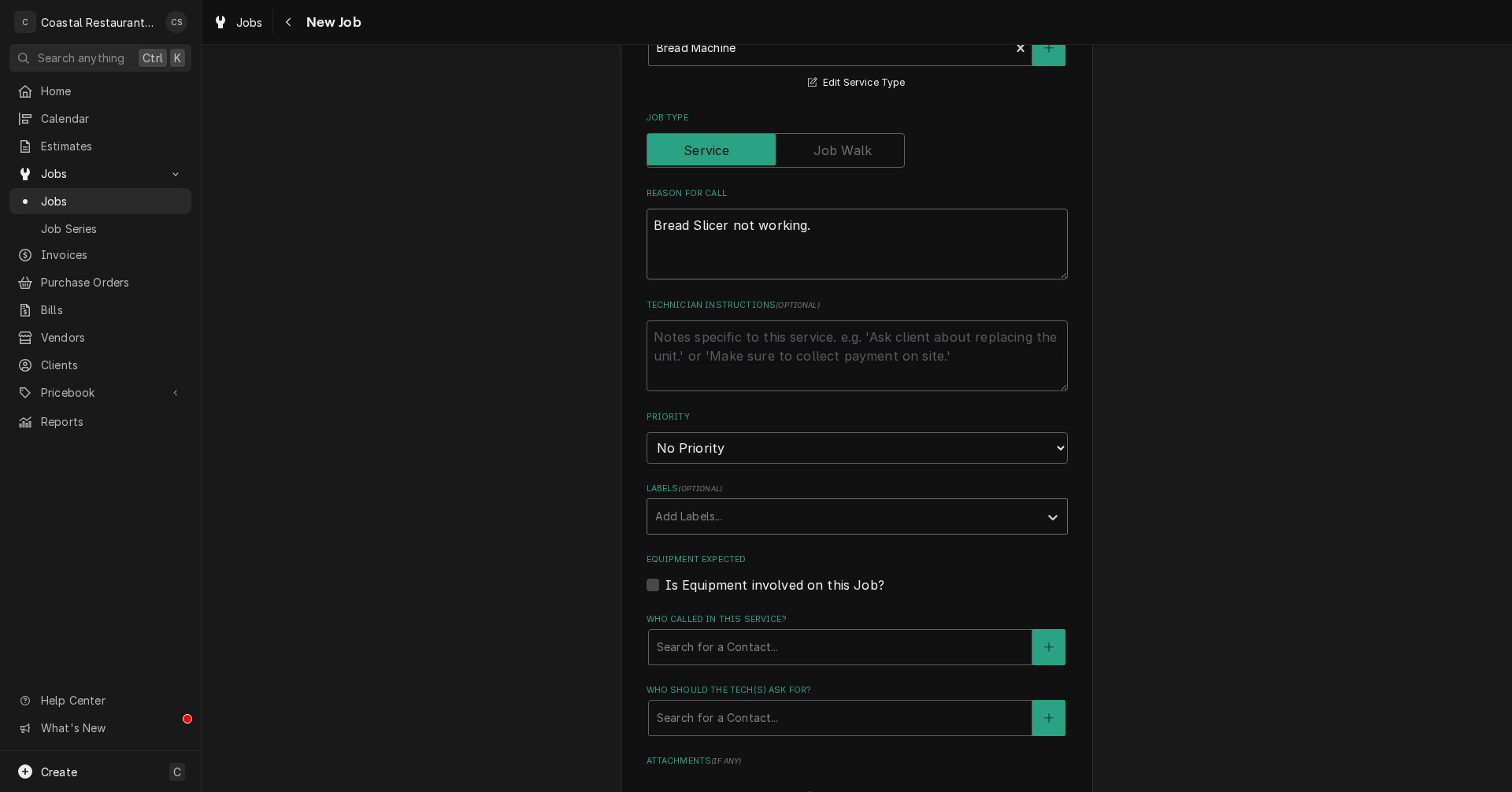
type textarea "Bread Slicer not working."
click at [684, 522] on div "Labels" at bounding box center [843, 517] width 375 height 28
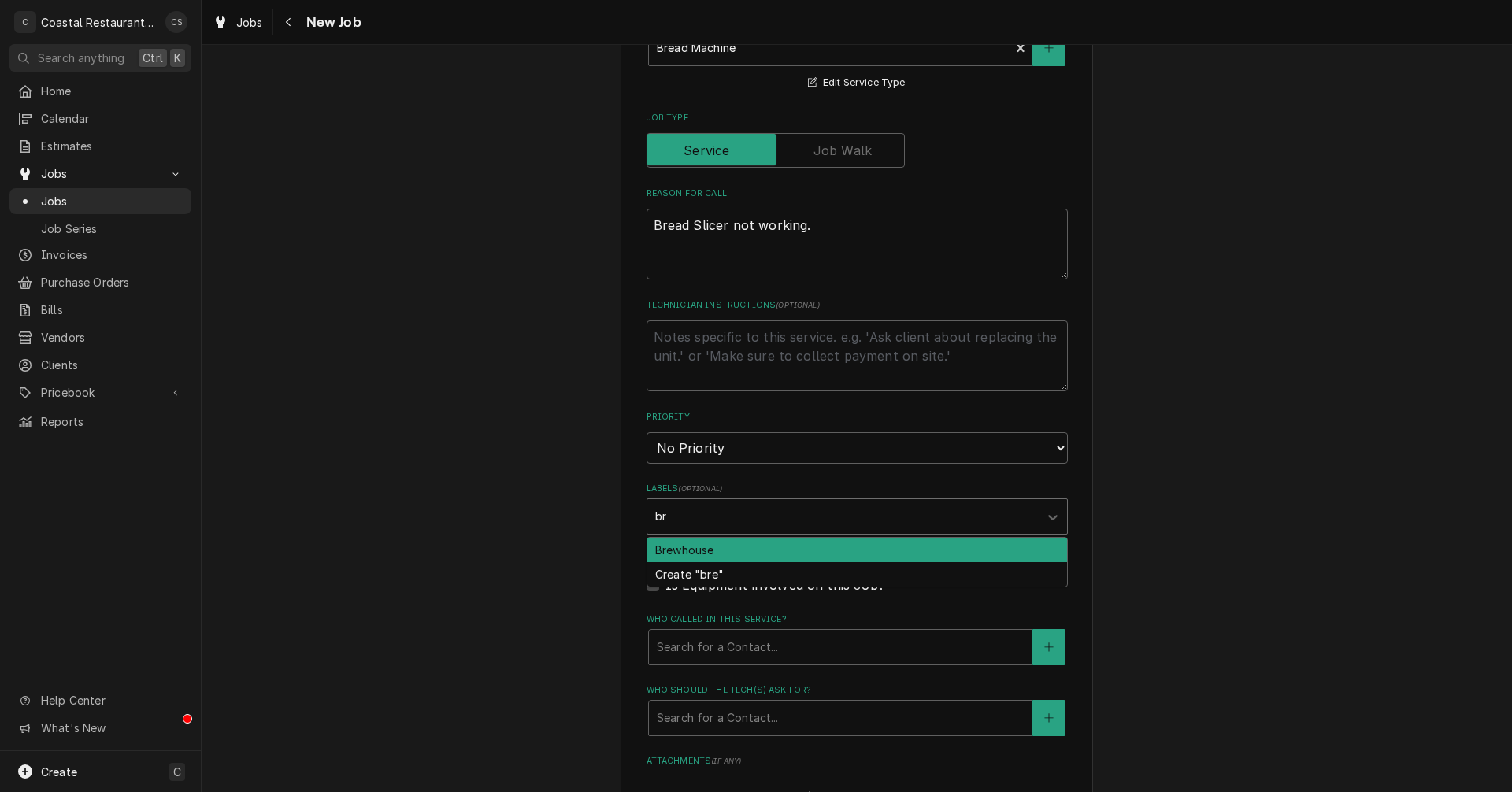
type input "b"
type input "slicer"
click at [701, 555] on div "Slicer" at bounding box center [857, 549] width 420 height 24
type textarea "x"
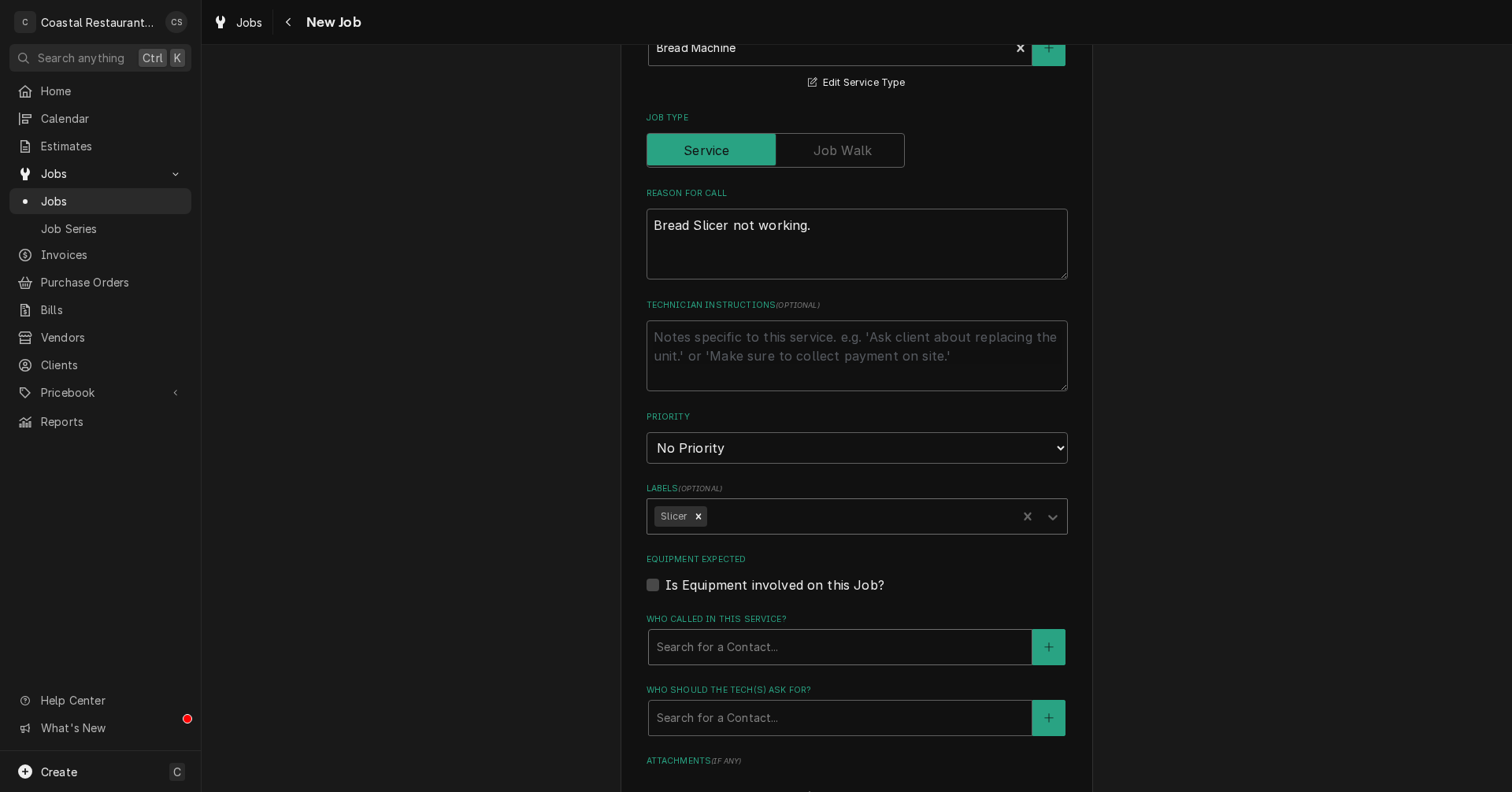
click at [685, 656] on div "Who called in this service?" at bounding box center [840, 647] width 367 height 28
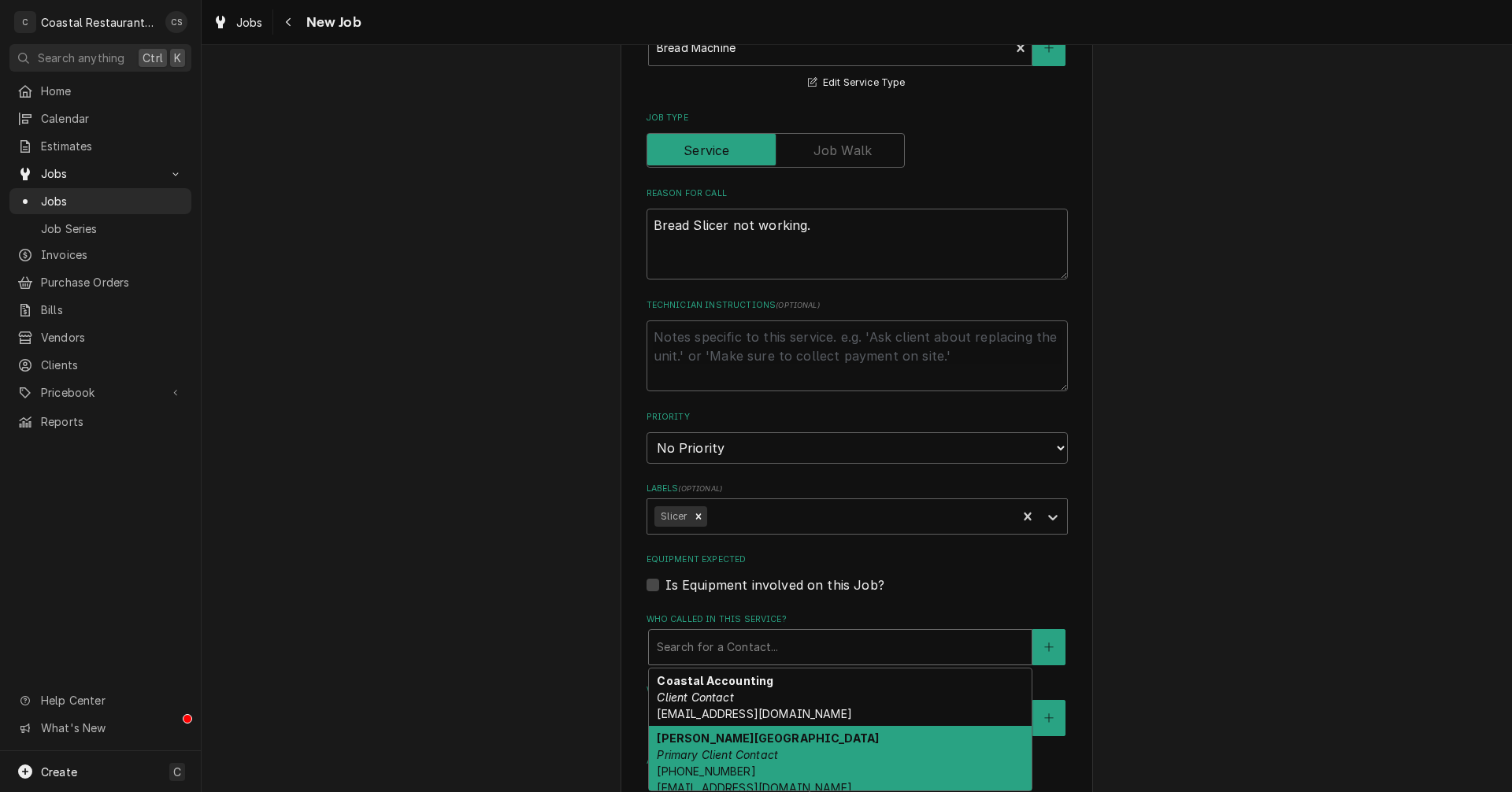
click at [694, 759] on em "Primary Client Contact" at bounding box center [717, 754] width 121 height 13
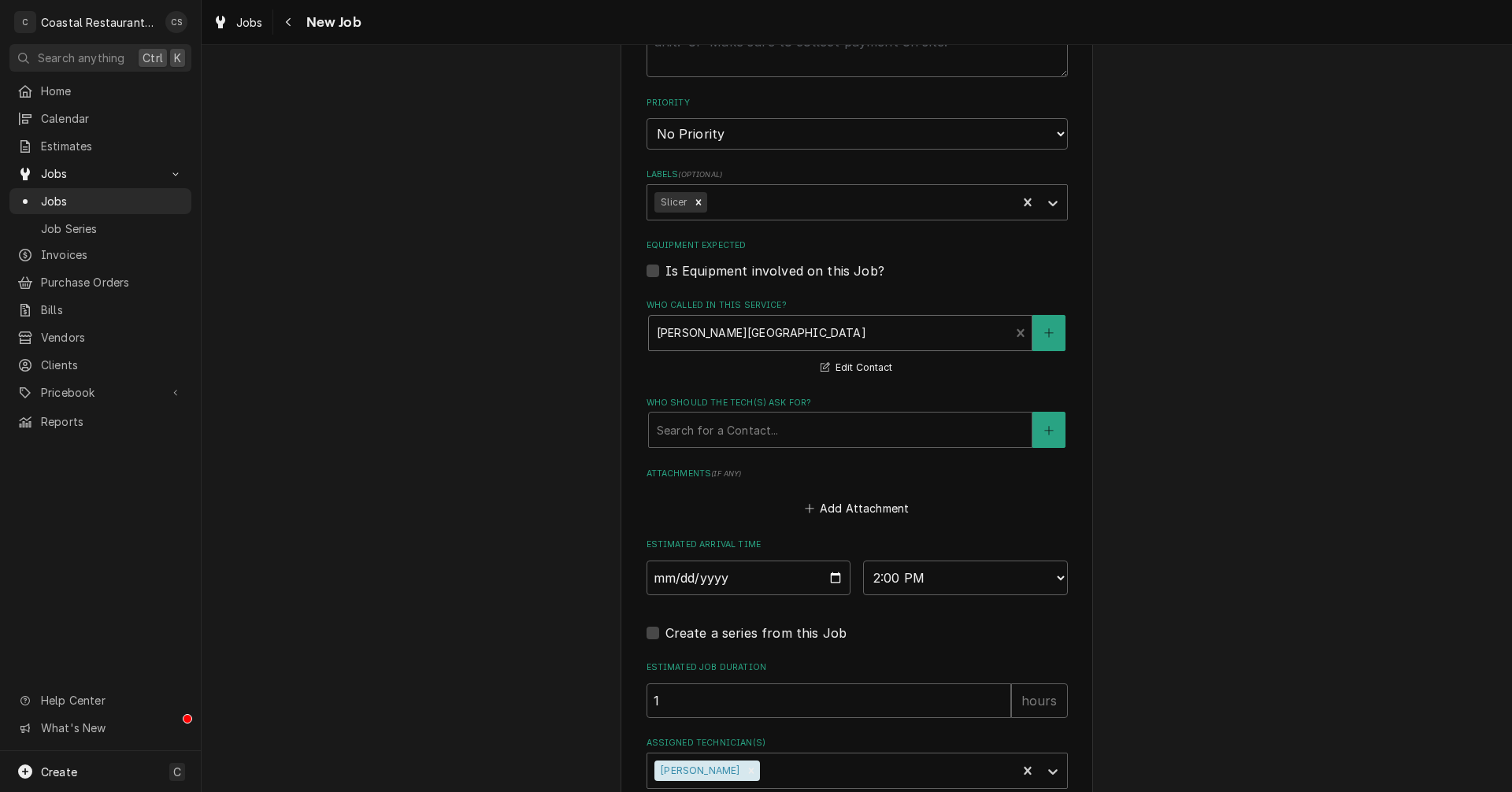
scroll to position [787, 0]
click at [702, 424] on div "Who should the tech(s) ask for?" at bounding box center [840, 429] width 367 height 28
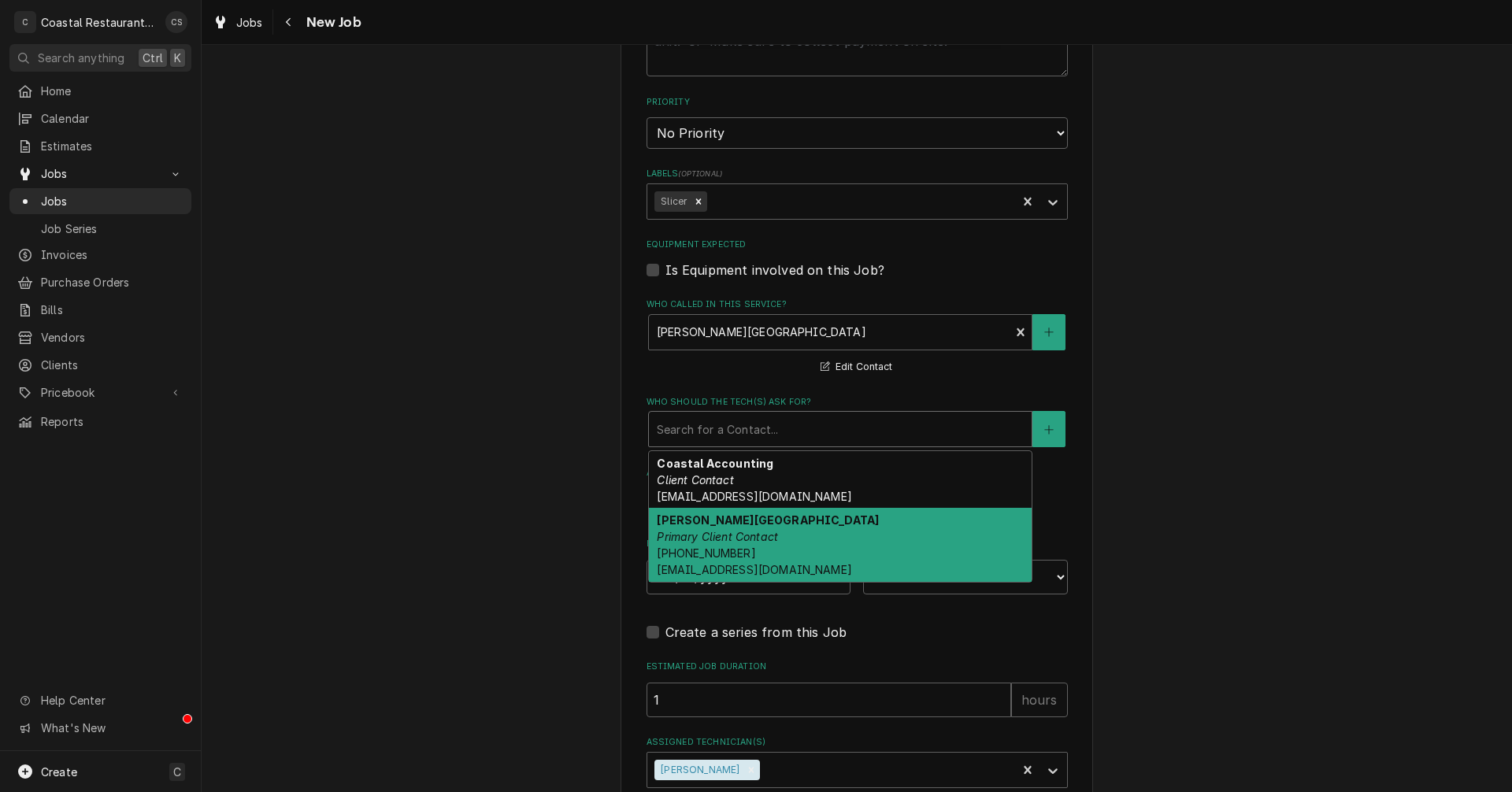
click at [704, 522] on strong "Leisa Berlin" at bounding box center [767, 520] width 222 height 13
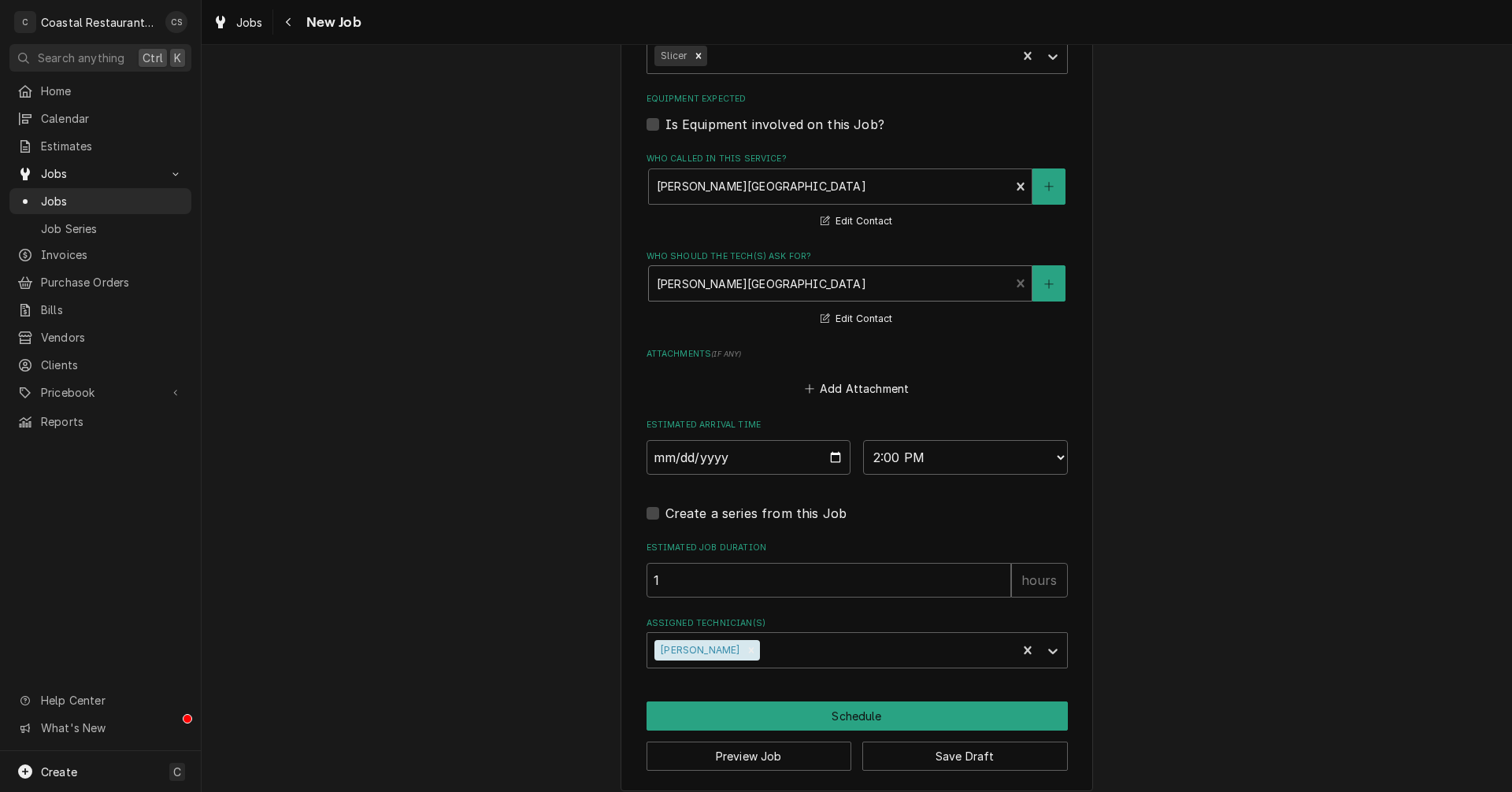
scroll to position [945, 0]
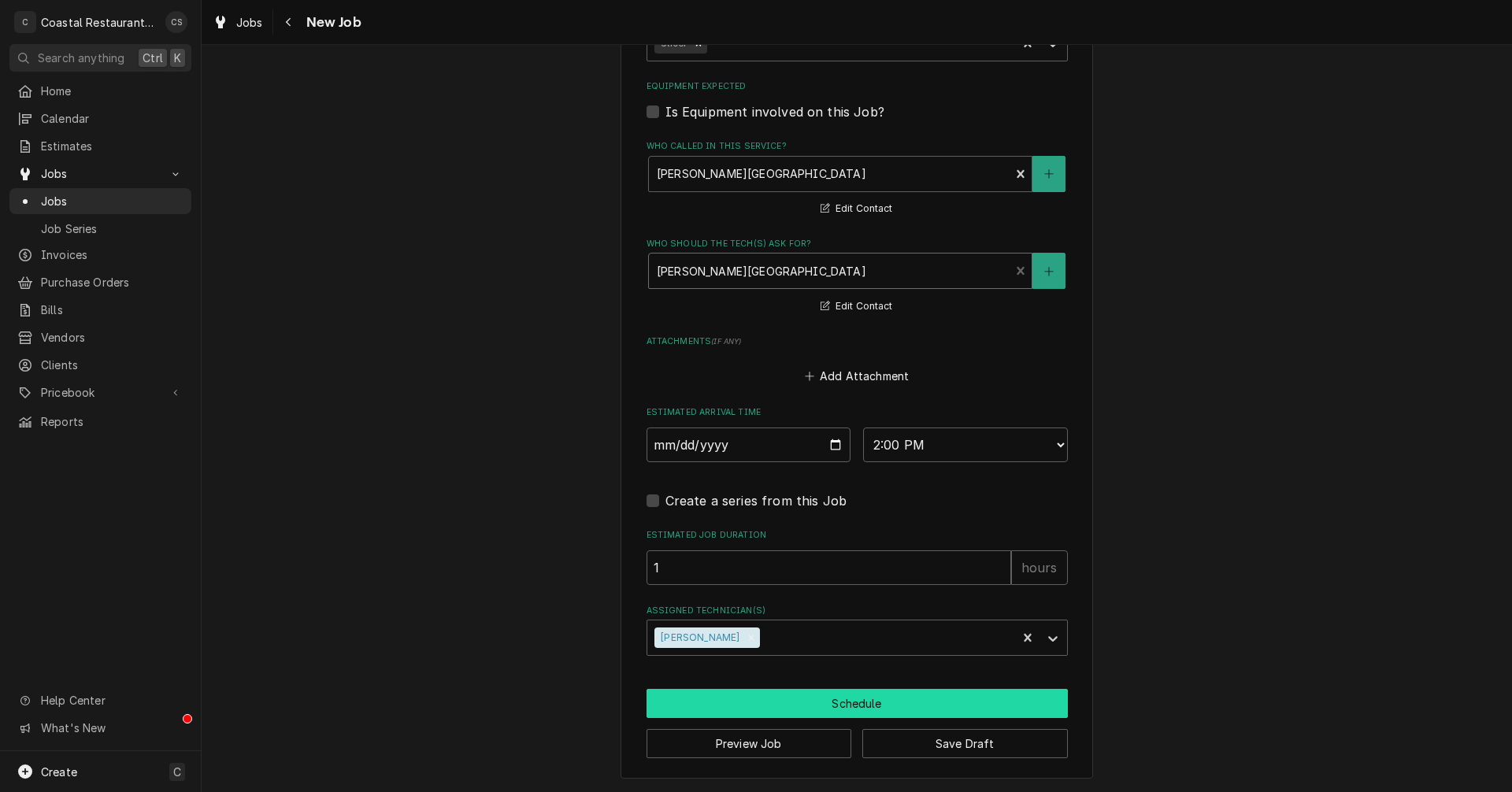
click at [768, 709] on button "Schedule" at bounding box center [857, 703] width 421 height 29
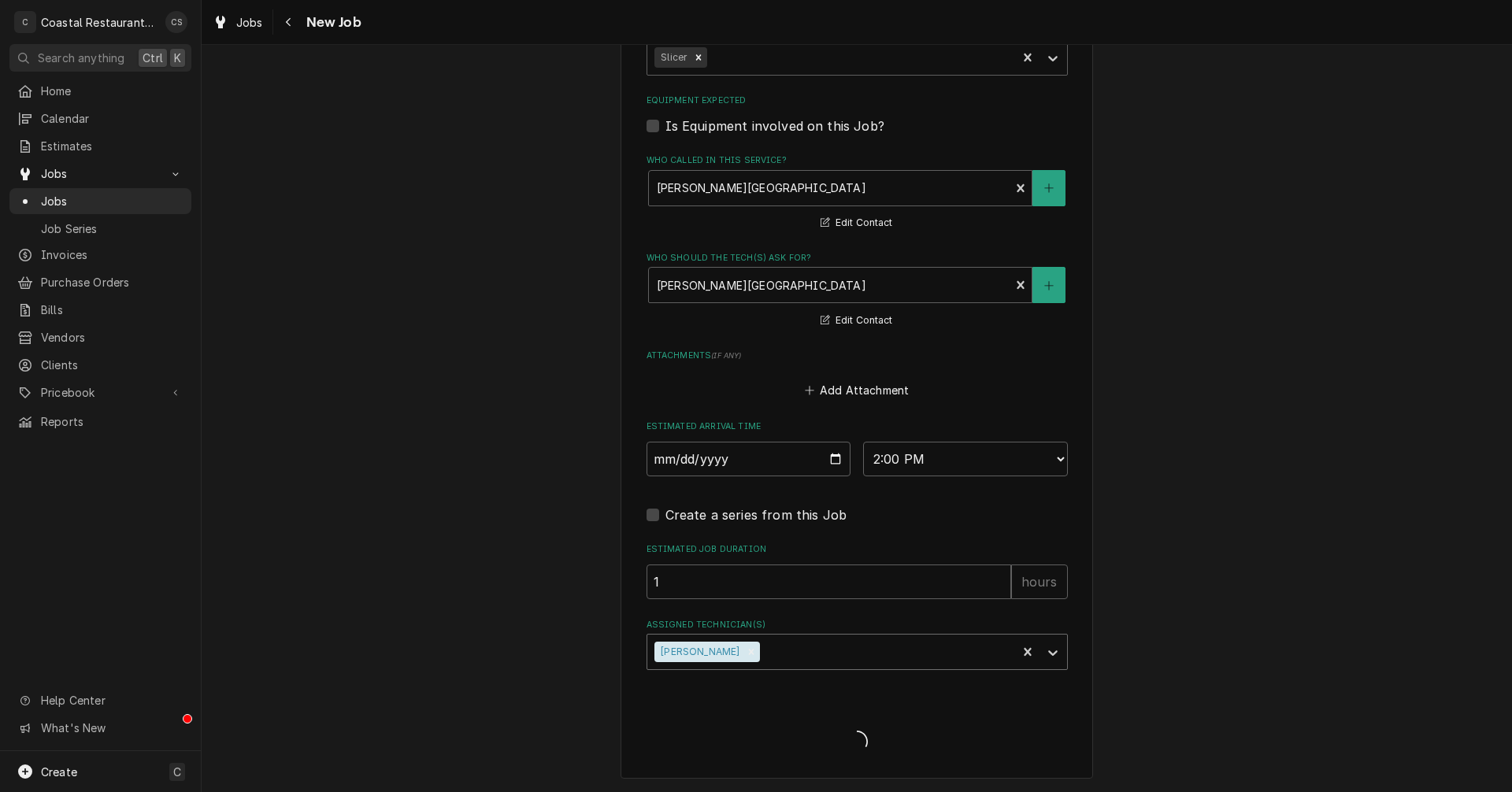
type textarea "x"
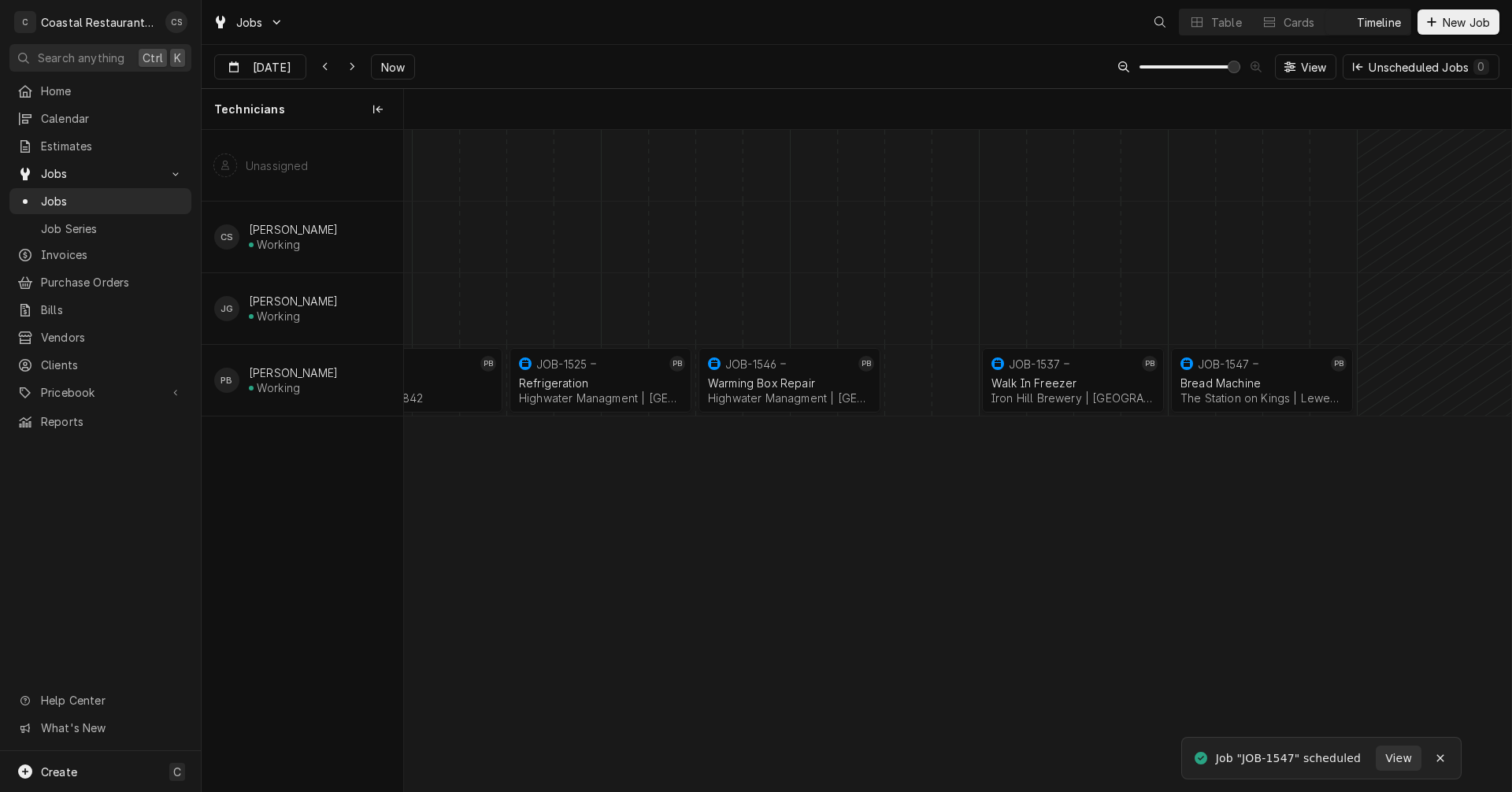
scroll to position [0, 21962]
